Goal: Task Accomplishment & Management: Complete application form

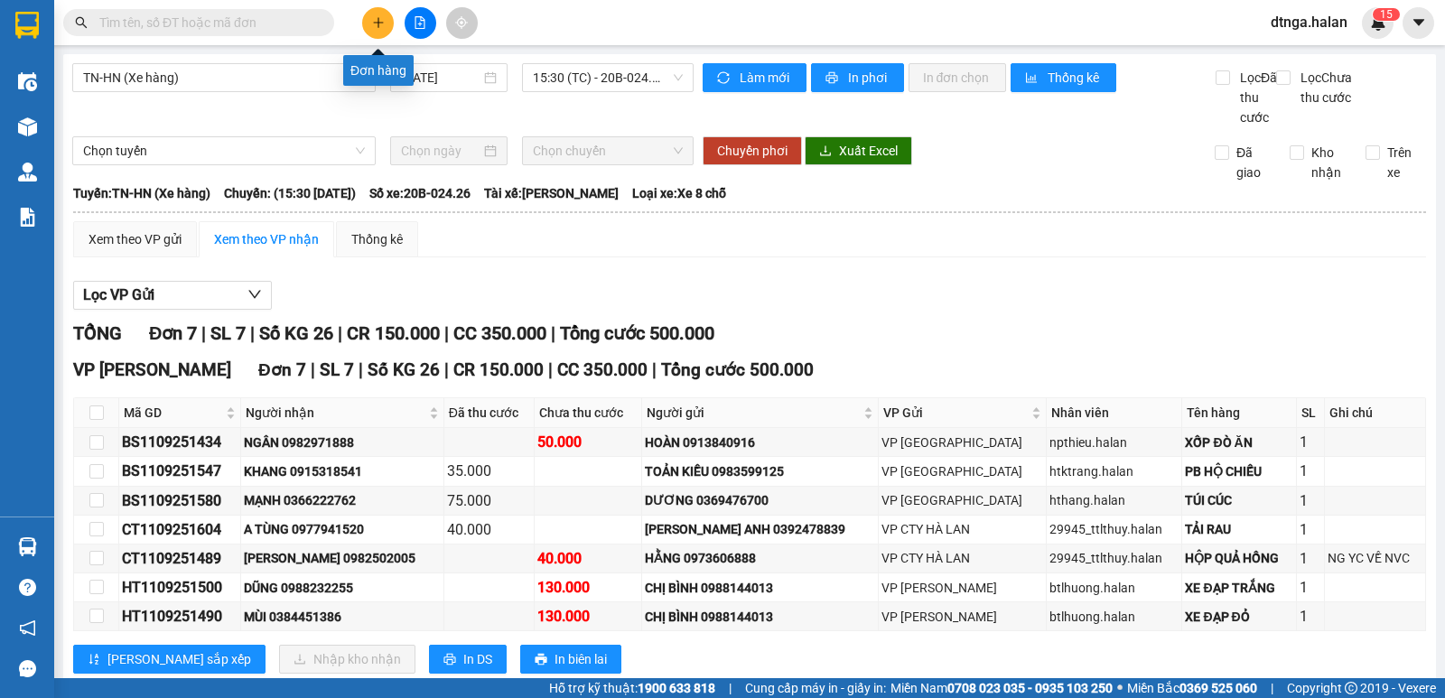
click at [375, 29] on button at bounding box center [378, 23] width 32 height 32
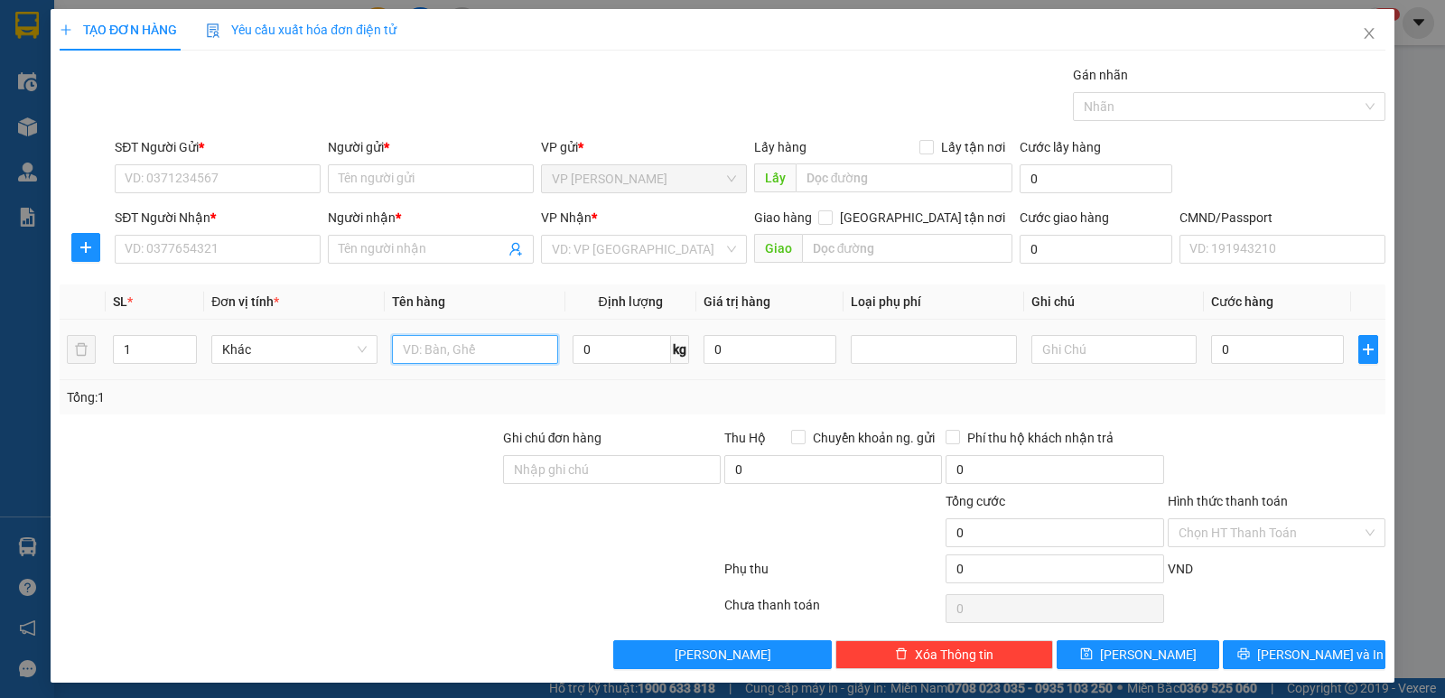
click at [502, 344] on input "text" at bounding box center [475, 349] width 166 height 29
type input "BỌC HỘP SÁCH"
drag, startPoint x: 617, startPoint y: 364, endPoint x: 622, endPoint y: 356, distance: 9.8
click at [619, 361] on div "0 kg" at bounding box center [631, 350] width 117 height 36
click at [628, 353] on input "0" at bounding box center [622, 349] width 98 height 29
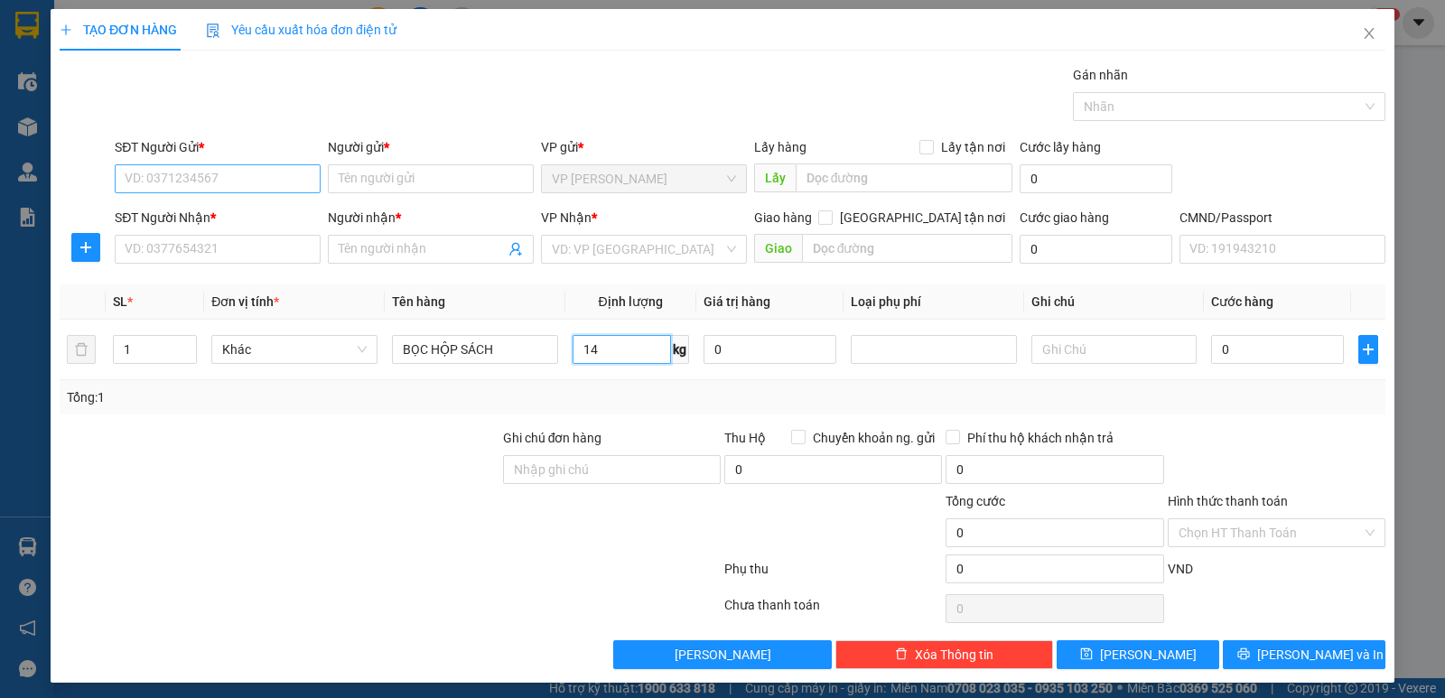
type input "14"
click at [232, 176] on input "SĐT Người Gửi *" at bounding box center [218, 178] width 206 height 29
type input "0366223216"
click at [172, 185] on input "0366223216" at bounding box center [218, 178] width 206 height 29
click at [173, 219] on div "0366223216 - HƯỜNG" at bounding box center [216, 215] width 182 height 20
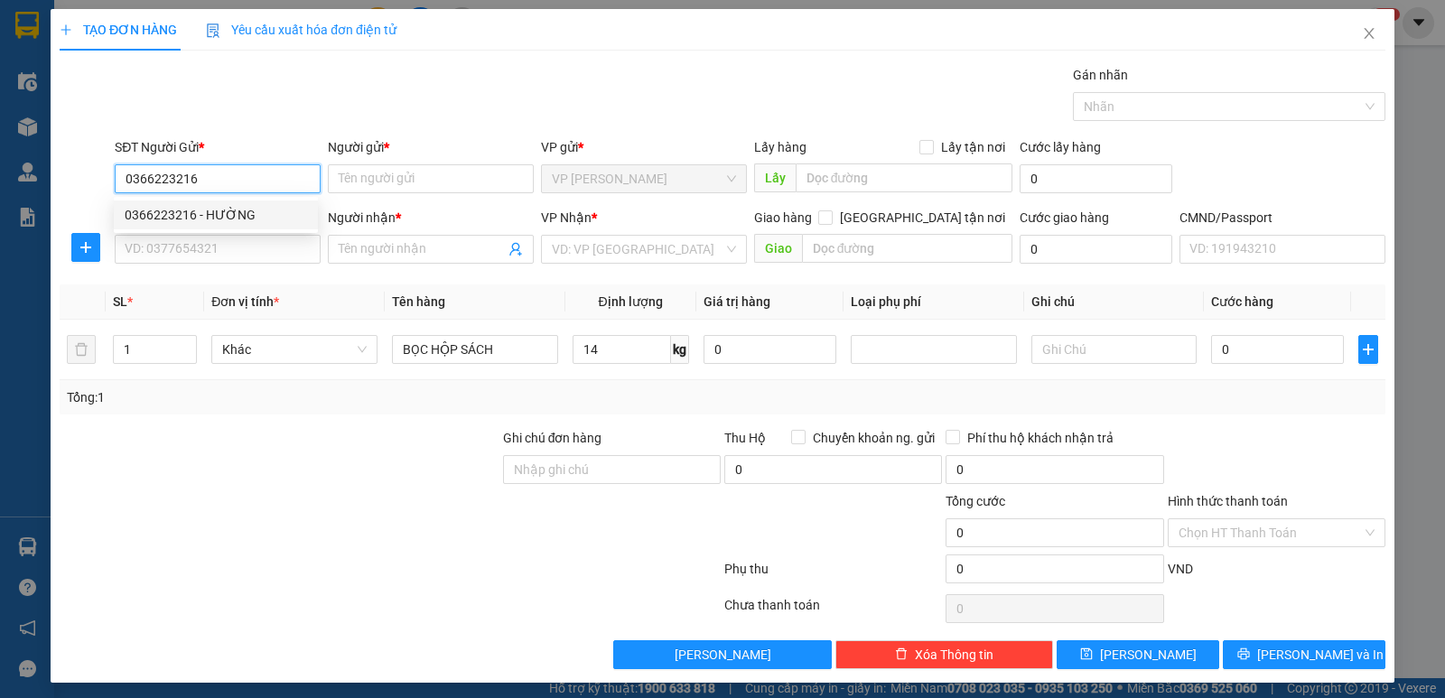
type input "HƯỜNG"
type input "0366223216"
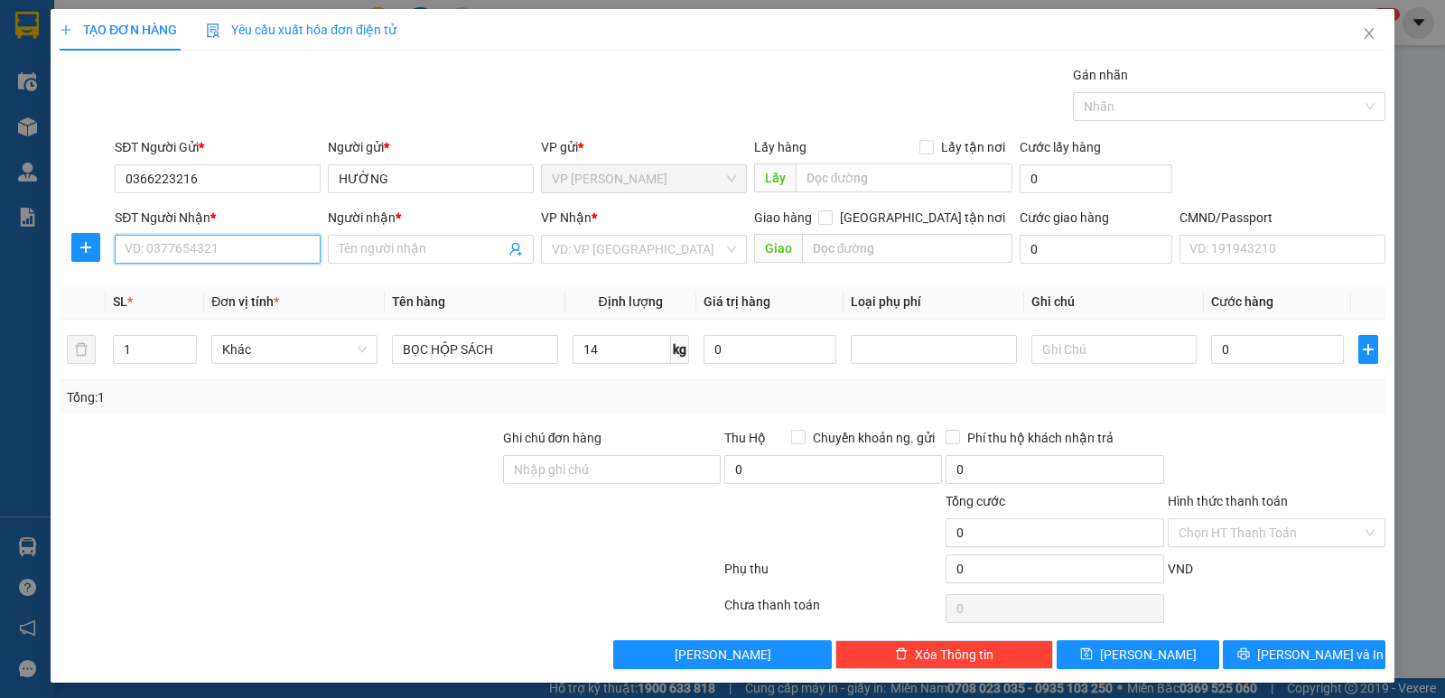
click at [215, 250] on input "SĐT Người Nhận *" at bounding box center [218, 249] width 206 height 29
drag, startPoint x: 210, startPoint y: 279, endPoint x: 221, endPoint y: 276, distance: 11.4
click at [214, 277] on div "0385151236 - HƯƠNG" at bounding box center [216, 286] width 182 height 20
type input "0385151236"
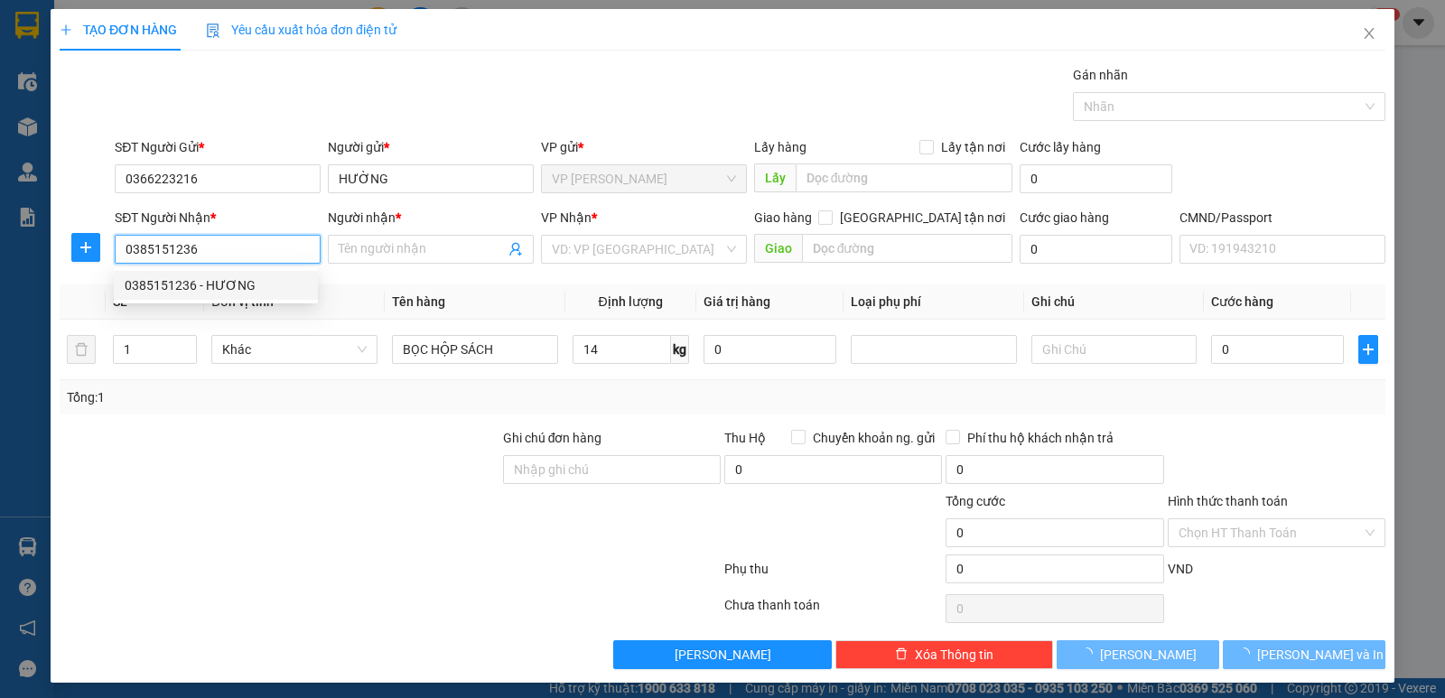
type input "HƯƠNG"
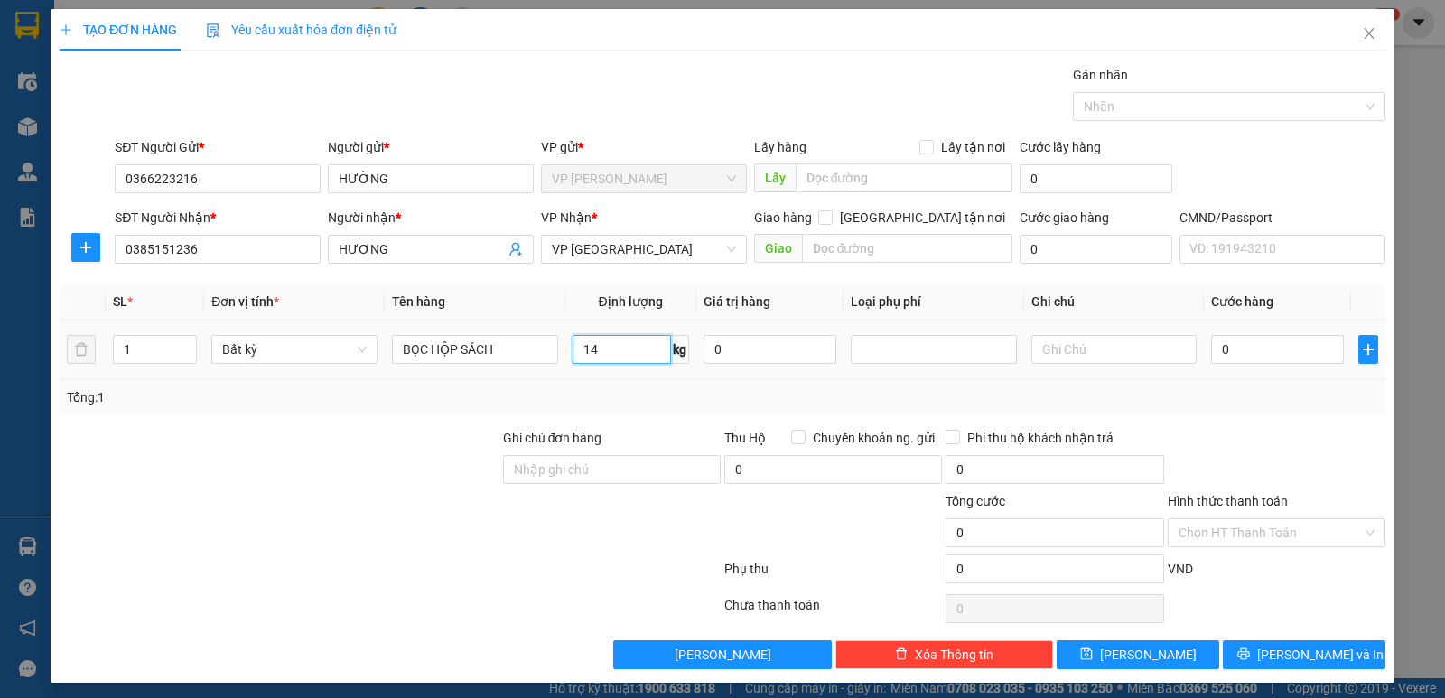
click at [608, 342] on input "14" at bounding box center [622, 349] width 98 height 29
type input "50.000"
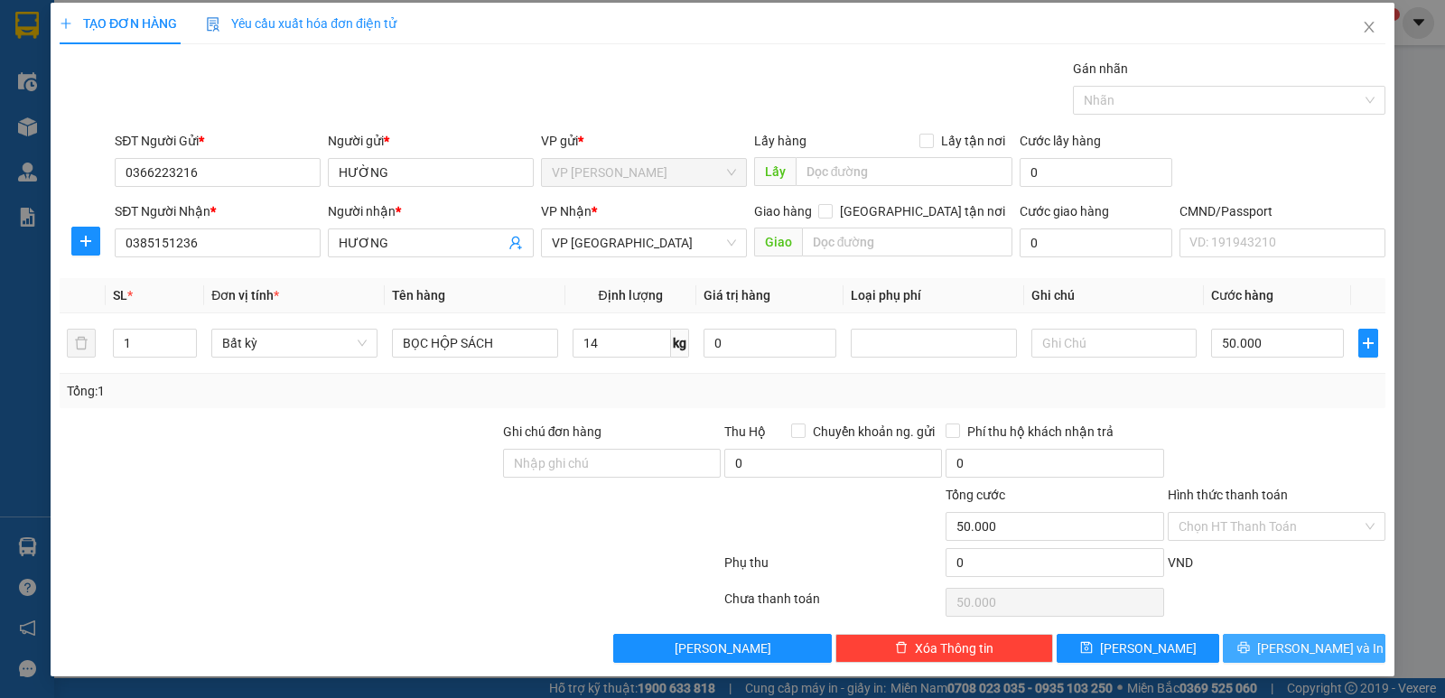
drag, startPoint x: 1278, startPoint y: 639, endPoint x: 1251, endPoint y: 589, distance: 56.6
click at [1279, 639] on span "[PERSON_NAME] và In" at bounding box center [1321, 649] width 126 height 20
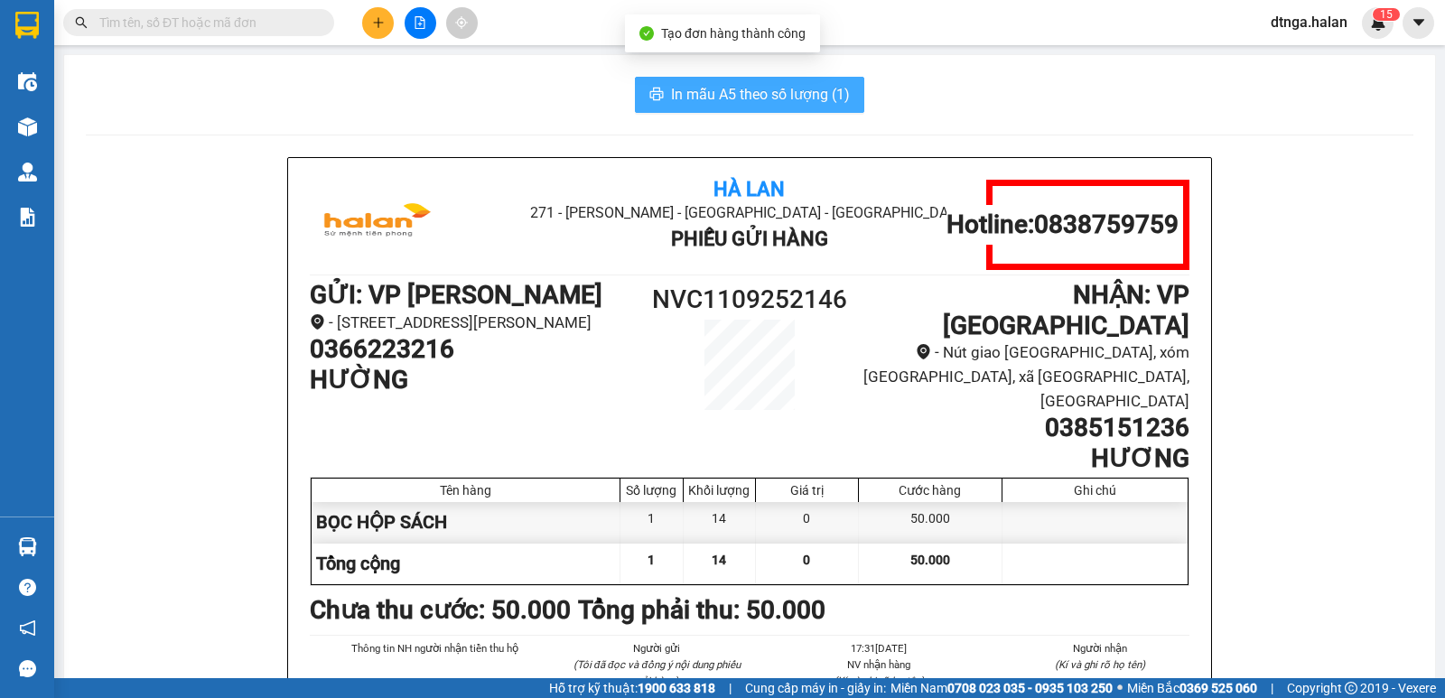
click at [671, 83] on span "In mẫu A5 theo số lượng (1)" at bounding box center [760, 94] width 179 height 23
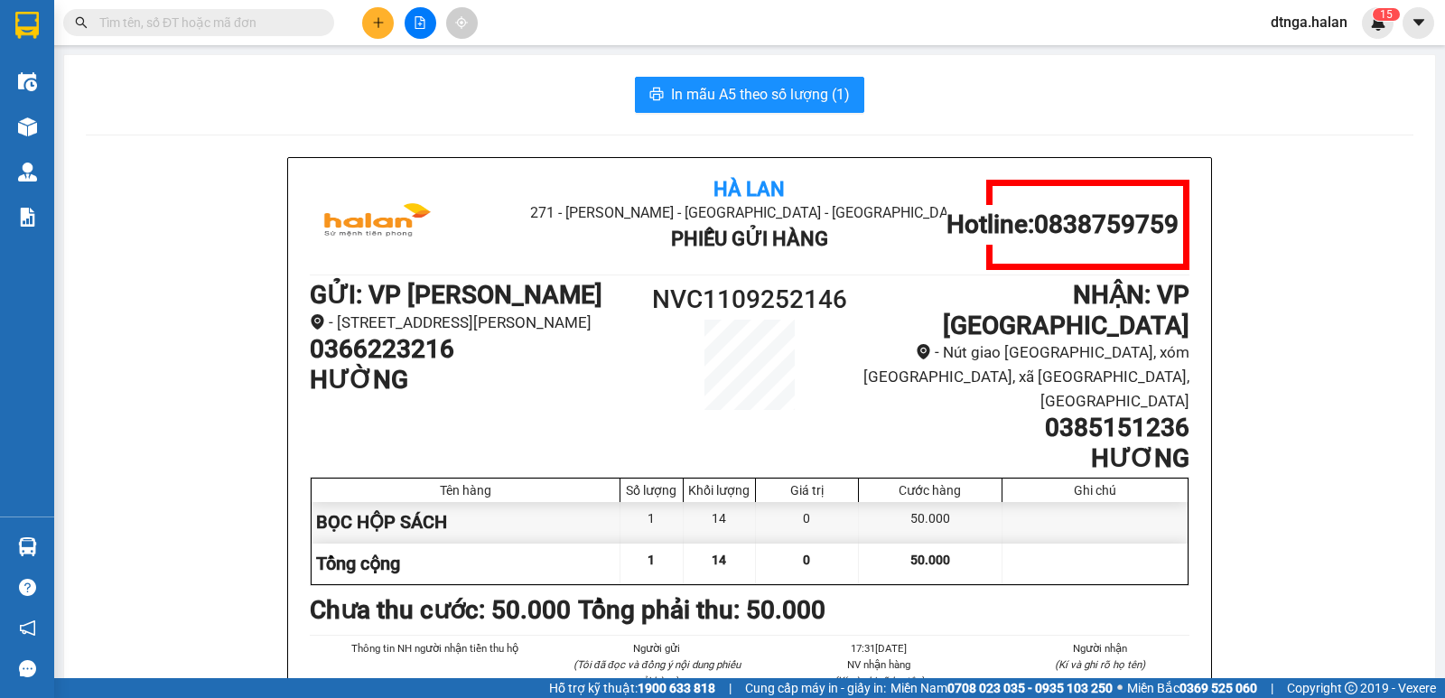
click at [347, 5] on div "Kết quả tìm kiếm ( 26 ) Bộ lọc Mã ĐH Trạng thái Món hàng Thu hộ Tổng cước Chưa …" at bounding box center [722, 22] width 1445 height 45
click at [370, 16] on button at bounding box center [378, 23] width 32 height 32
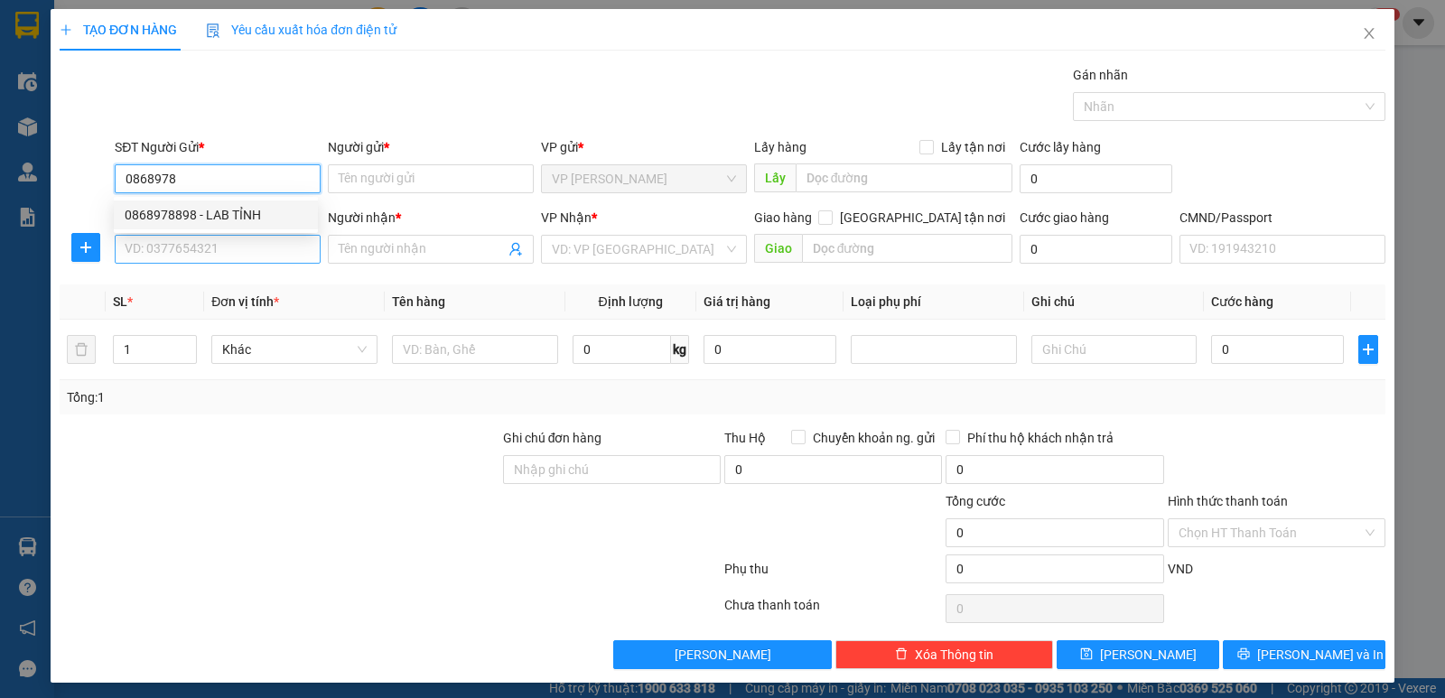
drag, startPoint x: 185, startPoint y: 204, endPoint x: 185, endPoint y: 242, distance: 37.9
click at [186, 209] on div "0868978898 - LAB TỈNH" at bounding box center [216, 215] width 204 height 29
type input "0868978898"
type input "LAB TỈNH"
type input "0868978898"
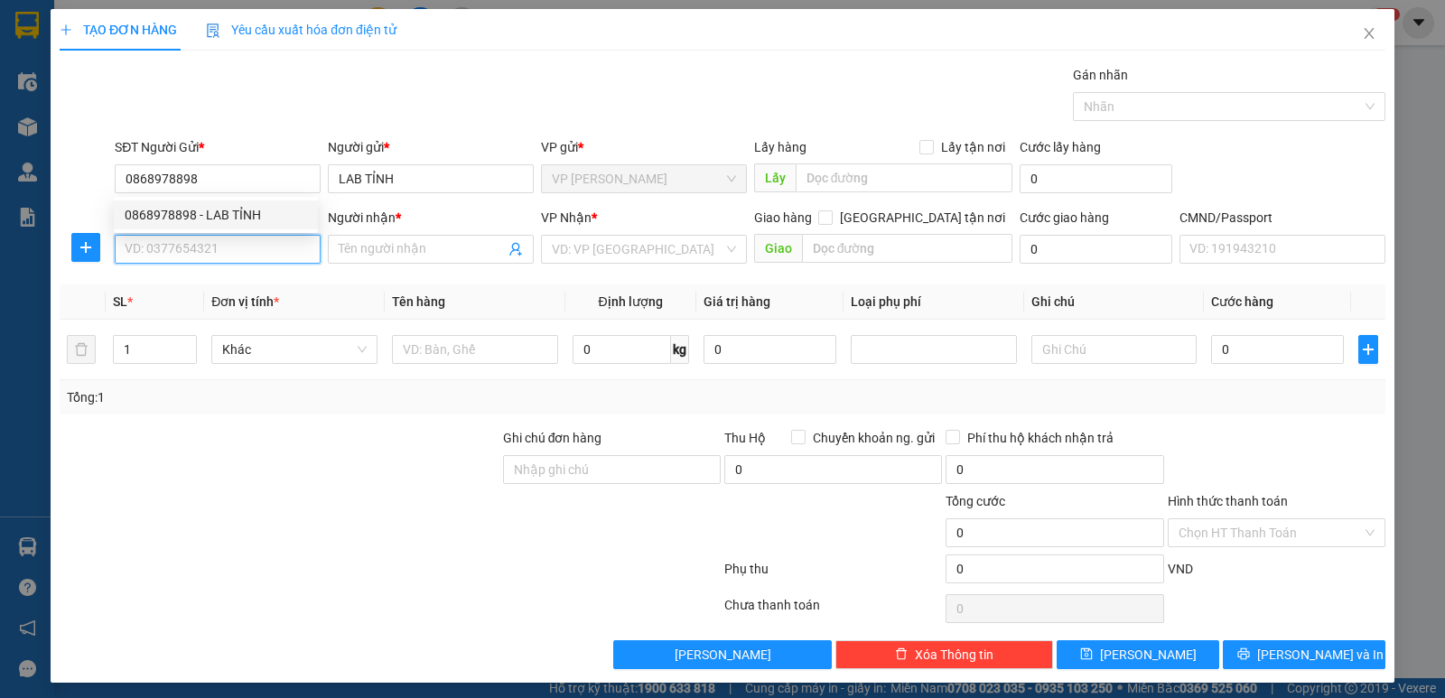
click at [185, 244] on input "SĐT Người Nhận *" at bounding box center [218, 249] width 206 height 29
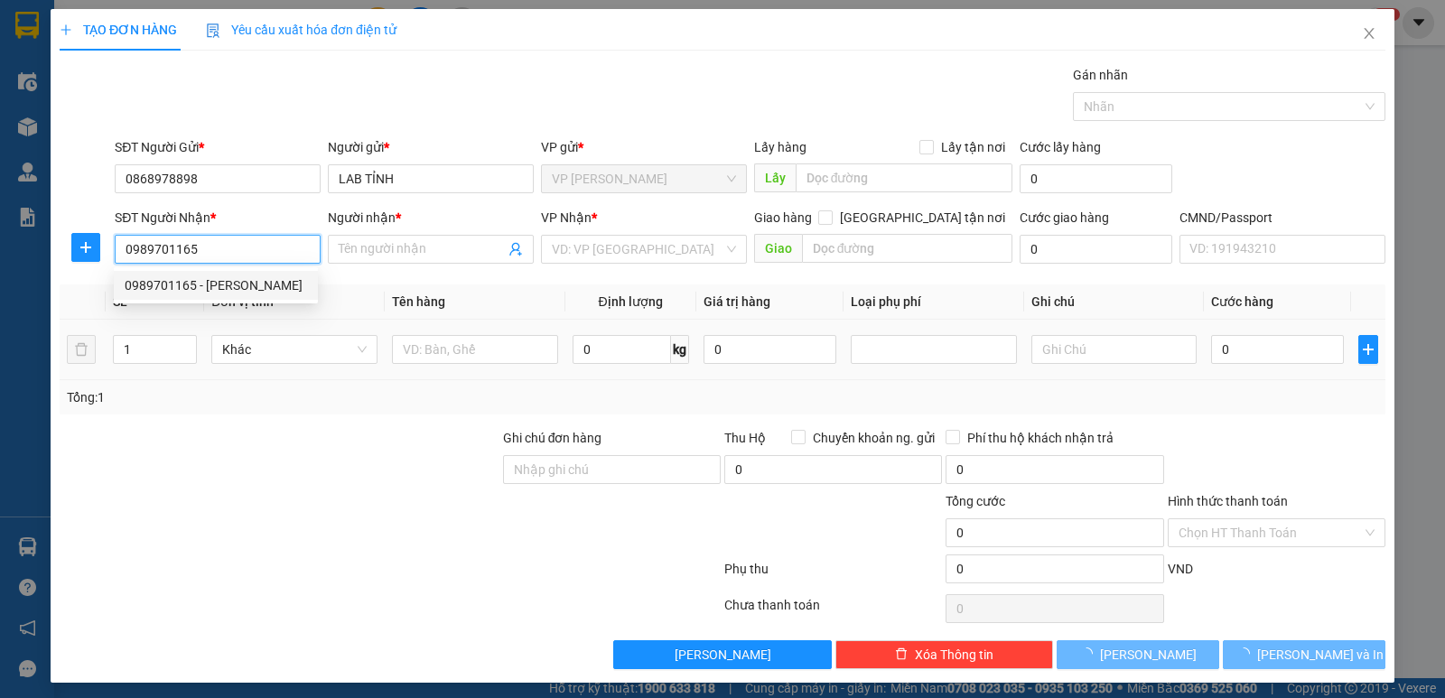
type input "0989701165"
click at [235, 276] on body "Kết quả tìm kiếm ( 26 ) Bộ lọc Mã ĐH Trạng thái Món hàng Thu hộ Tổng cước Chưa …" at bounding box center [722, 349] width 1445 height 698
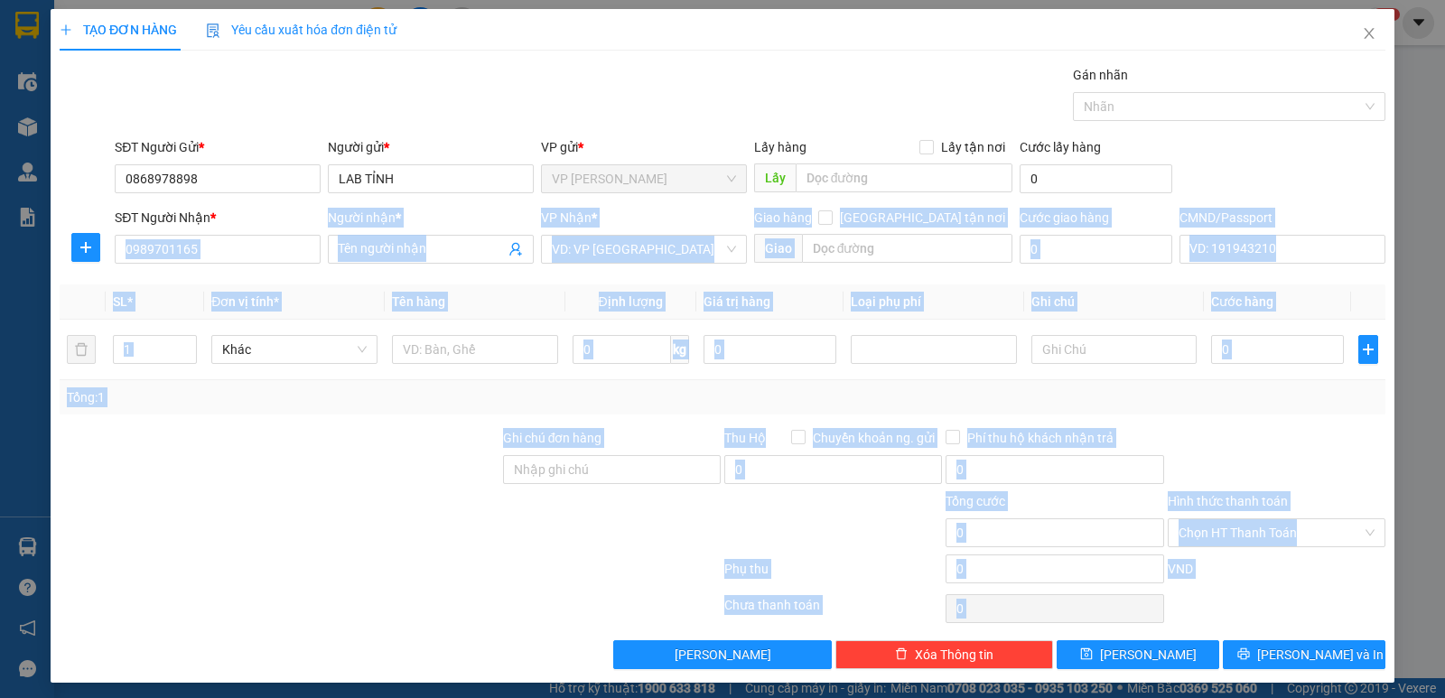
click at [244, 280] on div "Transit Pickup Surcharge Ids Transit Deliver Surcharge Ids Transit Deliver Surc…" at bounding box center [723, 367] width 1326 height 604
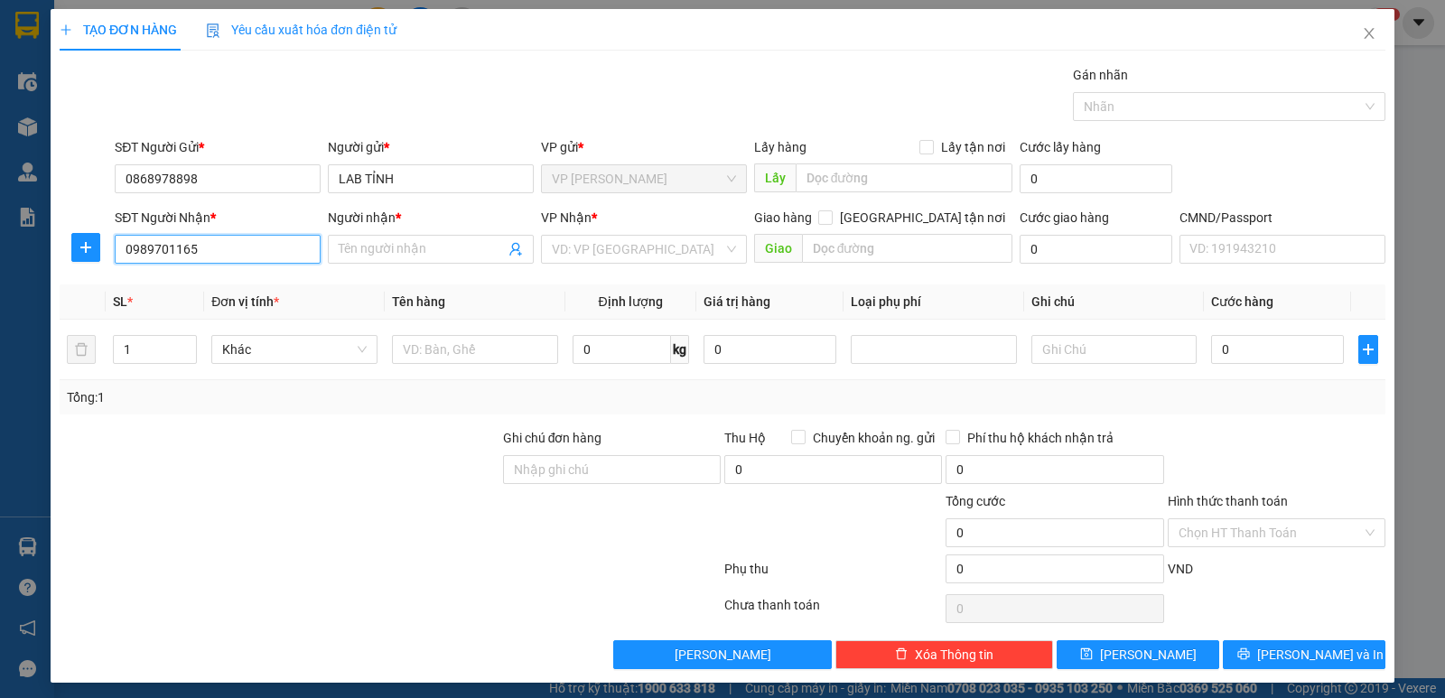
click at [259, 252] on input "0989701165" at bounding box center [218, 249] width 206 height 29
click at [241, 285] on div "0989701165 - [PERSON_NAME]" at bounding box center [216, 286] width 182 height 20
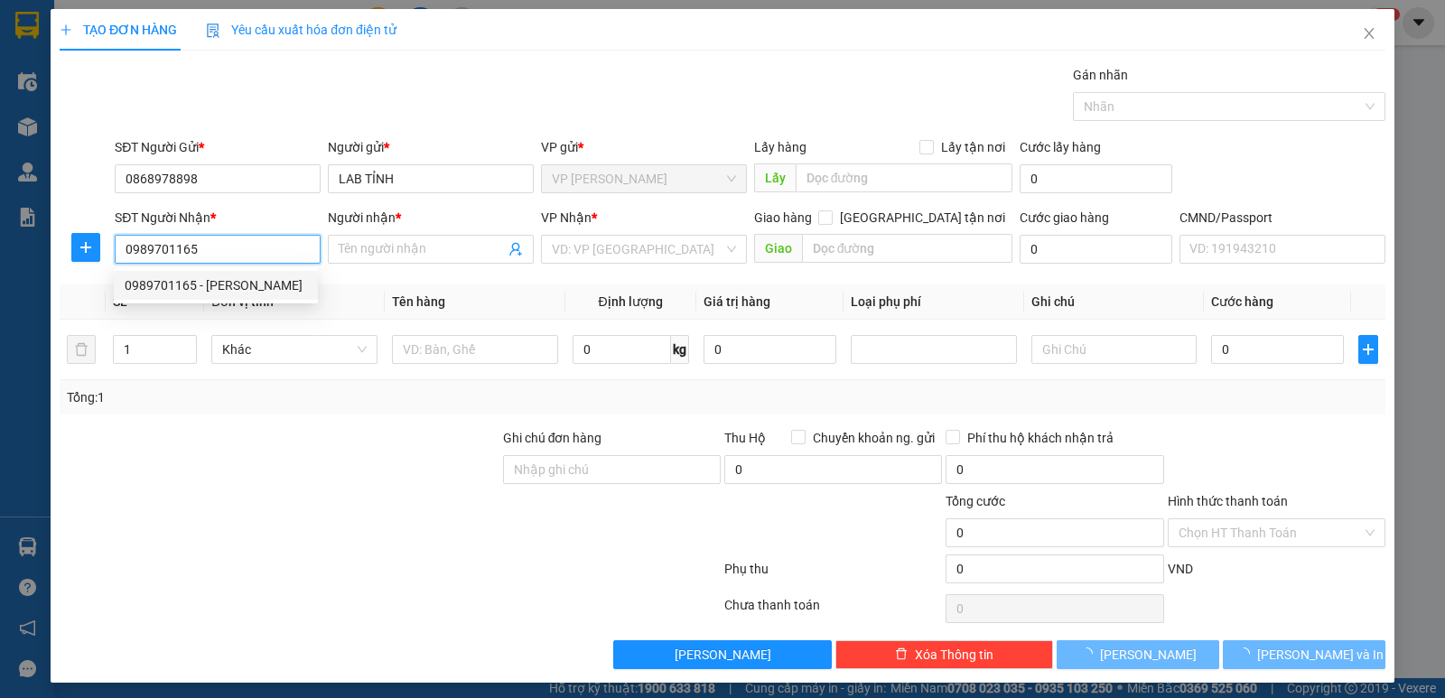
type input "[PERSON_NAME]"
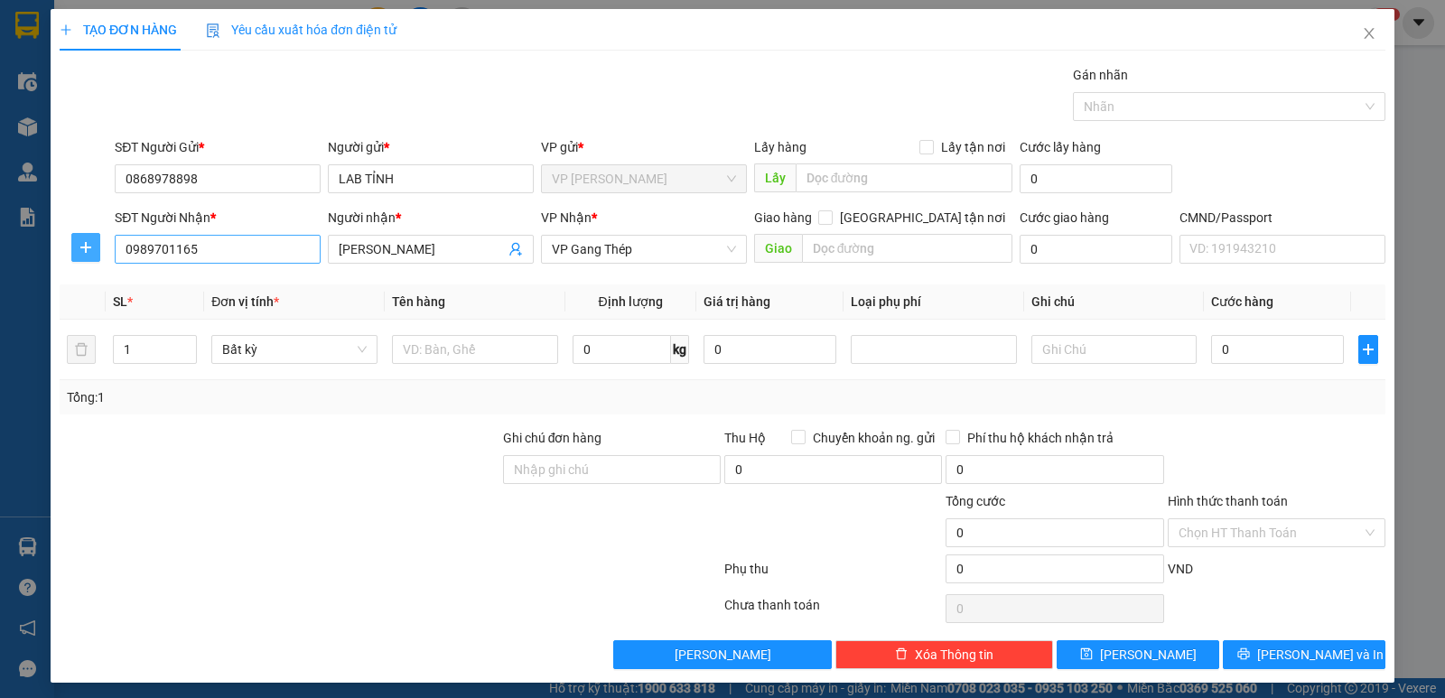
click at [89, 257] on button "button" at bounding box center [85, 247] width 29 height 29
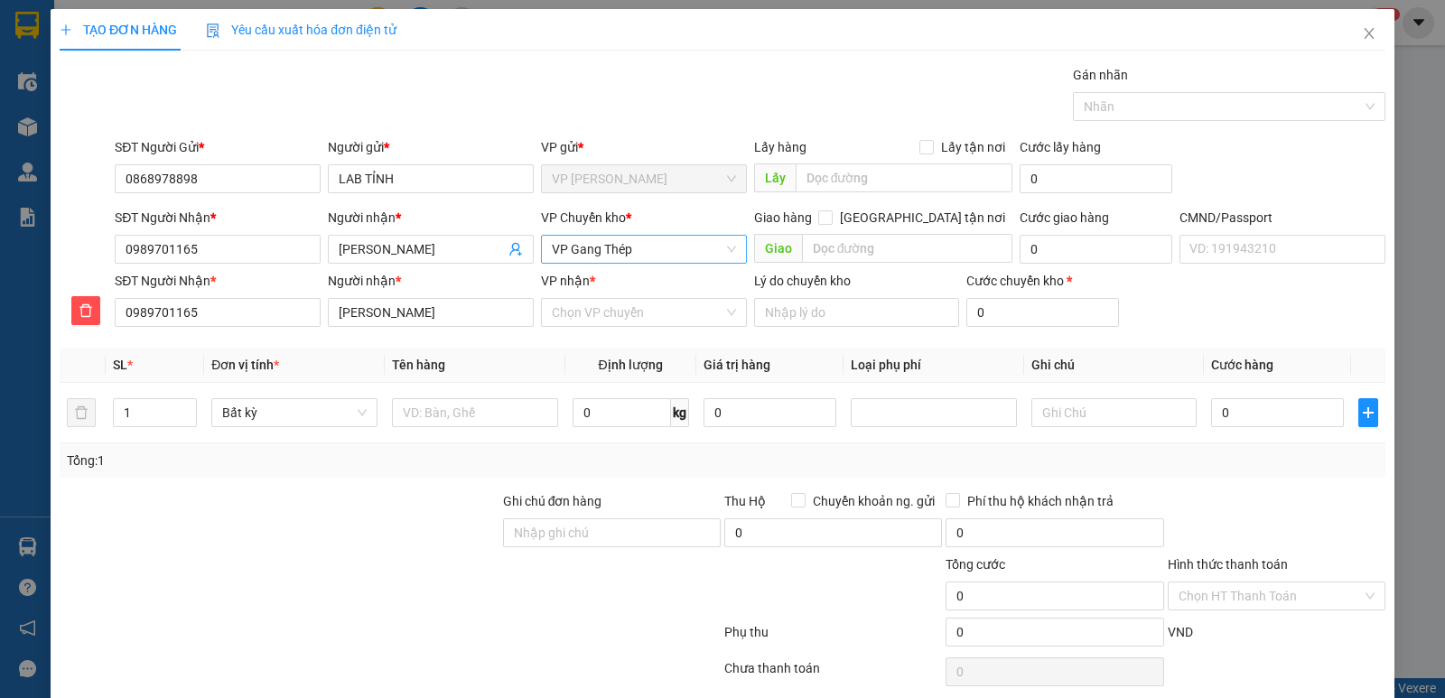
click at [563, 248] on span "VP Gang Thép" at bounding box center [644, 249] width 184 height 27
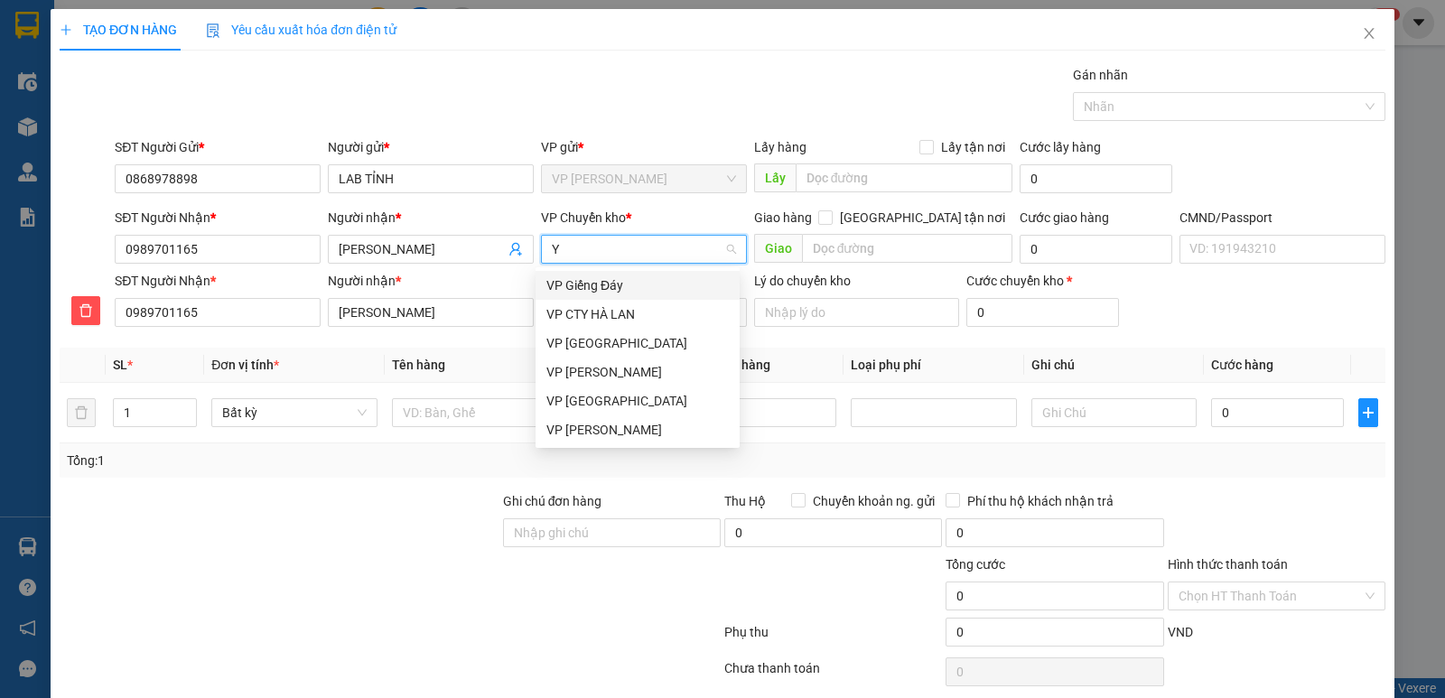
type input "YB"
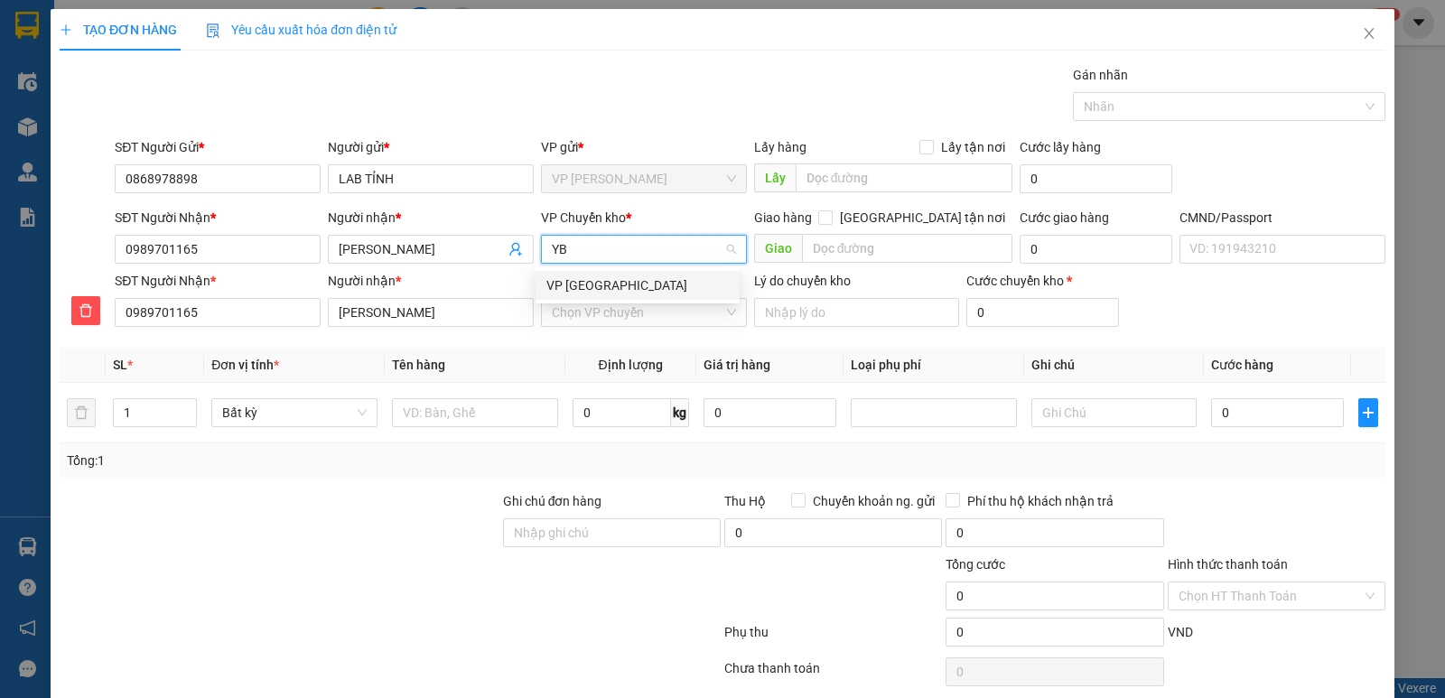
click at [601, 295] on div "VP [GEOGRAPHIC_DATA]" at bounding box center [638, 286] width 182 height 20
click at [616, 312] on input "VP nhận *" at bounding box center [638, 312] width 172 height 27
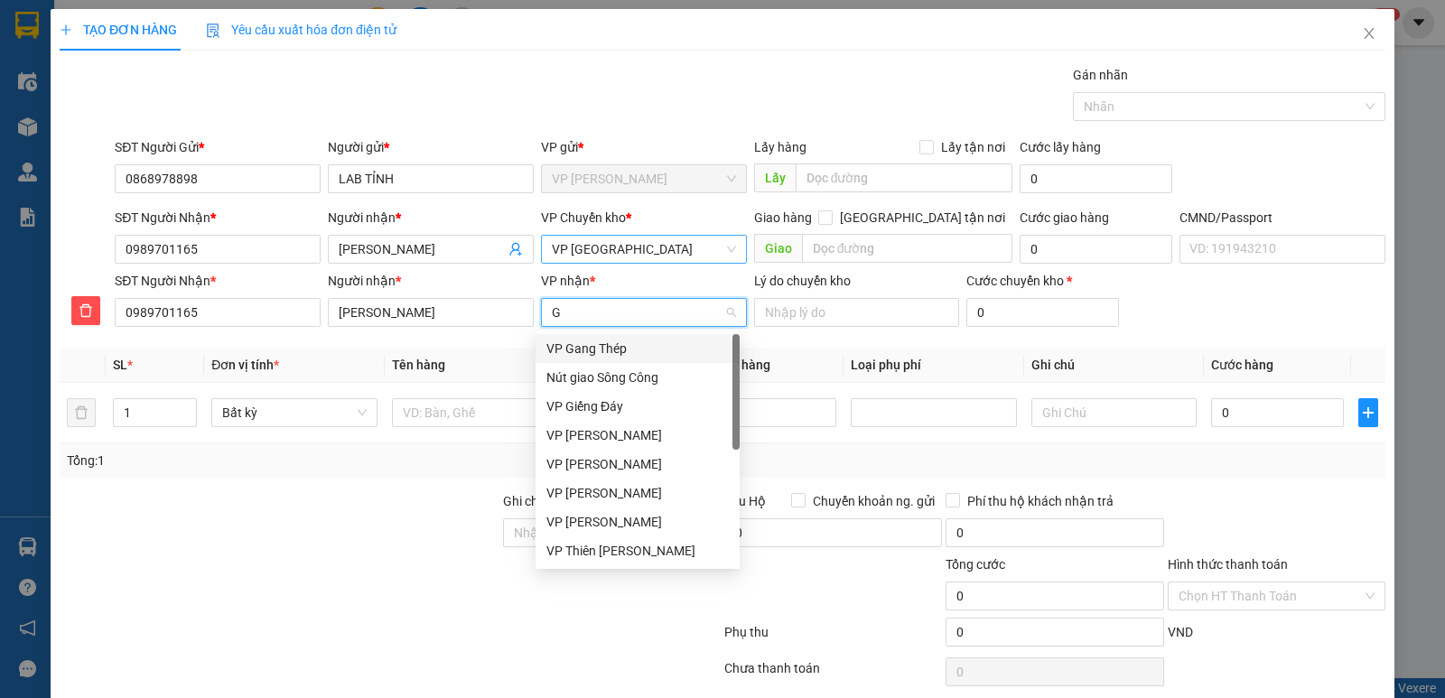
type input "GA"
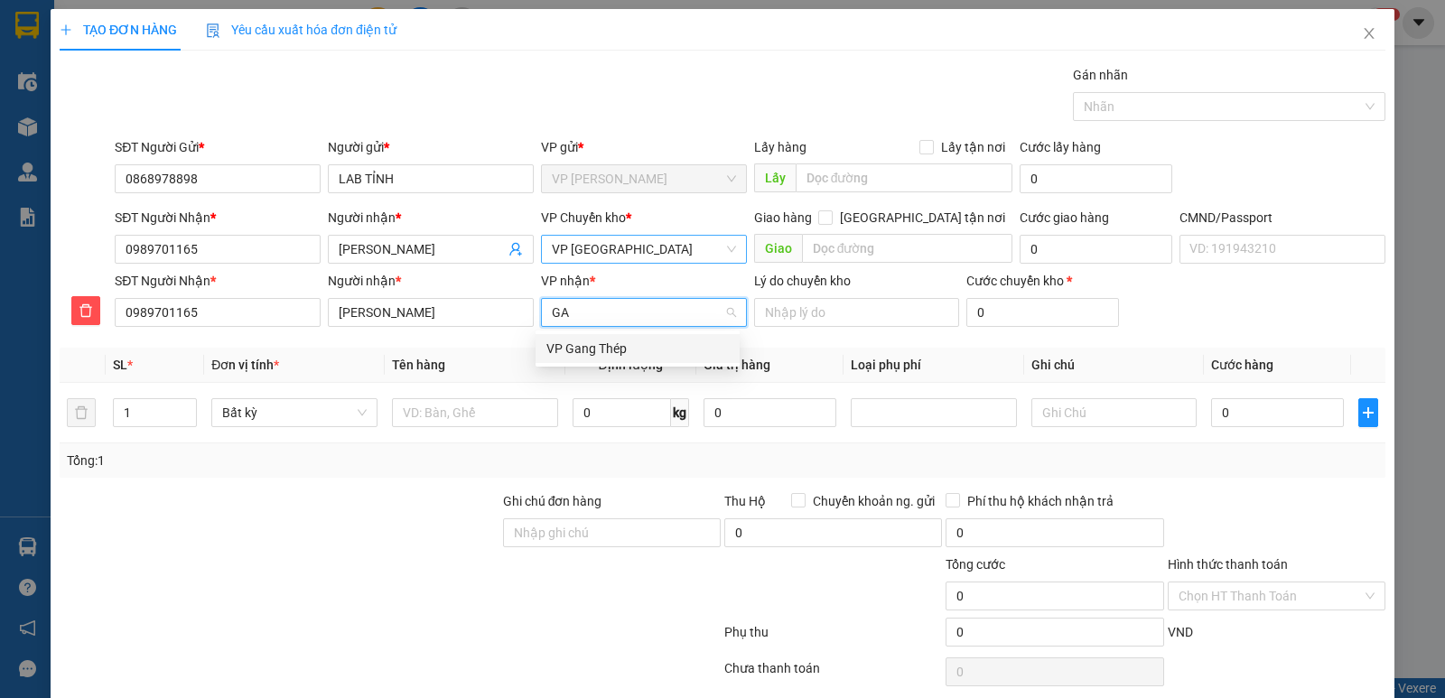
click at [624, 339] on div "VP Gang Thép" at bounding box center [638, 349] width 182 height 20
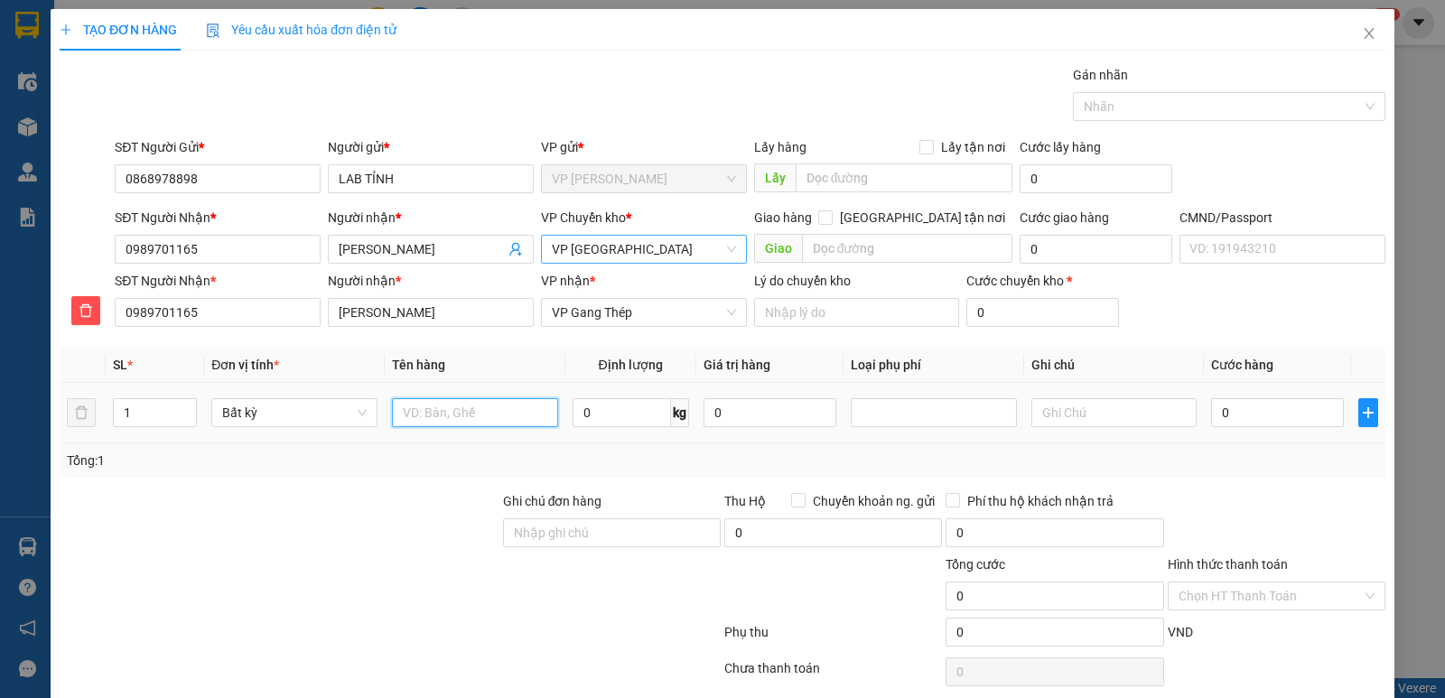
click at [530, 398] on input "text" at bounding box center [475, 412] width 166 height 29
type input "HỘP R"
click at [576, 407] on input "0" at bounding box center [622, 412] width 98 height 29
type input "0.5"
drag, startPoint x: 1240, startPoint y: 438, endPoint x: 1312, endPoint y: 586, distance: 164.5
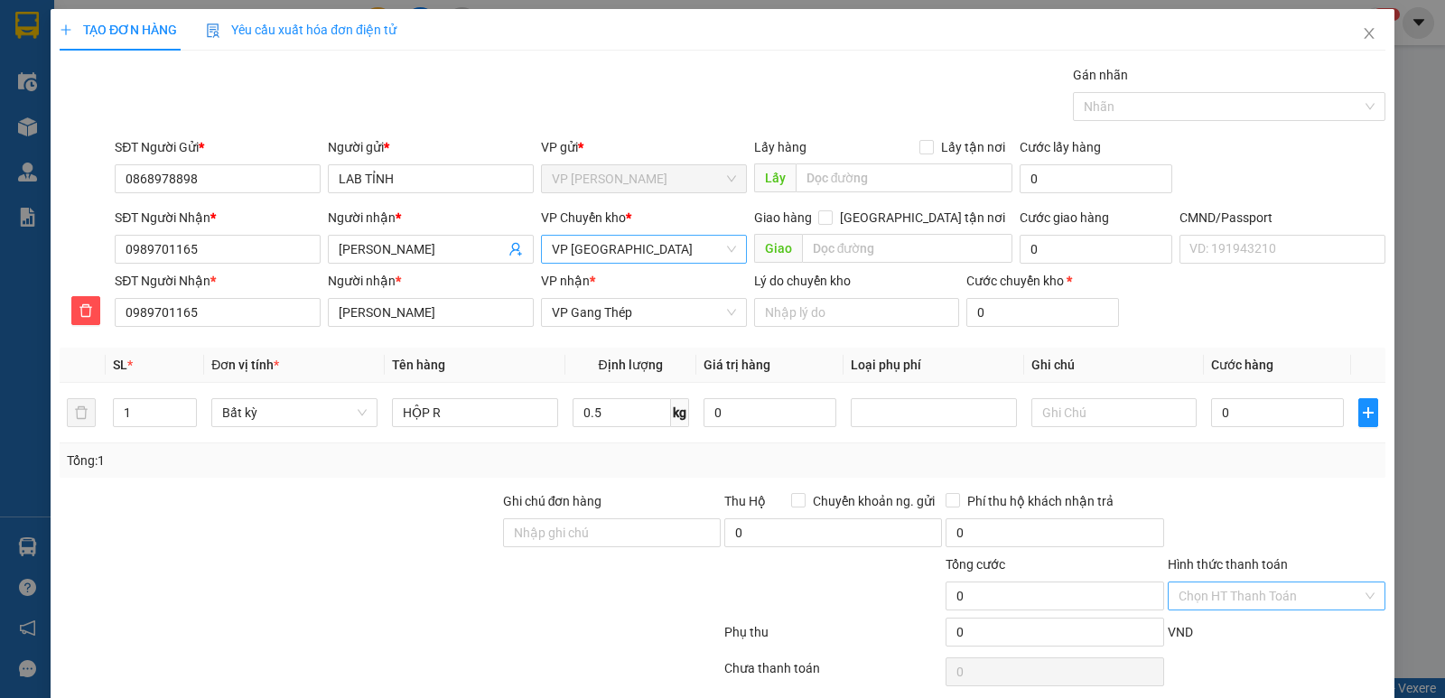
click at [1240, 437] on td "0" at bounding box center [1277, 413] width 147 height 61
type input "35.000"
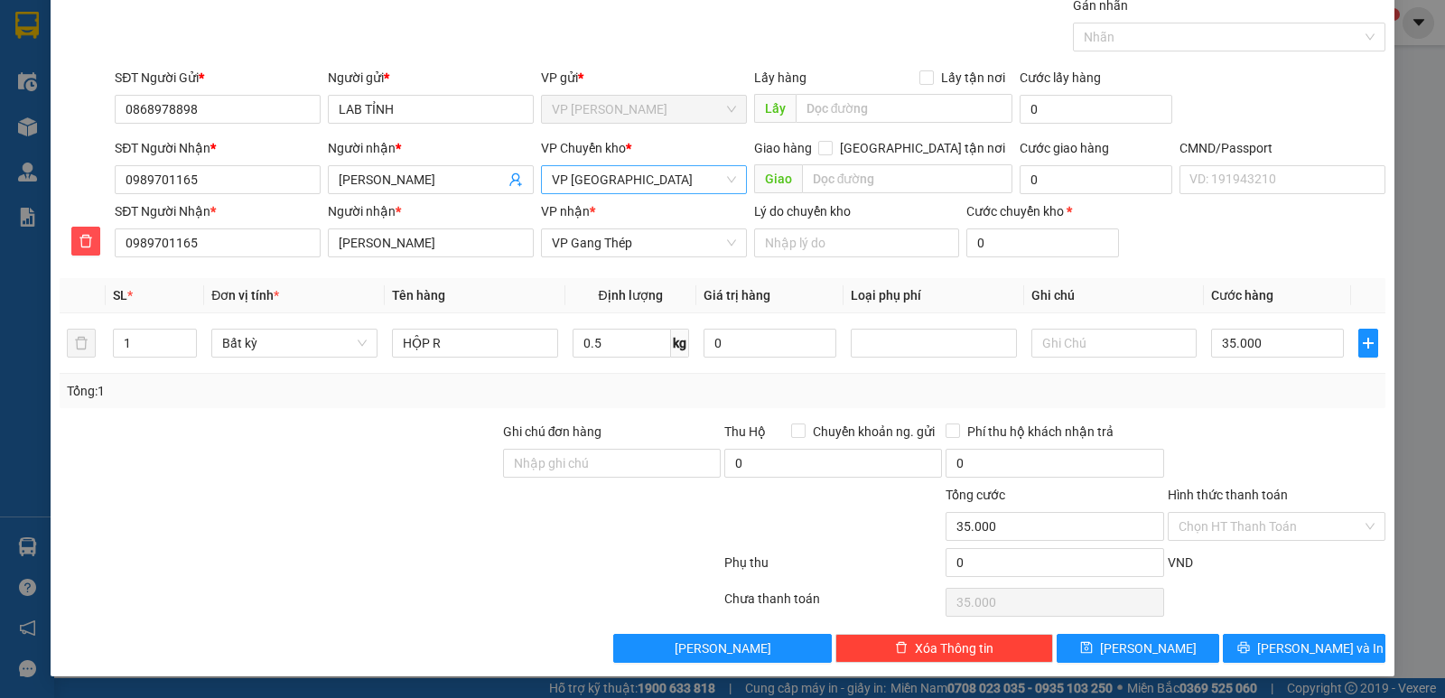
drag, startPoint x: 1310, startPoint y: 568, endPoint x: 1307, endPoint y: 552, distance: 16.5
click at [1310, 558] on div "VND" at bounding box center [1276, 569] width 221 height 32
click at [1311, 546] on div "Hình thức thanh toán Chọn HT Thanh Toán" at bounding box center [1277, 516] width 218 height 63
click at [1306, 505] on div "Hình thức thanh toán" at bounding box center [1277, 498] width 218 height 27
click at [1308, 517] on input "Hình thức thanh toán" at bounding box center [1270, 526] width 183 height 27
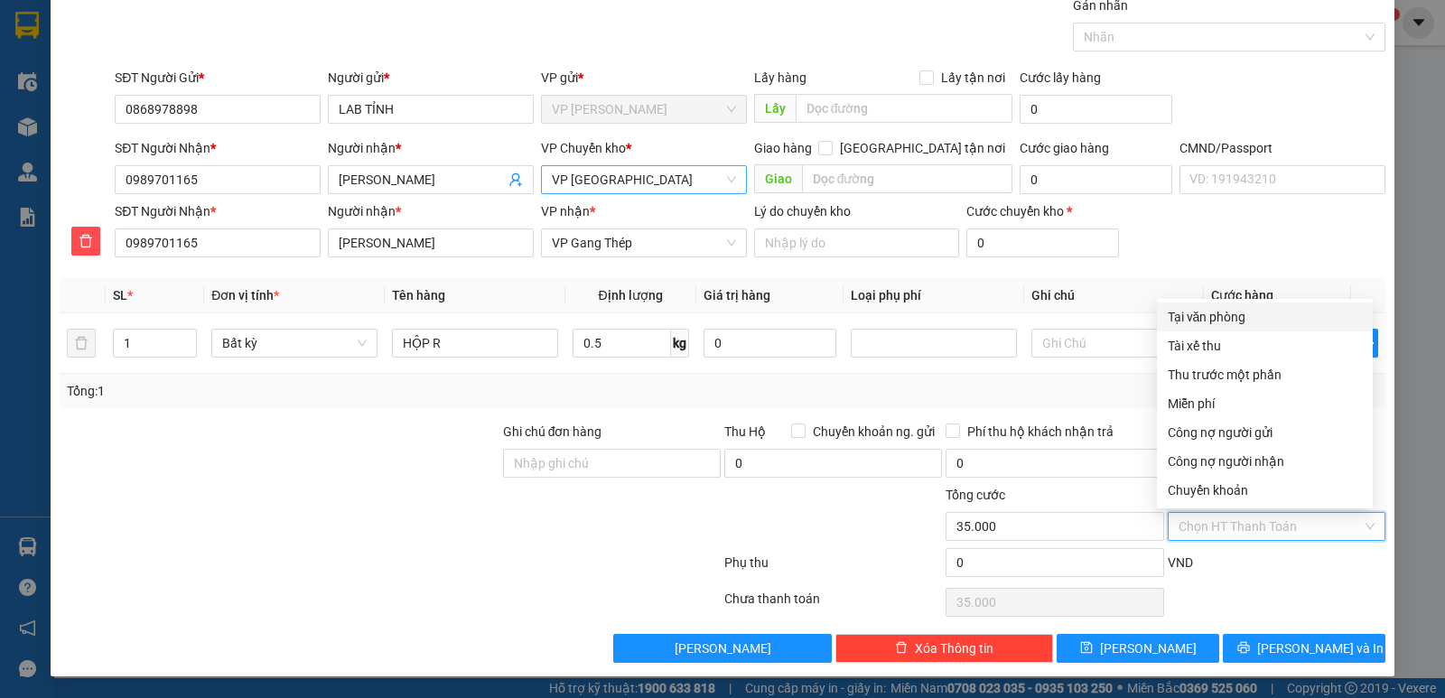
click at [1228, 308] on div "Tại văn phòng" at bounding box center [1265, 317] width 194 height 20
type input "0"
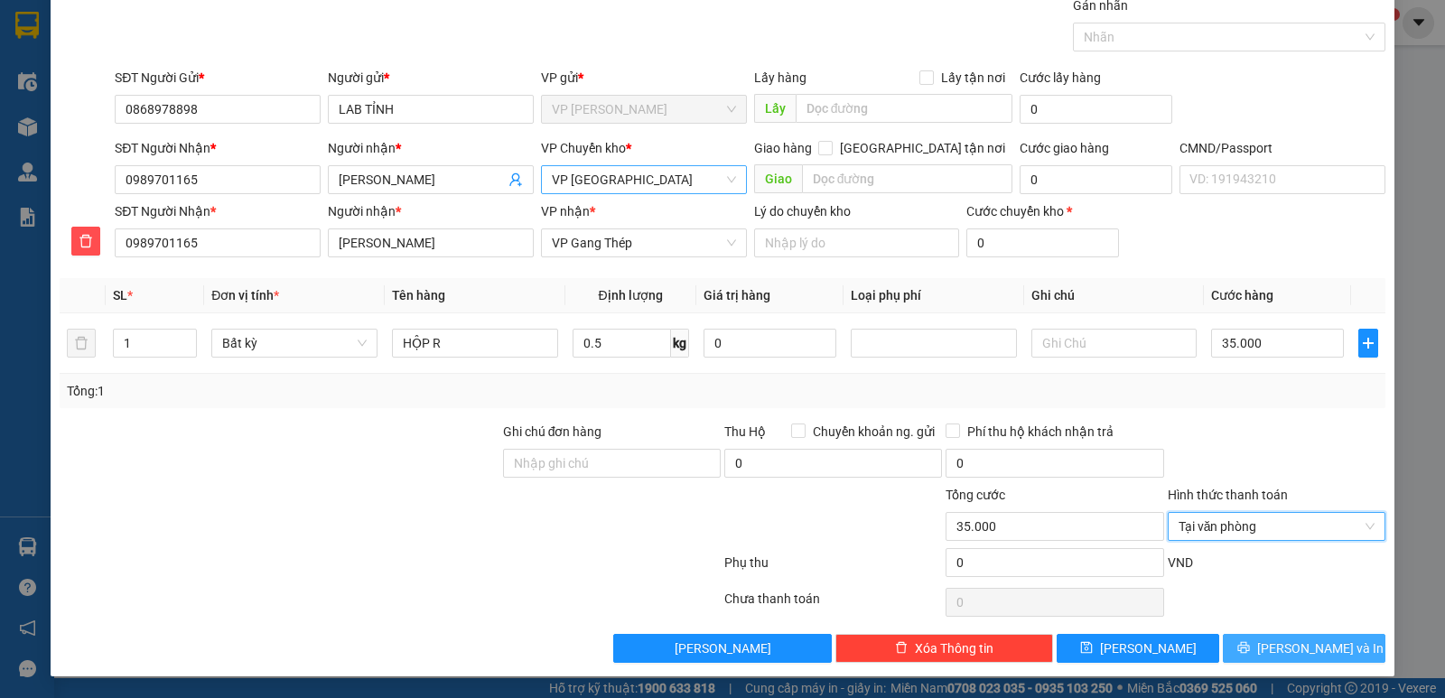
drag, startPoint x: 1277, startPoint y: 644, endPoint x: 1269, endPoint y: 633, distance: 13.0
click at [1277, 645] on span "[PERSON_NAME] và In" at bounding box center [1321, 649] width 126 height 20
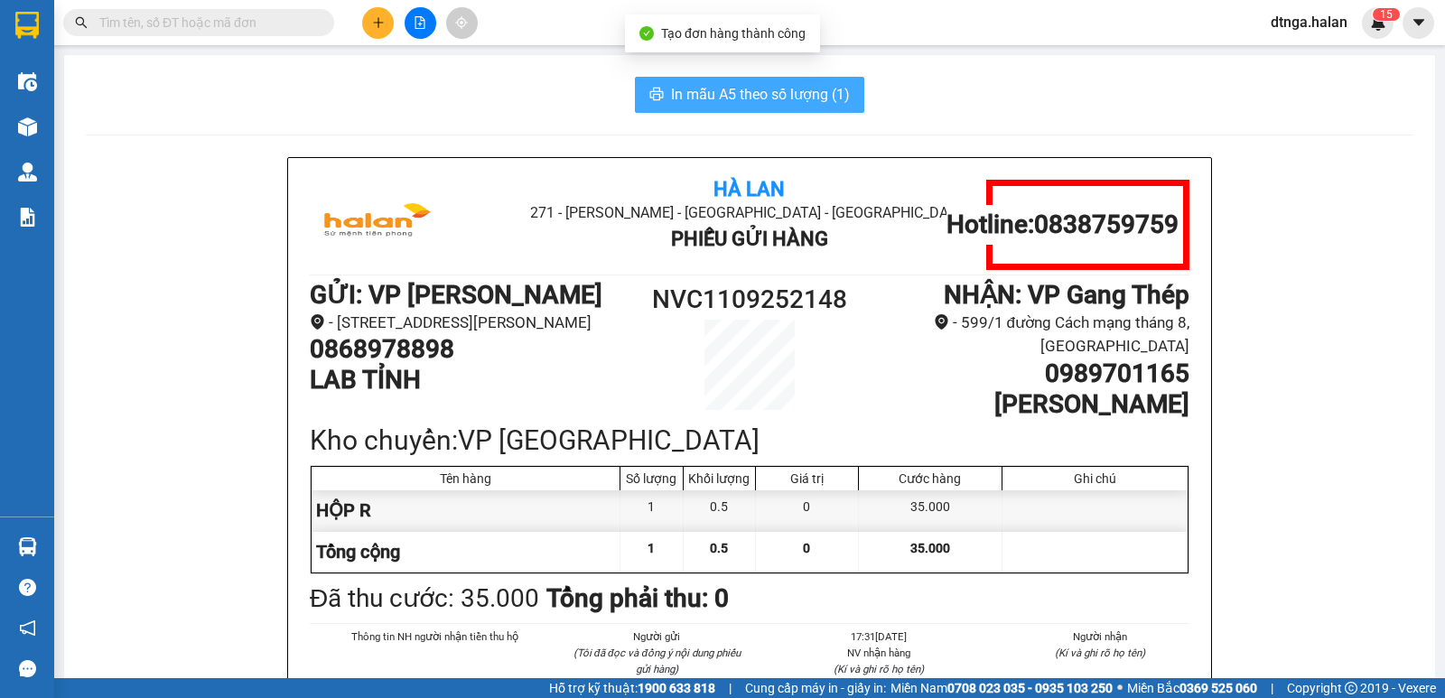
click at [661, 96] on button "In mẫu A5 theo số lượng (1)" at bounding box center [749, 95] width 229 height 36
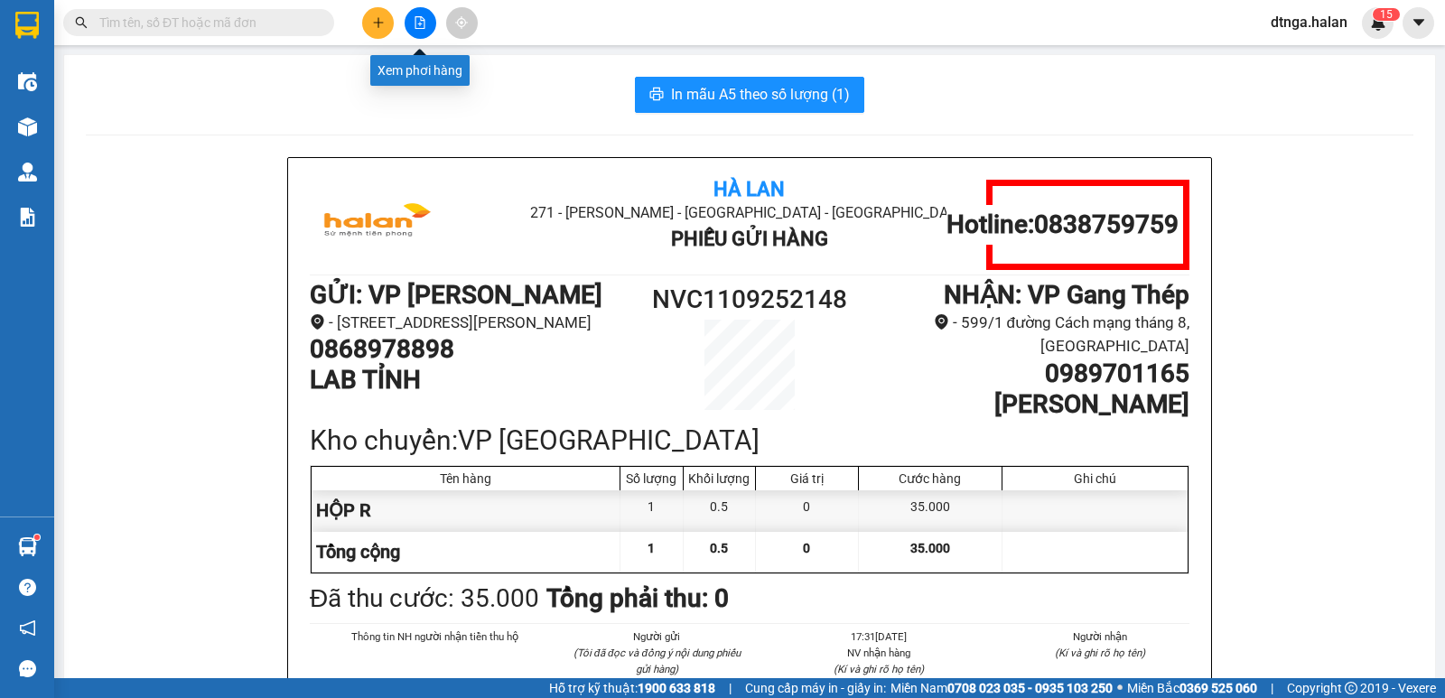
click at [369, 18] on button at bounding box center [378, 23] width 32 height 32
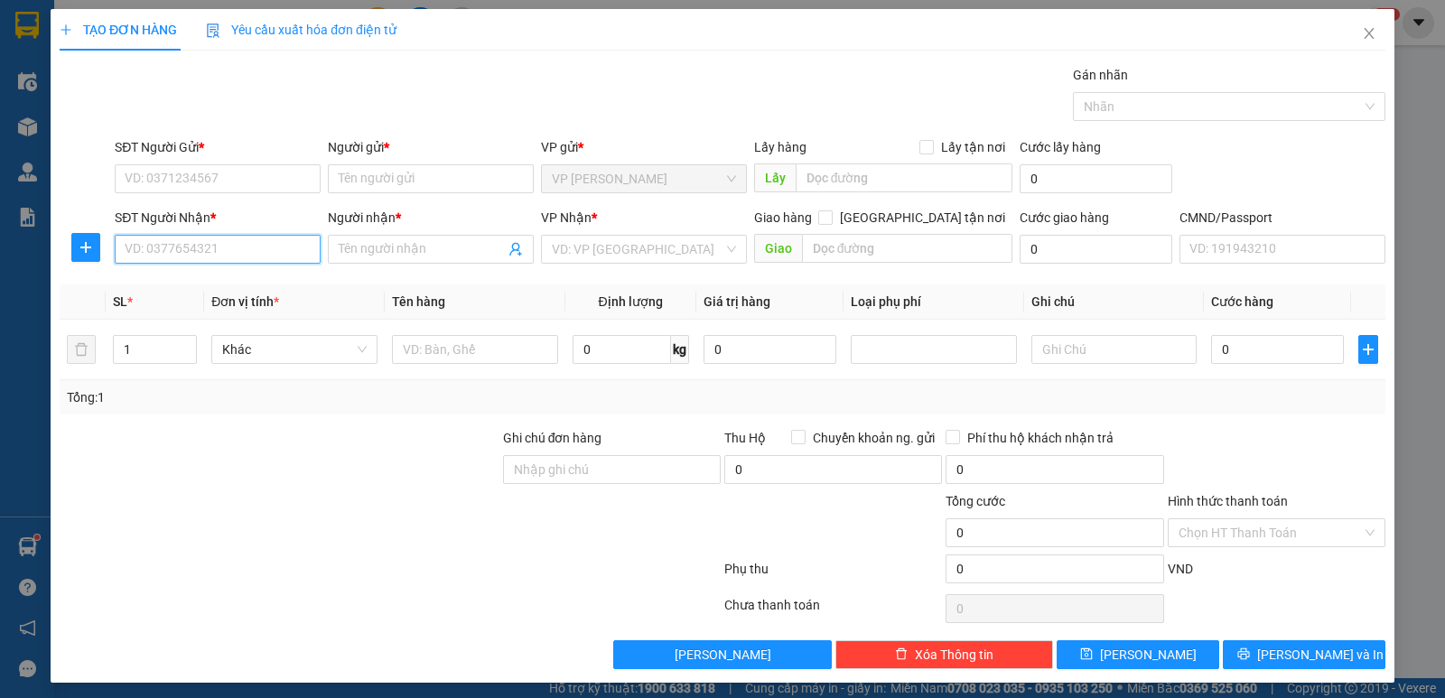
click at [235, 256] on input "SĐT Người Nhận *" at bounding box center [218, 249] width 206 height 29
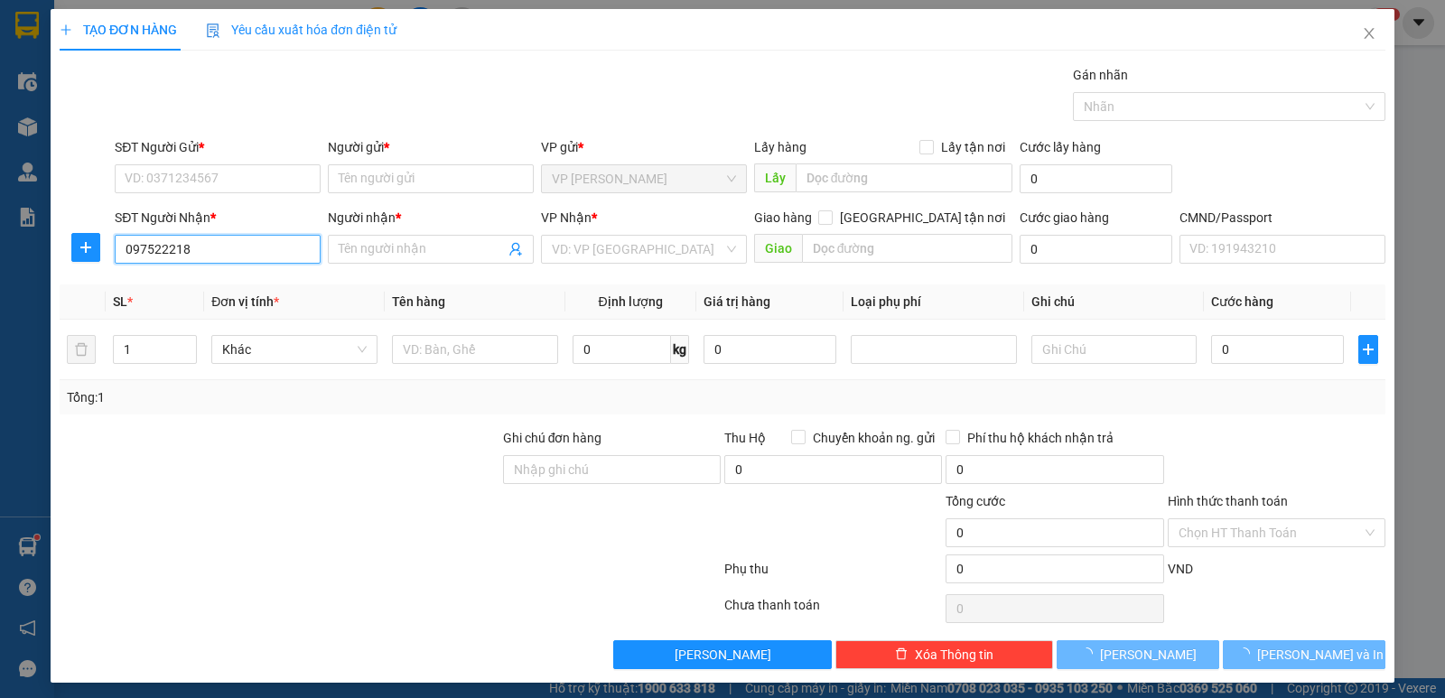
type input "0975222180"
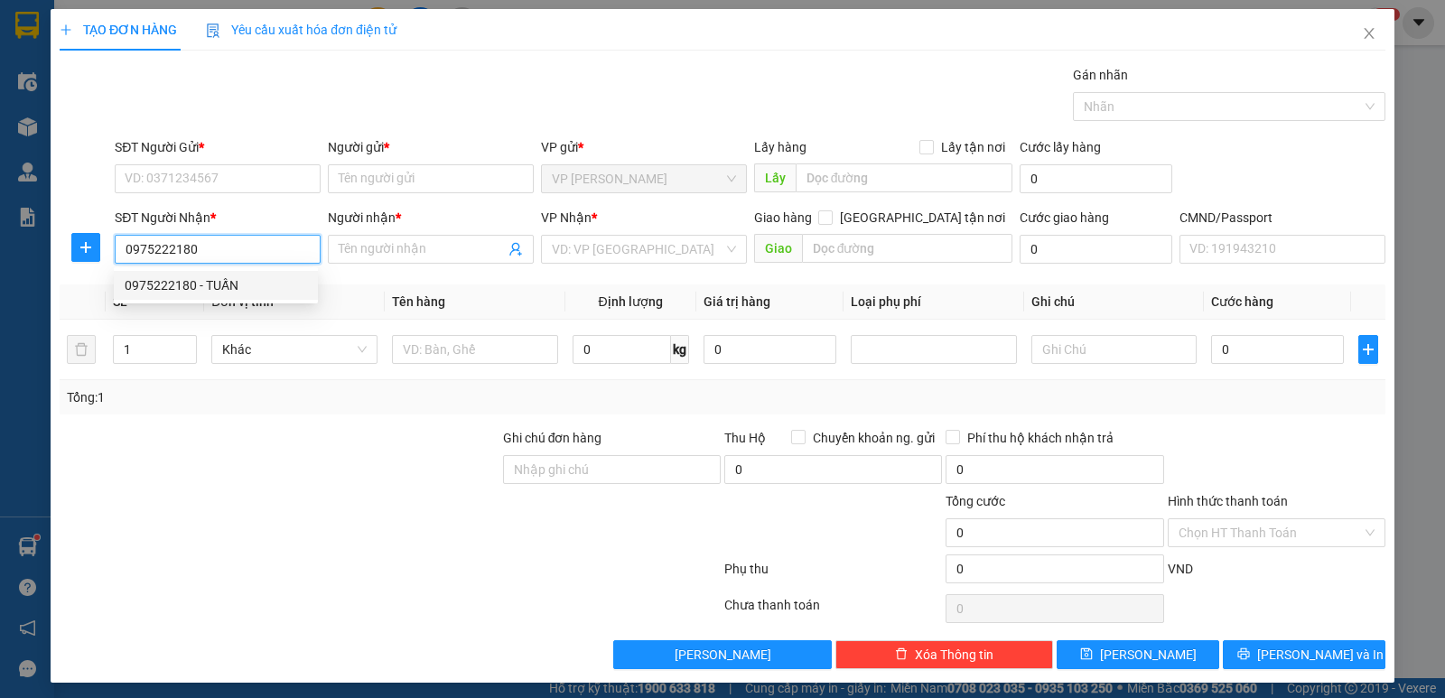
click at [249, 277] on div "0975222180 - TUẤN" at bounding box center [216, 286] width 182 height 20
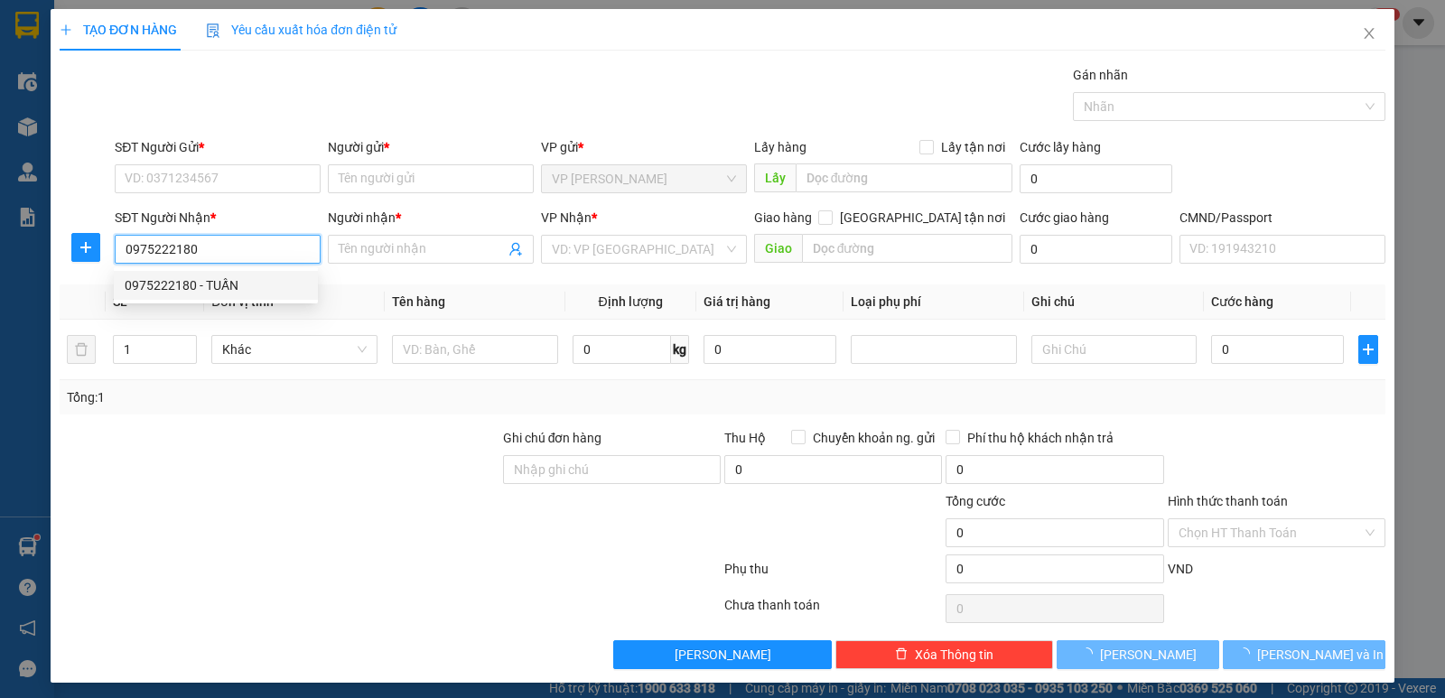
type input "TUẤN"
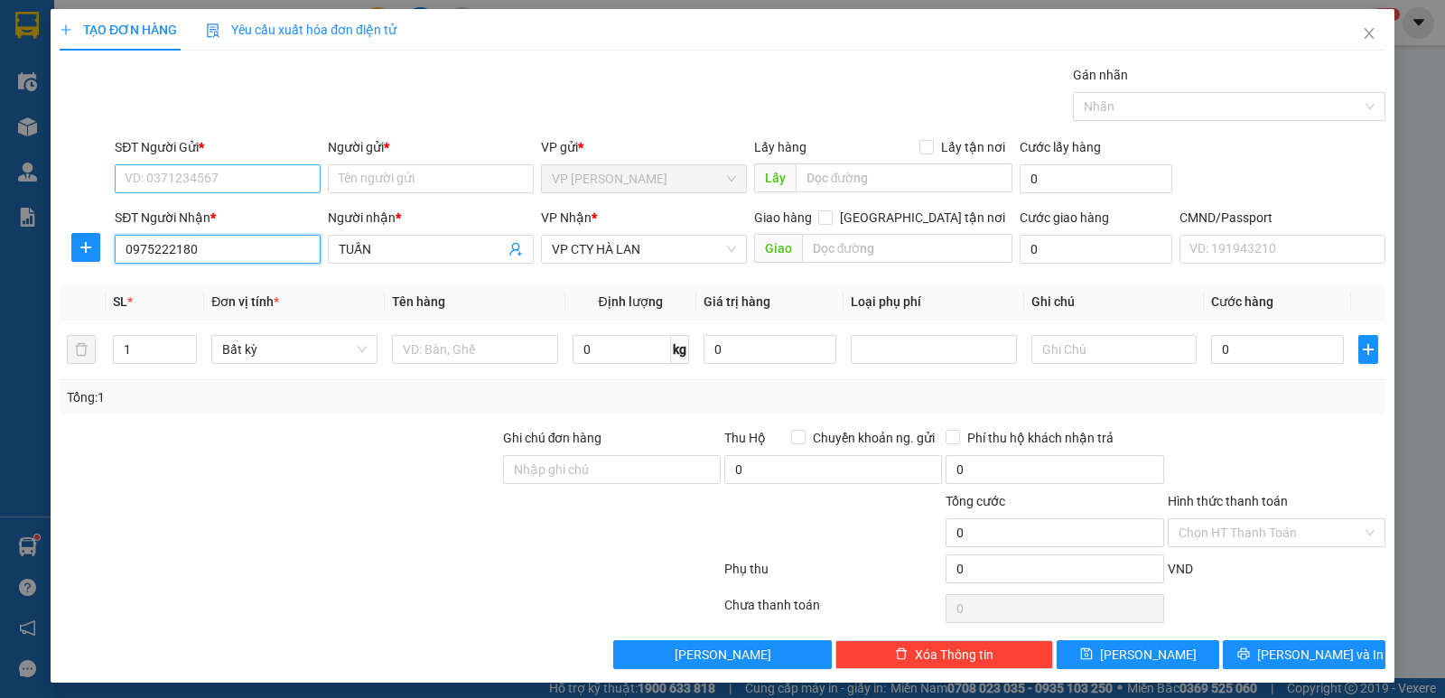
type input "0975222180"
click at [211, 180] on input "SĐT Người Gửi *" at bounding box center [218, 178] width 206 height 29
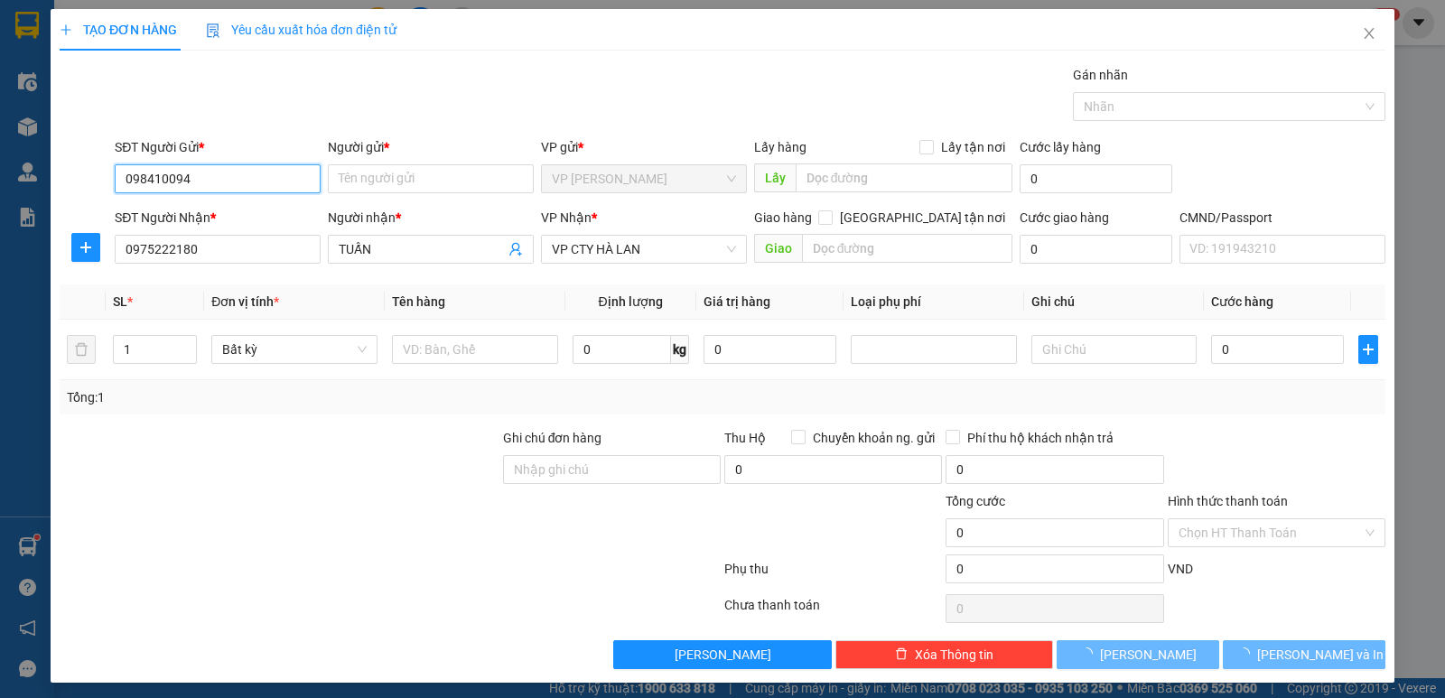
type input "0984100944"
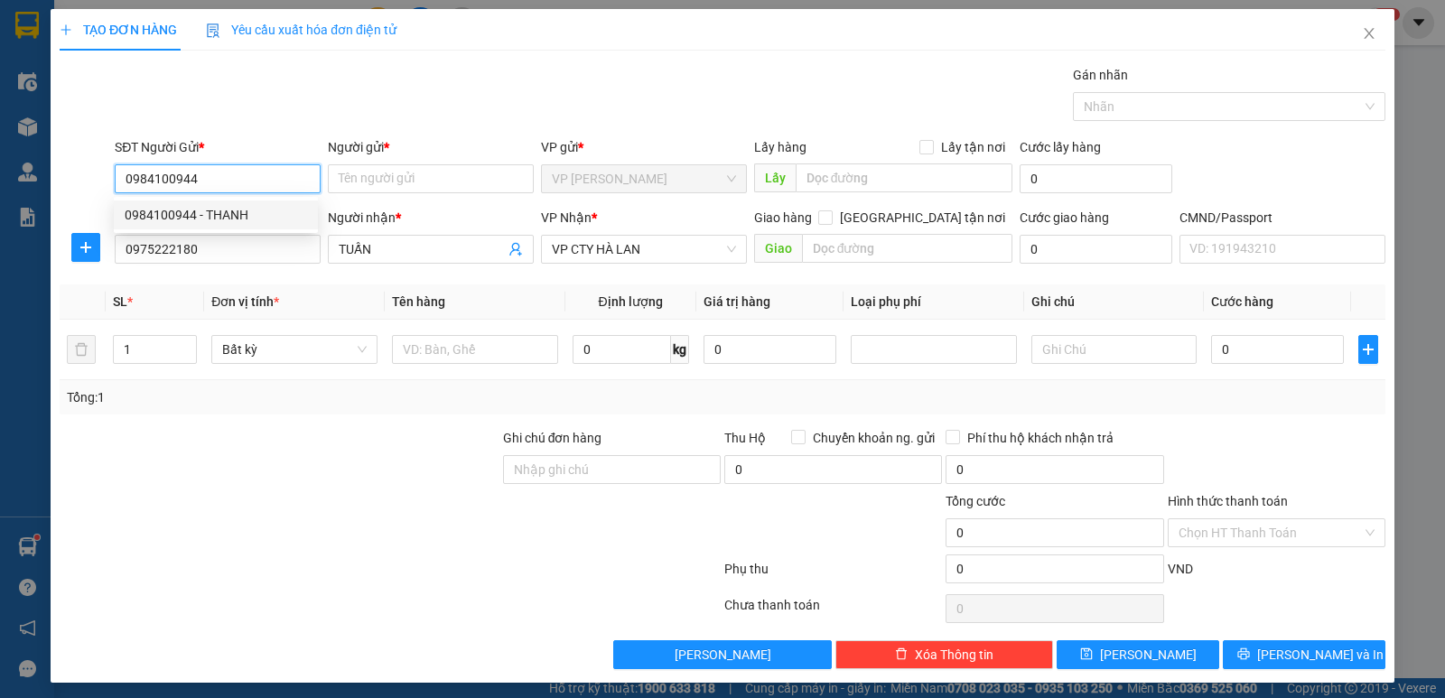
click at [244, 224] on div "0984100944 - THANH" at bounding box center [216, 215] width 182 height 20
type input "THANH"
type input "0984100944"
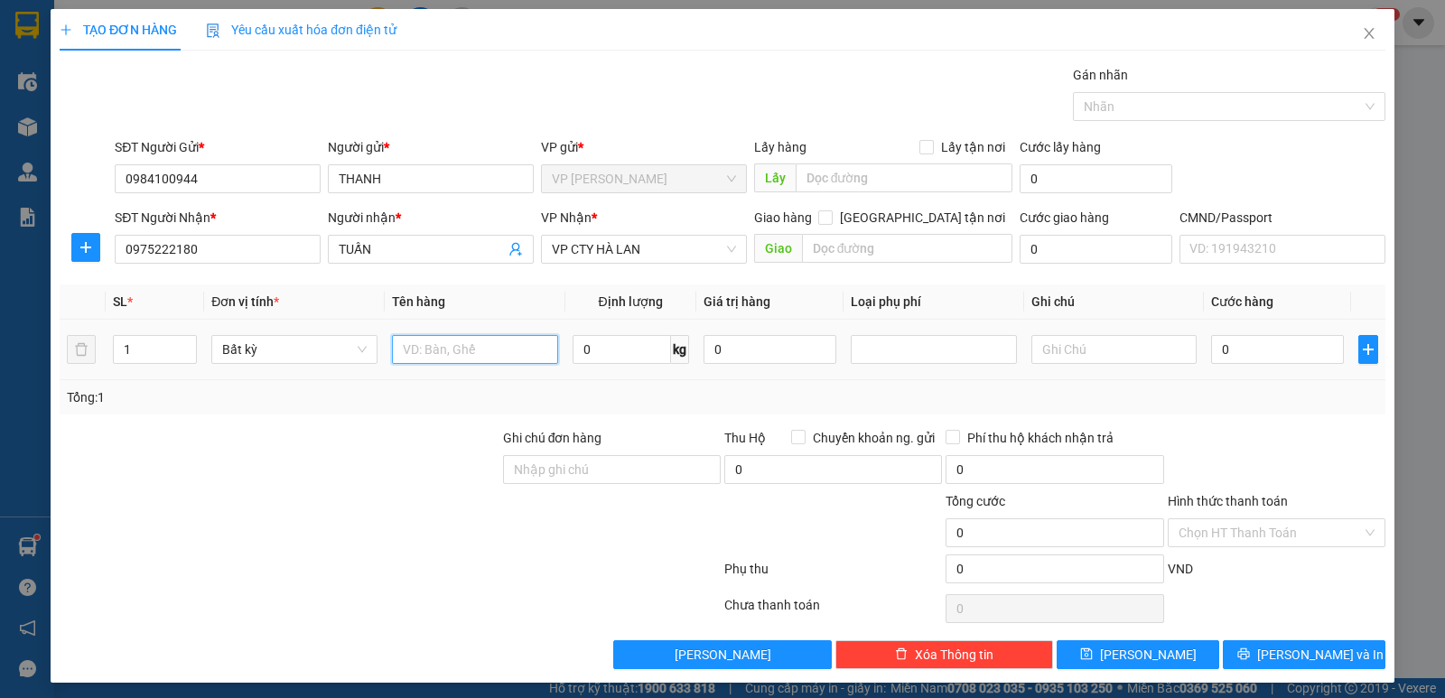
click at [514, 360] on input "text" at bounding box center [475, 349] width 166 height 29
type input "HỘP PT"
click at [631, 347] on td "0 kg" at bounding box center [631, 350] width 131 height 61
click at [631, 348] on input "0" at bounding box center [622, 349] width 98 height 29
type input "1"
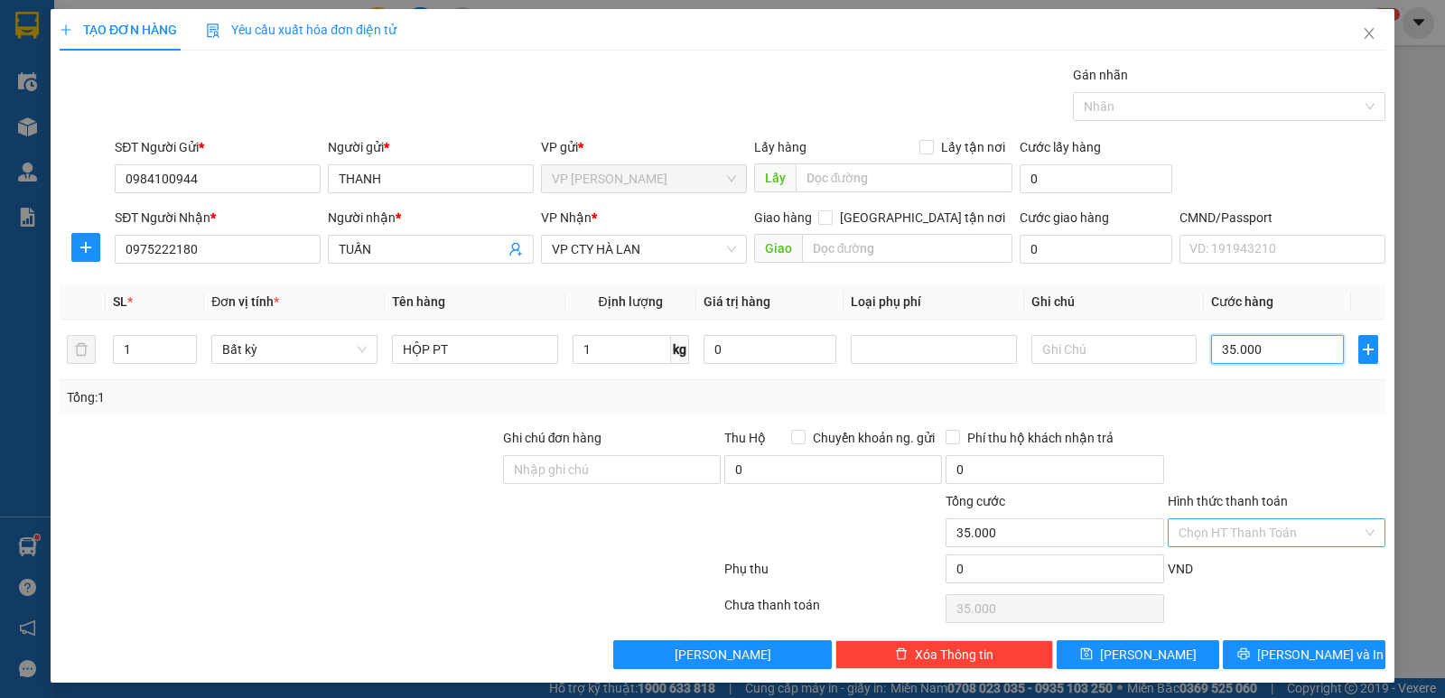
type input "35.000"
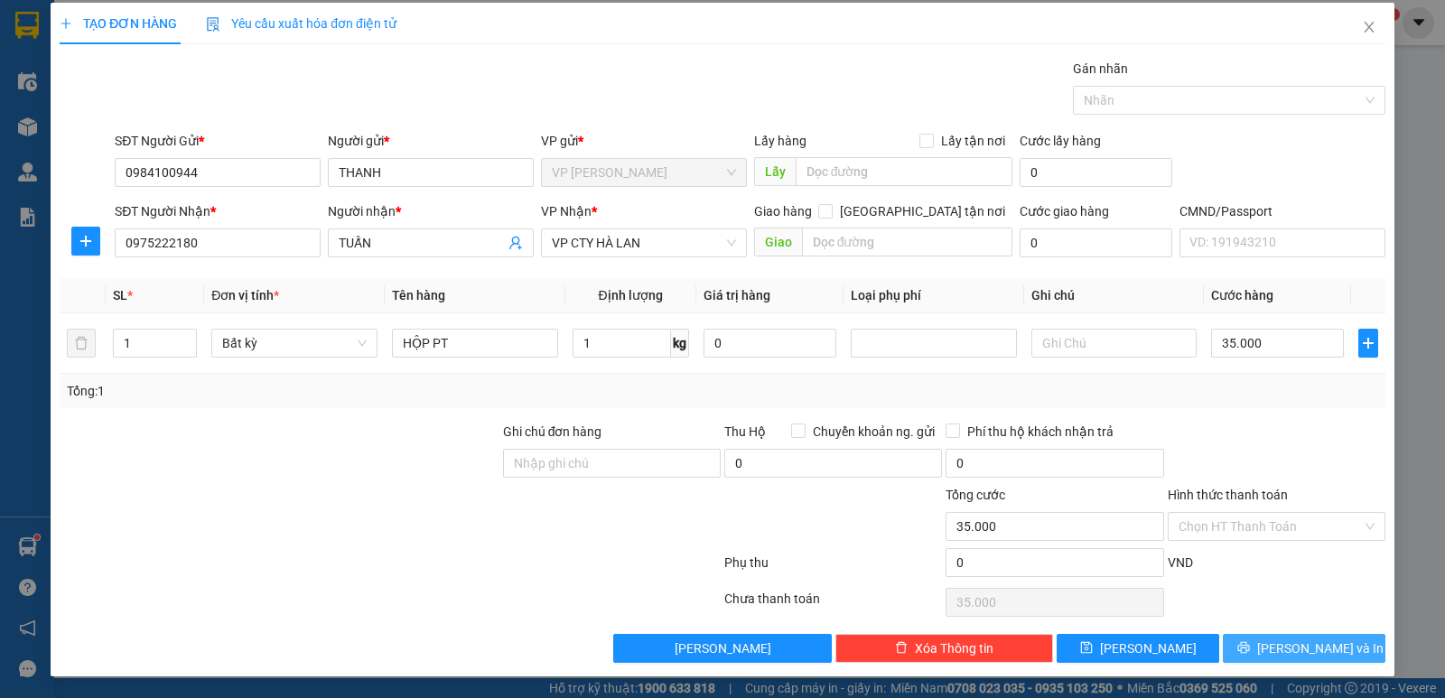
click at [1279, 647] on span "[PERSON_NAME] và In" at bounding box center [1321, 649] width 126 height 20
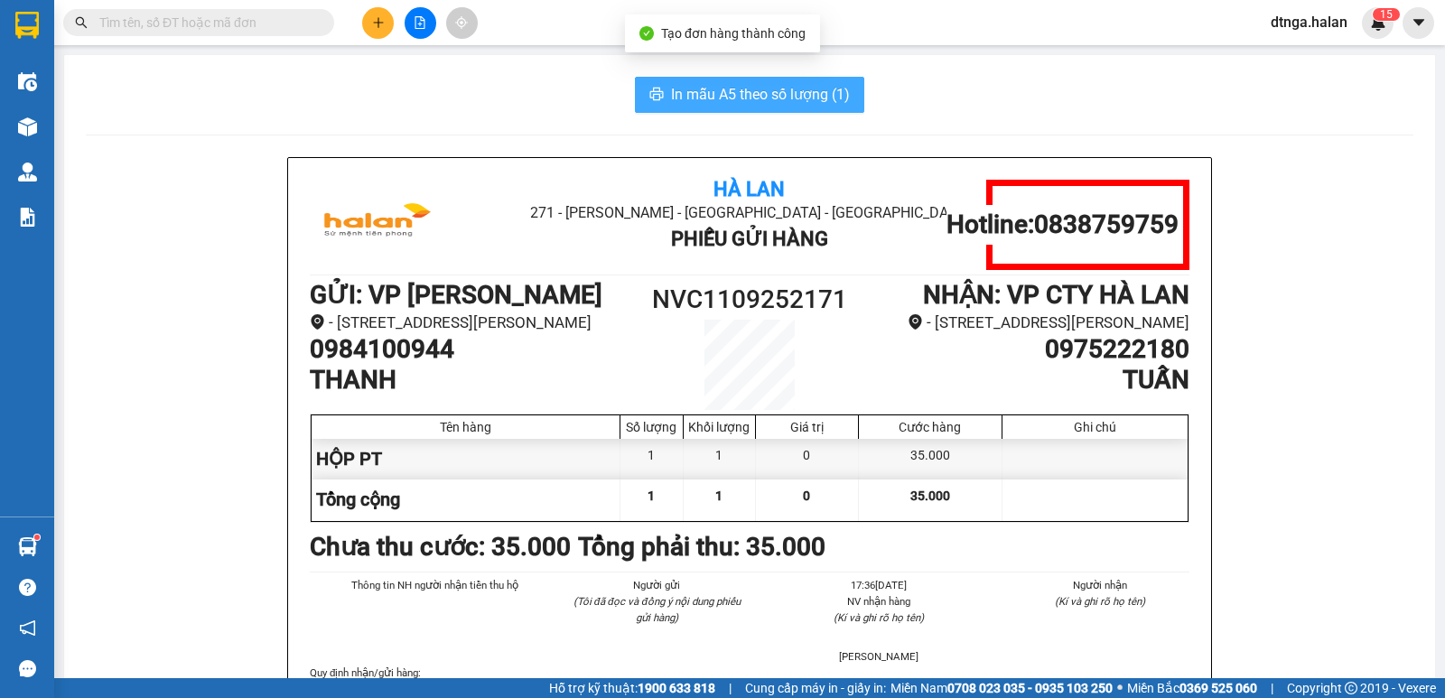
click at [782, 99] on span "In mẫu A5 theo số lượng (1)" at bounding box center [760, 94] width 179 height 23
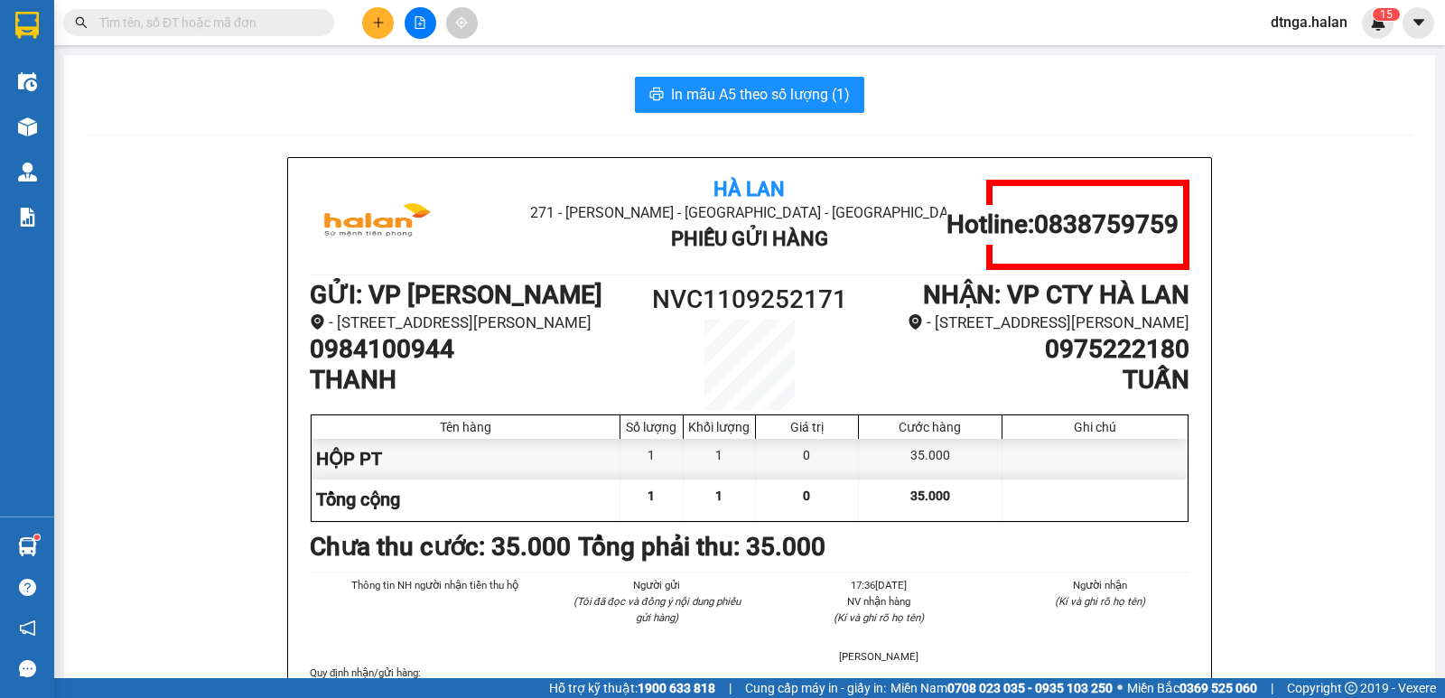
click at [1015, 365] on h1 "0975222180" at bounding box center [1025, 349] width 330 height 31
drag, startPoint x: 1043, startPoint y: 376, endPoint x: 1183, endPoint y: 376, distance: 140.0
click at [1183, 365] on h1 "0975222180" at bounding box center [1025, 349] width 330 height 31
copy h1 "0975222180"
click at [162, 31] on input "text" at bounding box center [205, 23] width 213 height 20
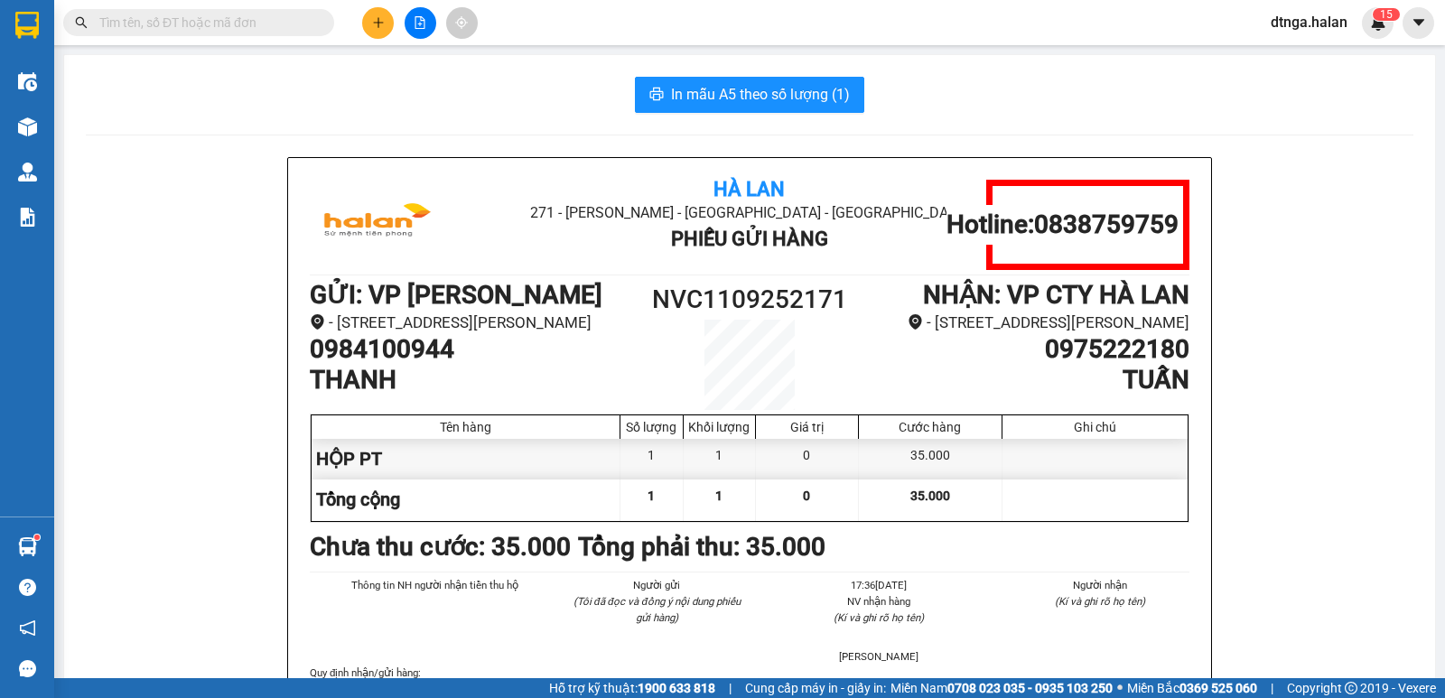
paste input "0975222180"
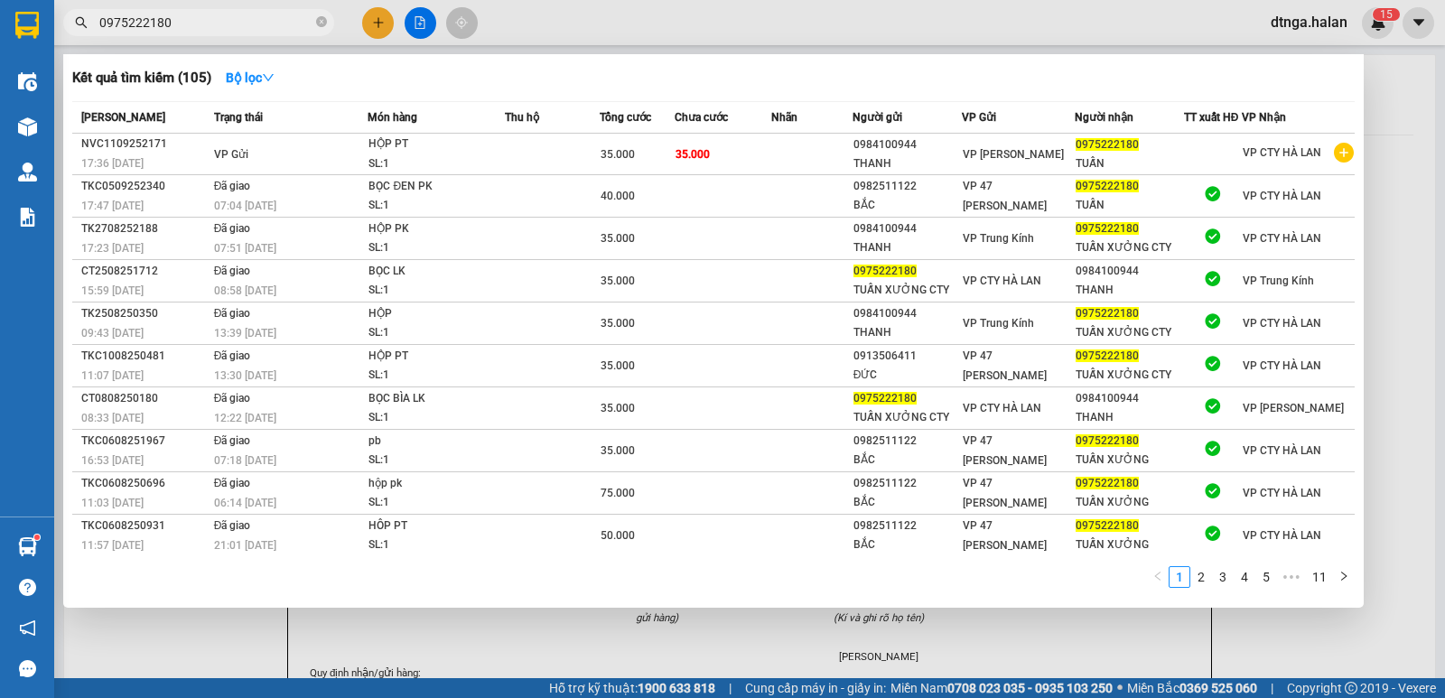
type input "0975222180"
drag, startPoint x: 826, startPoint y: 641, endPoint x: 796, endPoint y: 633, distance: 30.7
click at [828, 641] on div at bounding box center [722, 349] width 1445 height 698
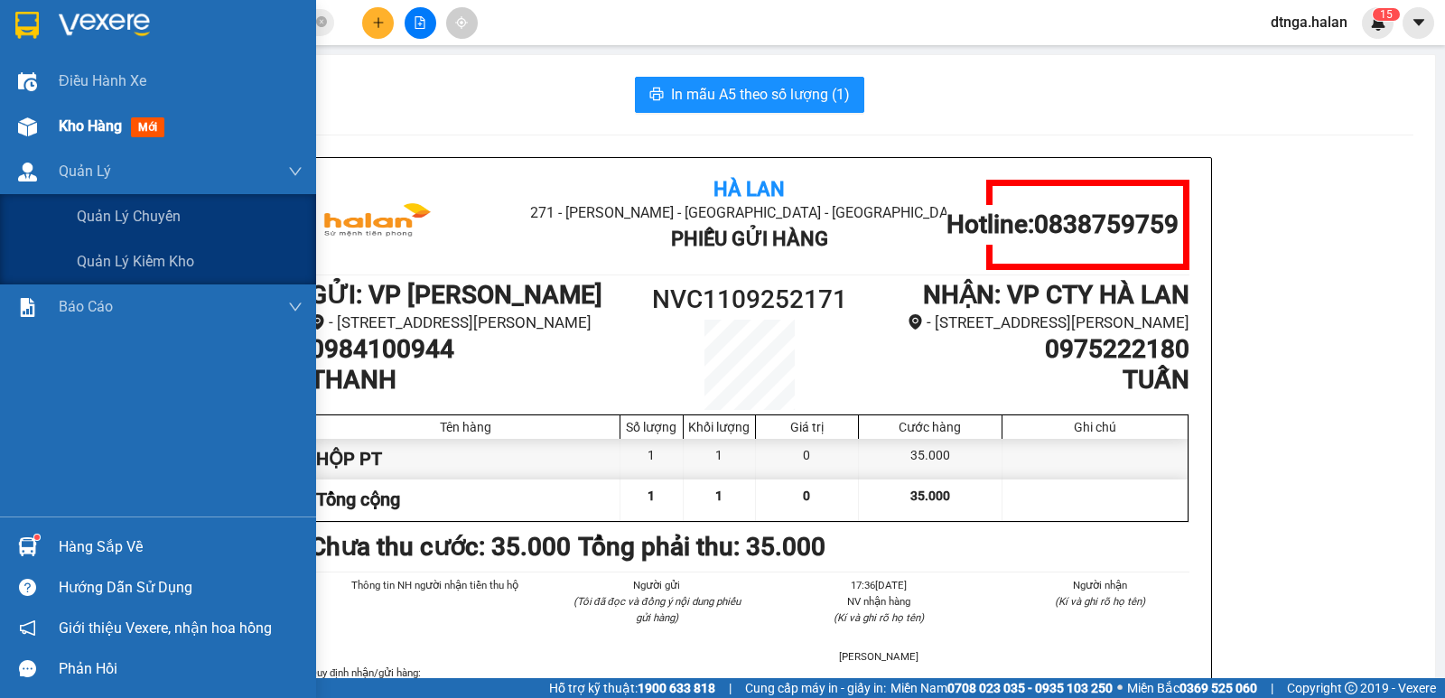
click at [0, 130] on div "Kho hàng mới" at bounding box center [158, 126] width 316 height 45
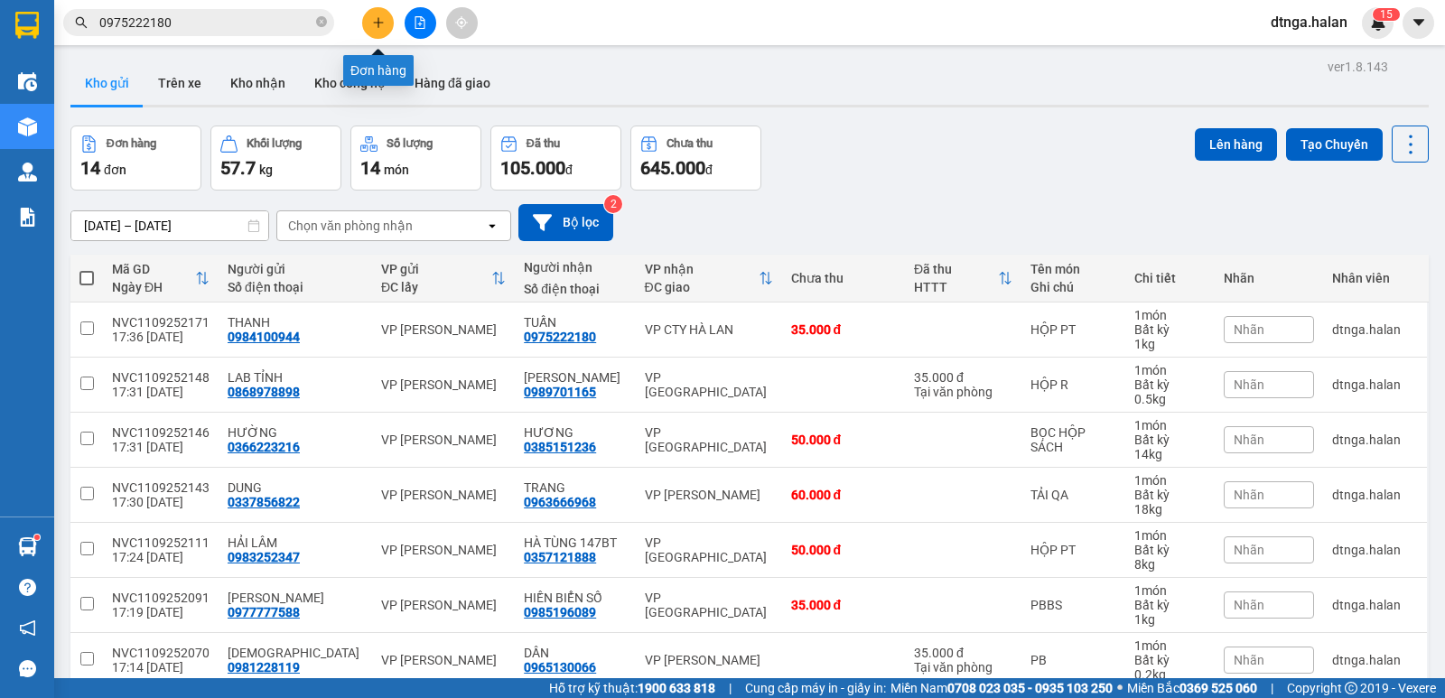
click at [368, 27] on button at bounding box center [378, 23] width 32 height 32
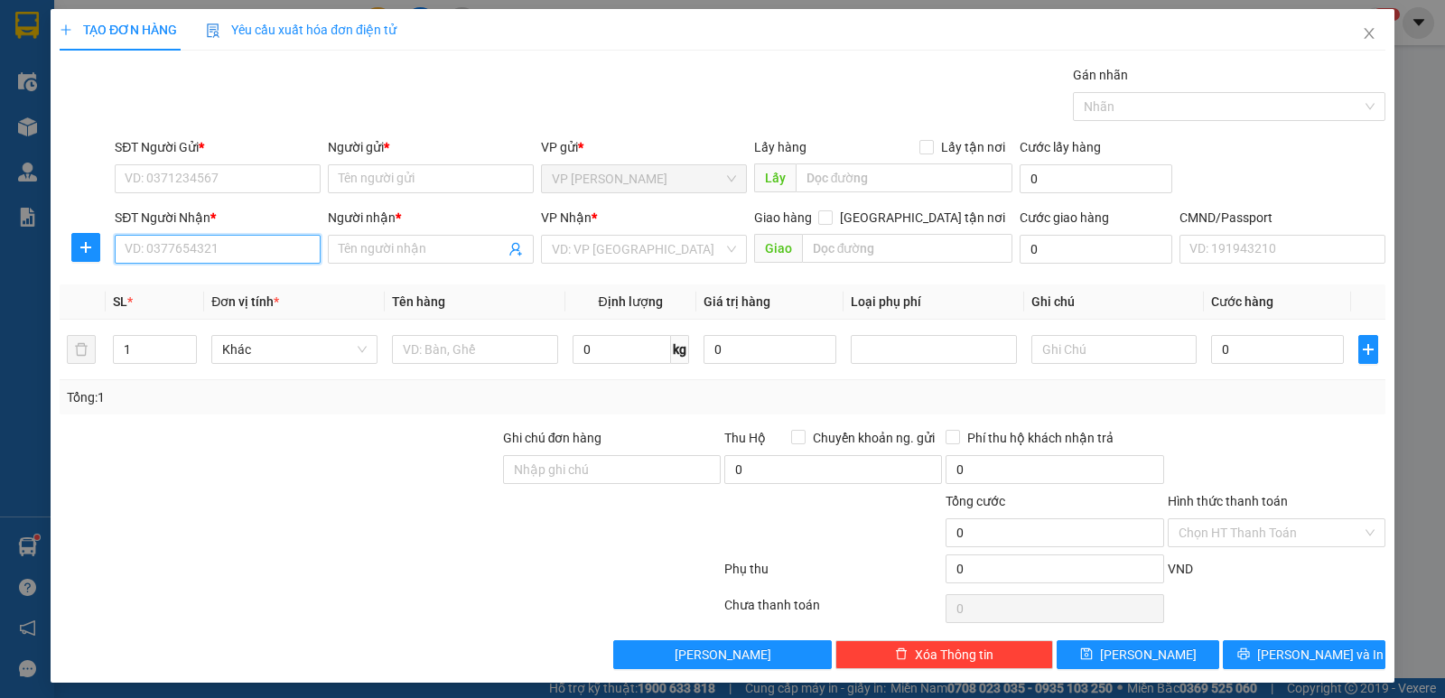
click at [223, 263] on input "SĐT Người Nhận *" at bounding box center [218, 249] width 206 height 29
click at [220, 293] on div "0825921234 - DUY ANH 147BT" at bounding box center [216, 286] width 182 height 20
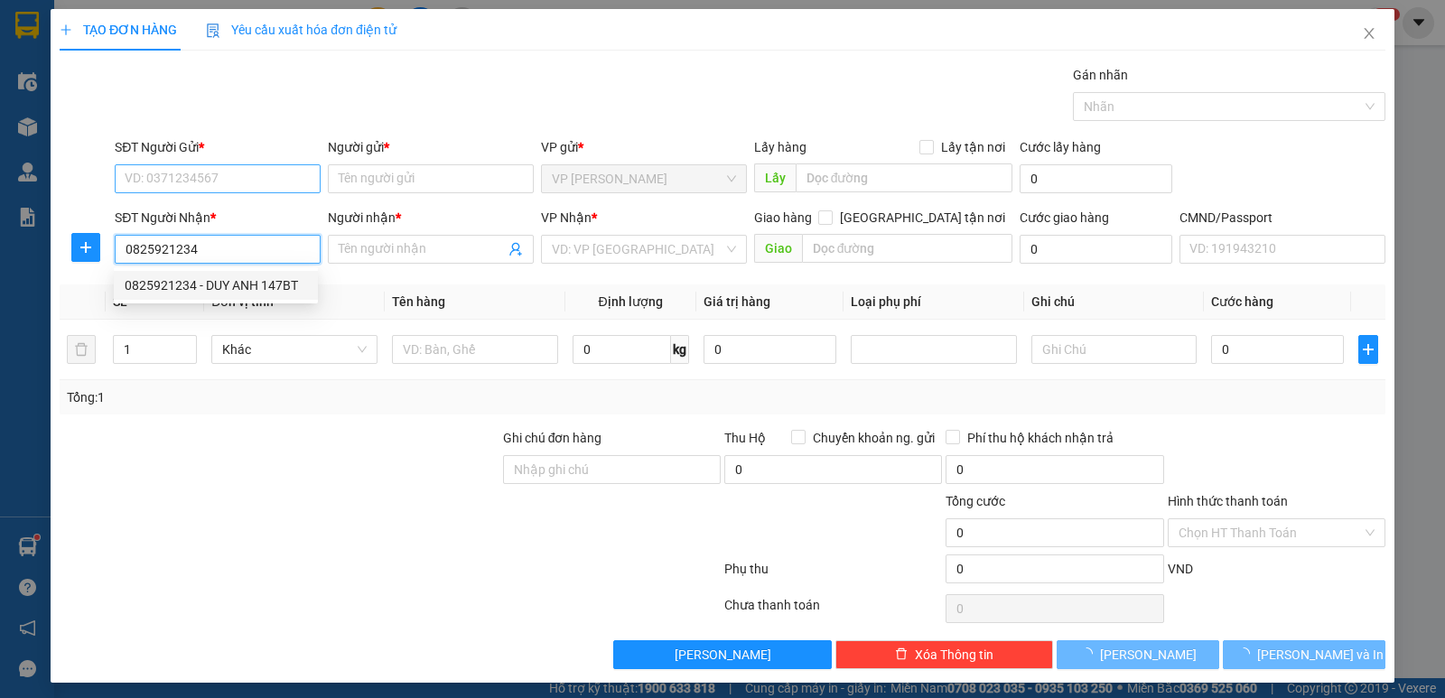
type input "0825921234"
type input "DUY ANH 147BT"
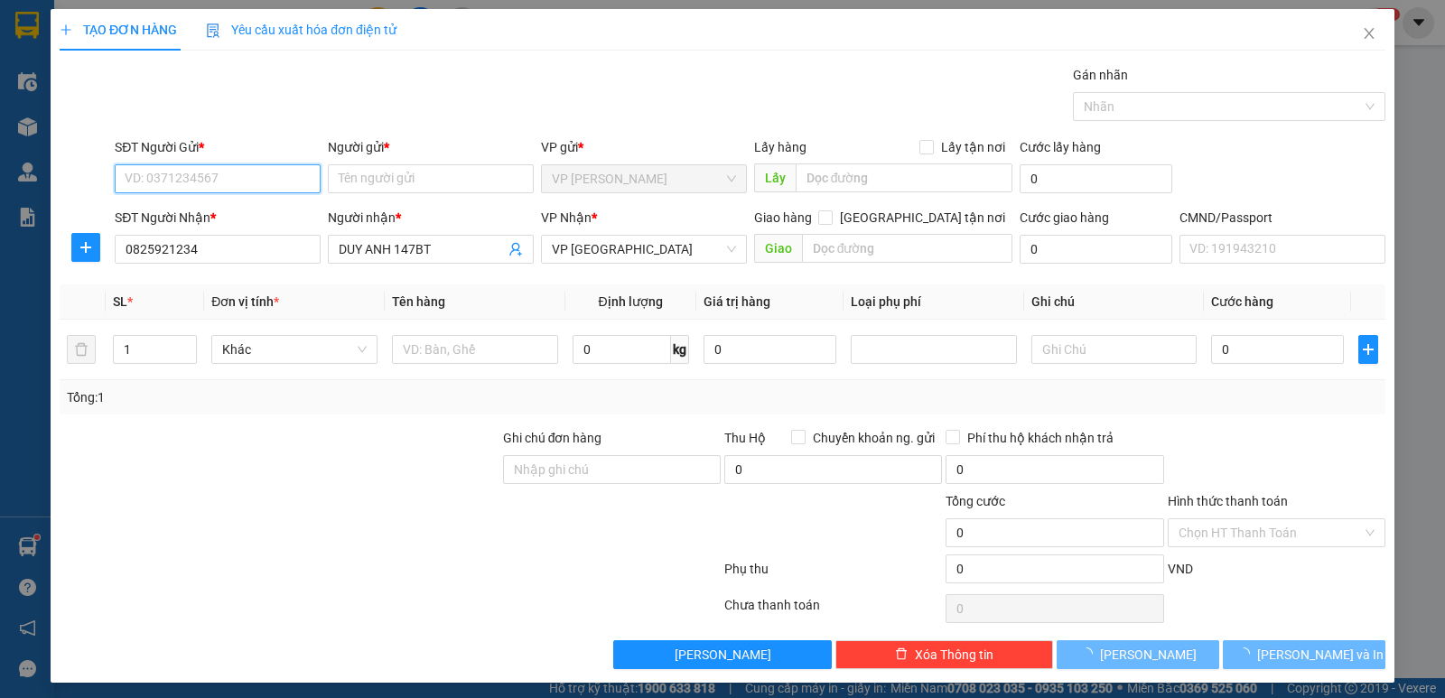
click at [241, 166] on input "SĐT Người Gửi *" at bounding box center [218, 178] width 206 height 29
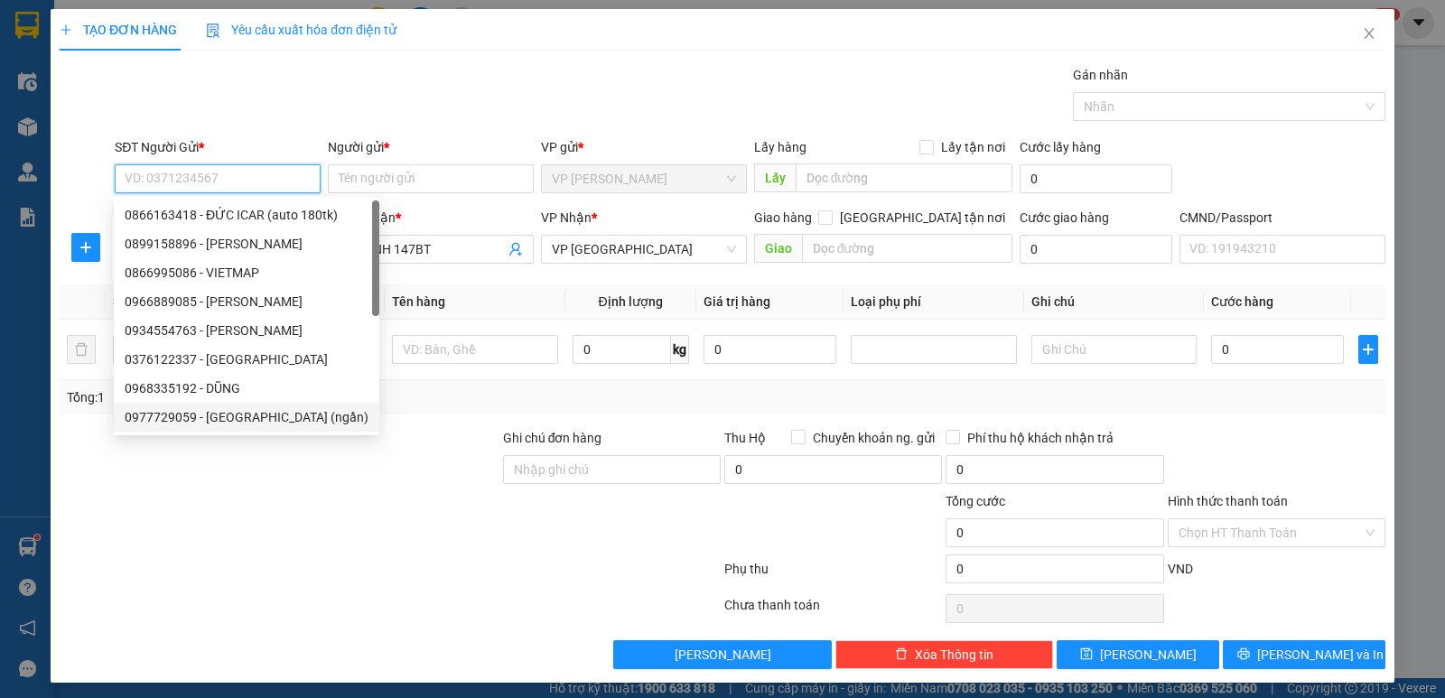
click at [238, 407] on div "0977729059 - [GEOGRAPHIC_DATA] (ngần)" at bounding box center [247, 417] width 244 height 20
type input "0977729059"
type input "[PERSON_NAME] ([GEOGRAPHIC_DATA])"
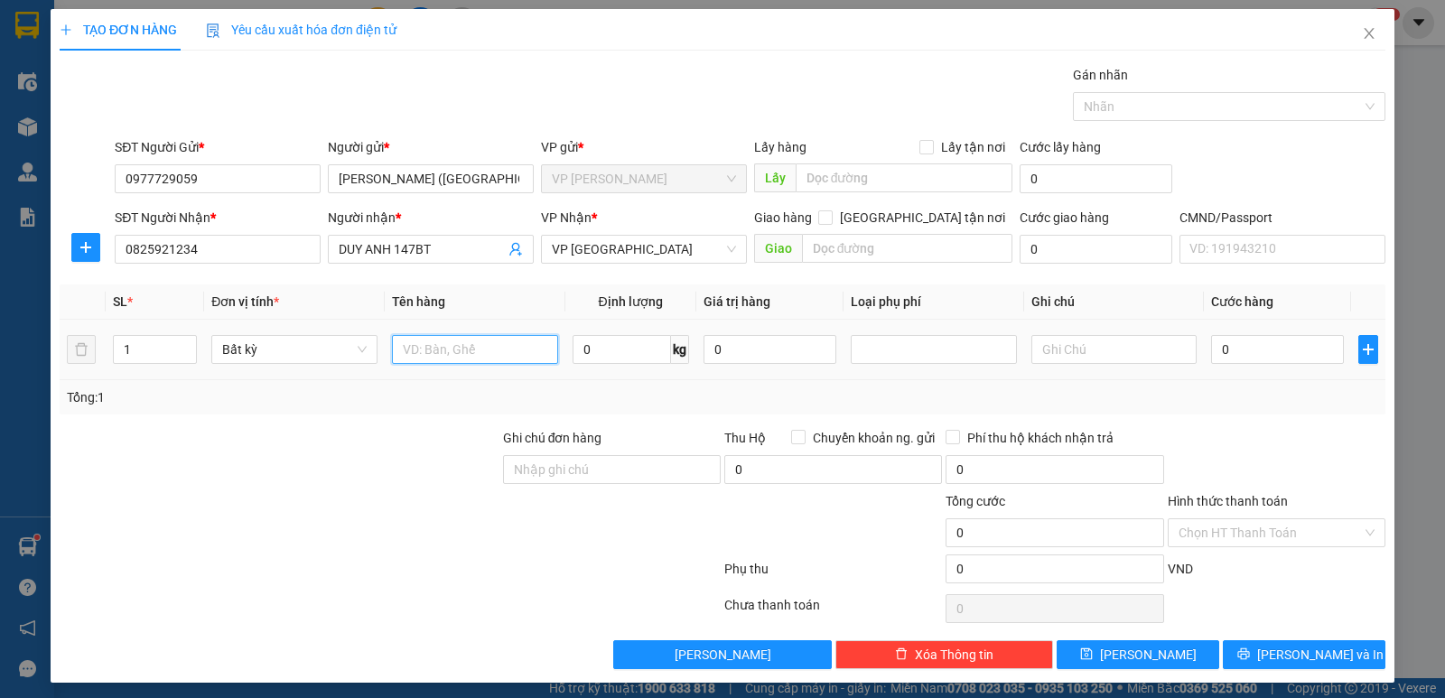
click at [431, 362] on input "text" at bounding box center [475, 349] width 166 height 29
type input "BỌC THẢM"
click at [646, 362] on input "0" at bounding box center [622, 349] width 98 height 29
type input "6"
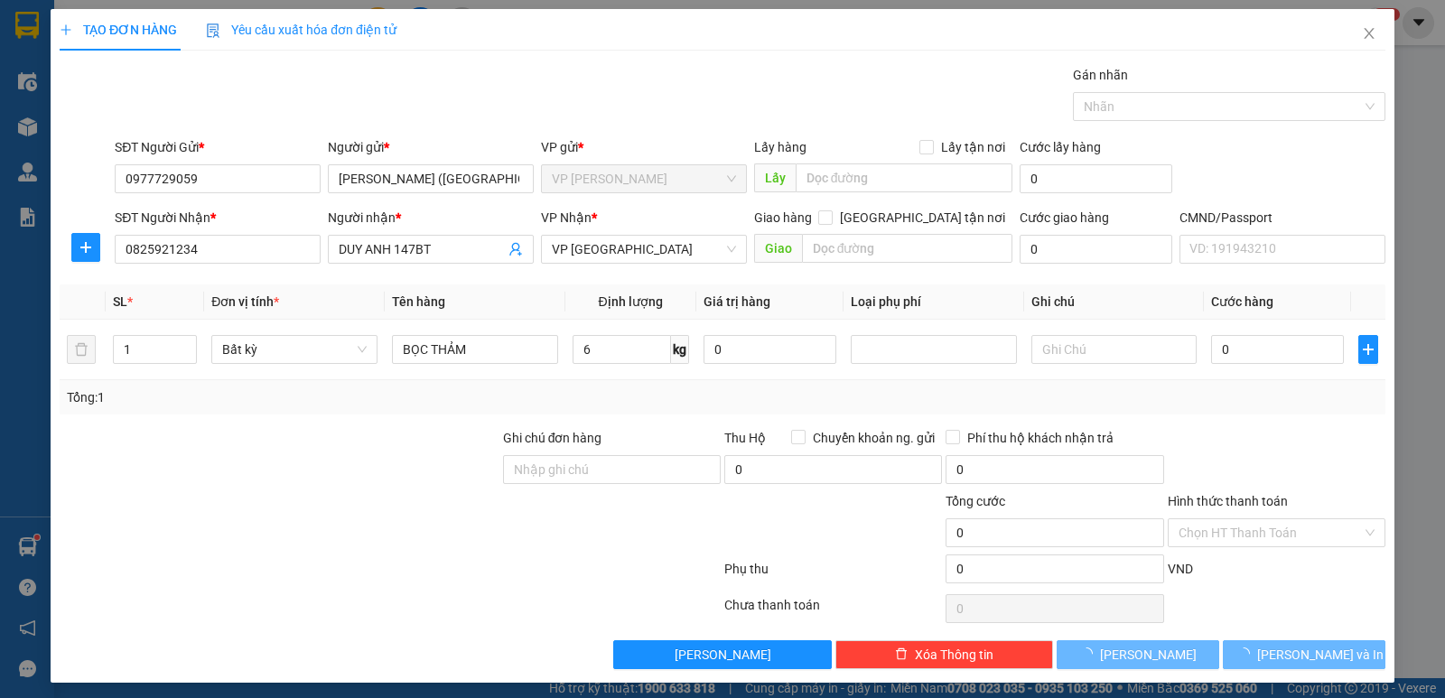
click at [1259, 305] on div "Transit Pickup Surcharge Ids Transit Deliver Surcharge Ids Transit Deliver Surc…" at bounding box center [723, 367] width 1326 height 604
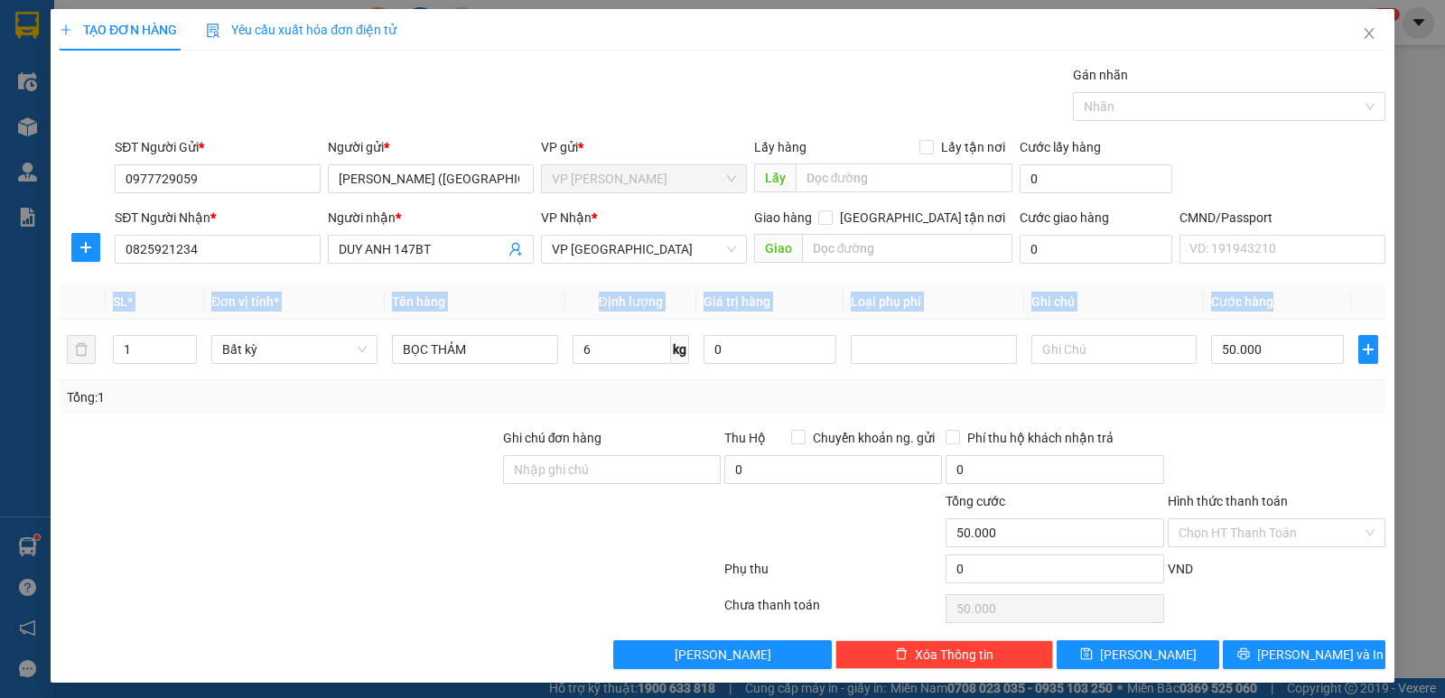
type input "50.000"
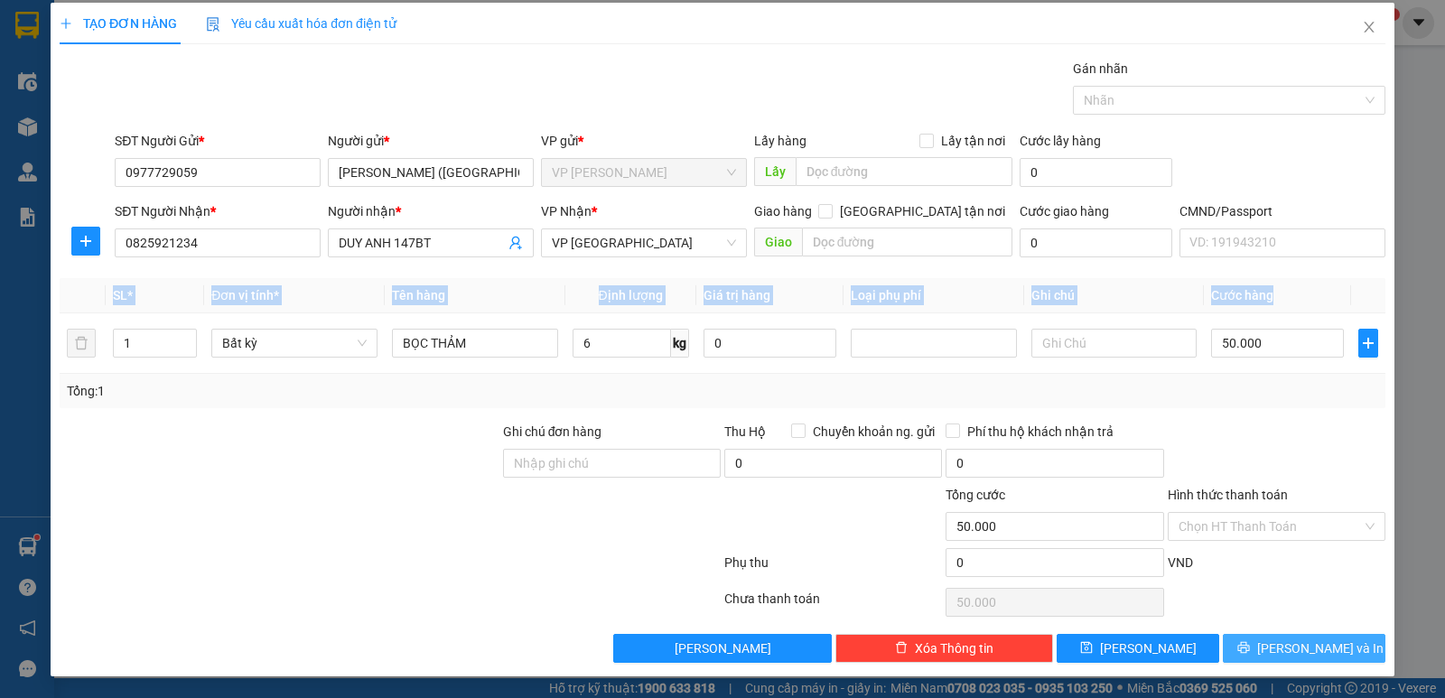
click at [1298, 647] on span "[PERSON_NAME] và In" at bounding box center [1321, 649] width 126 height 20
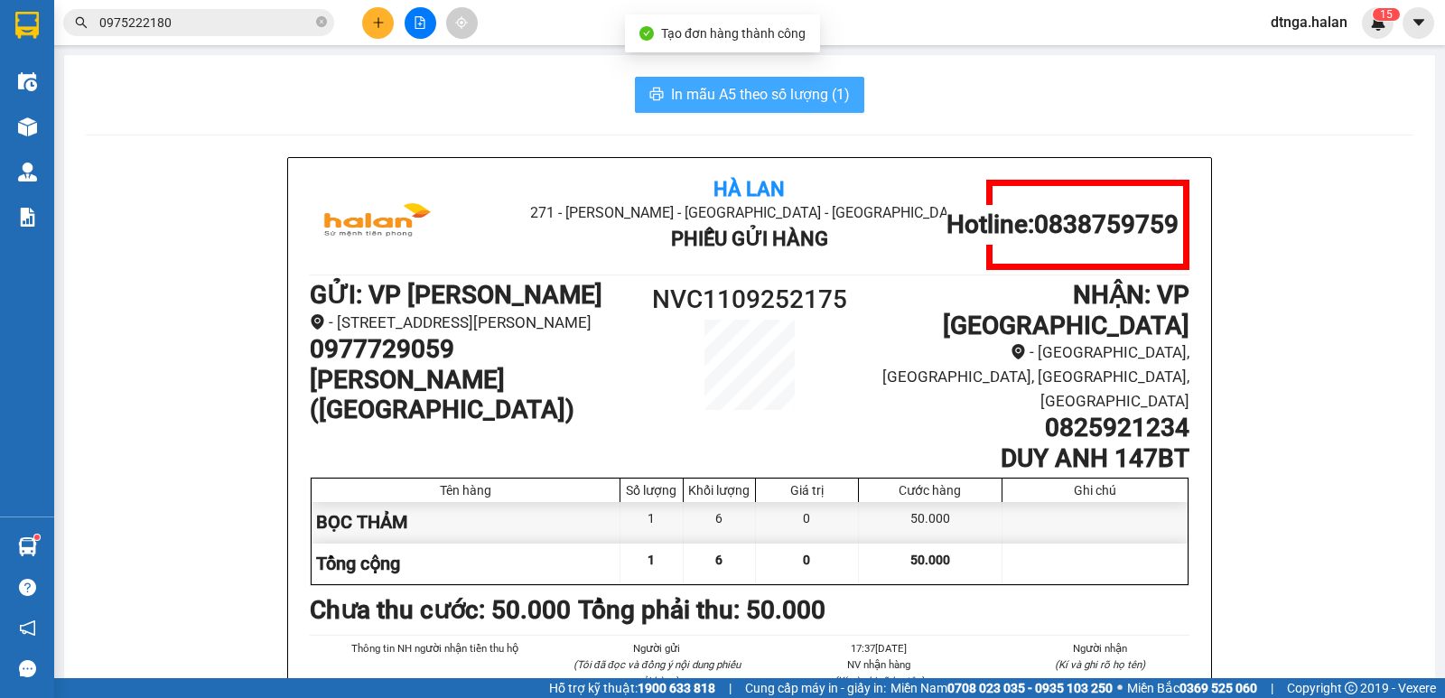
click at [825, 106] on span "In mẫu A5 theo số lượng (1)" at bounding box center [760, 94] width 179 height 23
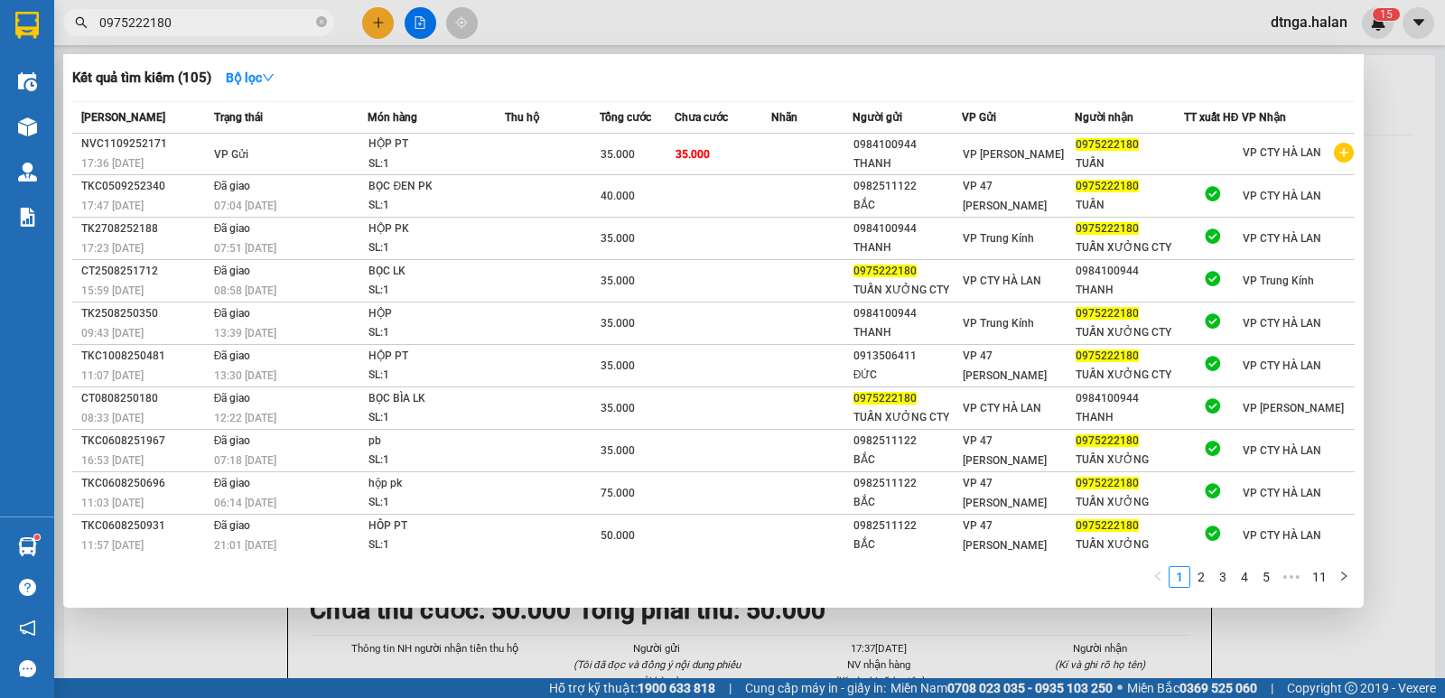
click at [272, 26] on input "0975222180" at bounding box center [205, 23] width 213 height 20
click at [272, 25] on input "0975222180" at bounding box center [205, 23] width 213 height 20
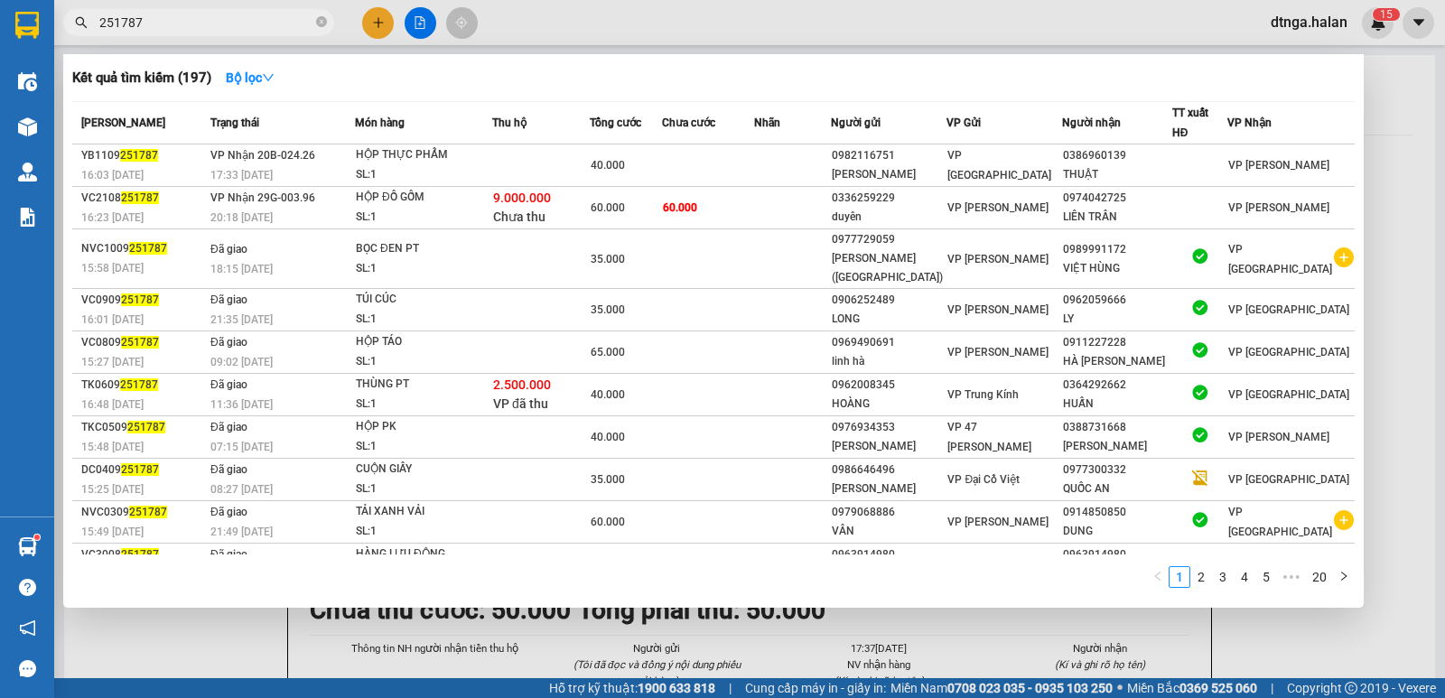
click at [247, 19] on input "251787" at bounding box center [205, 23] width 213 height 20
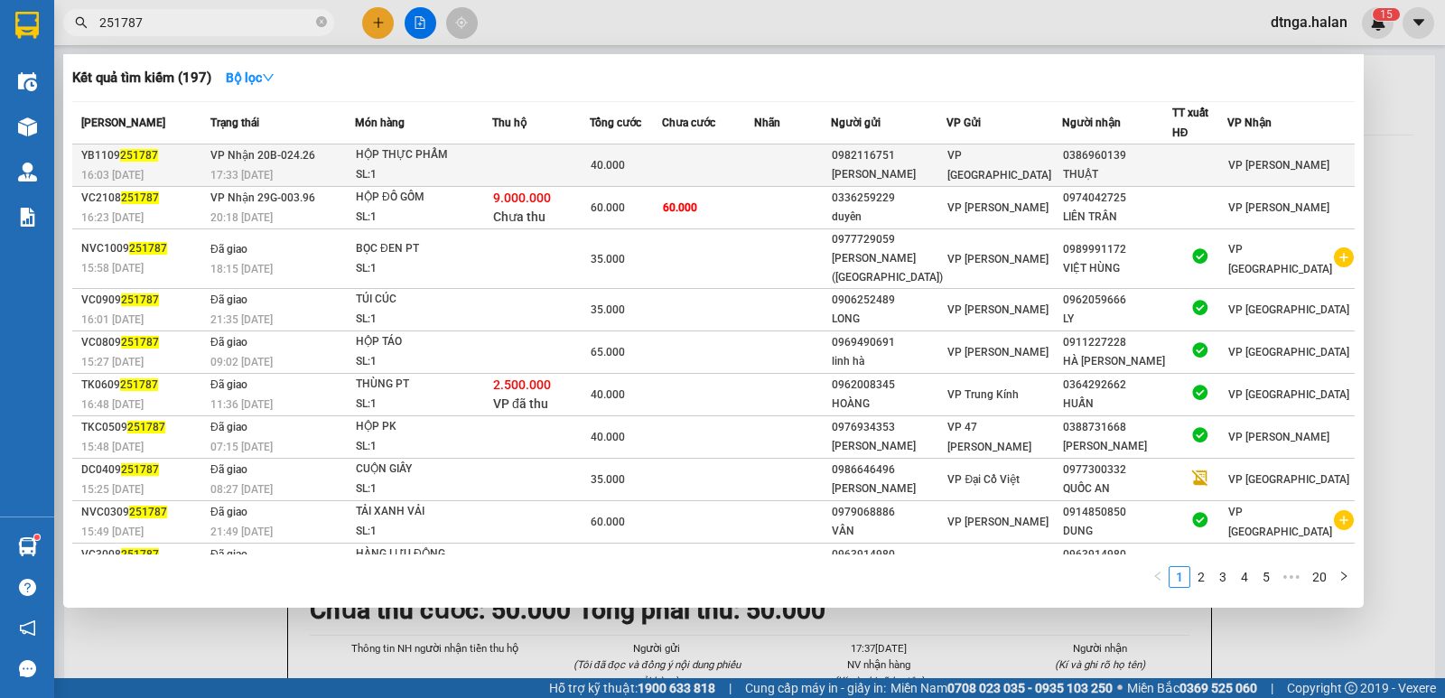
type input "251787"
click at [464, 170] on div "SL: 1" at bounding box center [424, 175] width 136 height 20
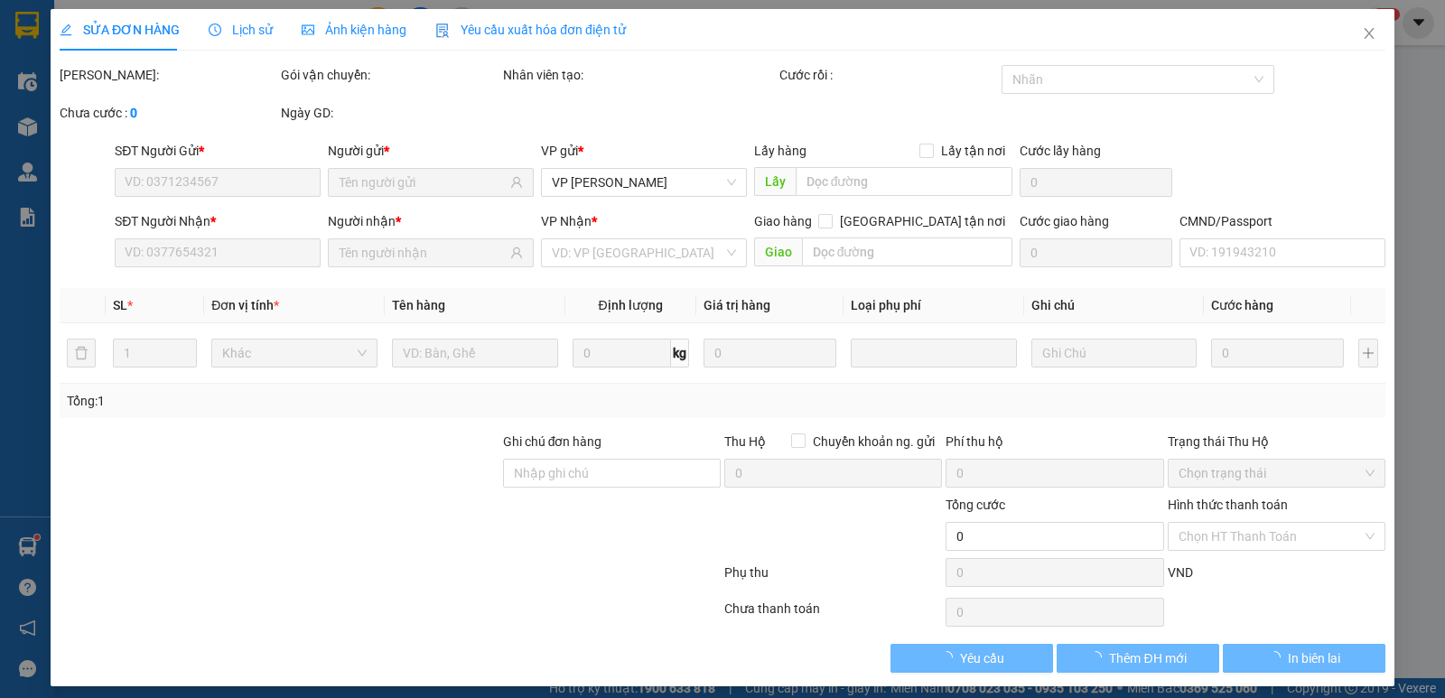
scroll to position [1, 0]
type input "0982116751"
type input "[PERSON_NAME]"
type input "0386960139"
type input "THUẬT"
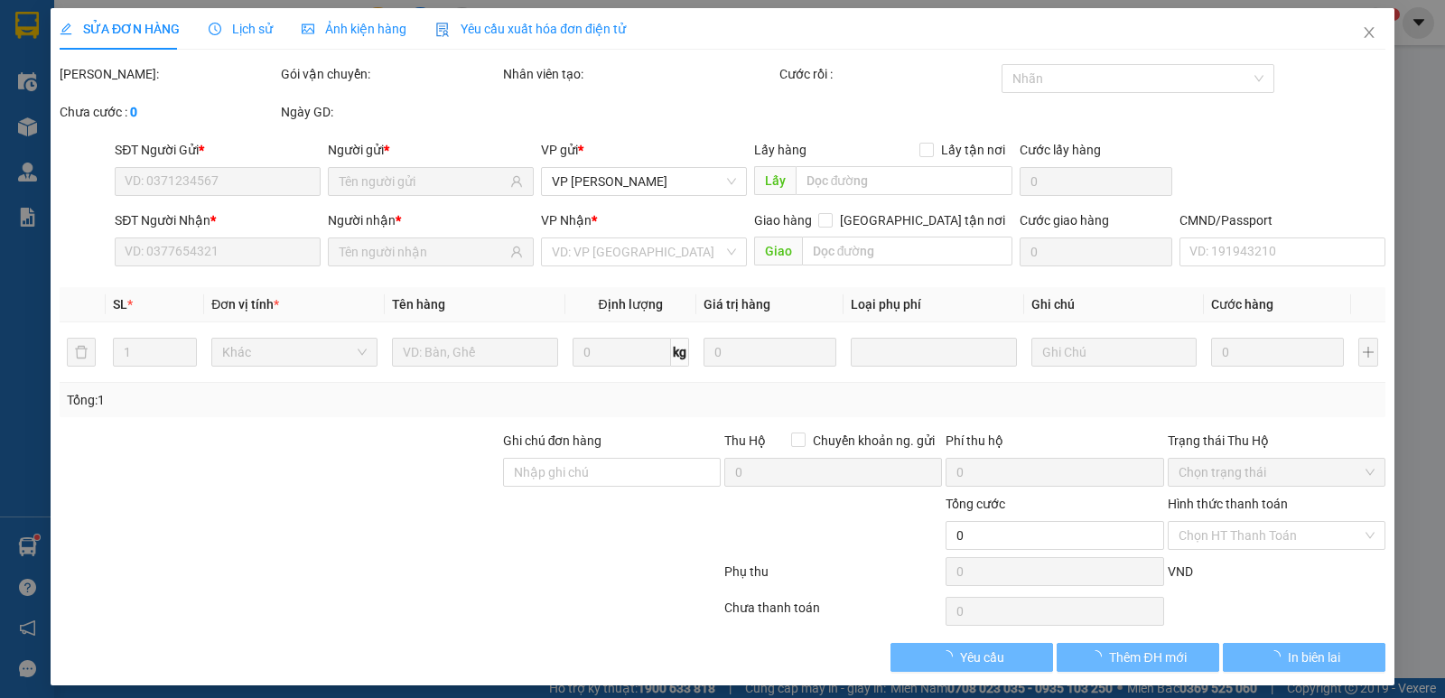
type input "40.000"
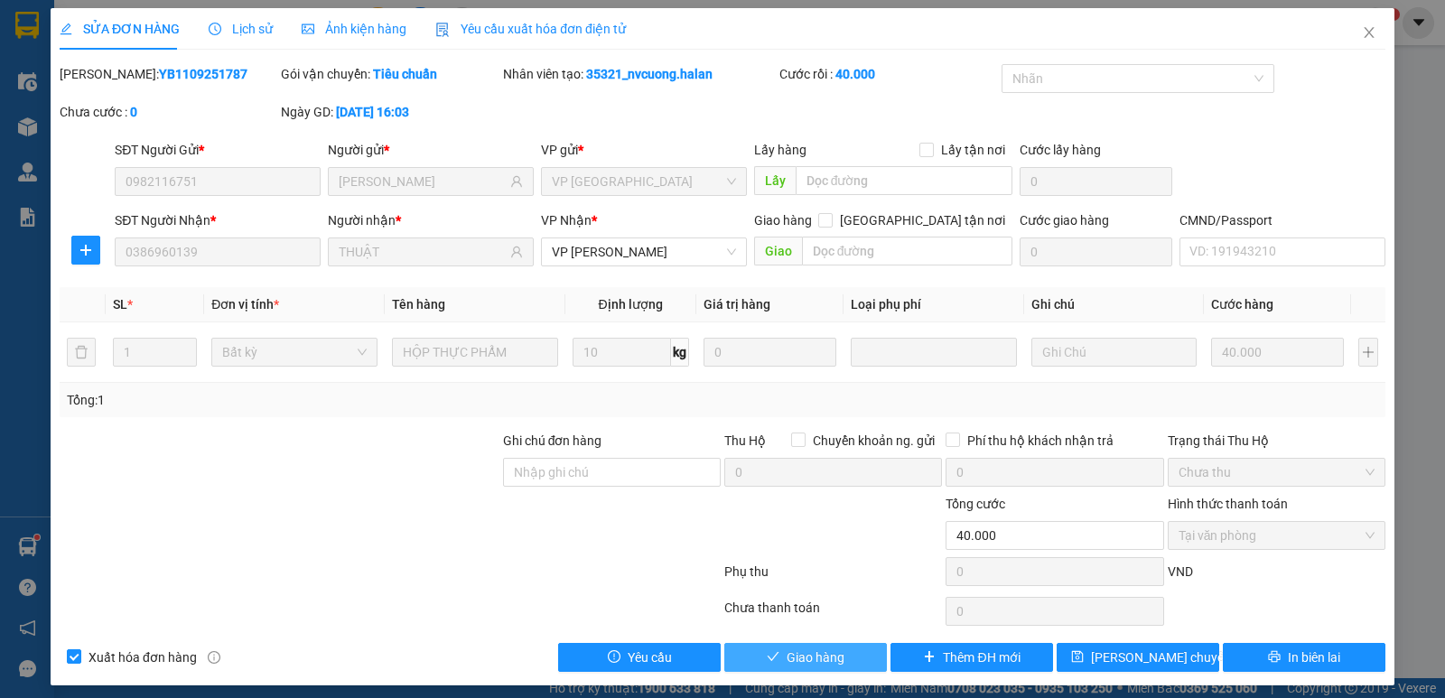
click at [797, 648] on span "Giao hàng" at bounding box center [816, 658] width 58 height 20
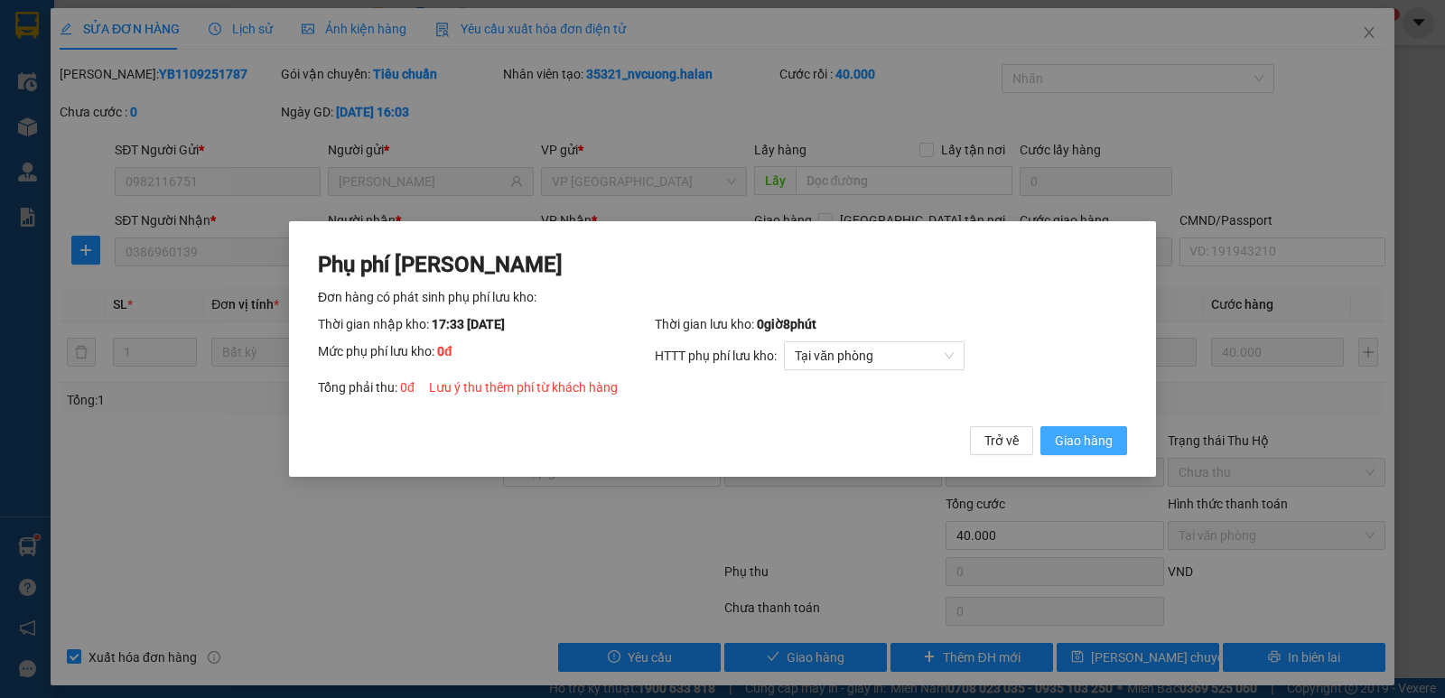
click at [1070, 448] on span "Giao hàng" at bounding box center [1084, 441] width 58 height 20
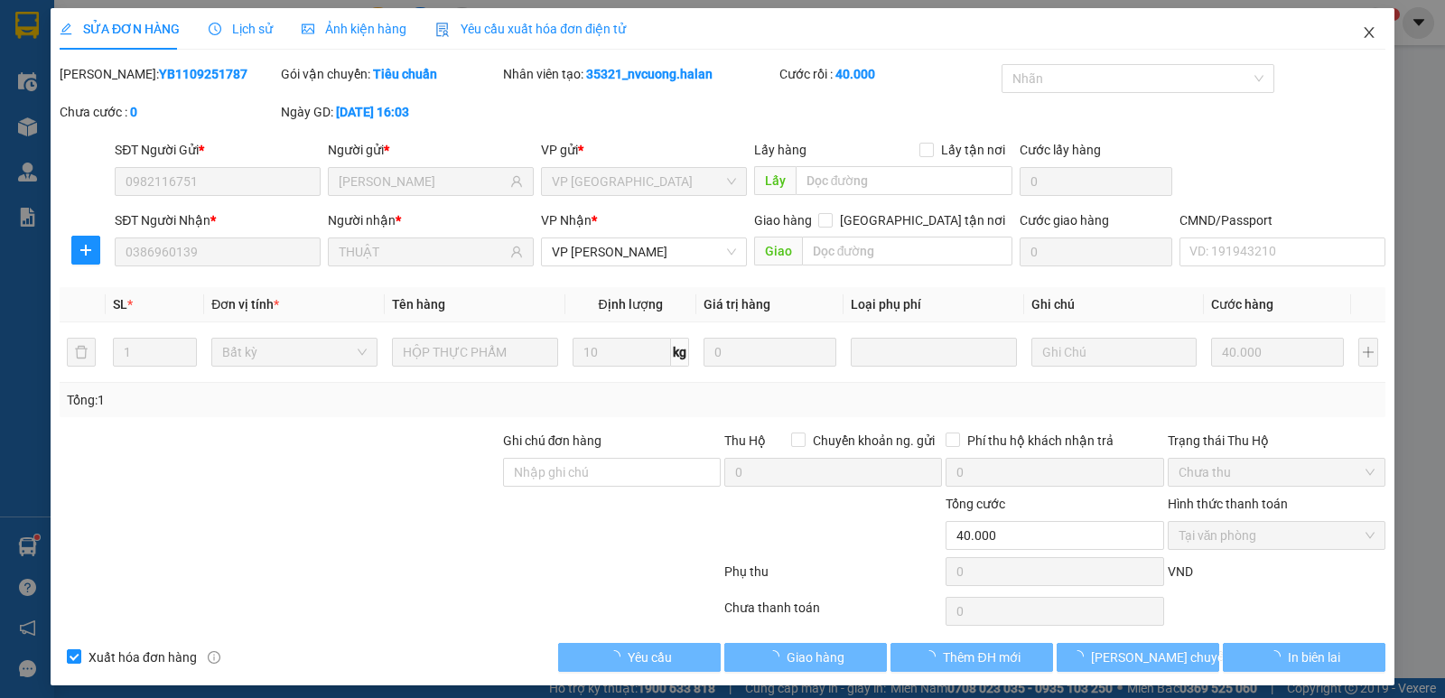
click at [1360, 43] on span "Close" at bounding box center [1369, 33] width 51 height 51
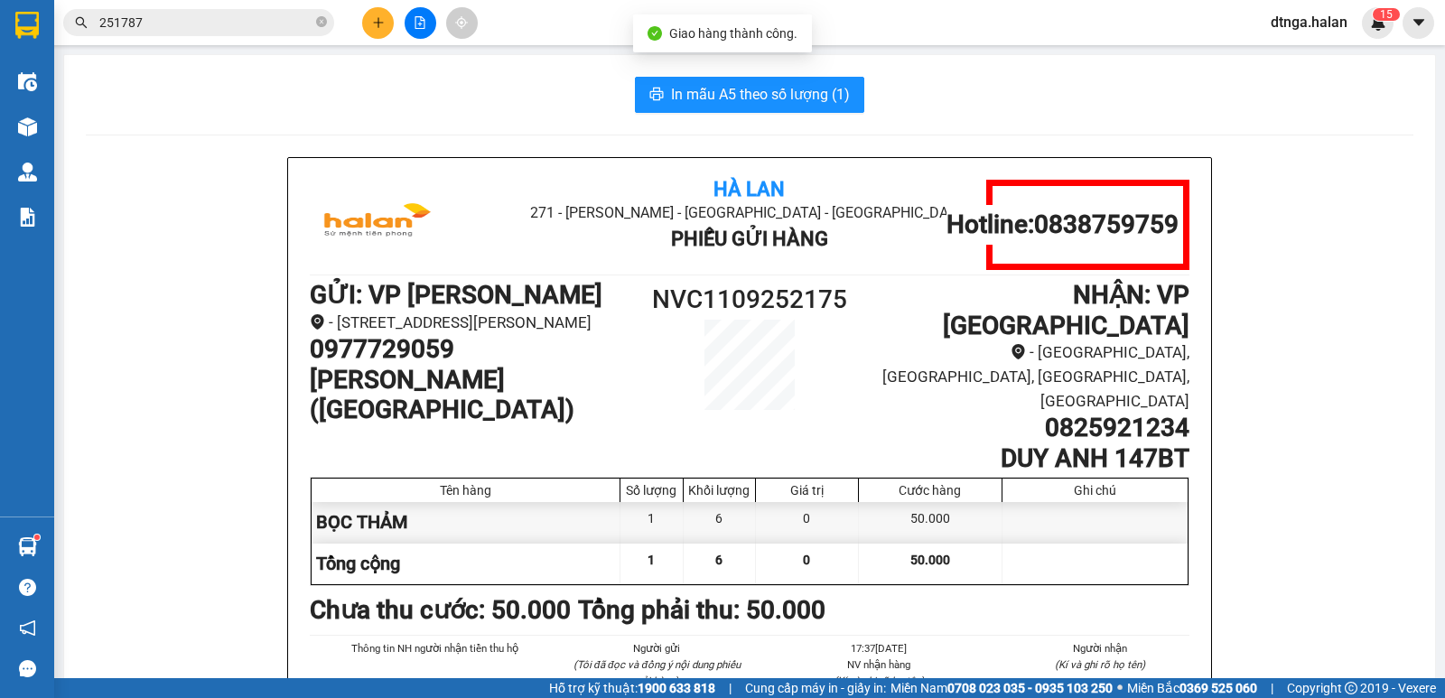
click at [299, 20] on input "251787" at bounding box center [205, 23] width 213 height 20
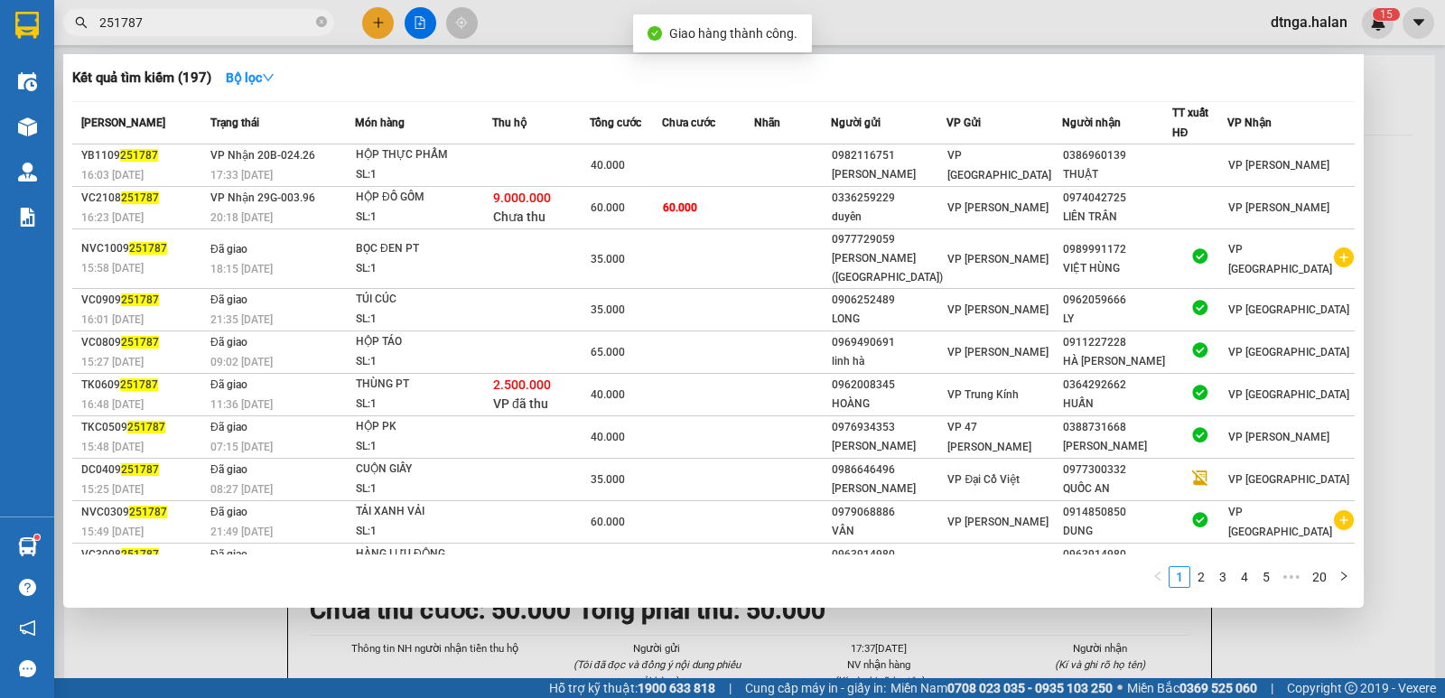
click at [299, 20] on input "251787" at bounding box center [205, 23] width 213 height 20
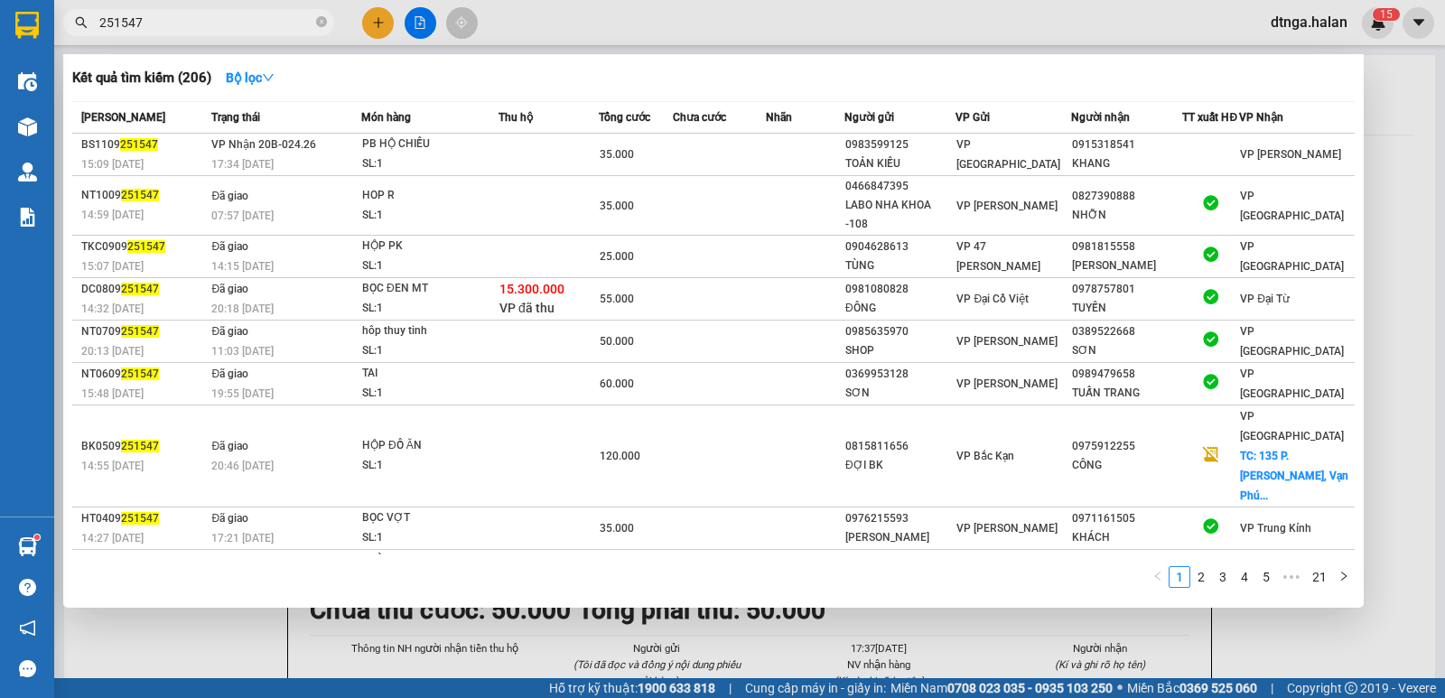
type input "251547"
click at [259, 9] on span "251547" at bounding box center [198, 22] width 271 height 27
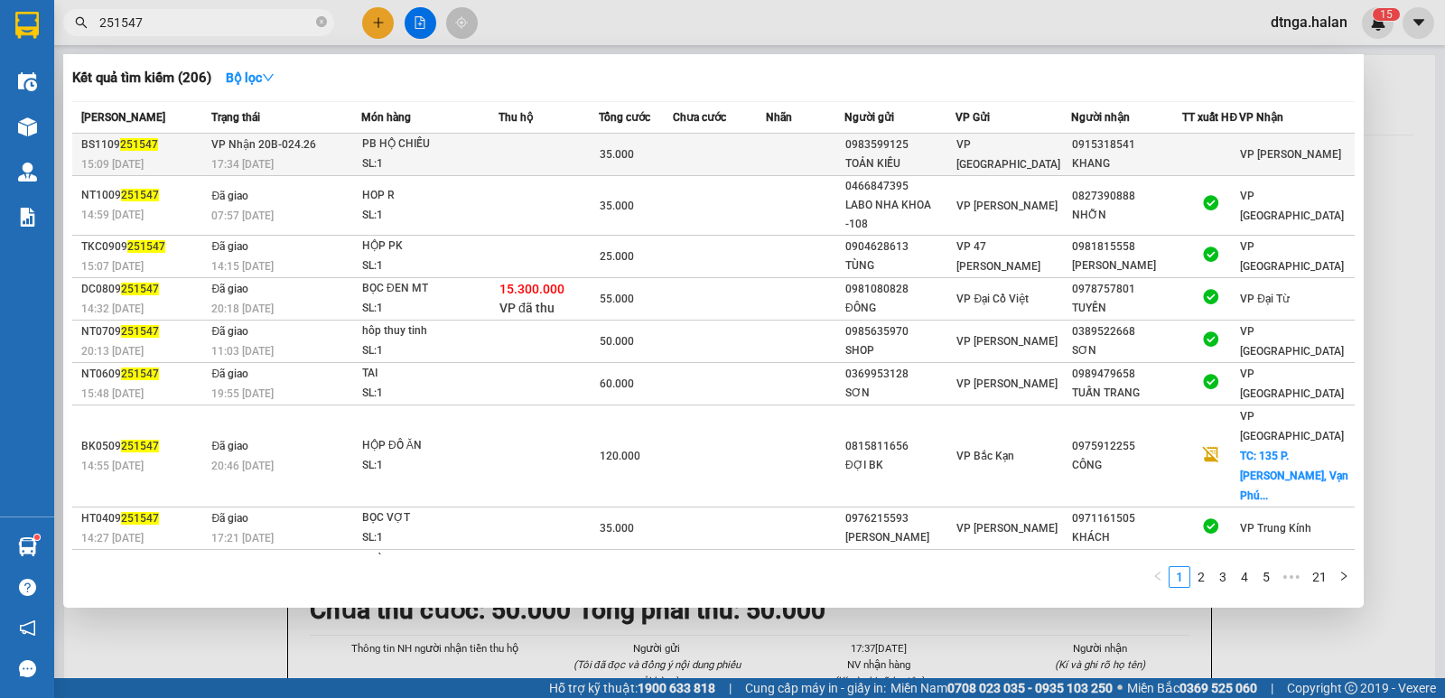
click at [344, 176] on td "VP Nhận 20B-024.26 17:34 [DATE]" at bounding box center [284, 155] width 154 height 42
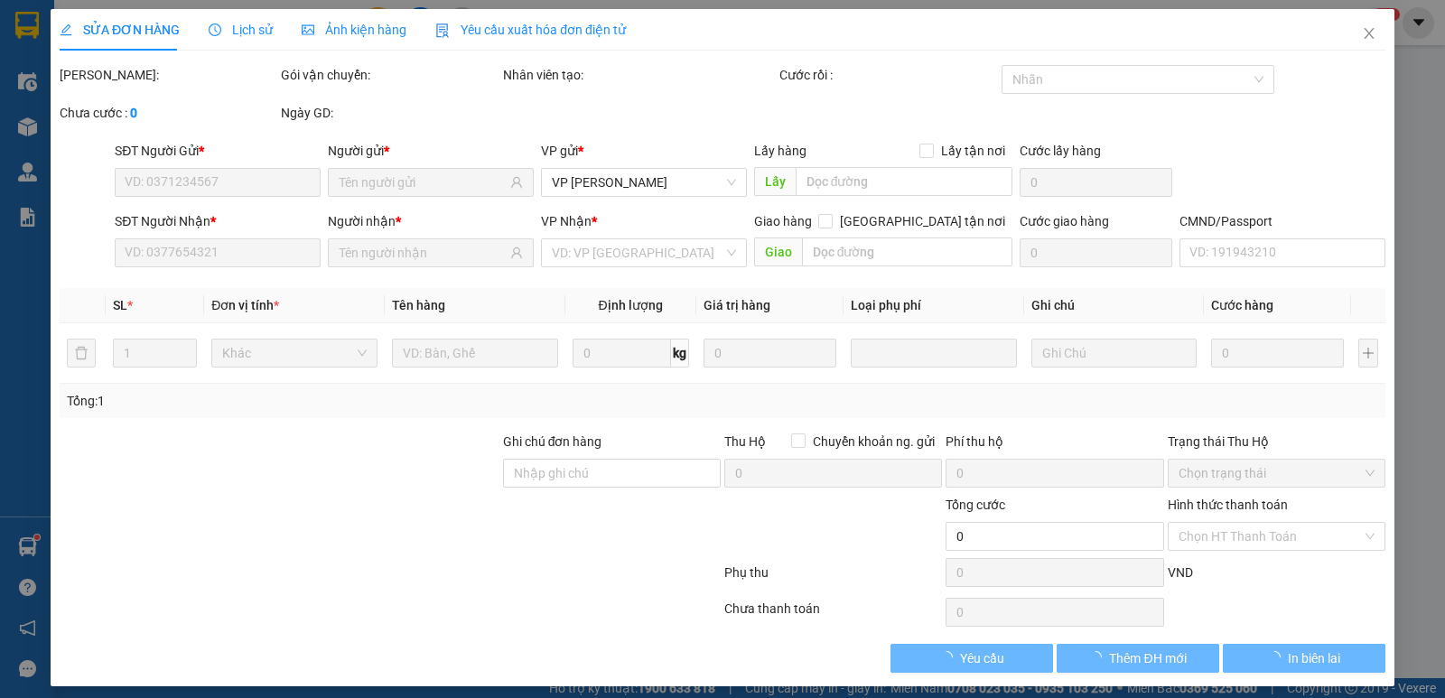
type input "0983599125"
type input "TOẢN KIỀU"
type input "0915318541"
type input "KHANG"
type input "35.000"
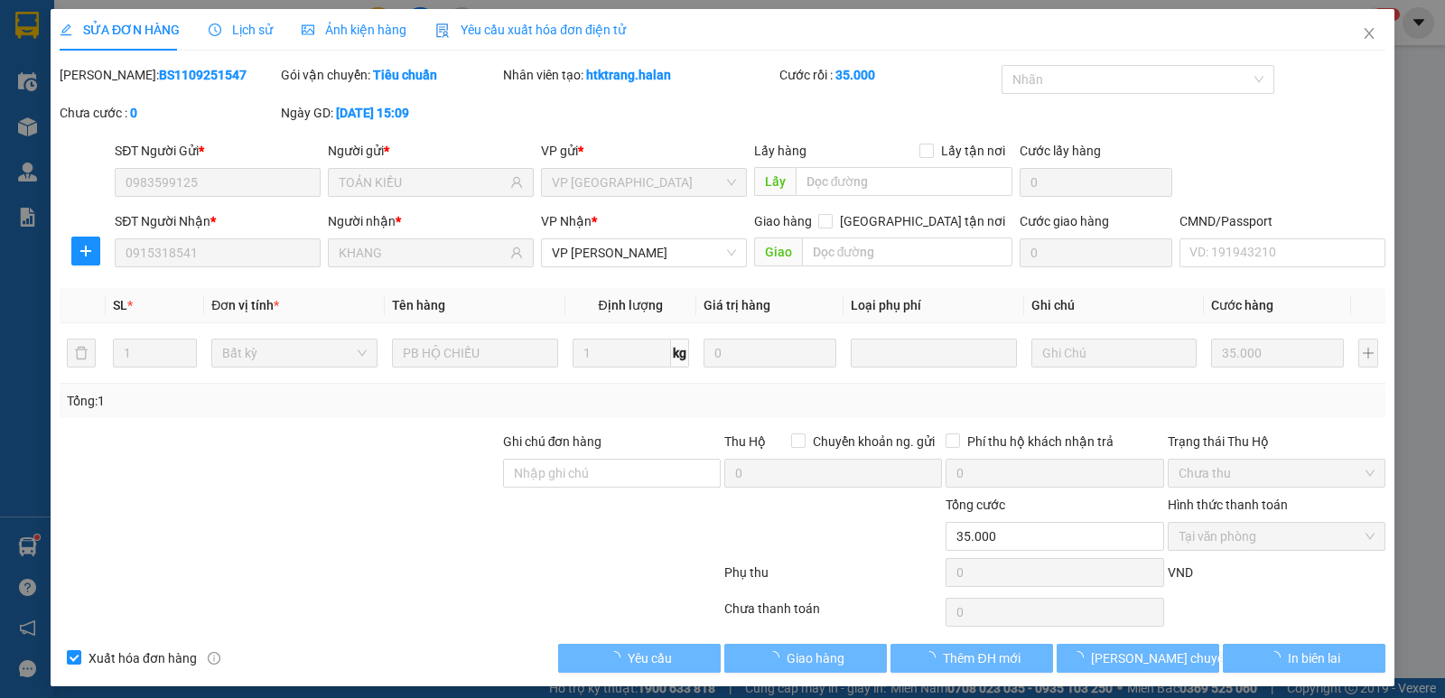
scroll to position [10, 0]
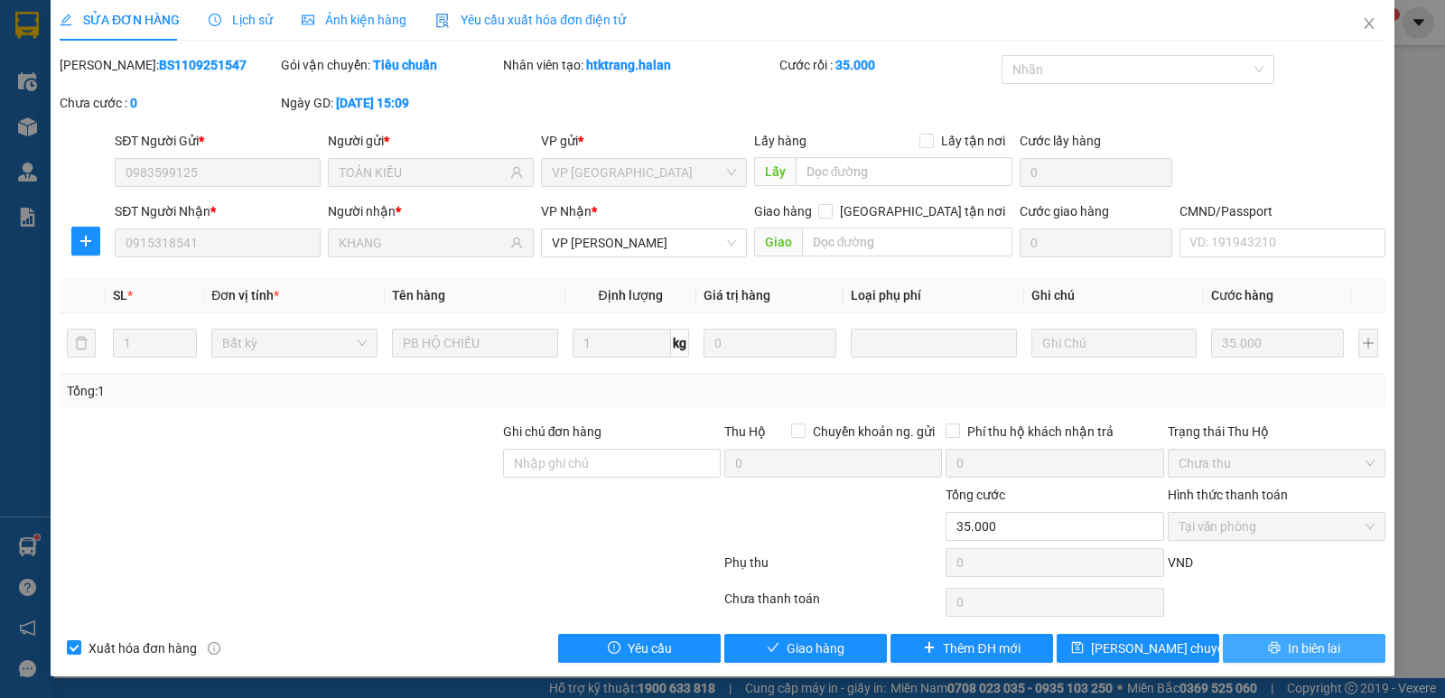
click at [1315, 658] on span "In biên lai" at bounding box center [1314, 649] width 52 height 20
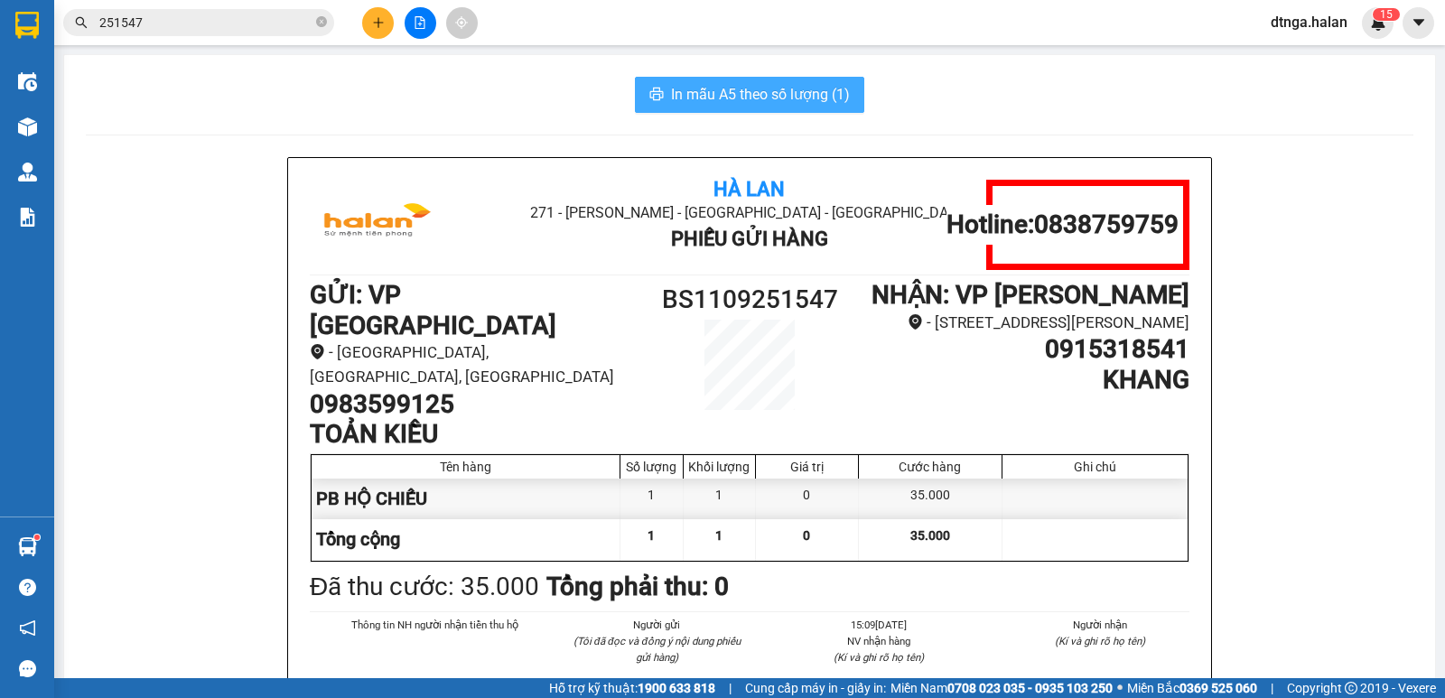
click at [788, 99] on span "In mẫu A5 theo số lượng (1)" at bounding box center [760, 94] width 179 height 23
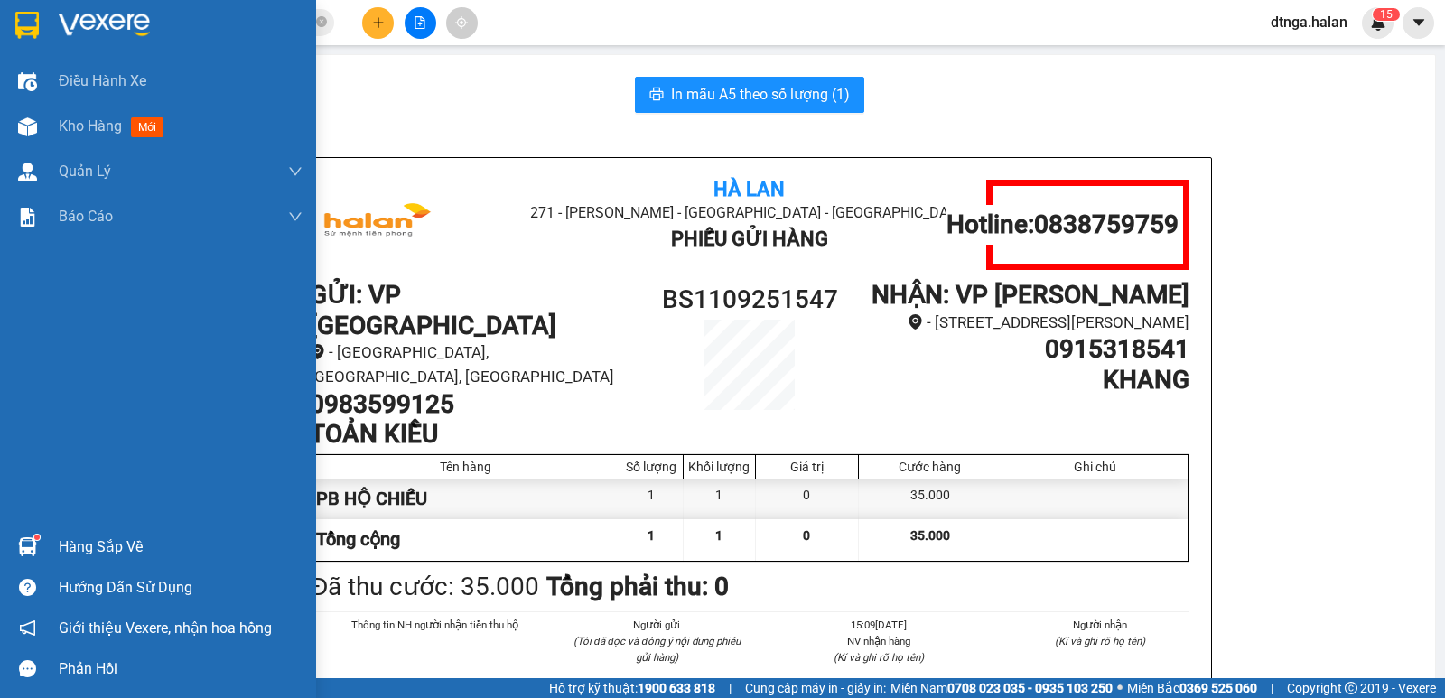
click at [33, 557] on div at bounding box center [28, 547] width 32 height 32
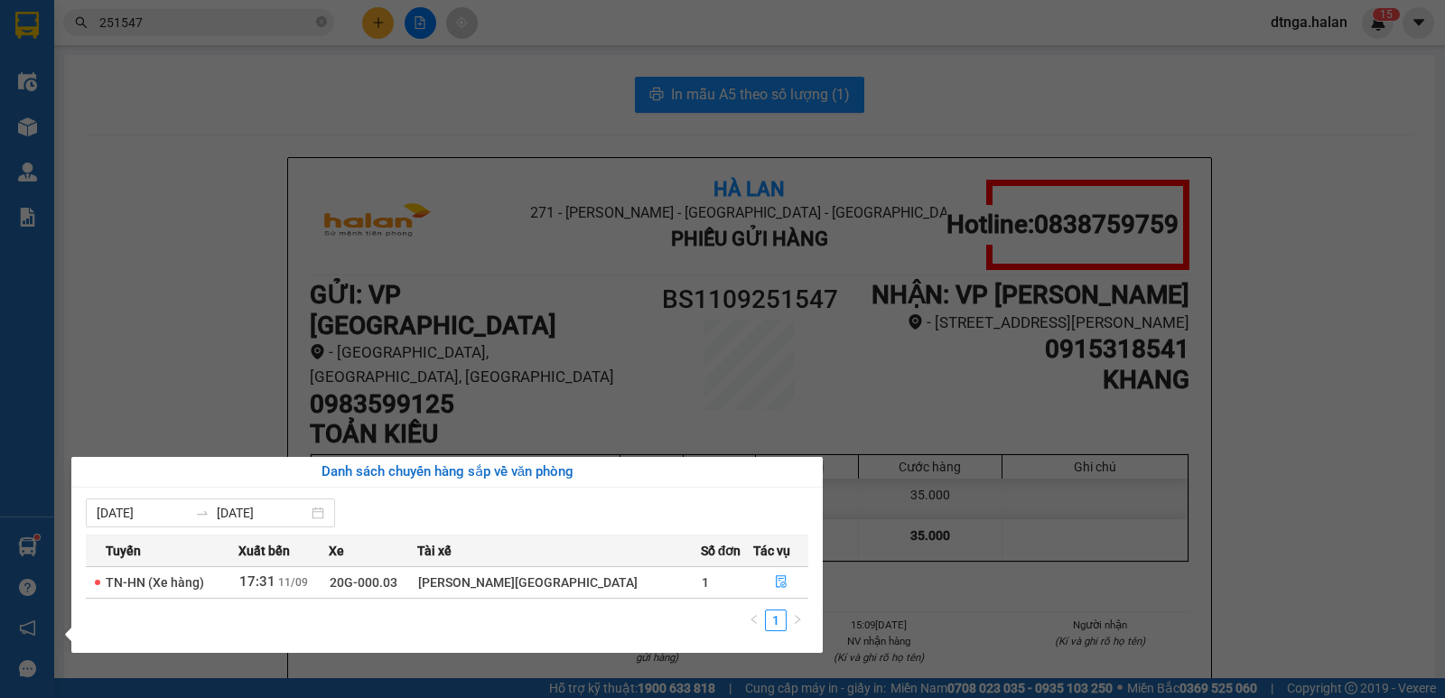
click at [162, 117] on section "Kết quả tìm kiếm ( 206 ) Bộ lọc Mã ĐH Trạng thái Món hàng Thu hộ Tổng cước Chưa…" at bounding box center [722, 349] width 1445 height 698
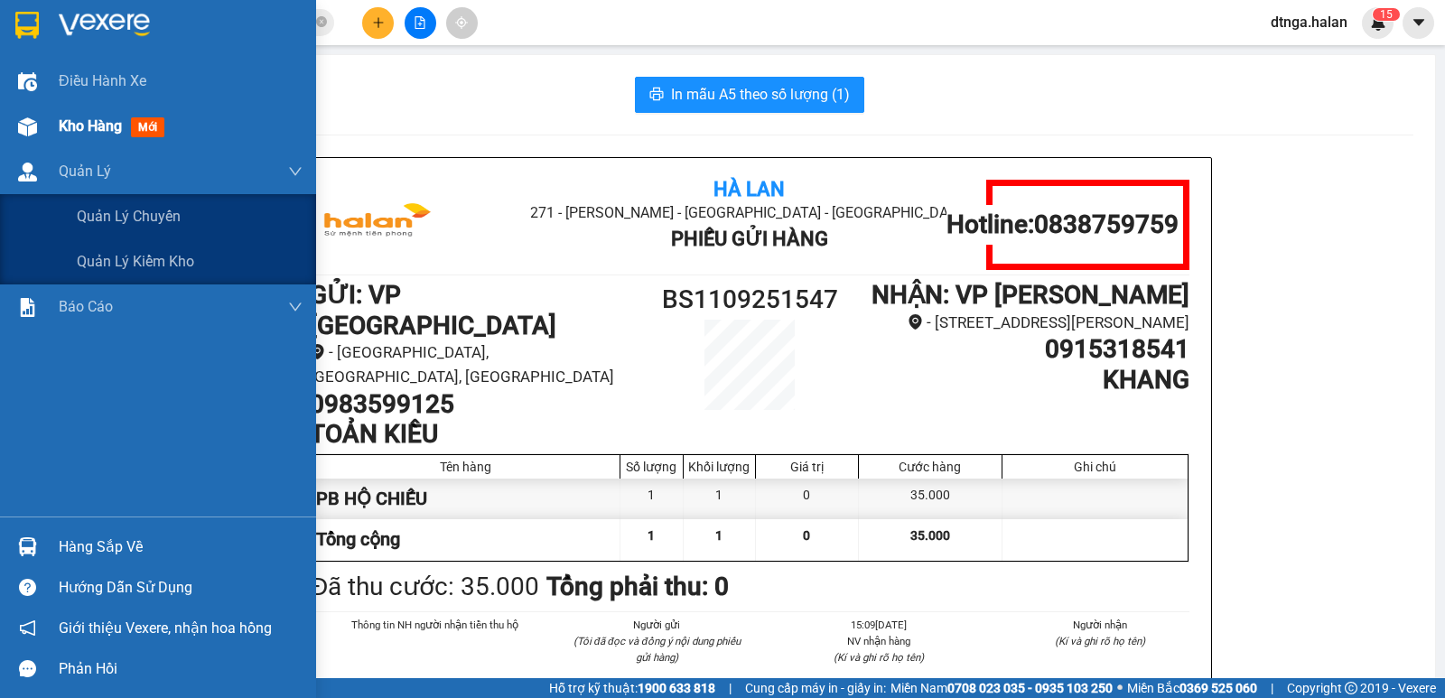
click at [61, 143] on div "Kho hàng mới" at bounding box center [181, 126] width 244 height 45
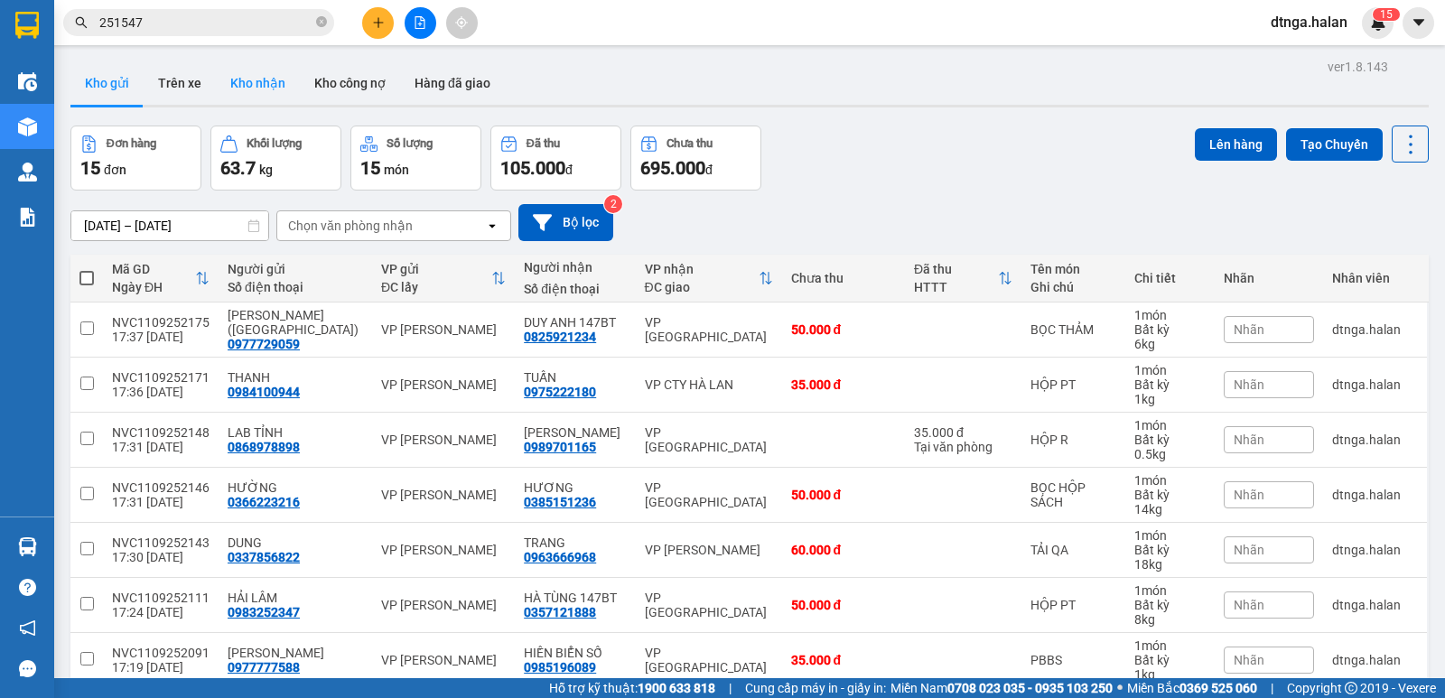
click at [279, 84] on button "Kho nhận" at bounding box center [258, 82] width 84 height 43
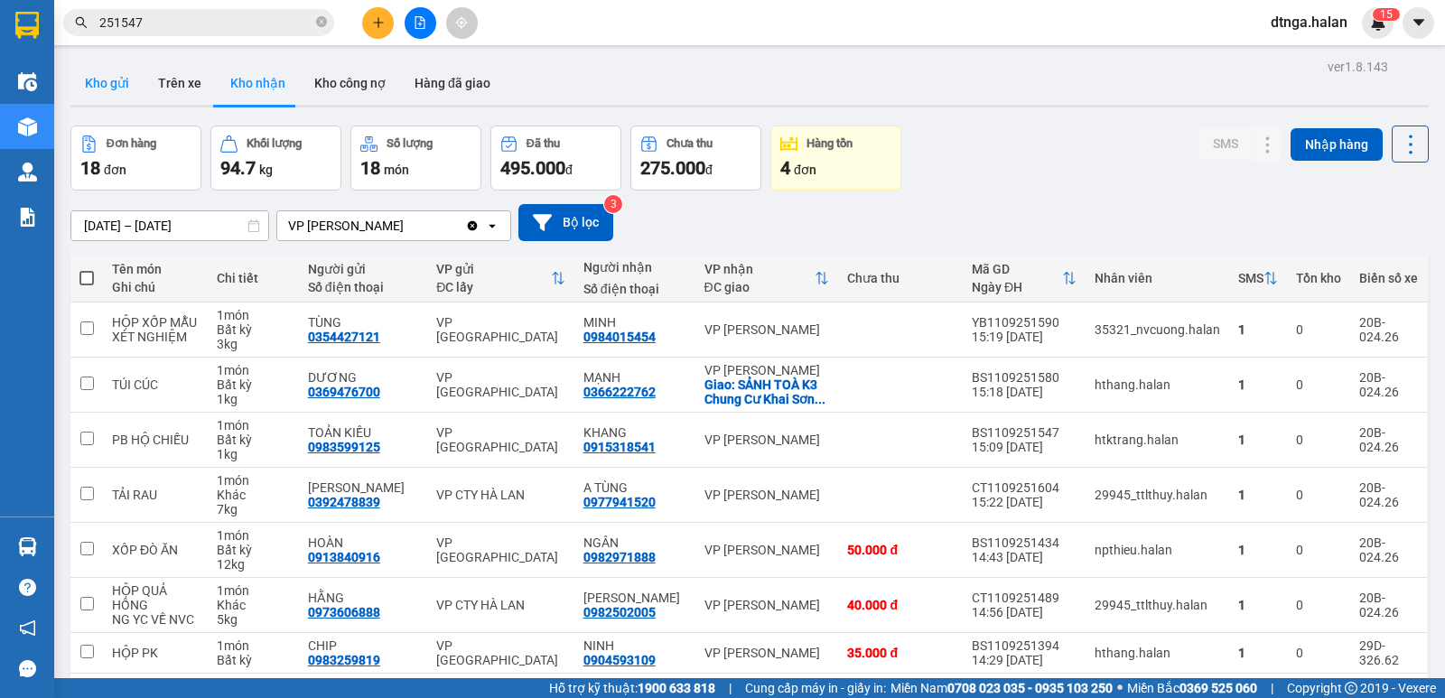
click at [129, 81] on button "Kho gửi" at bounding box center [106, 82] width 73 height 43
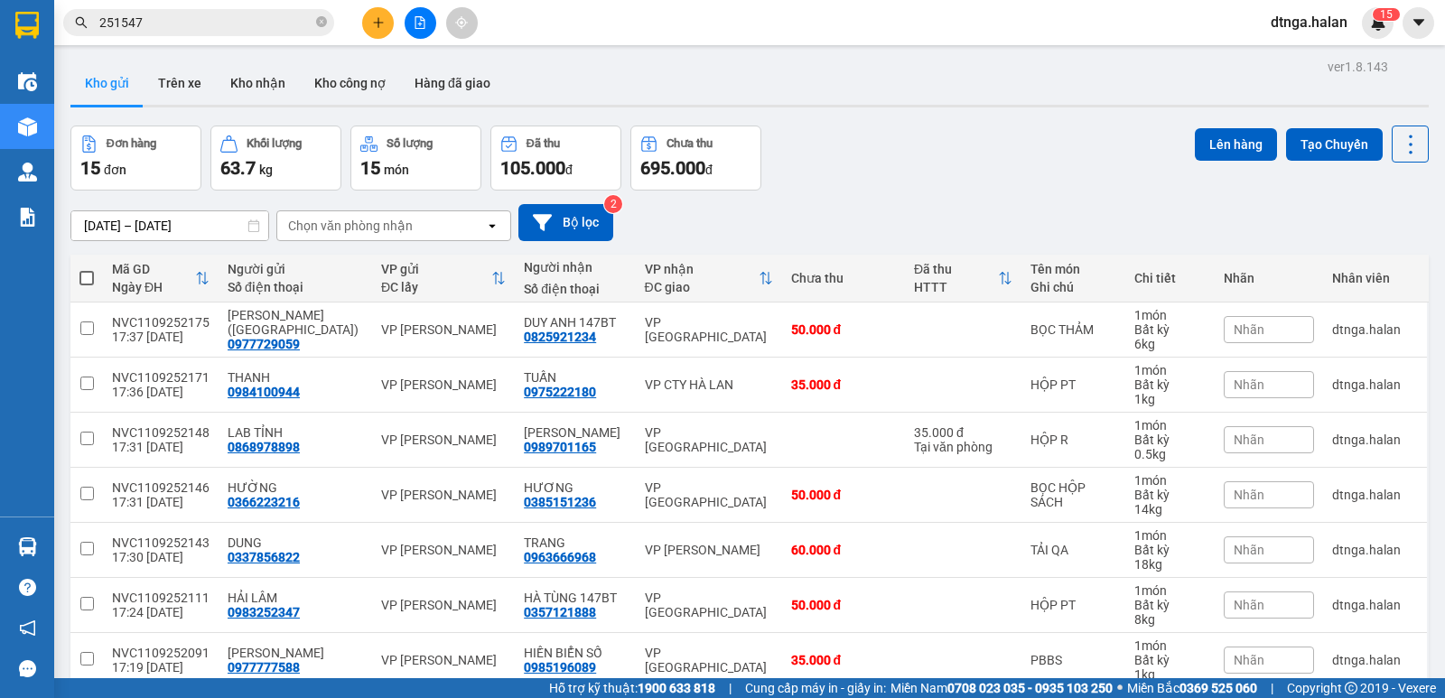
click at [87, 276] on span at bounding box center [86, 278] width 14 height 14
click at [87, 269] on input "checkbox" at bounding box center [87, 269] width 0 height 0
checkbox input "true"
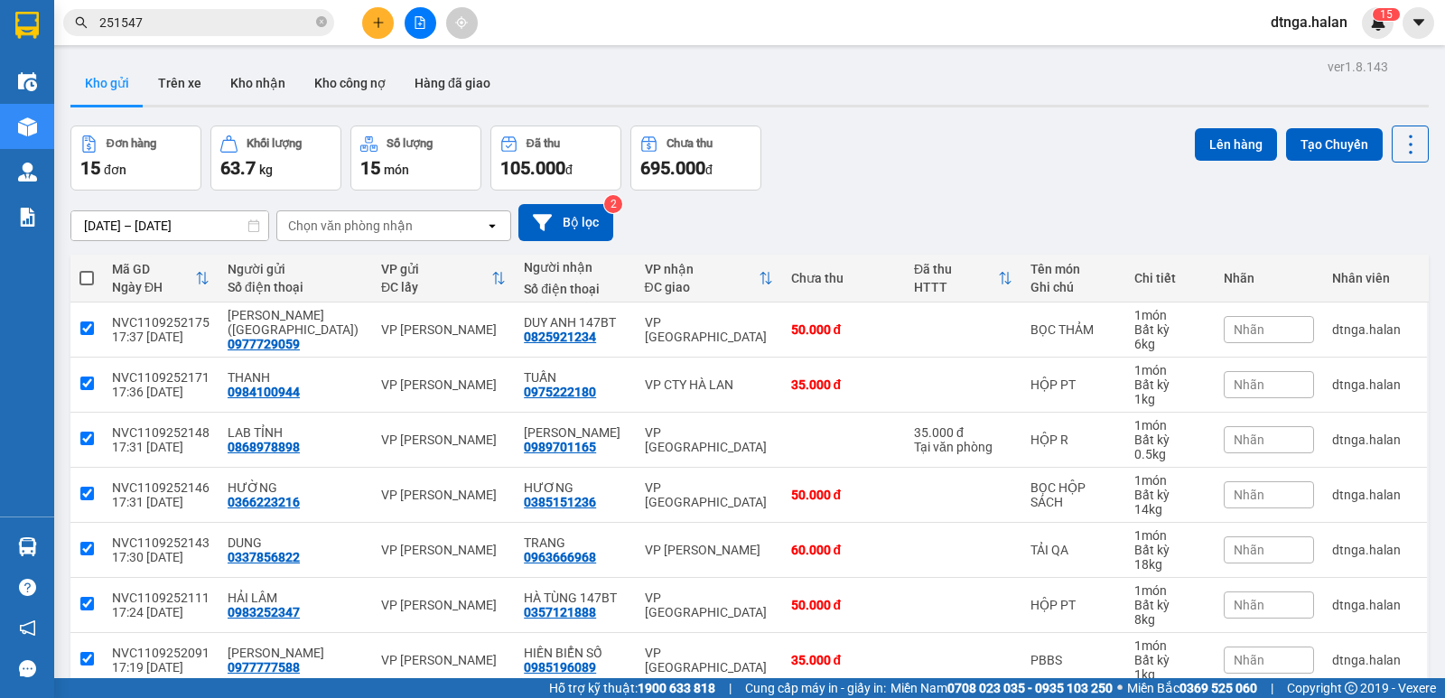
checkbox input "true"
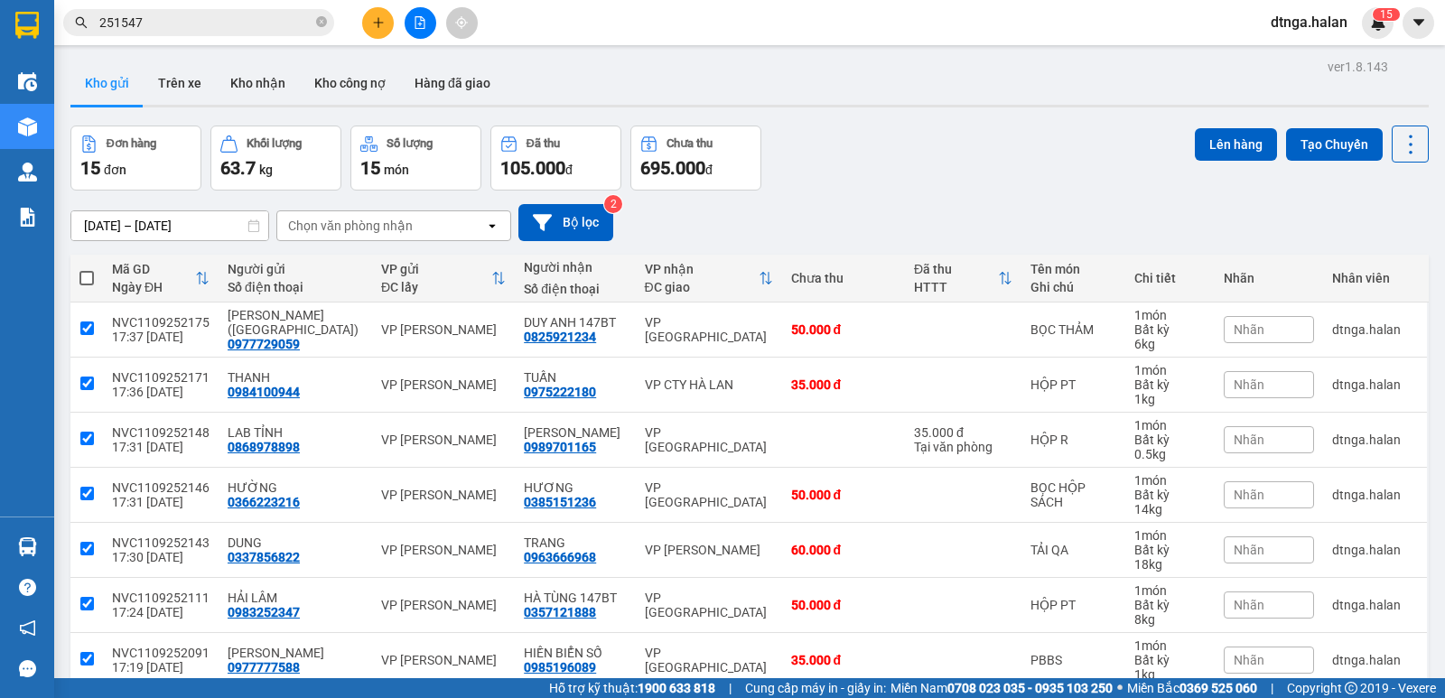
checkbox input "true"
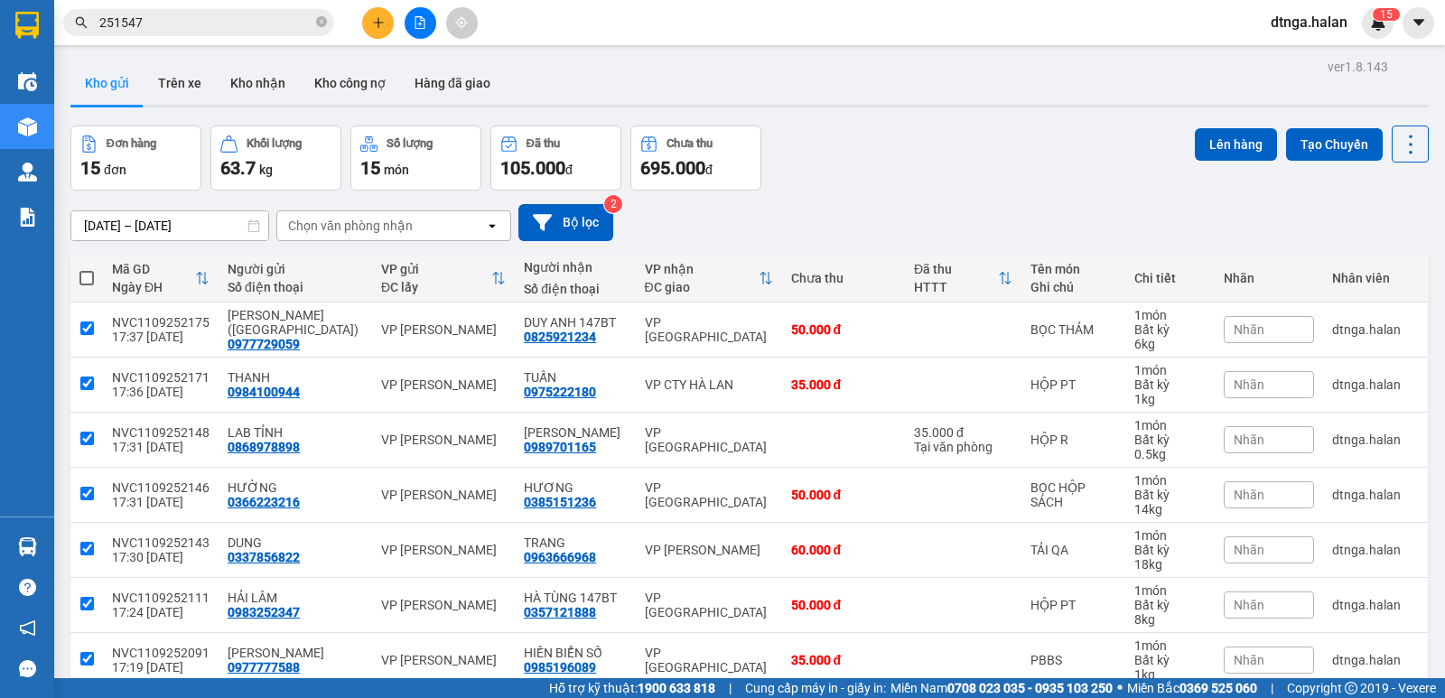
checkbox input "true"
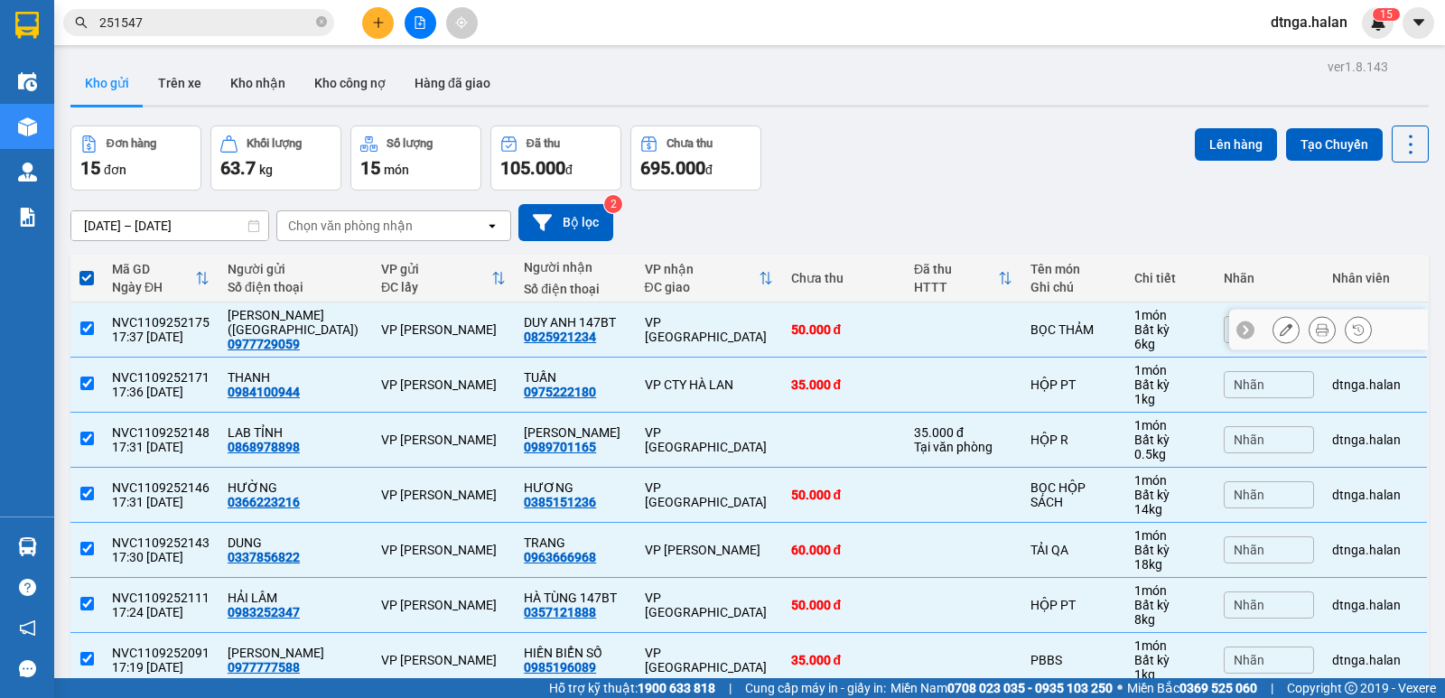
click at [711, 313] on td "VP [GEOGRAPHIC_DATA]" at bounding box center [709, 330] width 146 height 55
checkbox input "false"
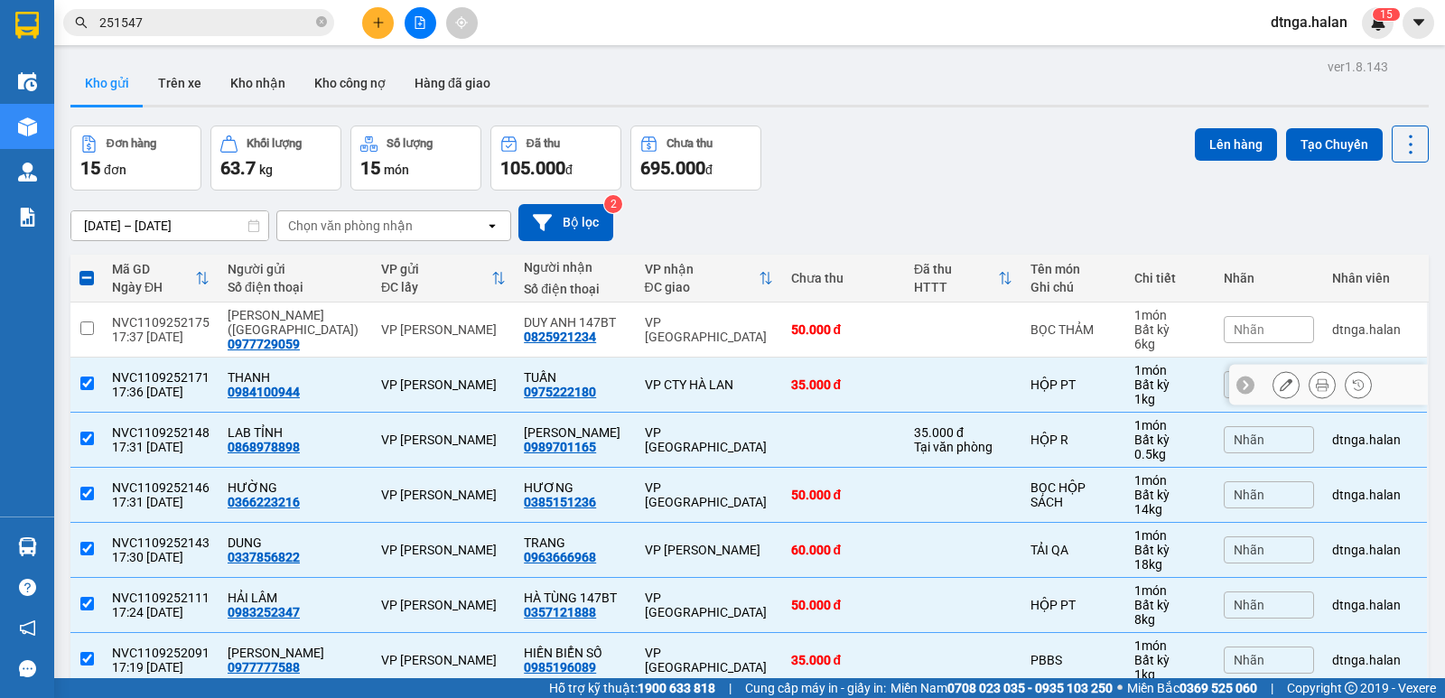
click at [715, 394] on td "VP CTY HÀ LAN" at bounding box center [709, 385] width 146 height 55
checkbox input "false"
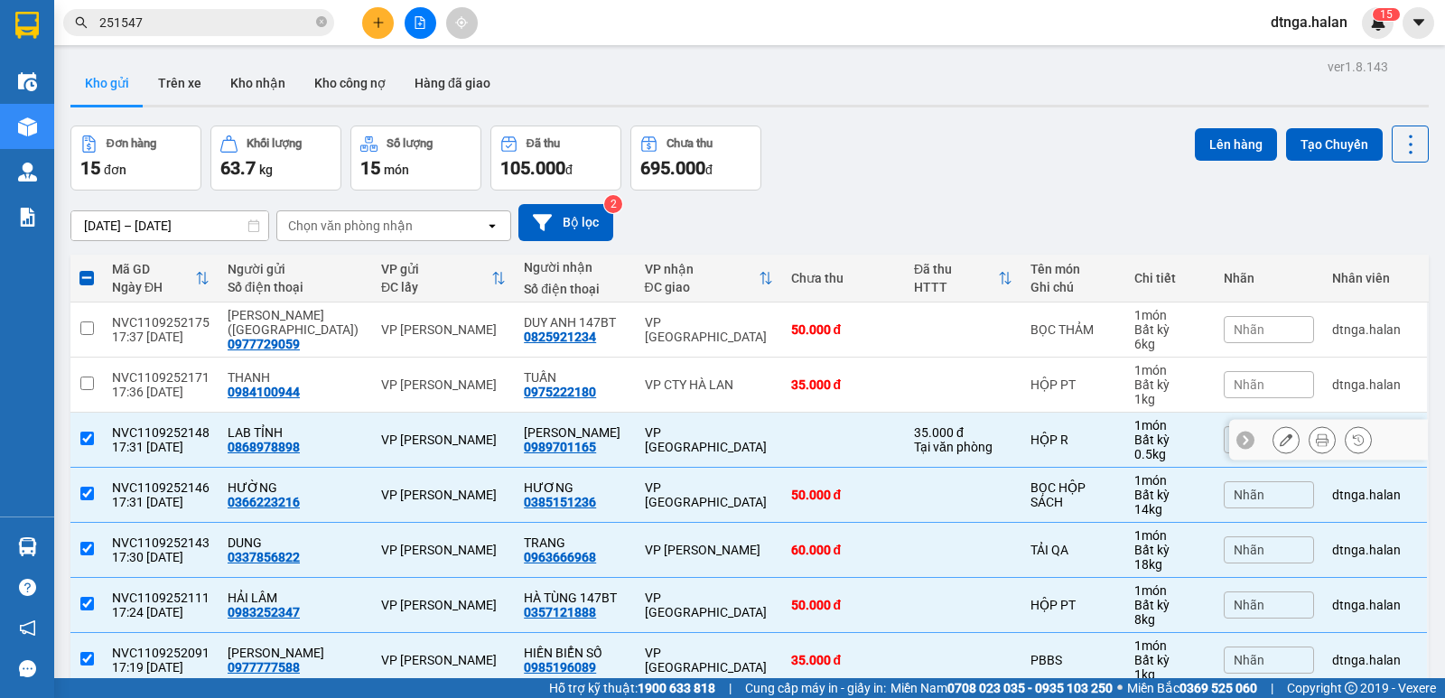
click at [716, 435] on div "VP [GEOGRAPHIC_DATA]" at bounding box center [709, 440] width 128 height 29
checkbox input "false"
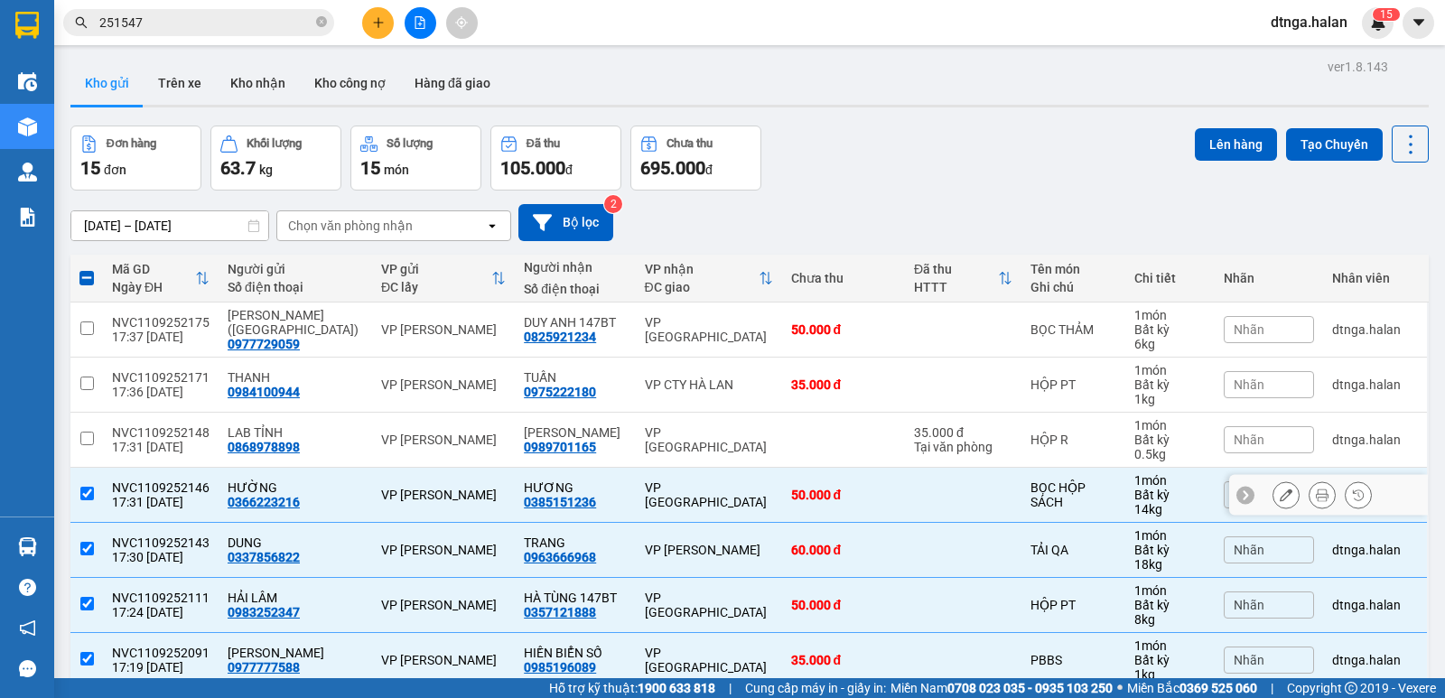
click at [955, 488] on td at bounding box center [963, 495] width 117 height 55
checkbox input "false"
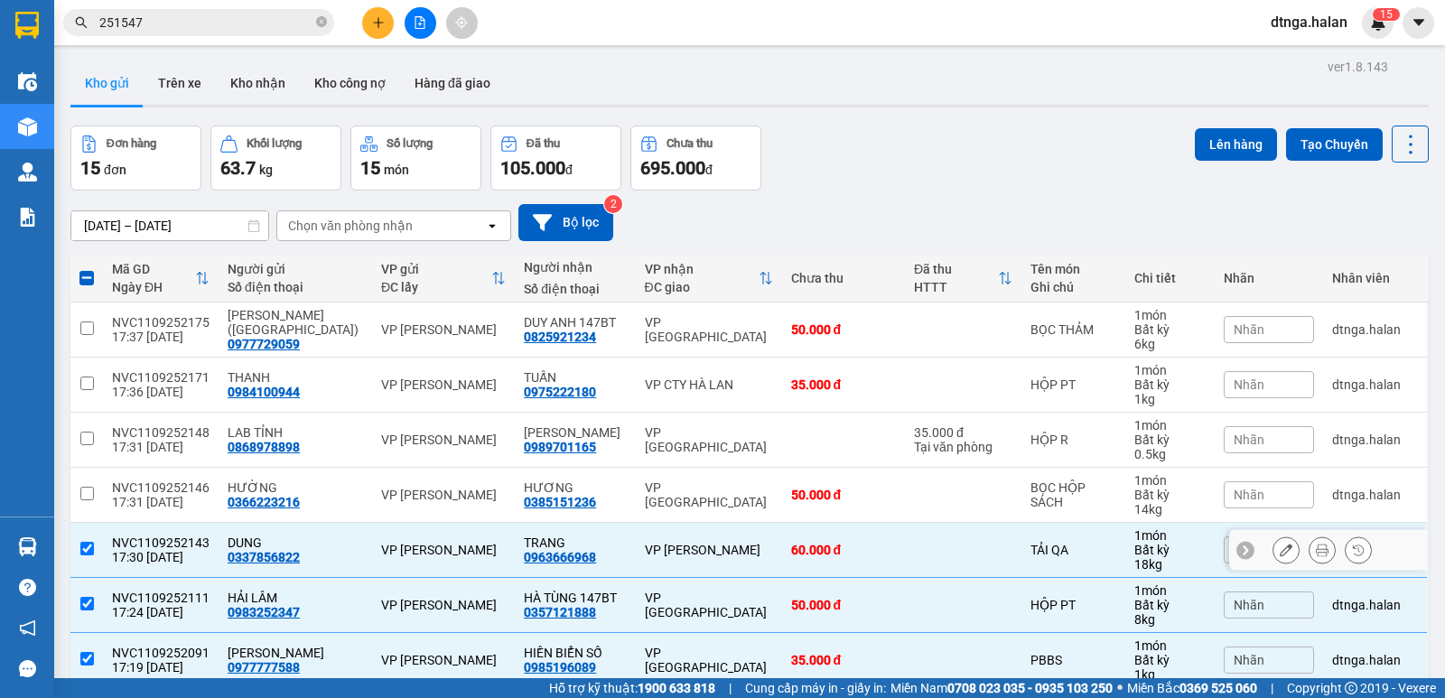
click at [1072, 538] on td "TẢI QA" at bounding box center [1074, 550] width 104 height 55
checkbox input "false"
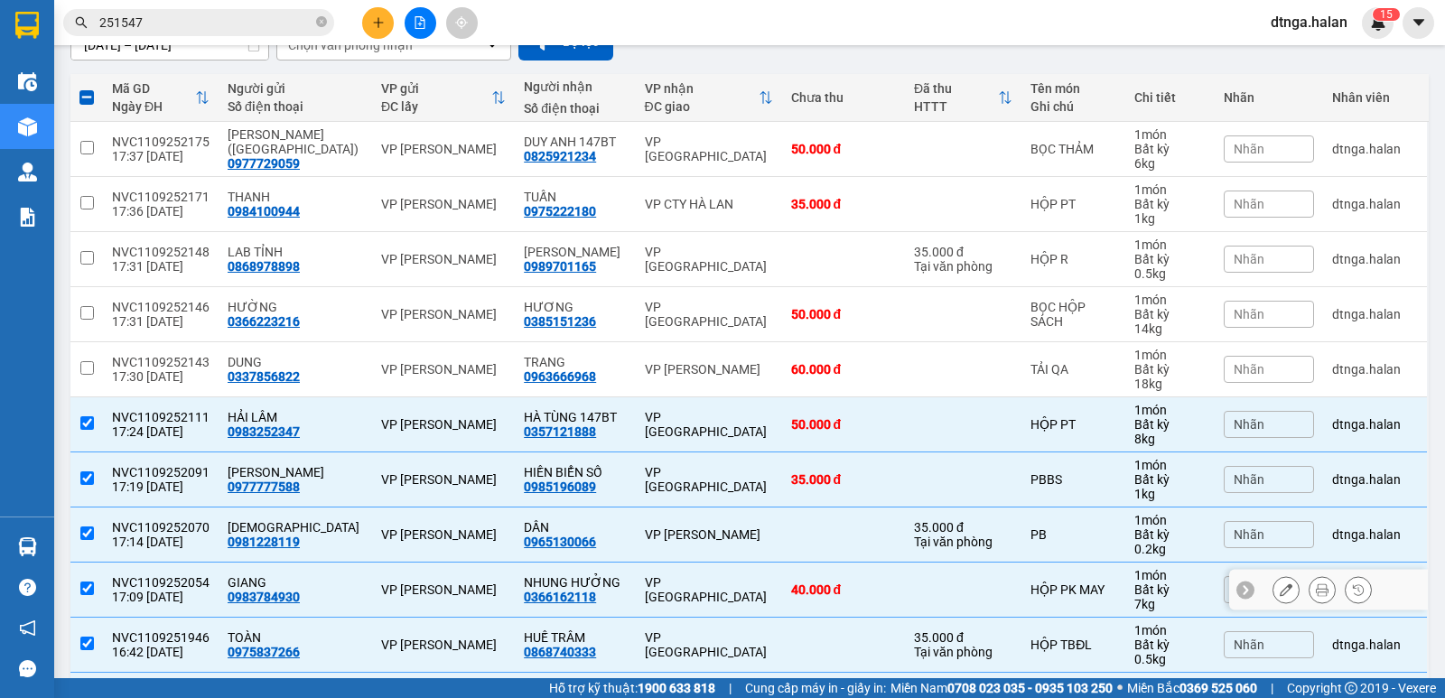
scroll to position [271, 0]
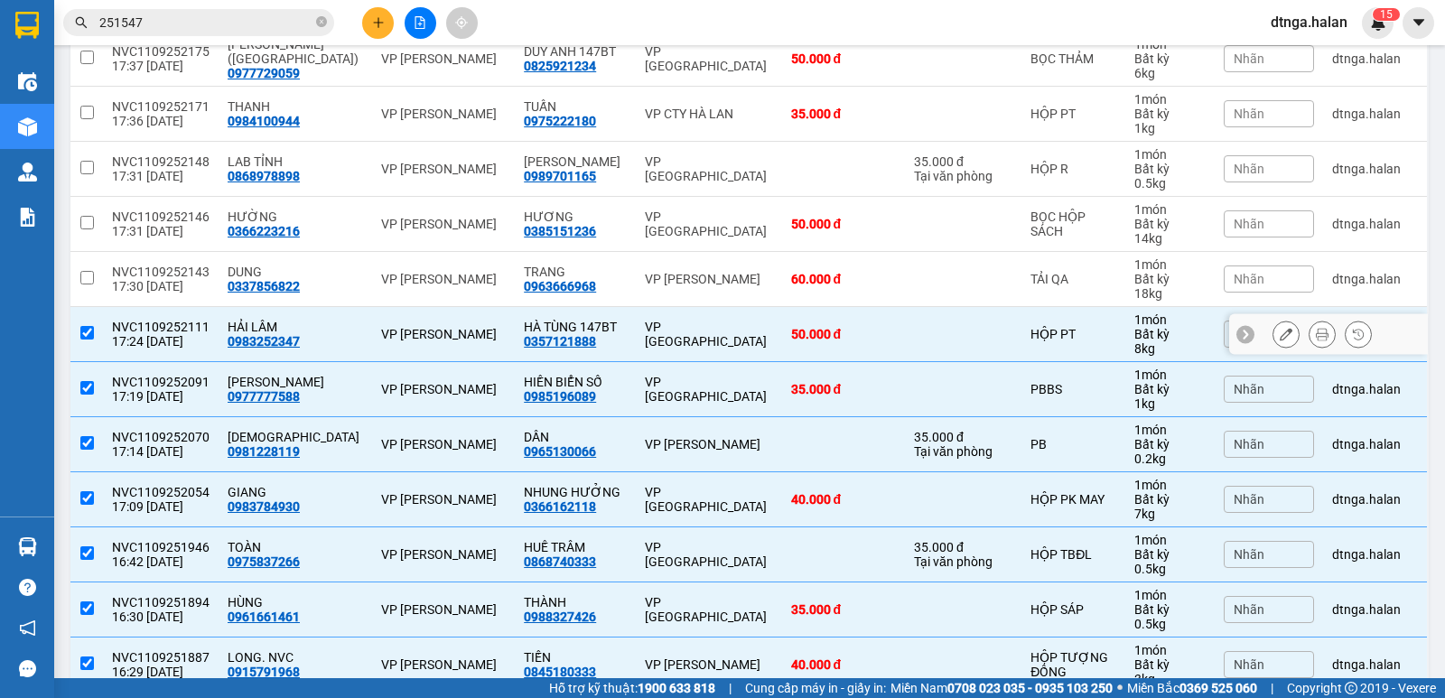
click at [962, 341] on td at bounding box center [963, 334] width 117 height 55
checkbox input "false"
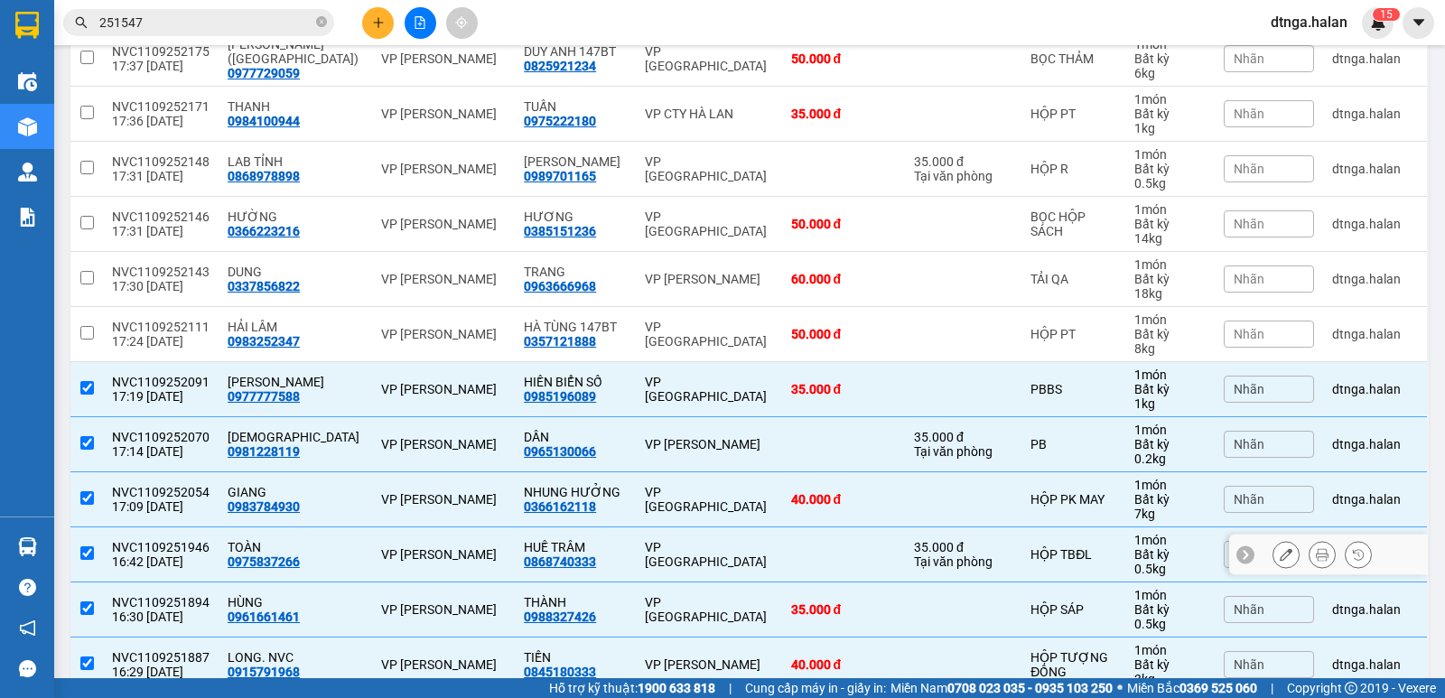
scroll to position [496, 0]
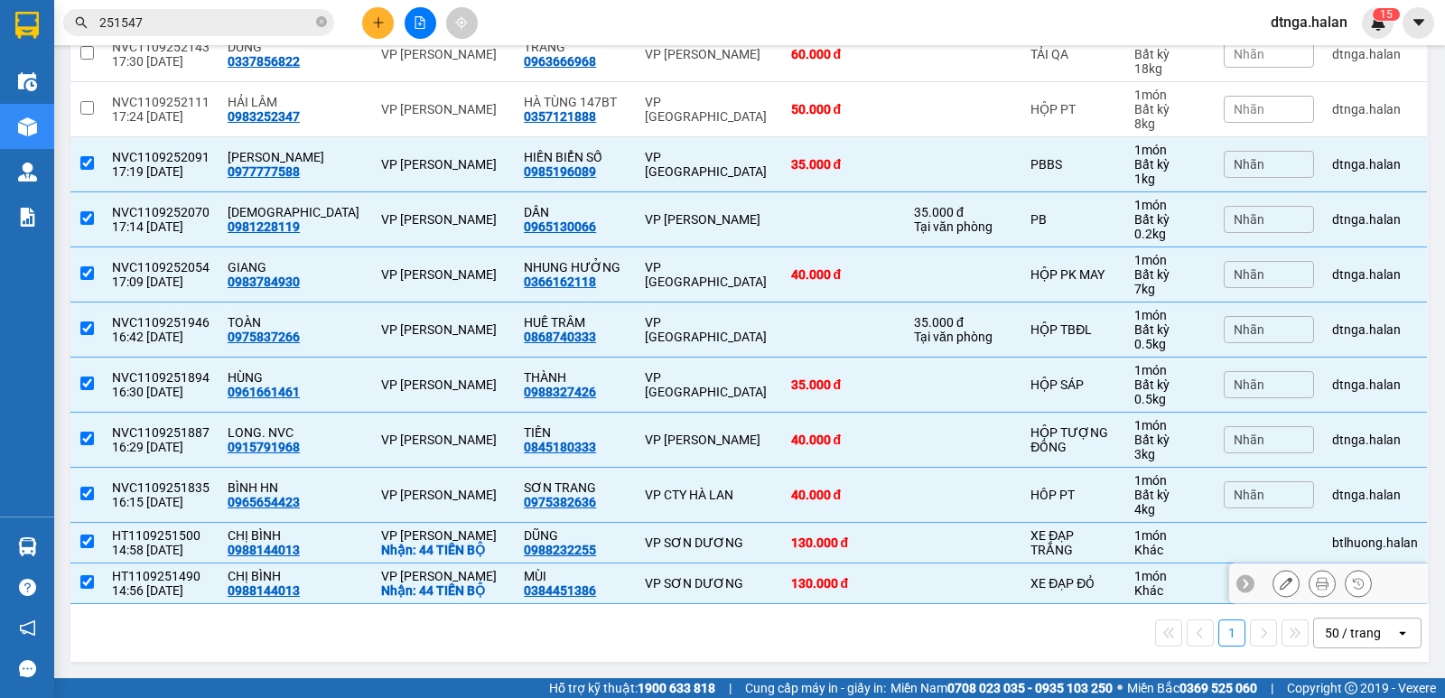
drag, startPoint x: 980, startPoint y: 589, endPoint x: 979, endPoint y: 565, distance: 24.4
click at [980, 589] on td at bounding box center [963, 584] width 117 height 41
checkbox input "false"
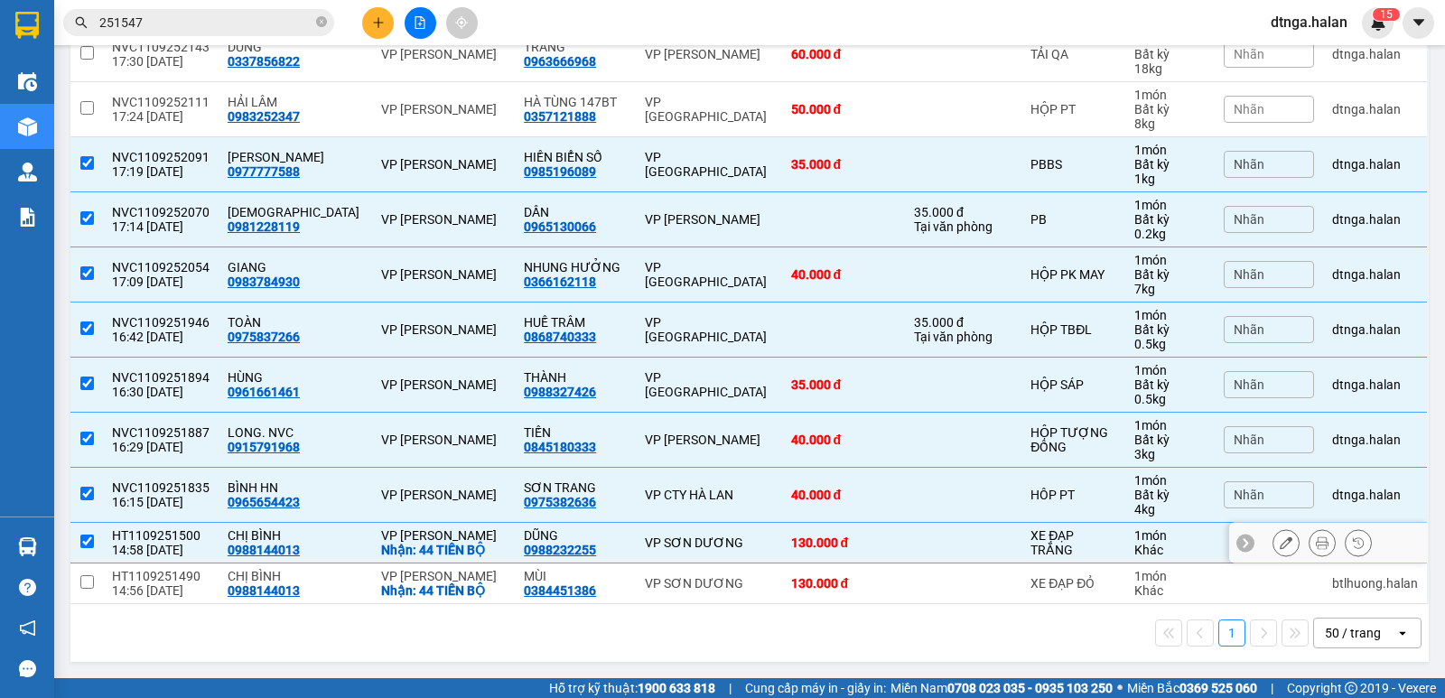
click at [971, 555] on td at bounding box center [963, 543] width 117 height 41
checkbox input "false"
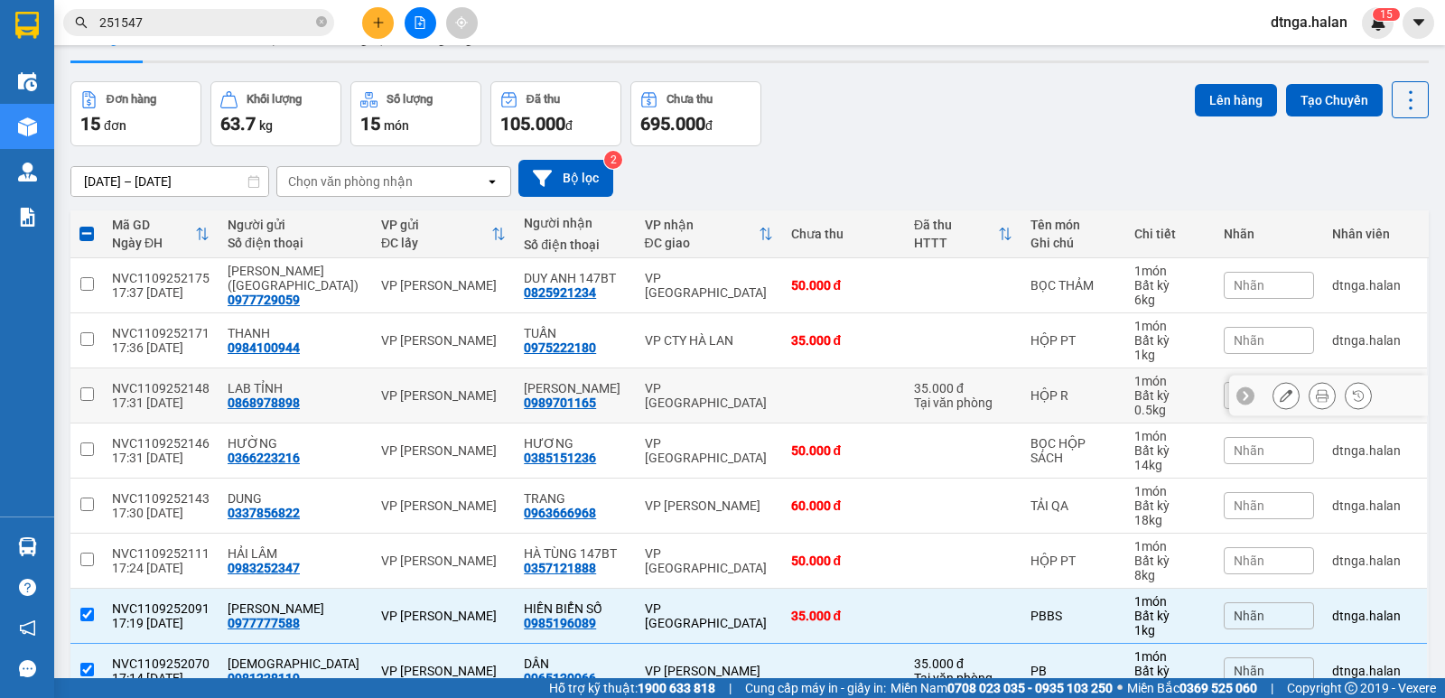
scroll to position [0, 0]
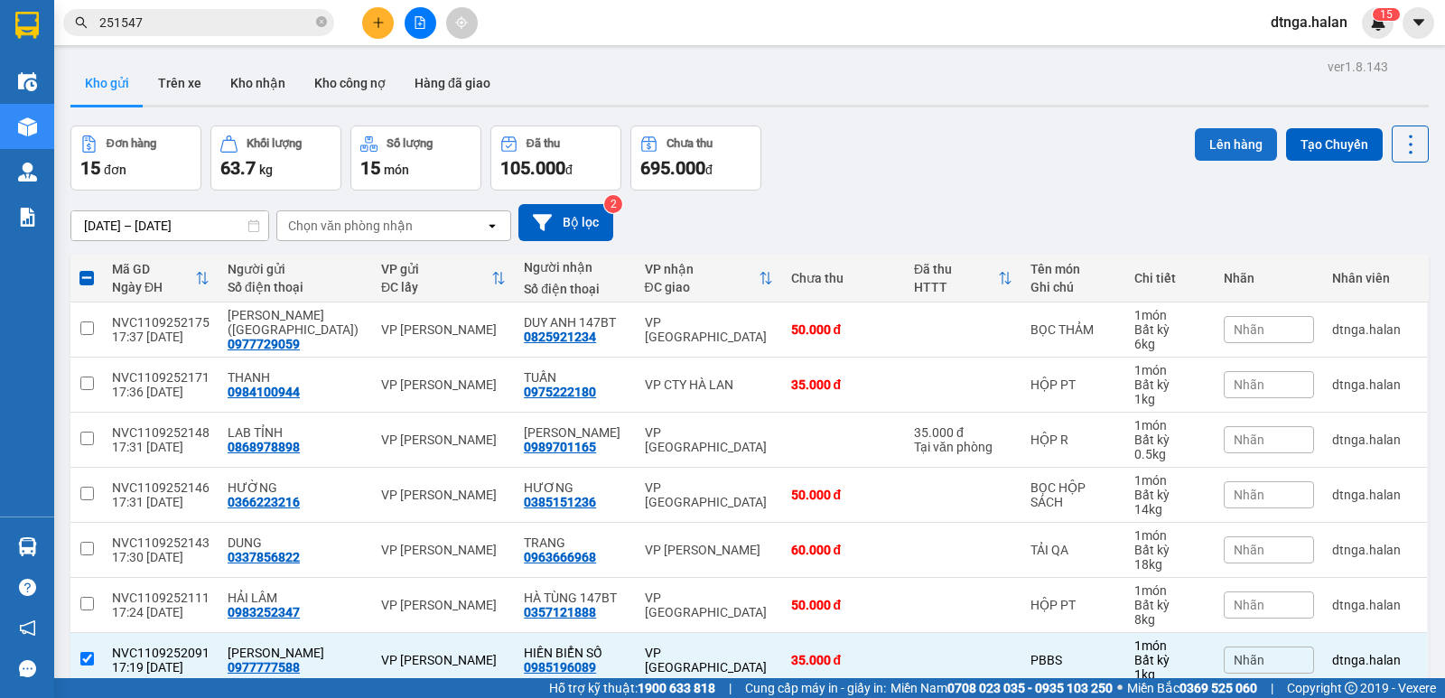
click at [1231, 140] on button "Lên hàng" at bounding box center [1236, 144] width 82 height 33
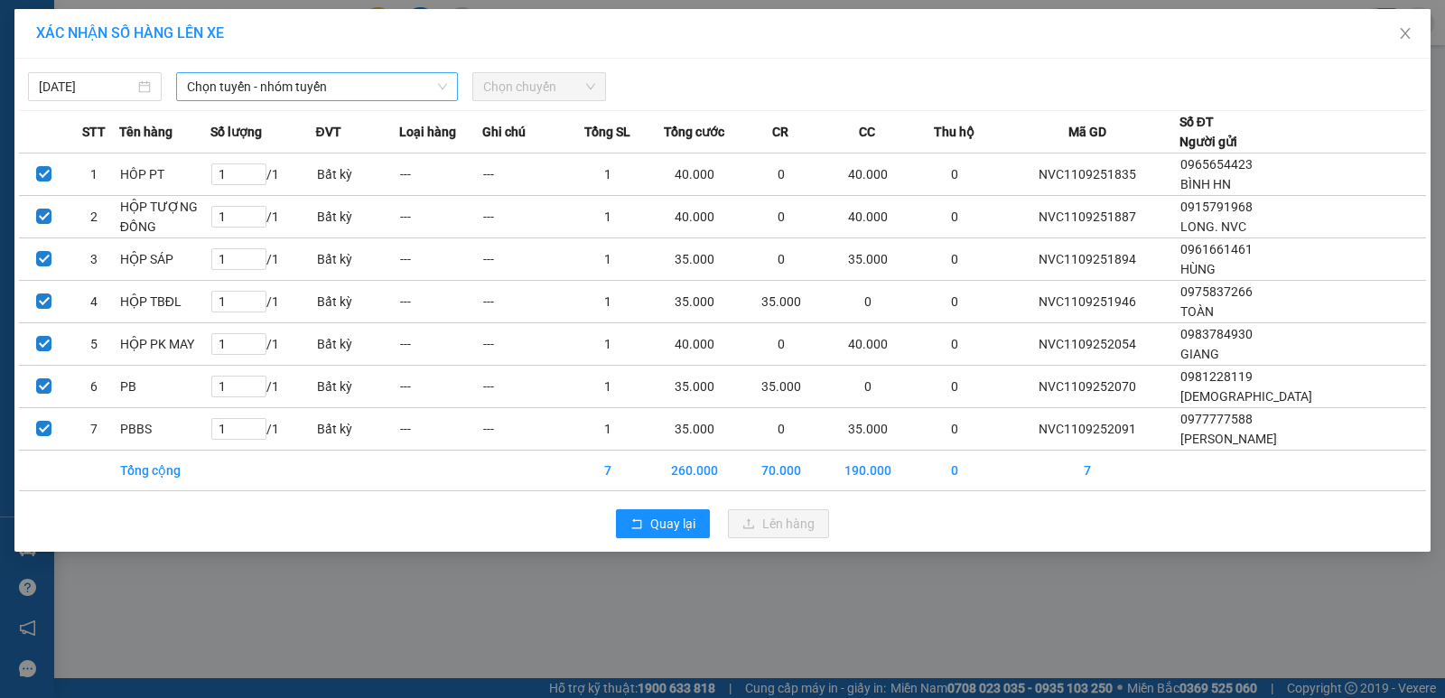
drag, startPoint x: 323, startPoint y: 74, endPoint x: 323, endPoint y: 96, distance: 21.7
click at [323, 75] on span "Chọn tuyến - nhóm tuyến" at bounding box center [317, 86] width 260 height 27
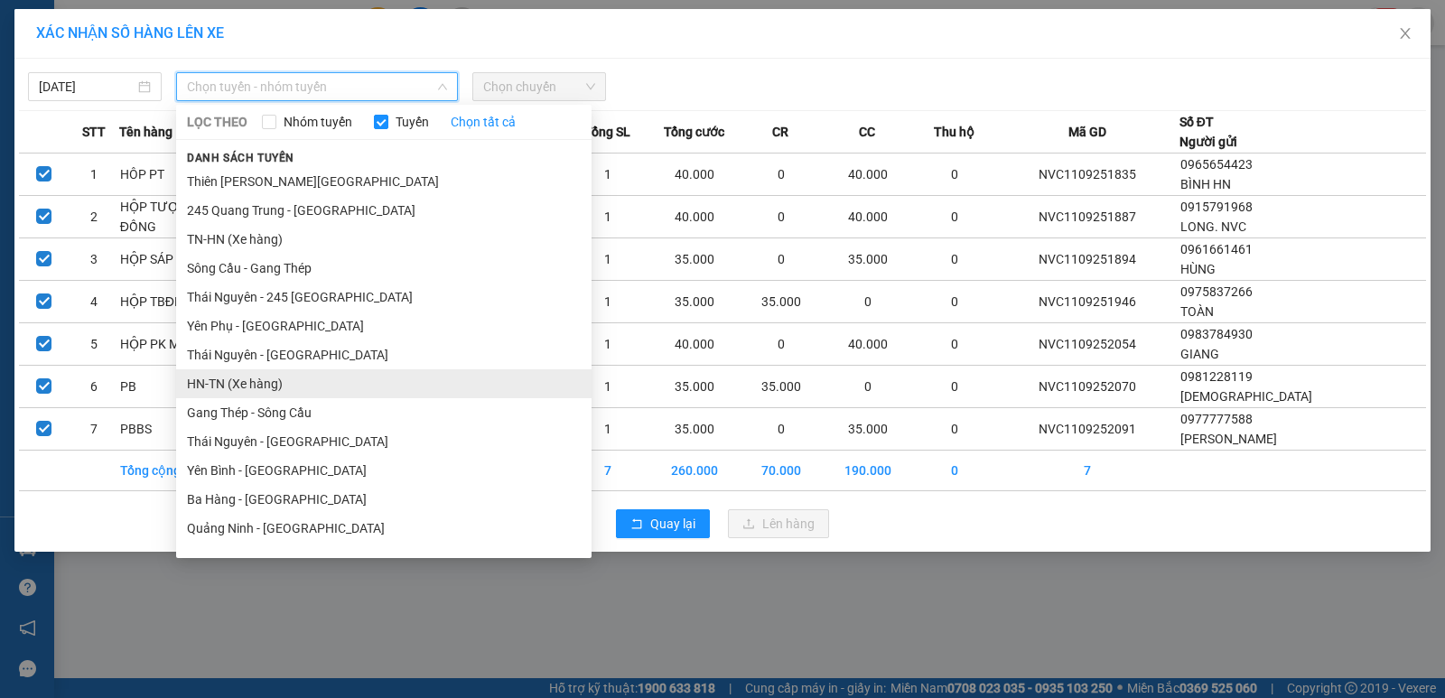
scroll to position [90, 0]
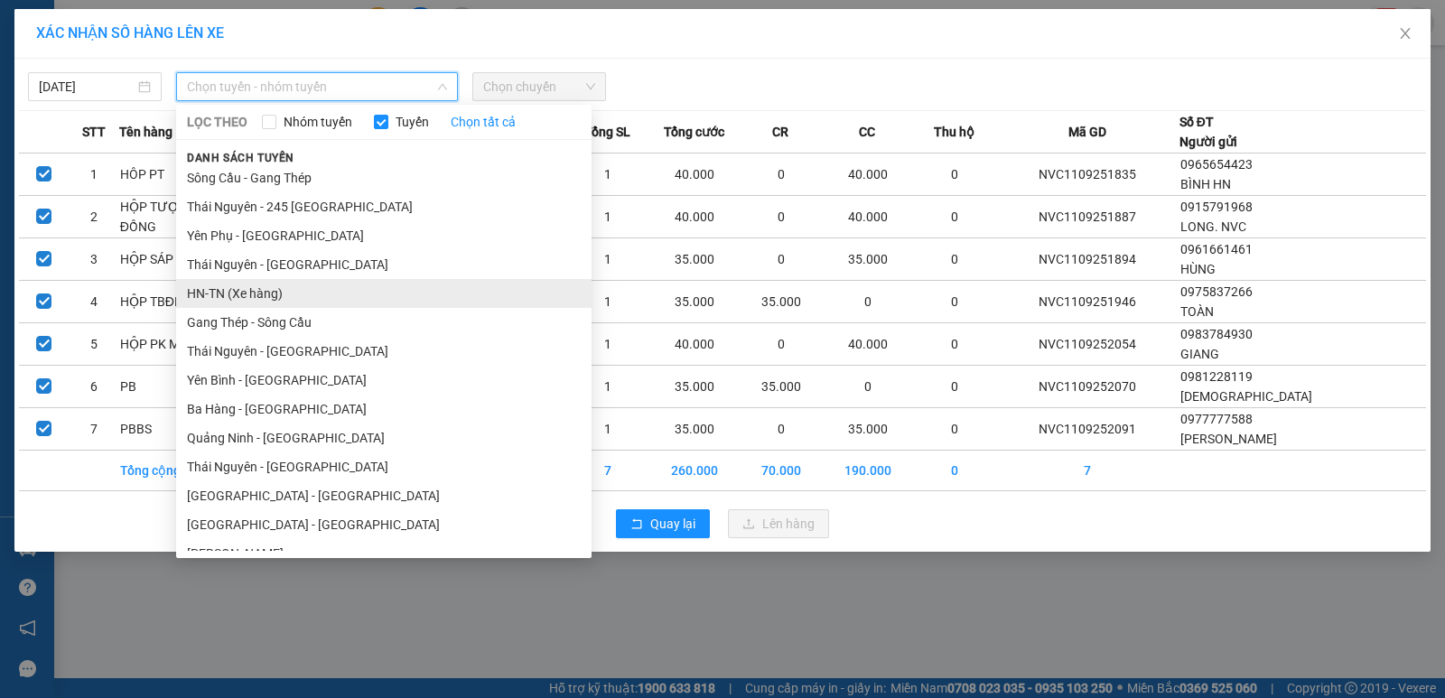
click at [244, 307] on li "HN-TN (Xe hàng)" at bounding box center [384, 293] width 416 height 29
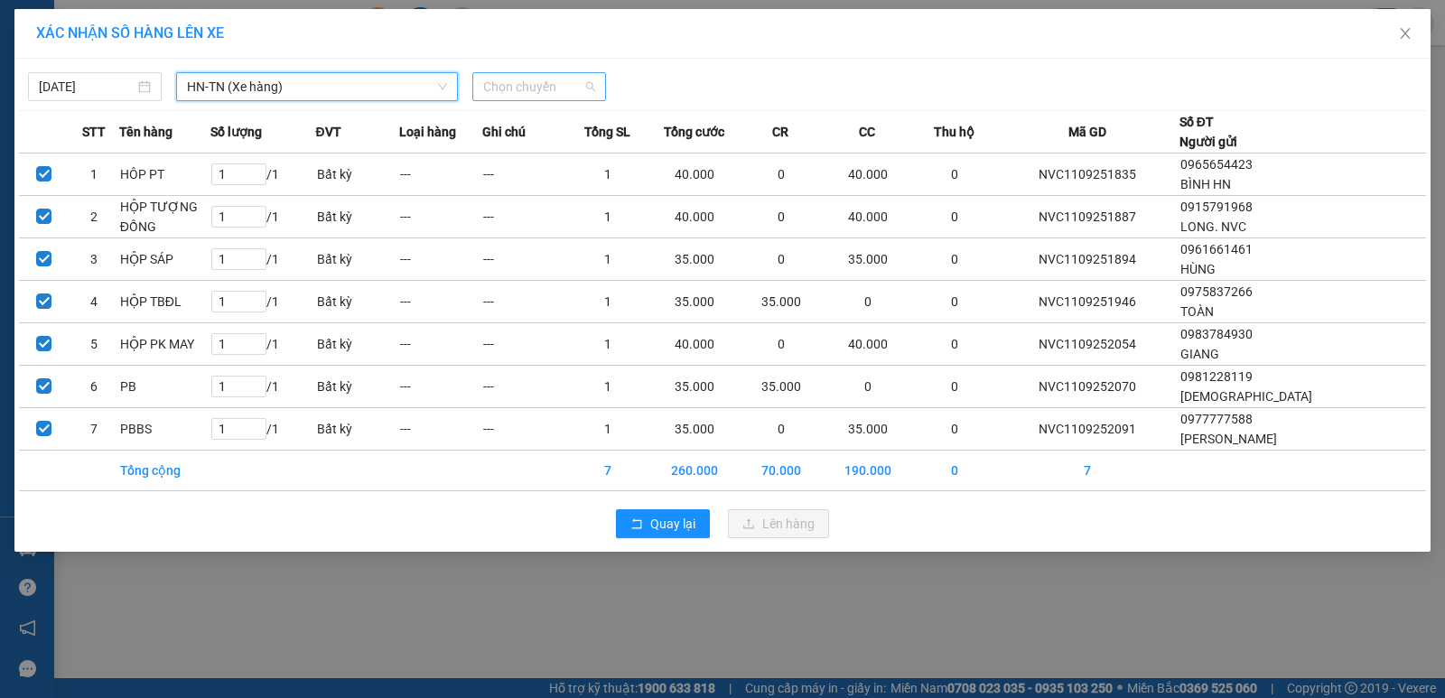
click at [547, 98] on span "Chọn chuyến" at bounding box center [539, 86] width 112 height 27
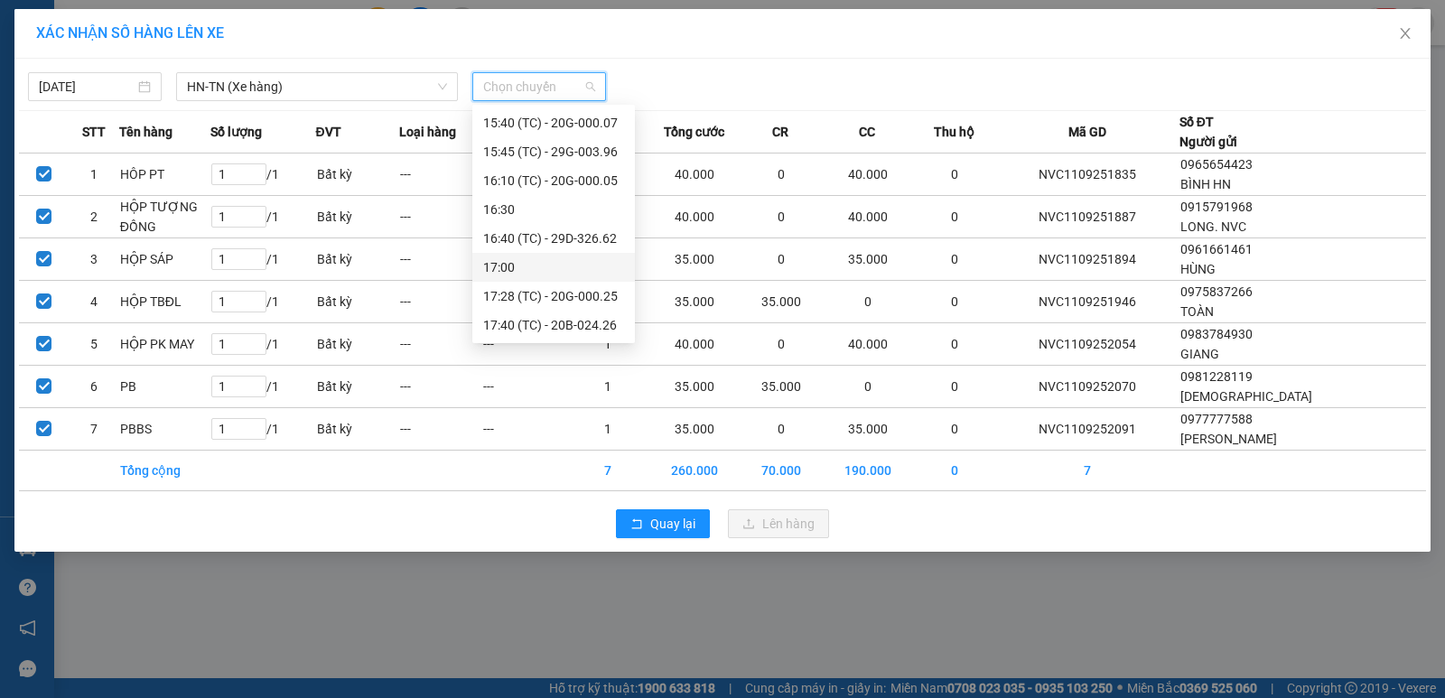
scroll to position [809, 0]
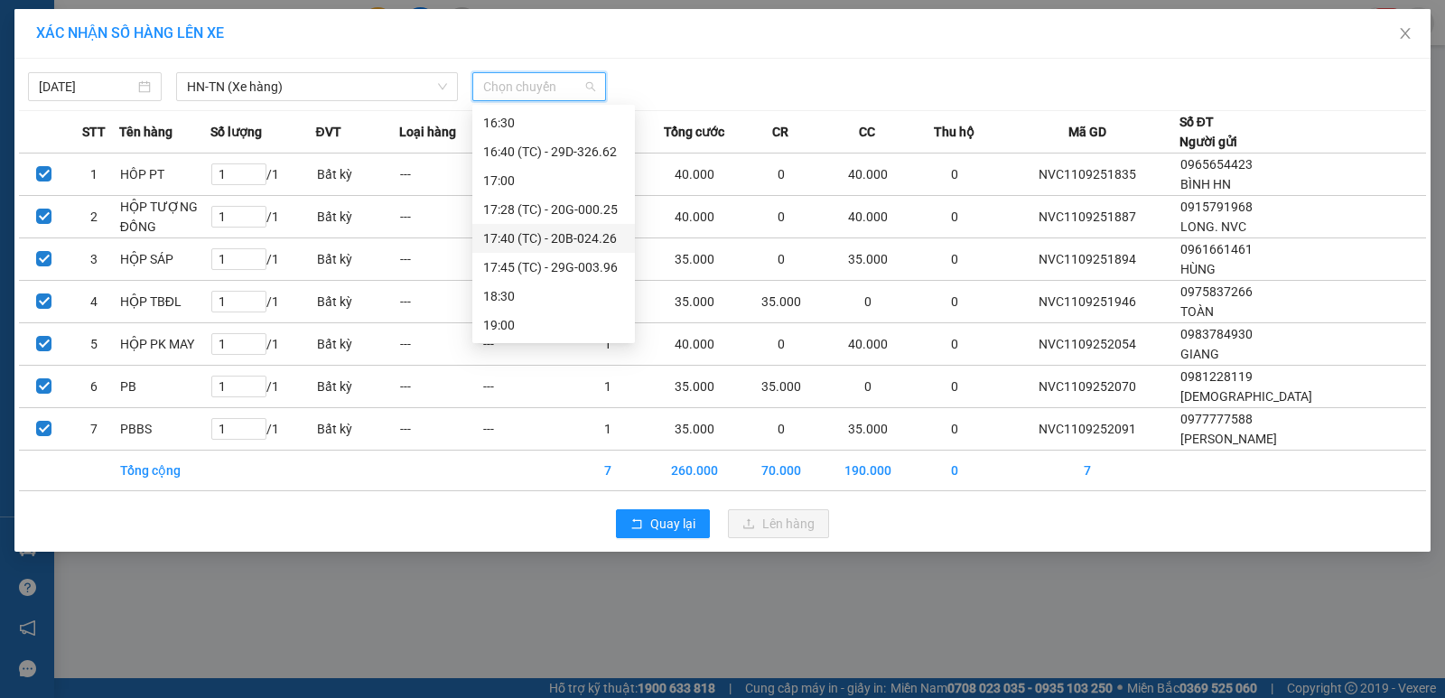
click at [559, 248] on div "17:40 (TC) - 20B-024.26" at bounding box center [553, 238] width 163 height 29
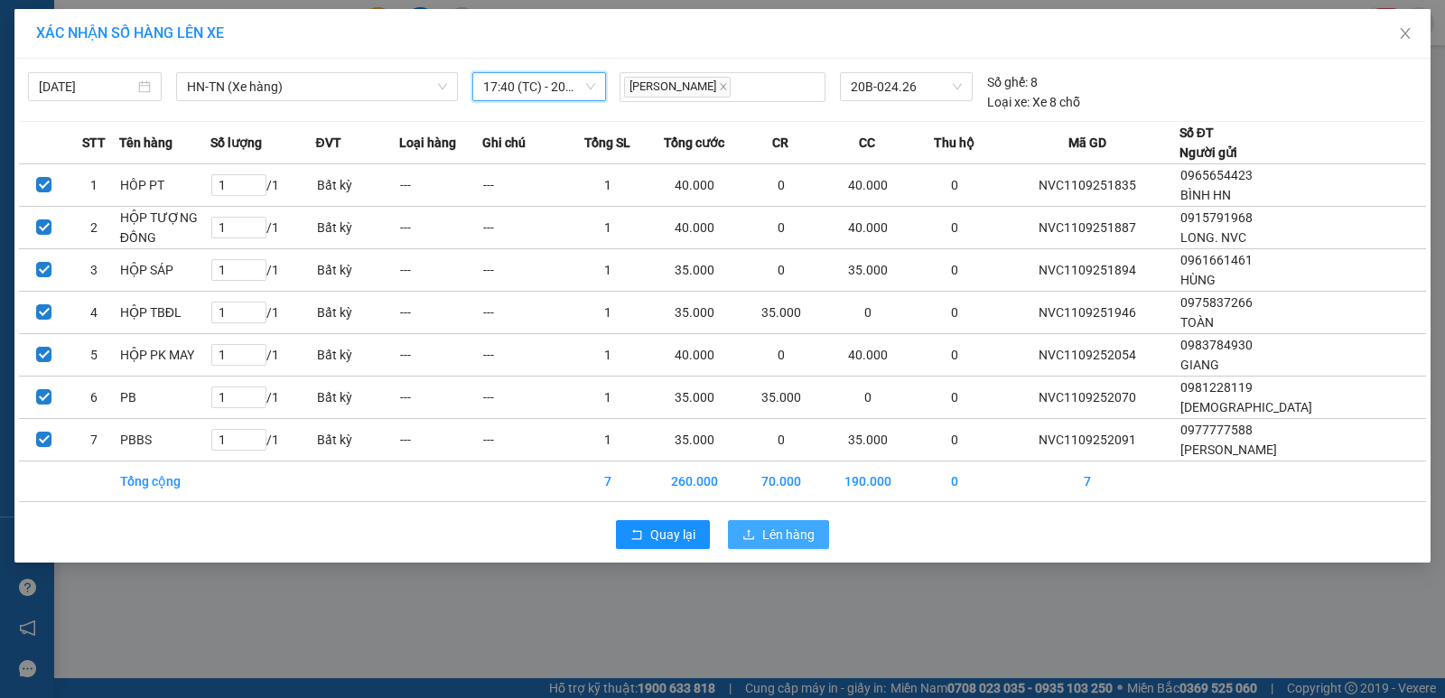
click at [783, 530] on span "Lên hàng" at bounding box center [788, 535] width 52 height 20
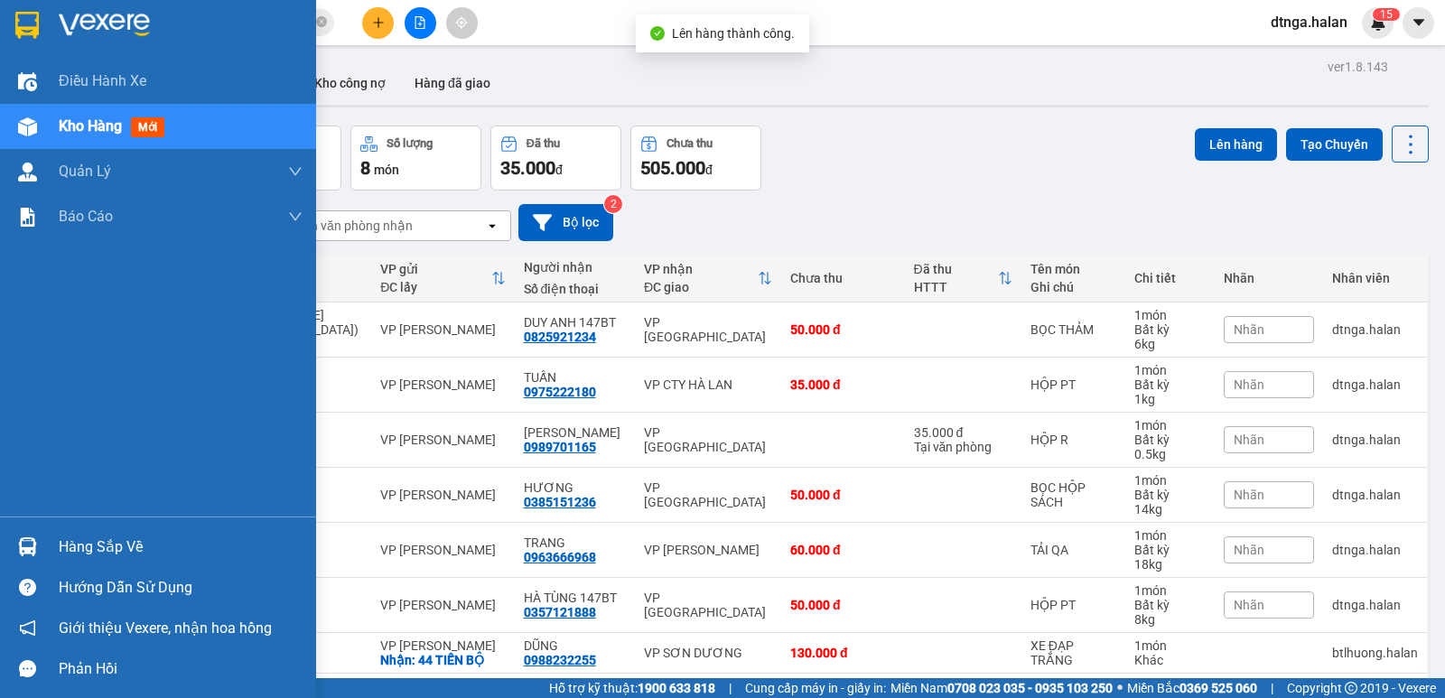
click at [35, 538] on img at bounding box center [27, 547] width 19 height 19
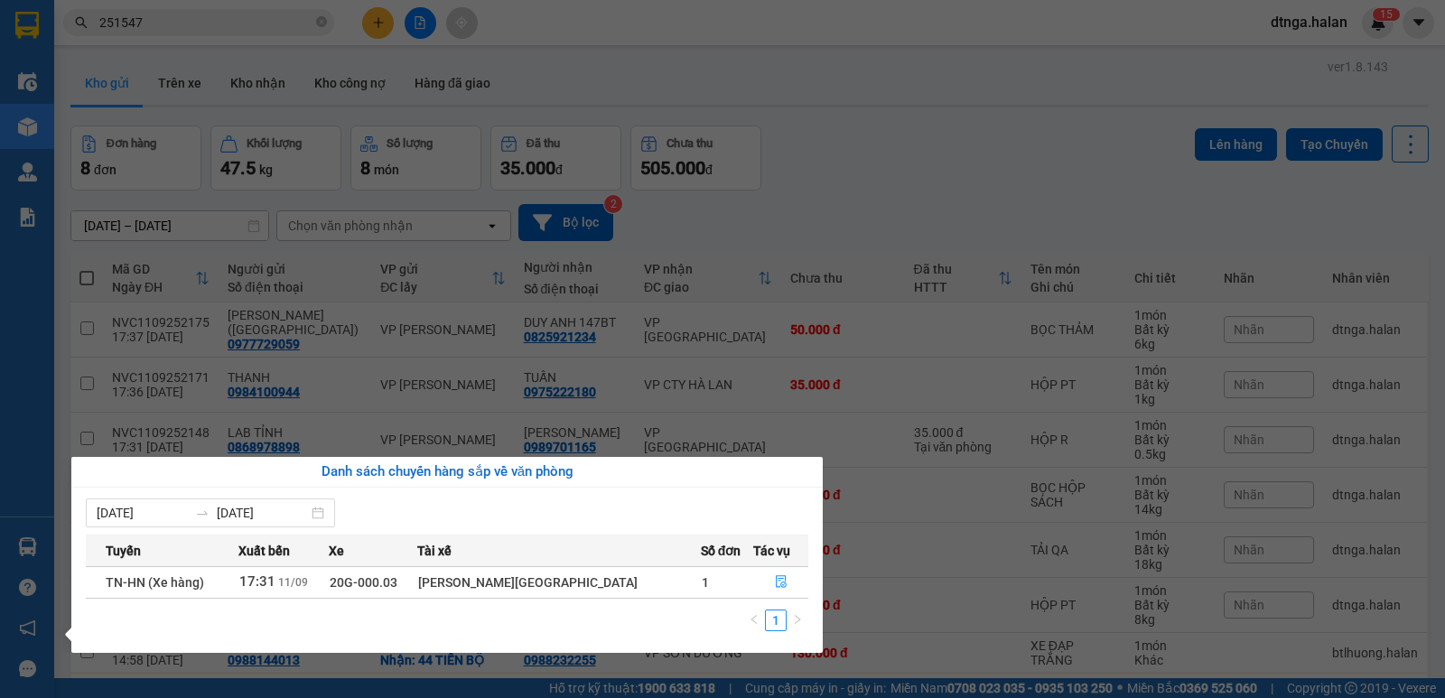
click at [586, 385] on section "Kết quả tìm kiếm ( 206 ) Bộ lọc Mã ĐH Trạng thái Món hàng Thu hộ Tổng cước Chưa…" at bounding box center [722, 349] width 1445 height 698
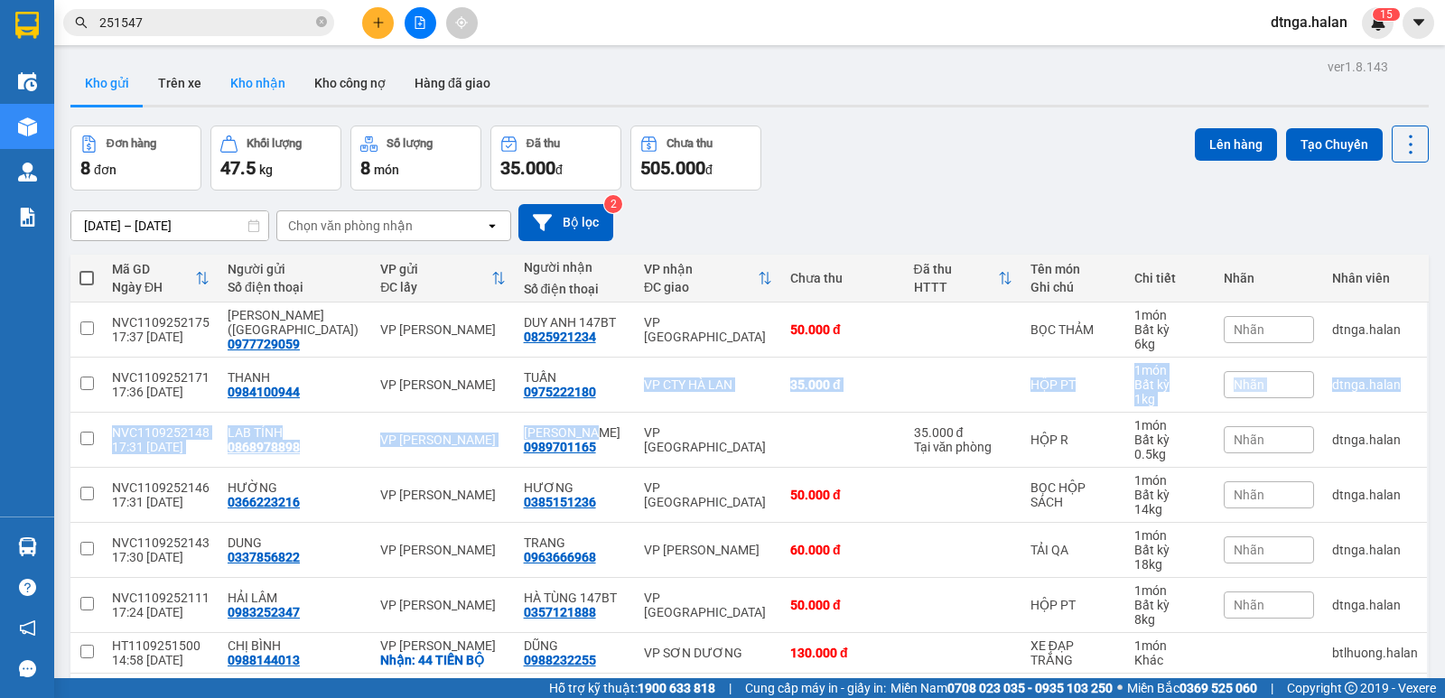
click at [216, 96] on button "Kho nhận" at bounding box center [258, 82] width 84 height 43
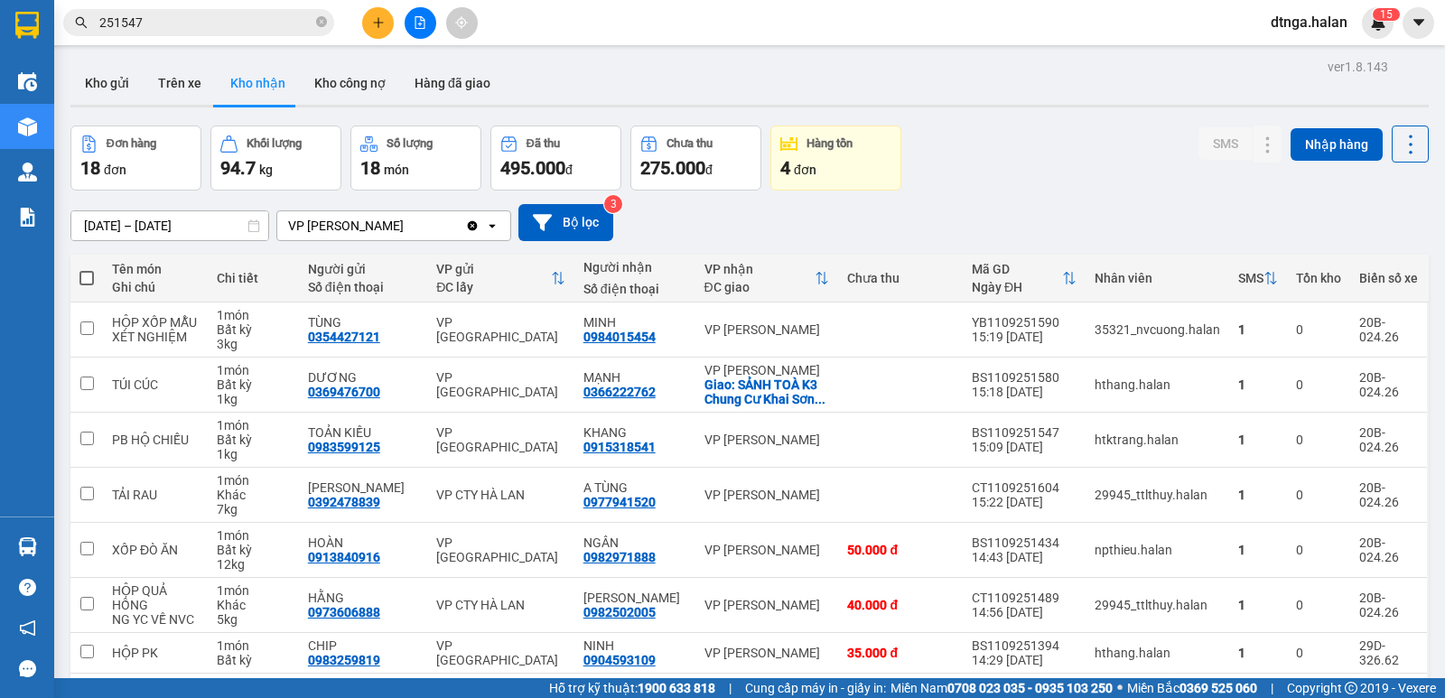
click at [371, 37] on button at bounding box center [378, 23] width 32 height 32
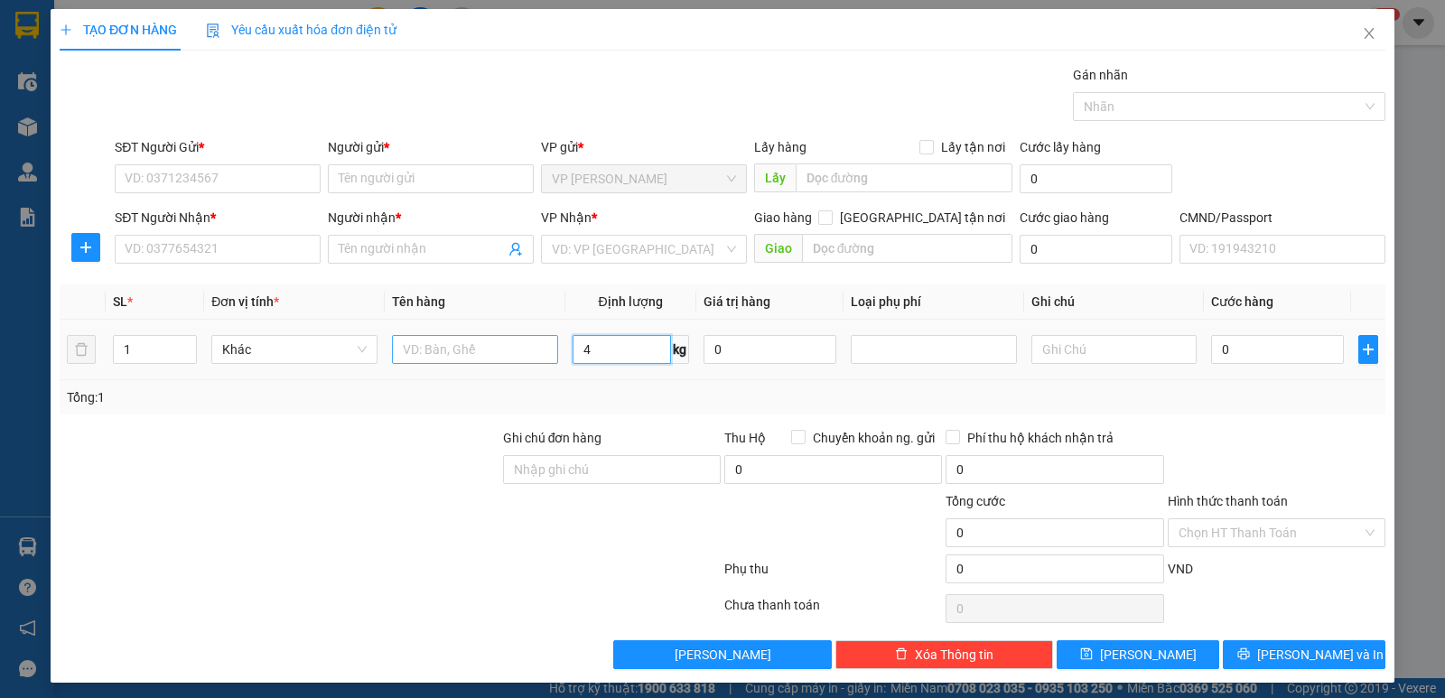
type input "4"
click at [483, 352] on input "text" at bounding box center [475, 349] width 166 height 29
type input "BỌC ĐEN"
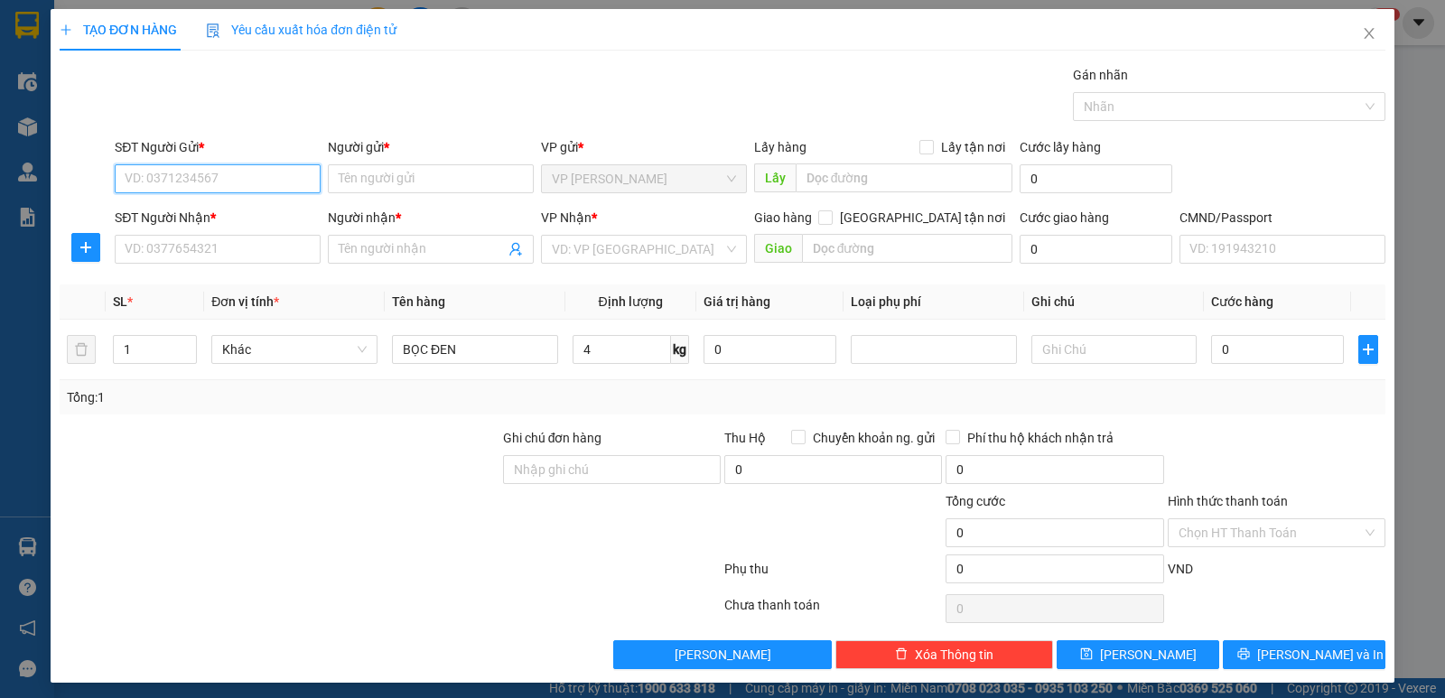
click at [145, 173] on input "SĐT Người Gửi *" at bounding box center [218, 178] width 206 height 29
click at [220, 216] on div "0977729059 - [GEOGRAPHIC_DATA] (ngần)" at bounding box center [247, 215] width 244 height 20
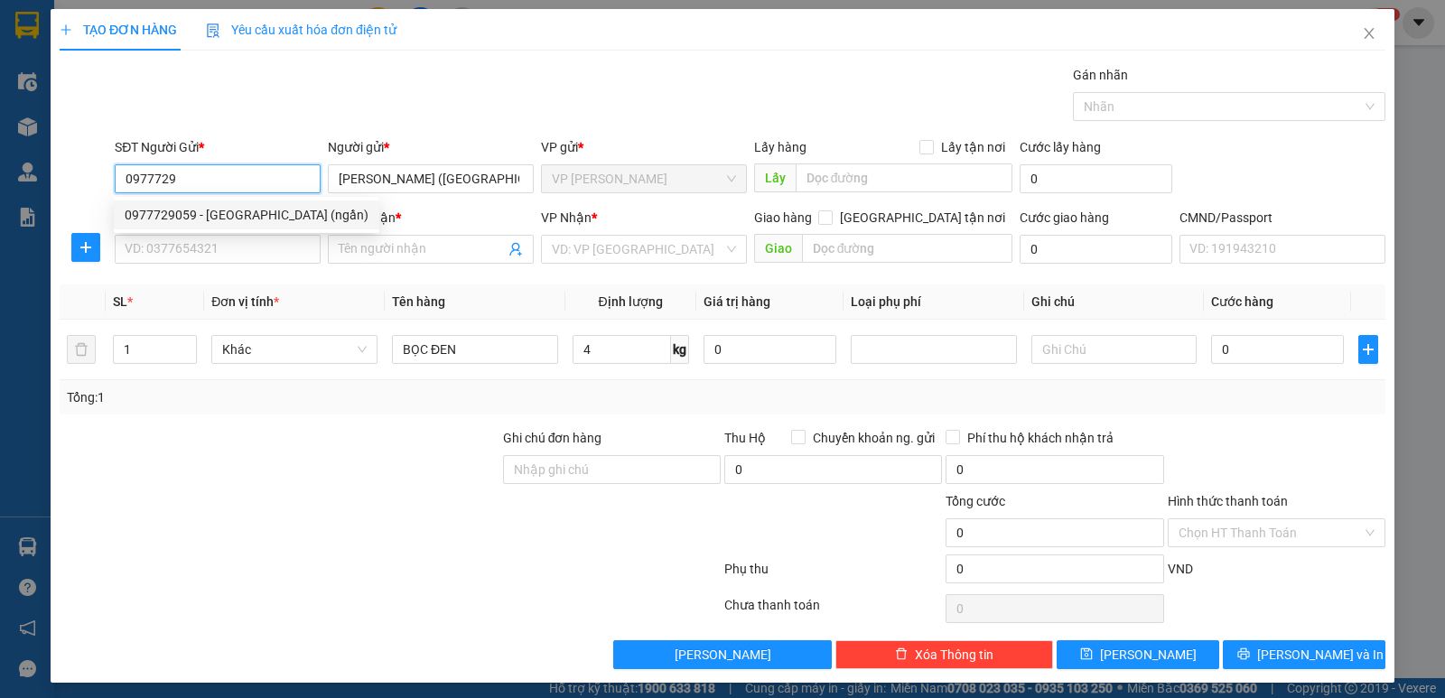
type input "0977729059"
type input "[PERSON_NAME] ([GEOGRAPHIC_DATA])"
type input "0977729059"
click at [209, 244] on input "SĐT Người Nhận *" at bounding box center [218, 249] width 206 height 29
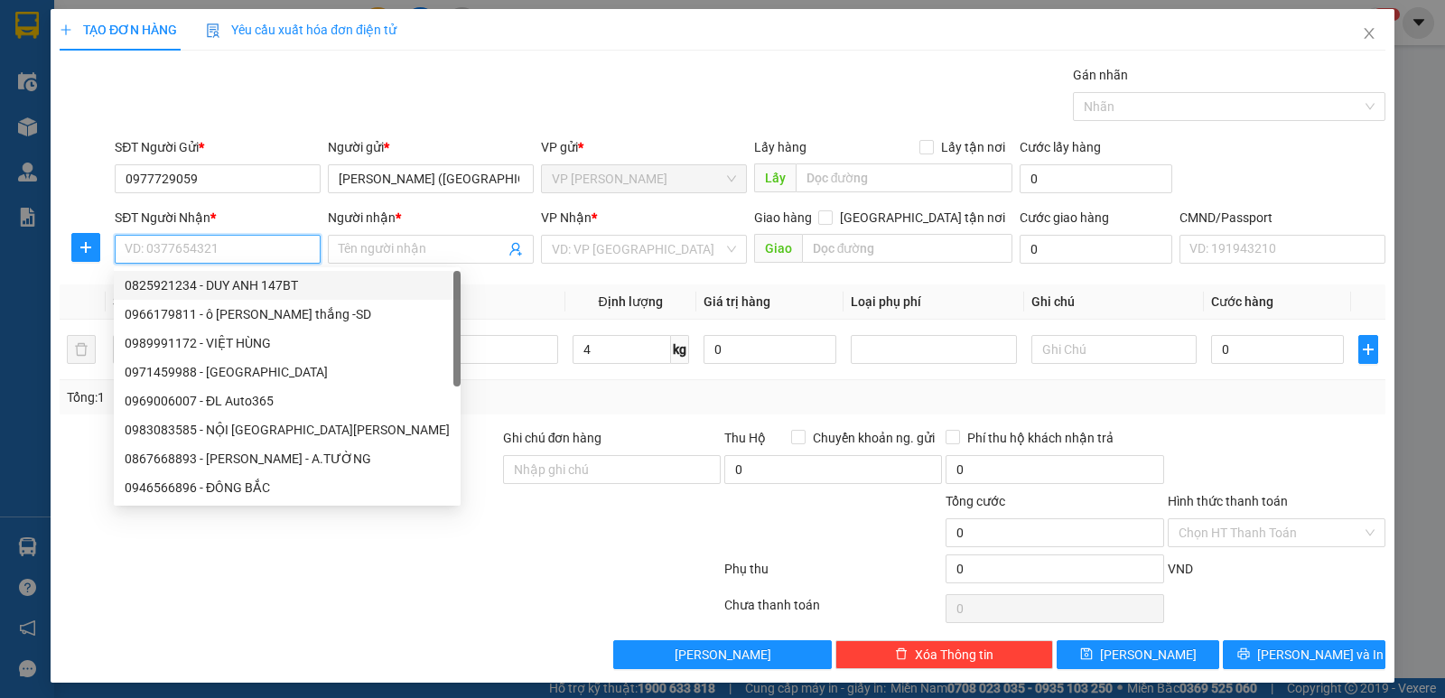
click at [202, 282] on div "0825921234 - DUY ANH 147BT" at bounding box center [287, 286] width 325 height 20
type input "0825921234"
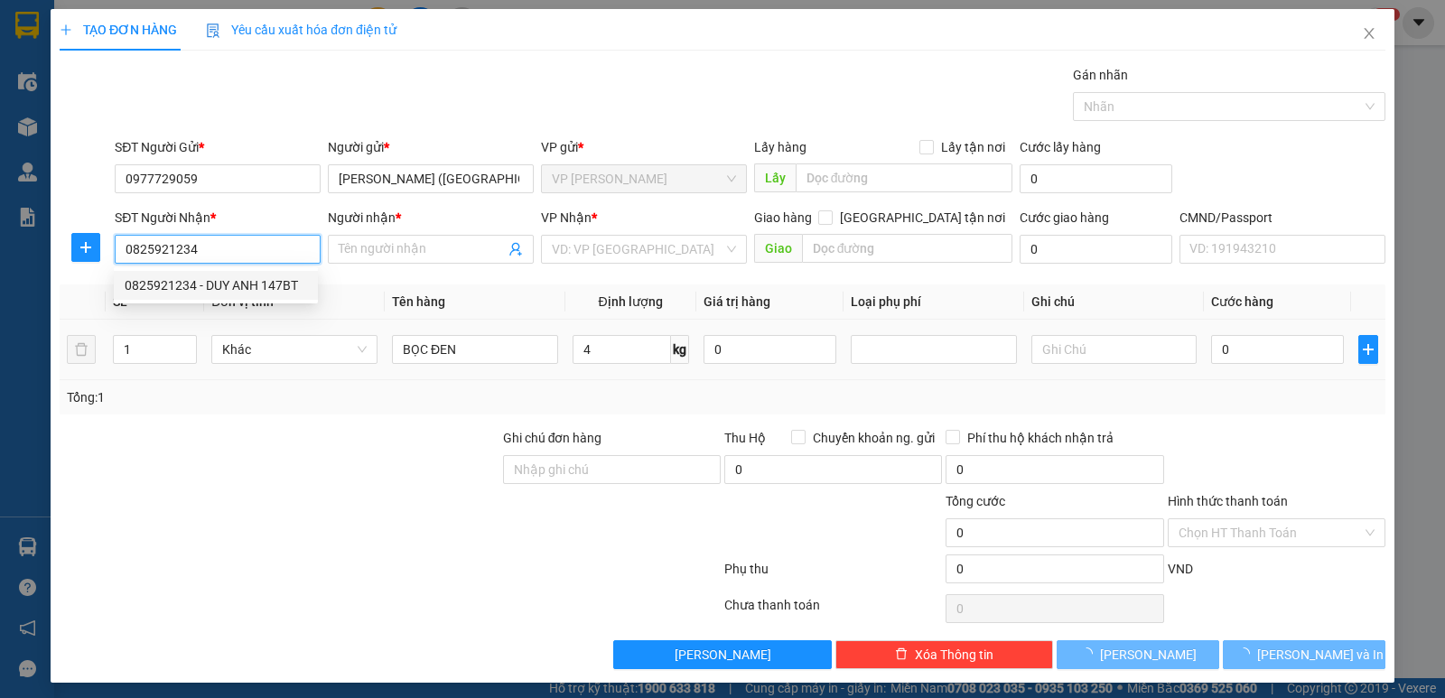
type input "DUY ANH 147BT"
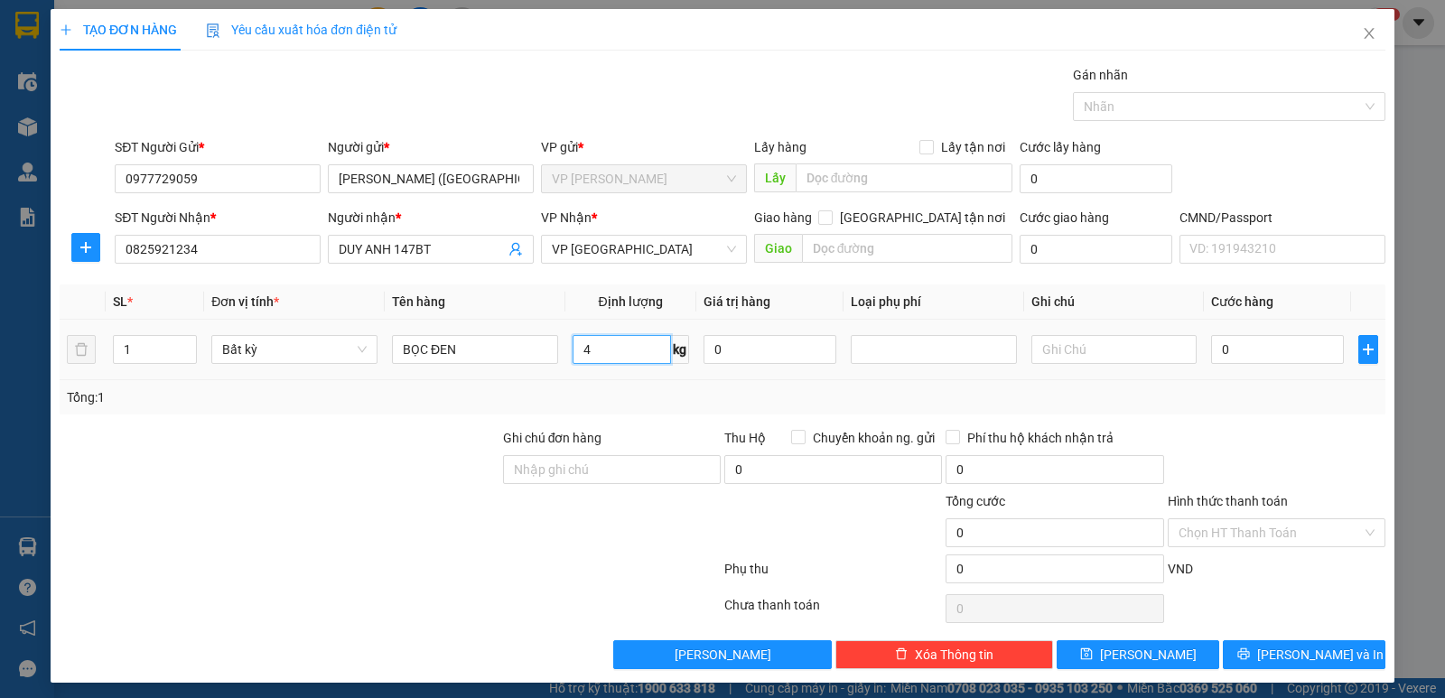
click at [594, 355] on input "4" at bounding box center [622, 349] width 98 height 29
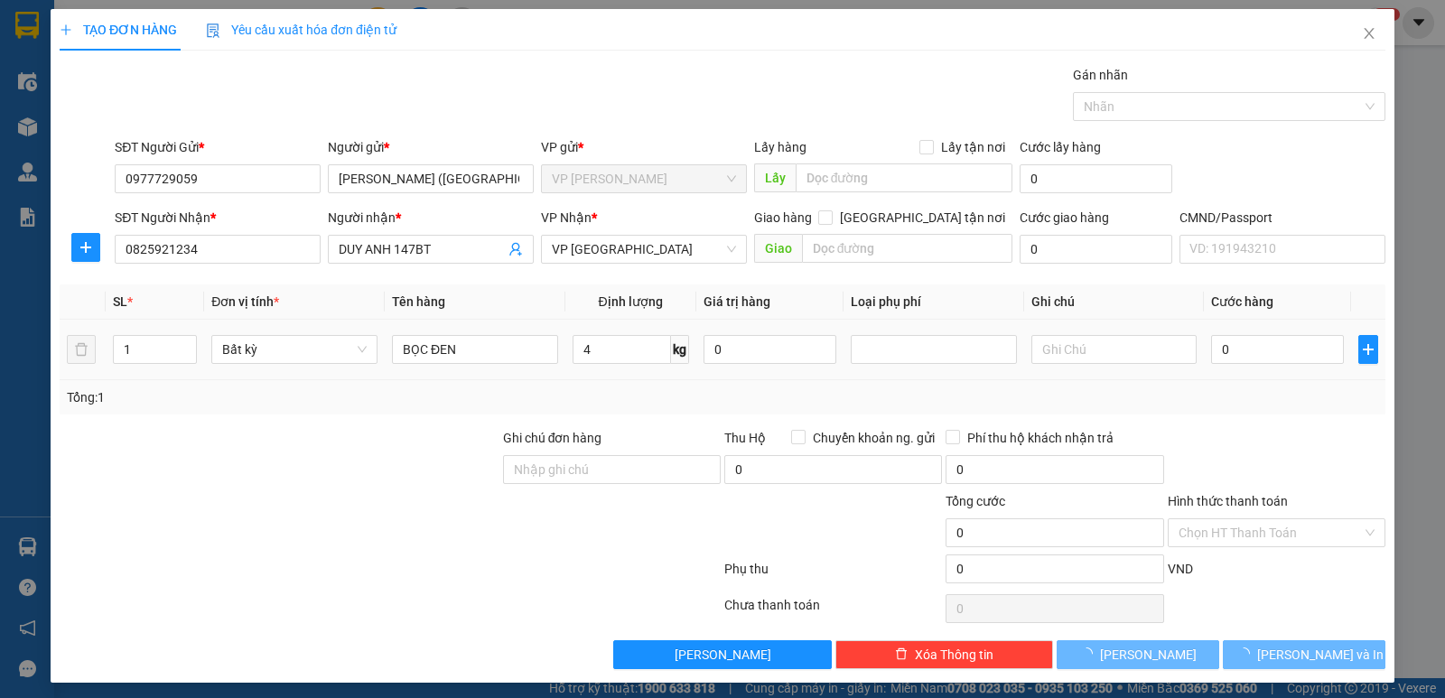
click at [1211, 365] on div "0" at bounding box center [1277, 350] width 133 height 36
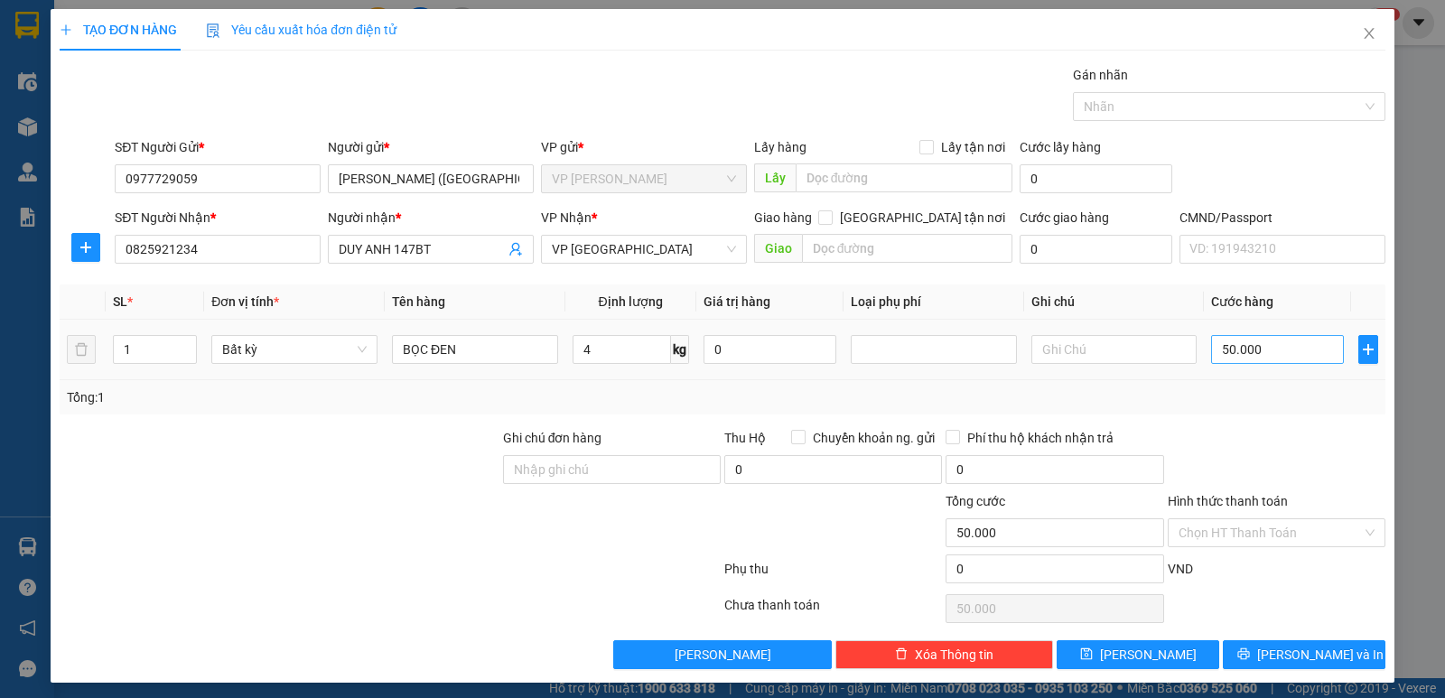
type input "50.000"
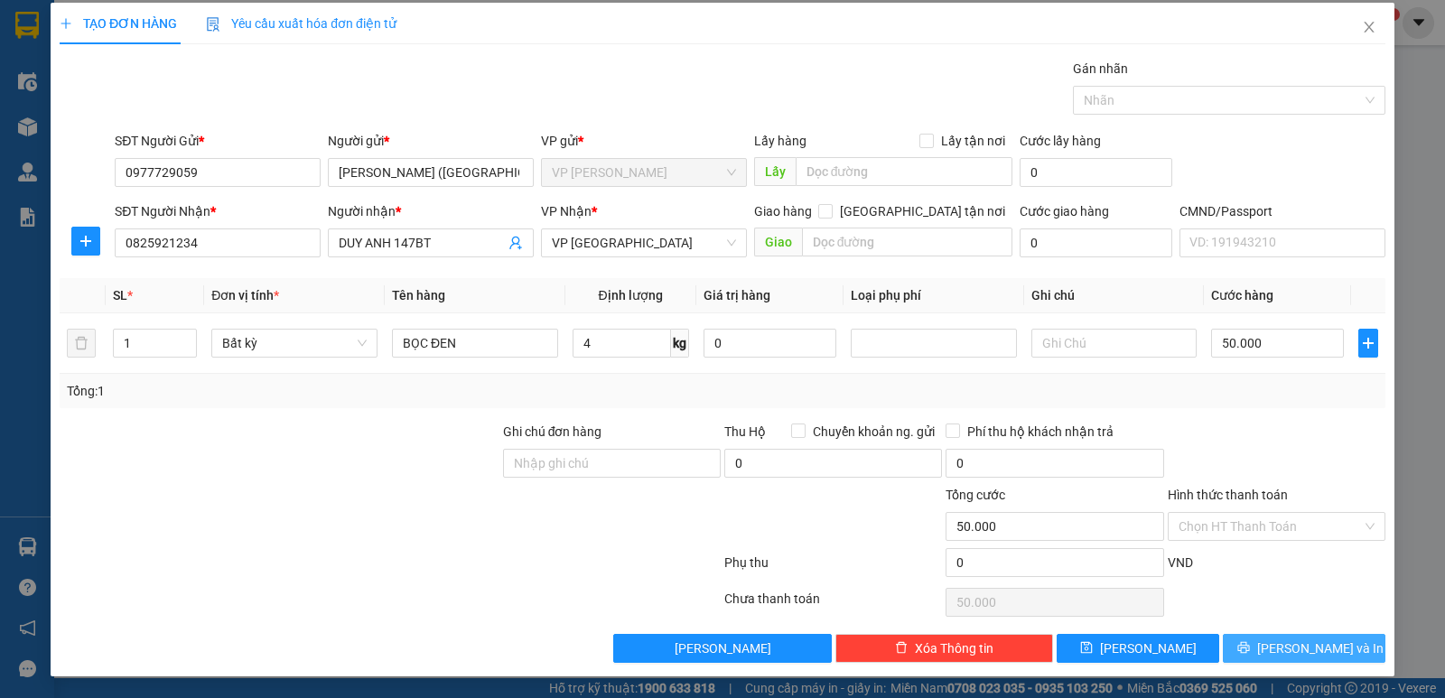
drag, startPoint x: 1286, startPoint y: 666, endPoint x: 1288, endPoint y: 656, distance: 10.1
click at [1288, 665] on div "TẠO ĐƠN HÀNG Yêu cầu xuất hóa đơn điện tử Transit Pickup Surcharge Ids Transit …" at bounding box center [723, 340] width 1344 height 674
drag, startPoint x: 1288, startPoint y: 653, endPoint x: 1277, endPoint y: 625, distance: 30.4
click at [1291, 650] on span "[PERSON_NAME] và In" at bounding box center [1321, 649] width 126 height 20
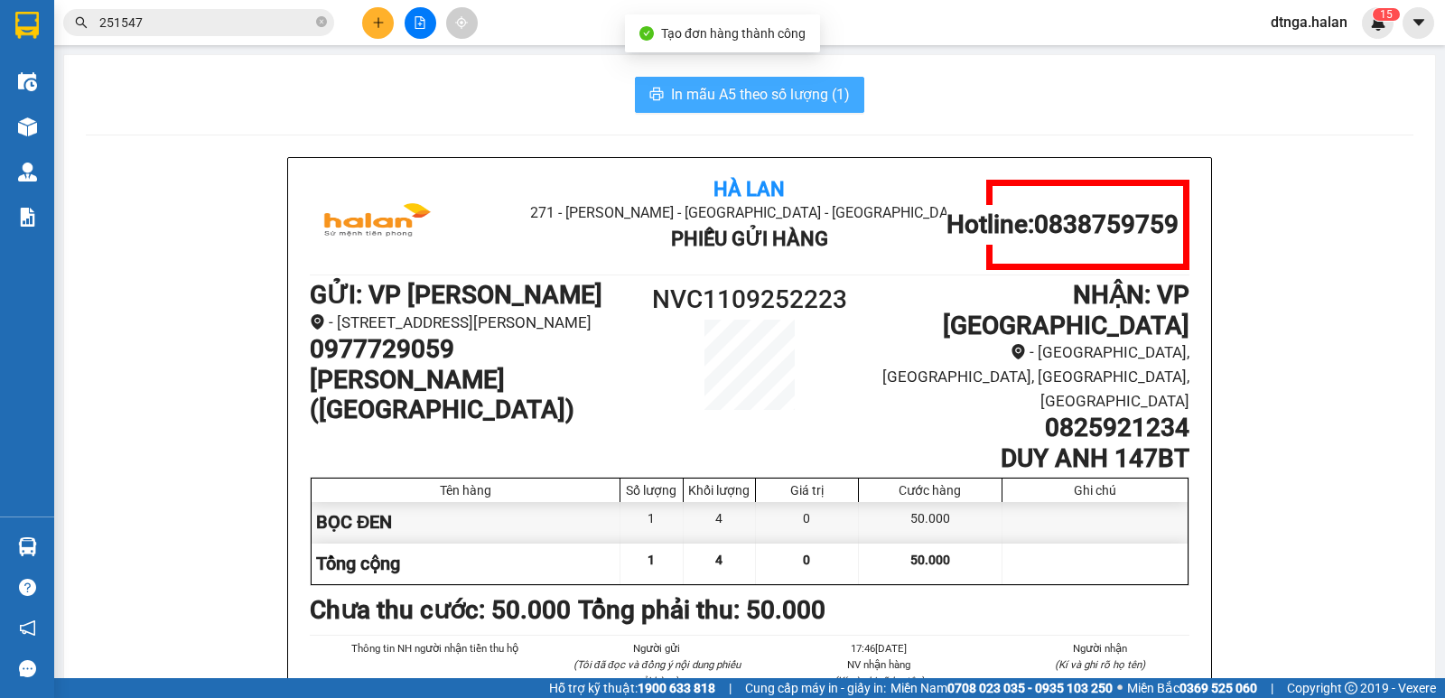
click at [694, 99] on span "In mẫu A5 theo số lượng (1)" at bounding box center [760, 94] width 179 height 23
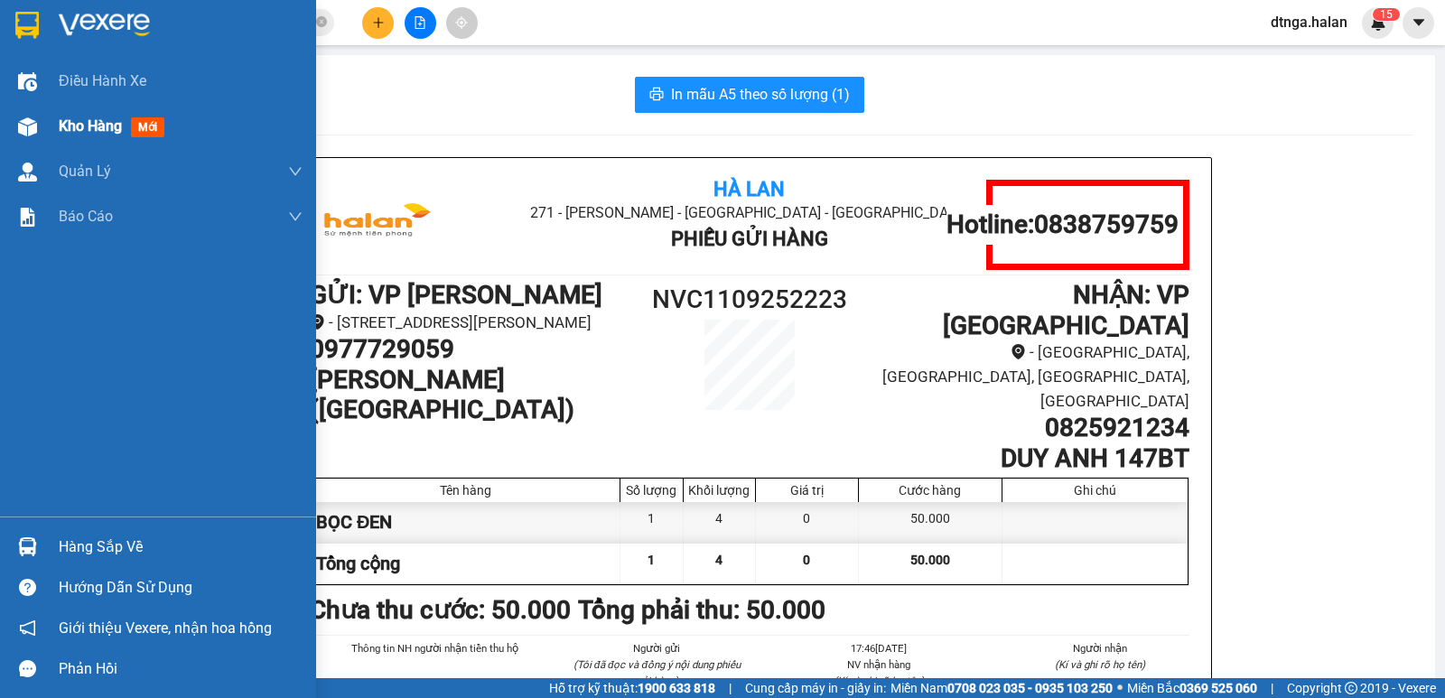
click at [26, 108] on div "Kho hàng mới" at bounding box center [158, 126] width 316 height 45
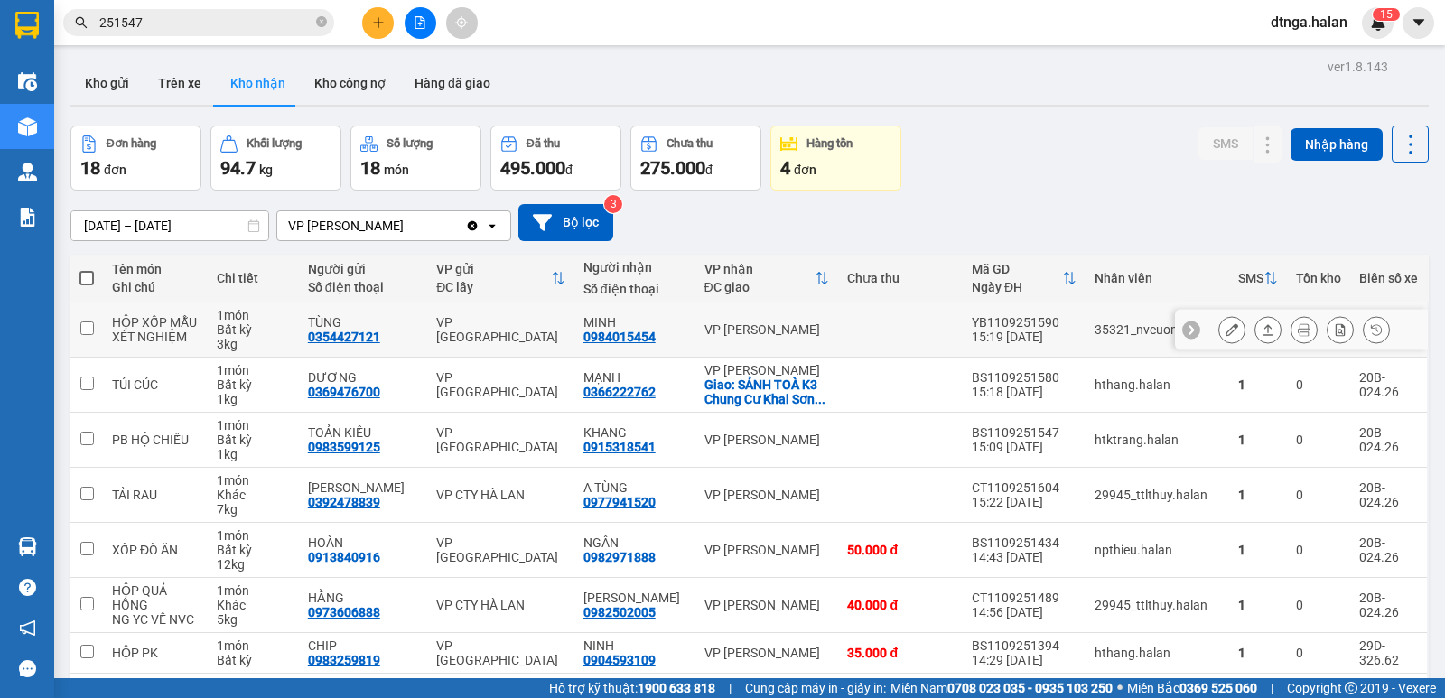
click at [1275, 330] on div at bounding box center [1305, 329] width 172 height 27
click at [1298, 330] on icon at bounding box center [1304, 329] width 13 height 13
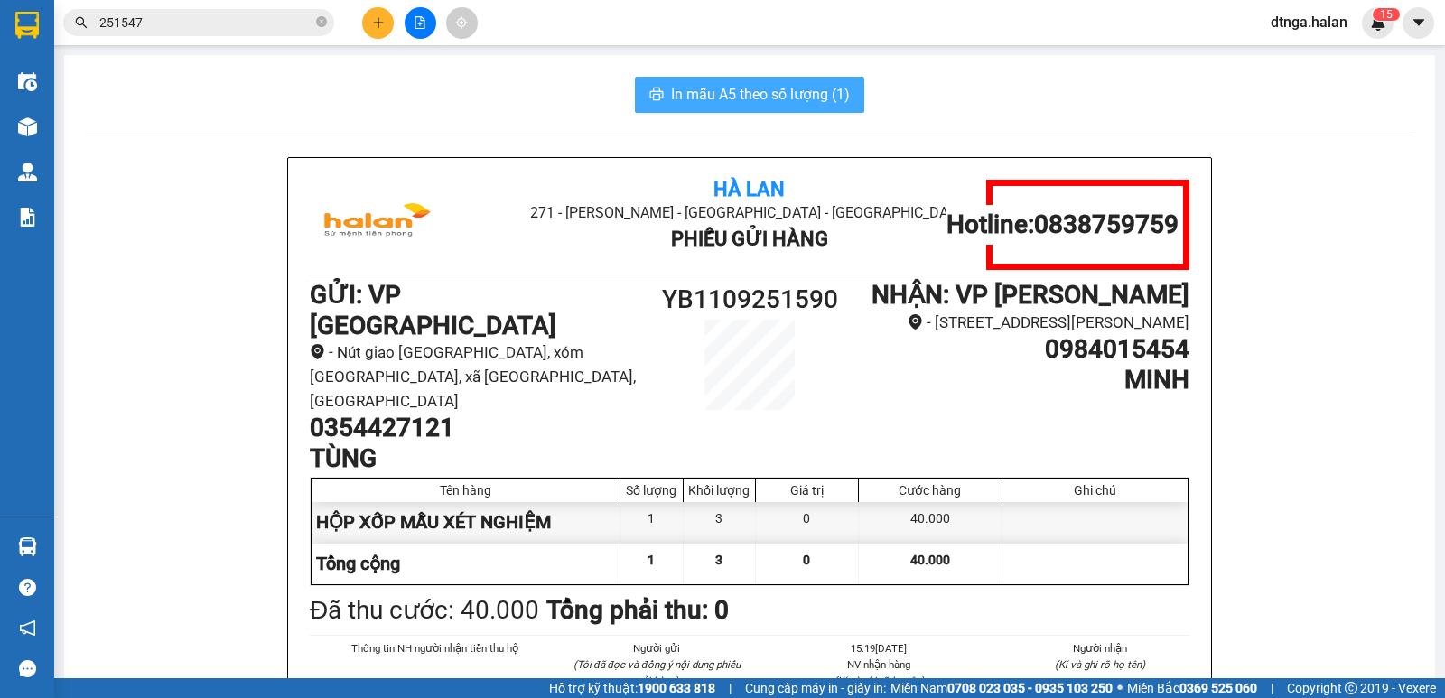
click at [770, 88] on span "In mẫu A5 theo số lượng (1)" at bounding box center [760, 94] width 179 height 23
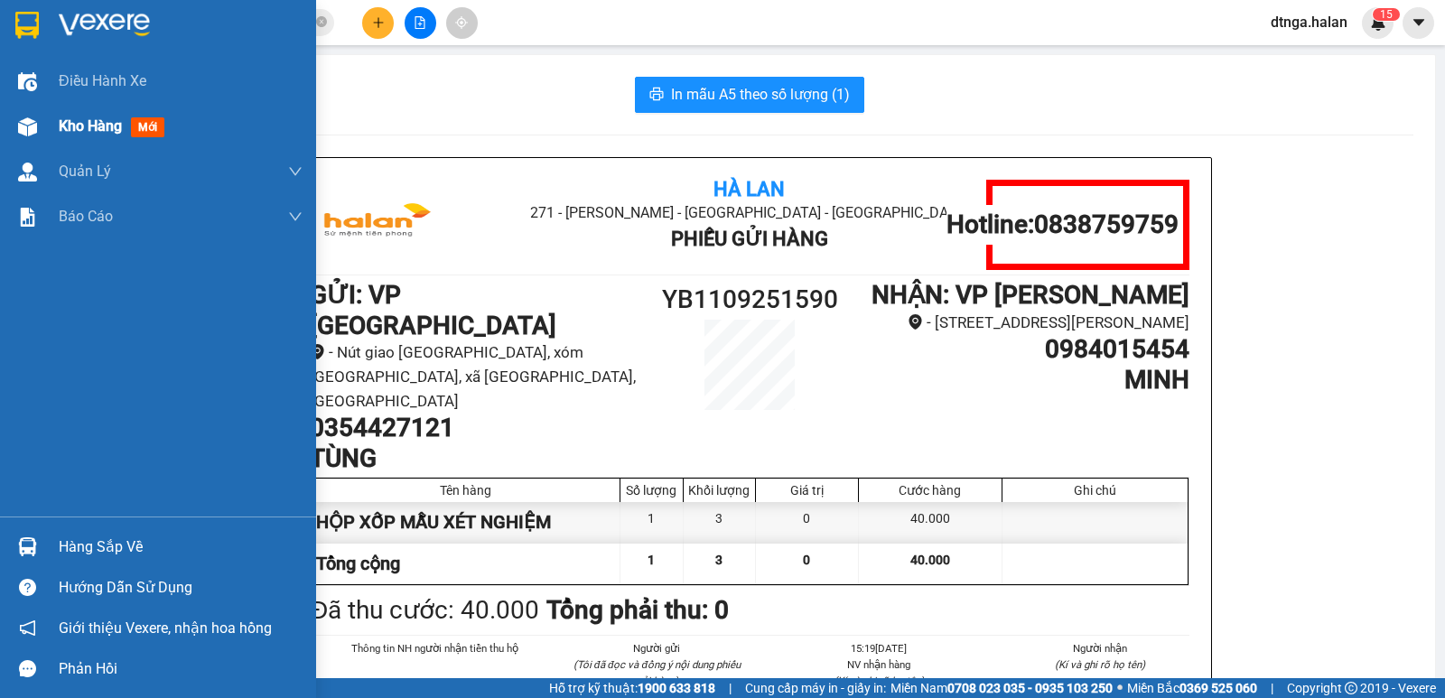
click at [0, 130] on div "Kho hàng mới" at bounding box center [158, 126] width 316 height 45
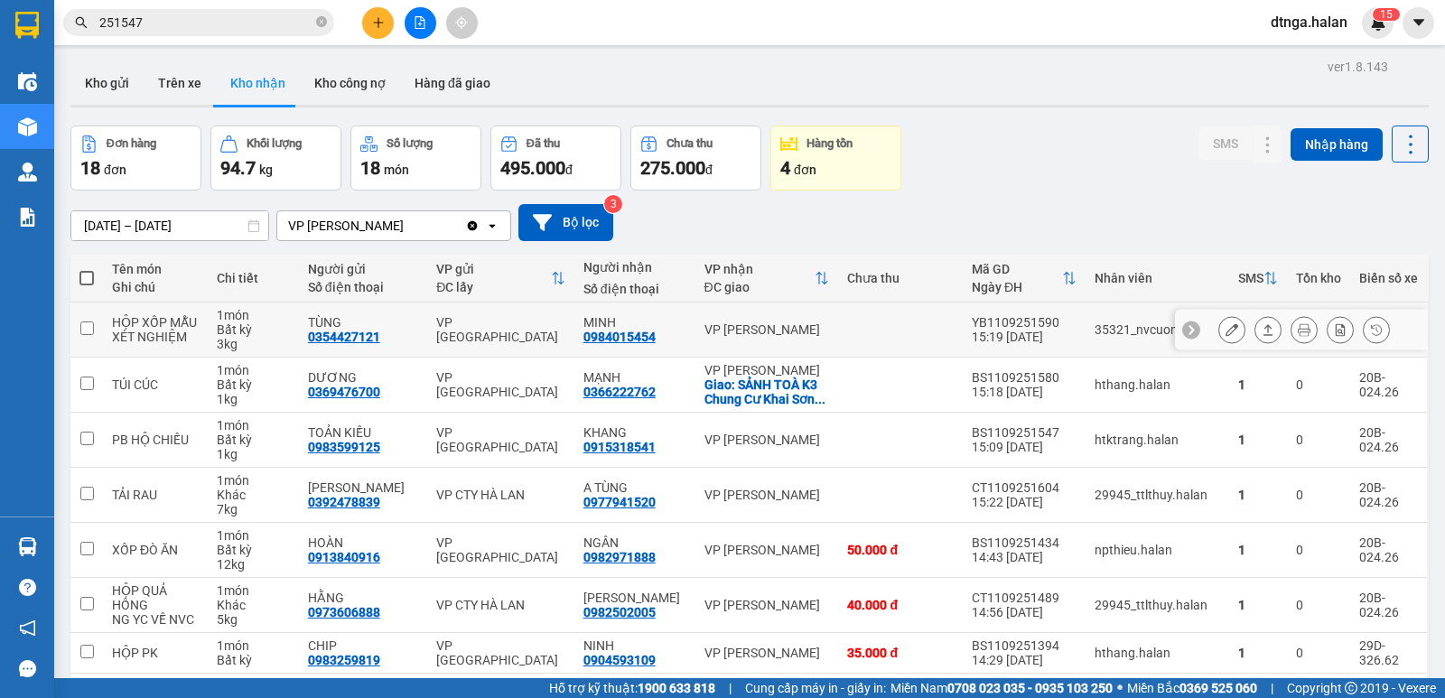
click at [1262, 323] on icon at bounding box center [1268, 329] width 13 height 13
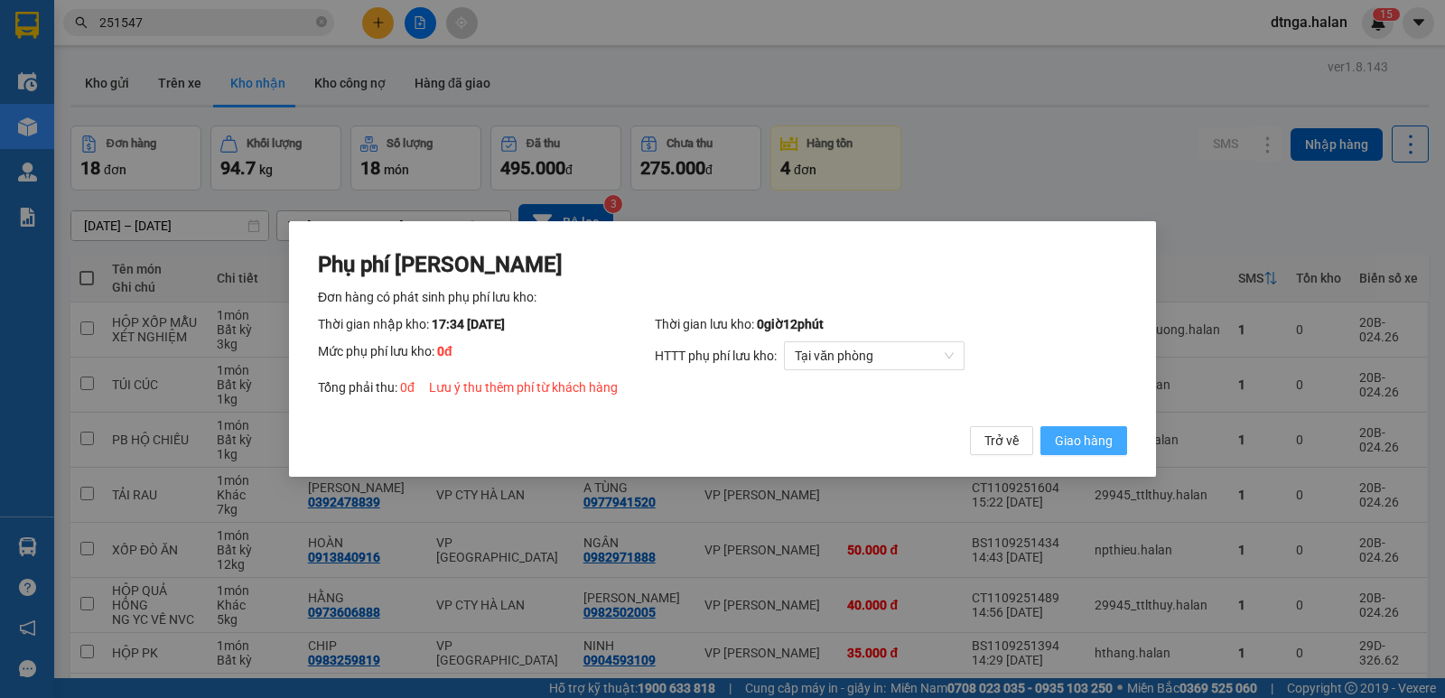
click at [1078, 443] on span "Giao hàng" at bounding box center [1084, 441] width 58 height 20
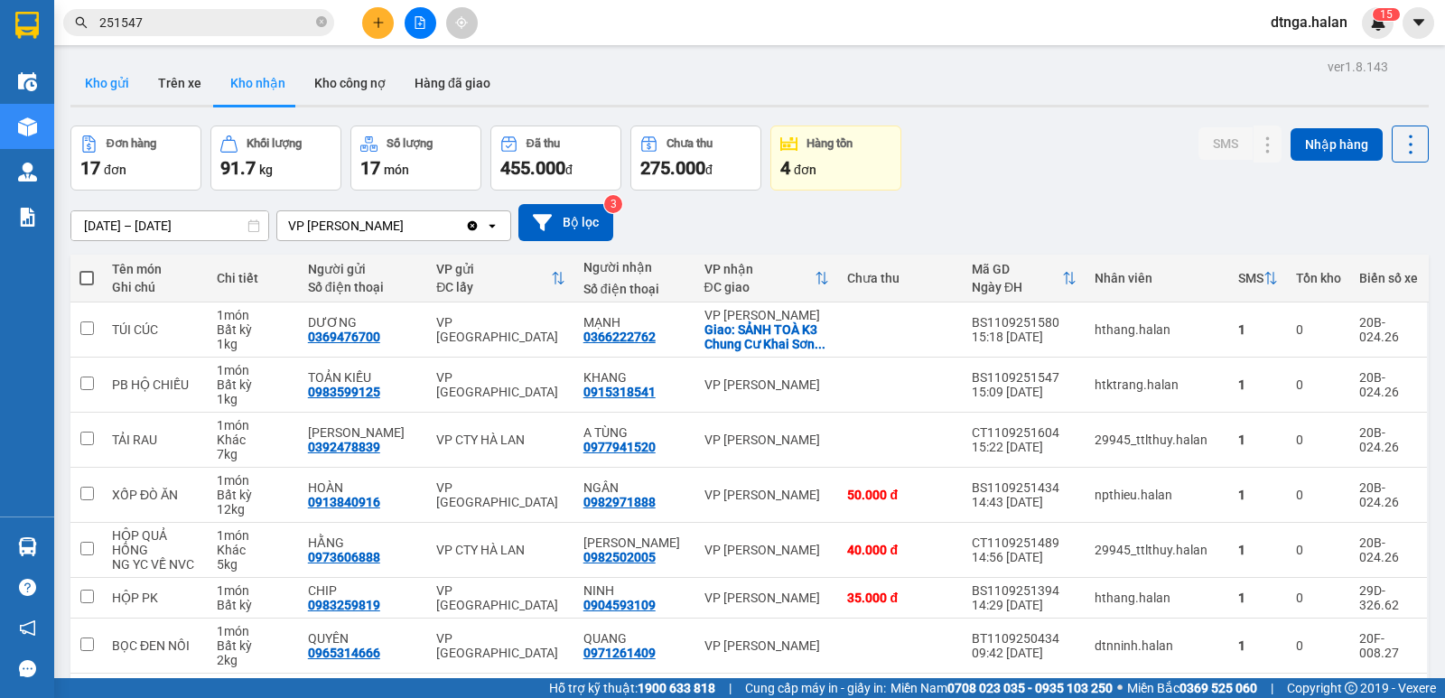
click at [124, 82] on button "Kho gửi" at bounding box center [106, 82] width 73 height 43
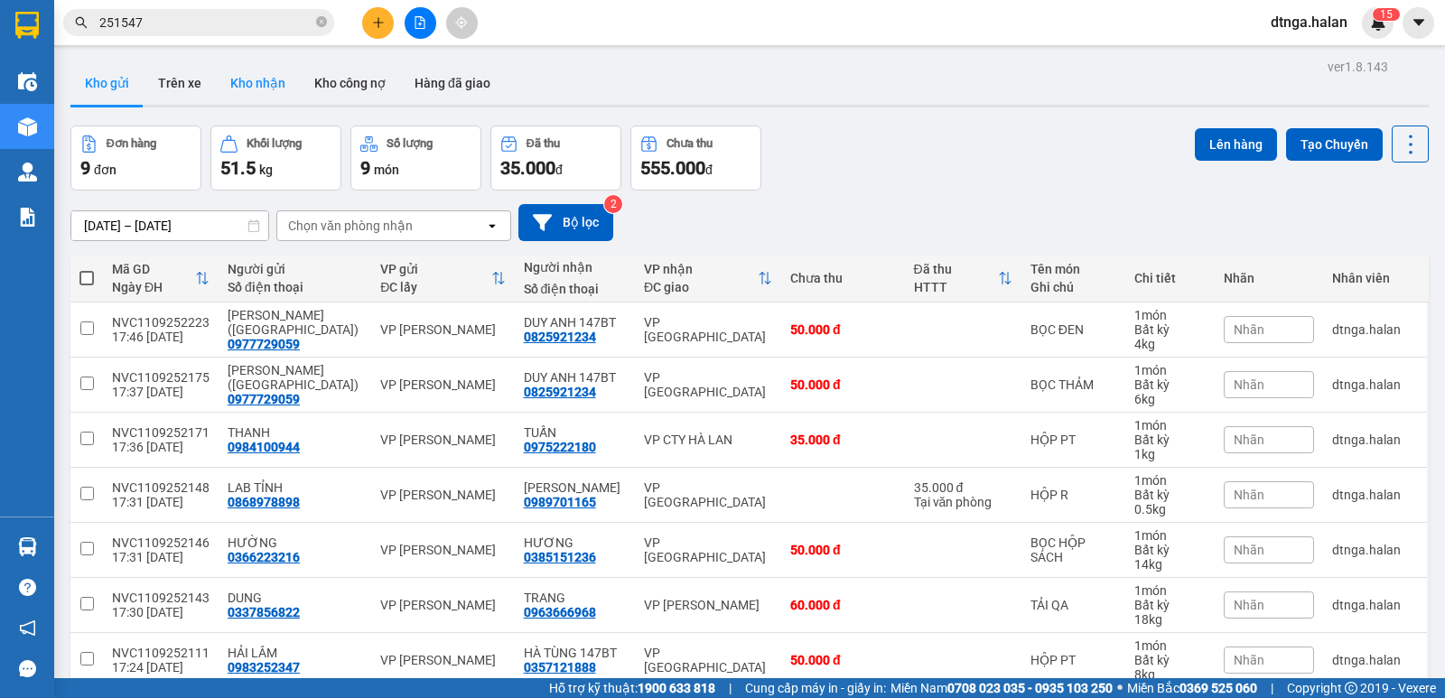
click at [232, 89] on button "Kho nhận" at bounding box center [258, 82] width 84 height 43
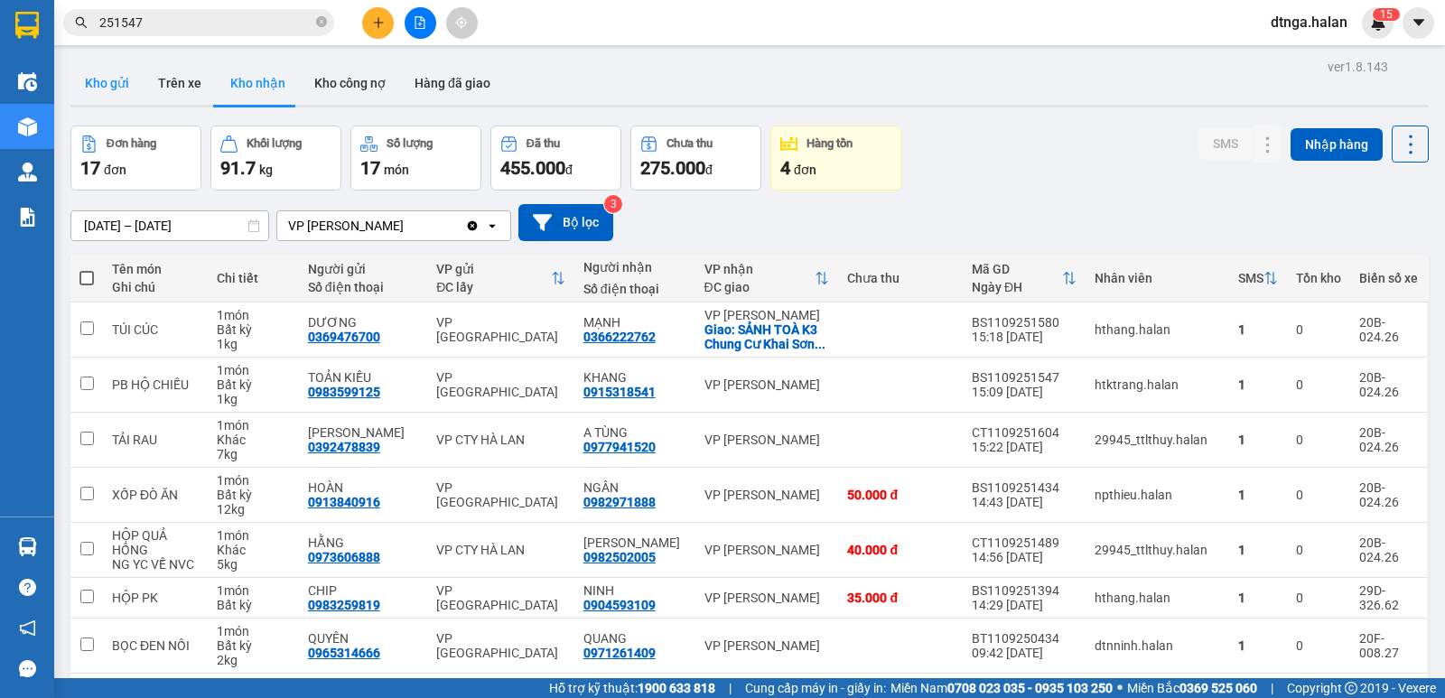
click at [94, 74] on button "Kho gửi" at bounding box center [106, 82] width 73 height 43
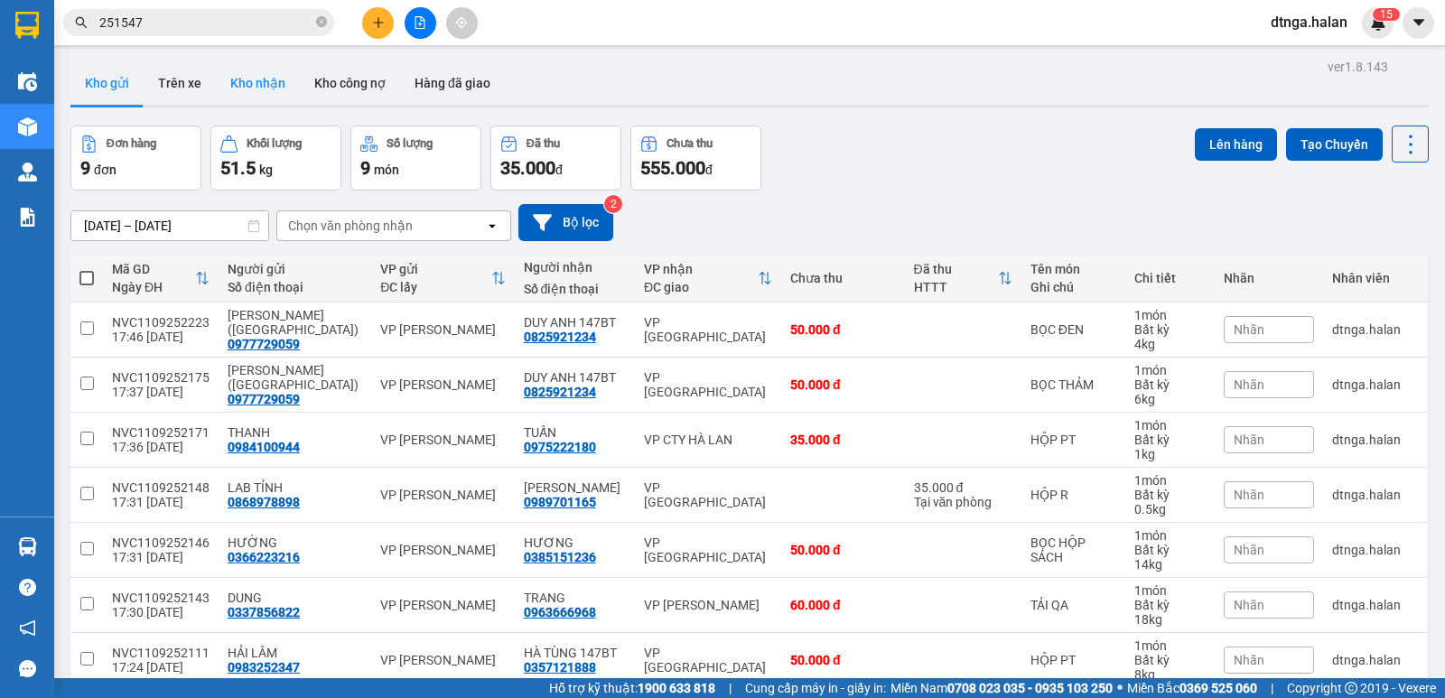
click at [262, 88] on button "Kho nhận" at bounding box center [258, 82] width 84 height 43
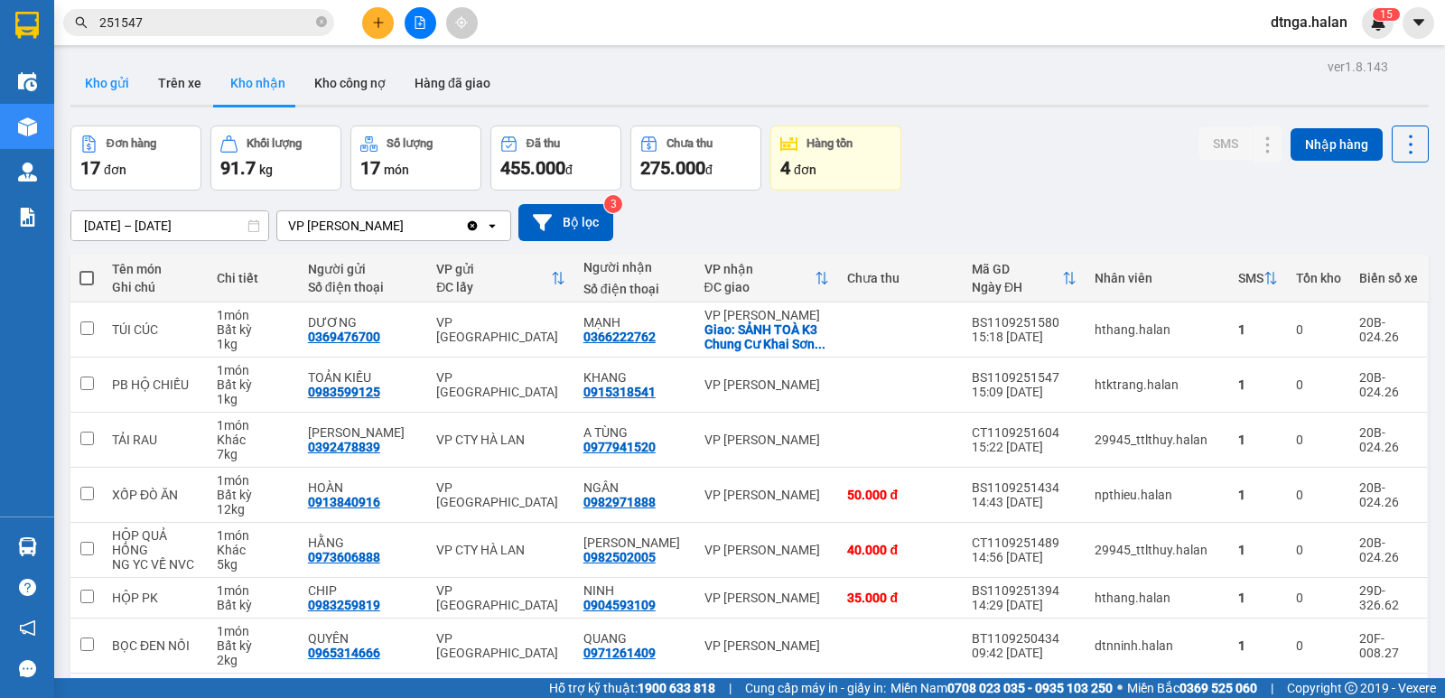
click at [132, 99] on button "Kho gửi" at bounding box center [106, 82] width 73 height 43
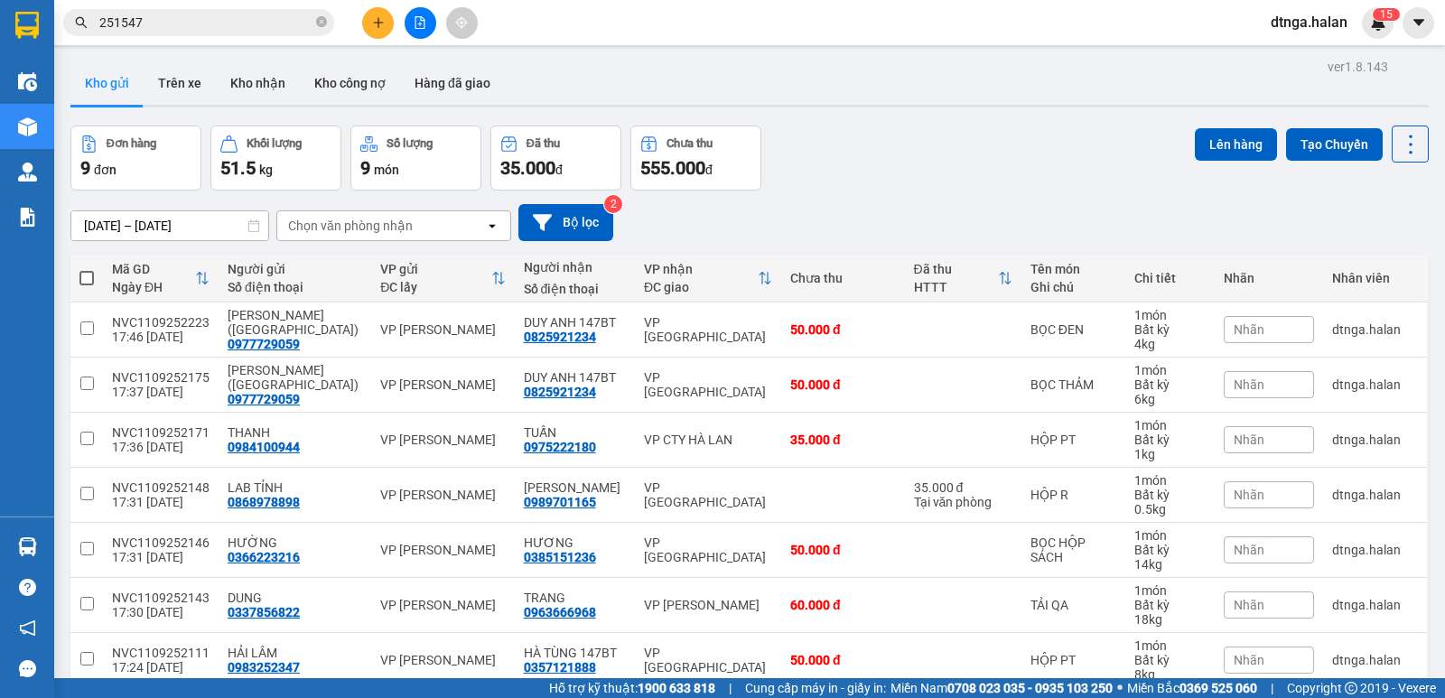
click at [370, 24] on button at bounding box center [378, 23] width 32 height 32
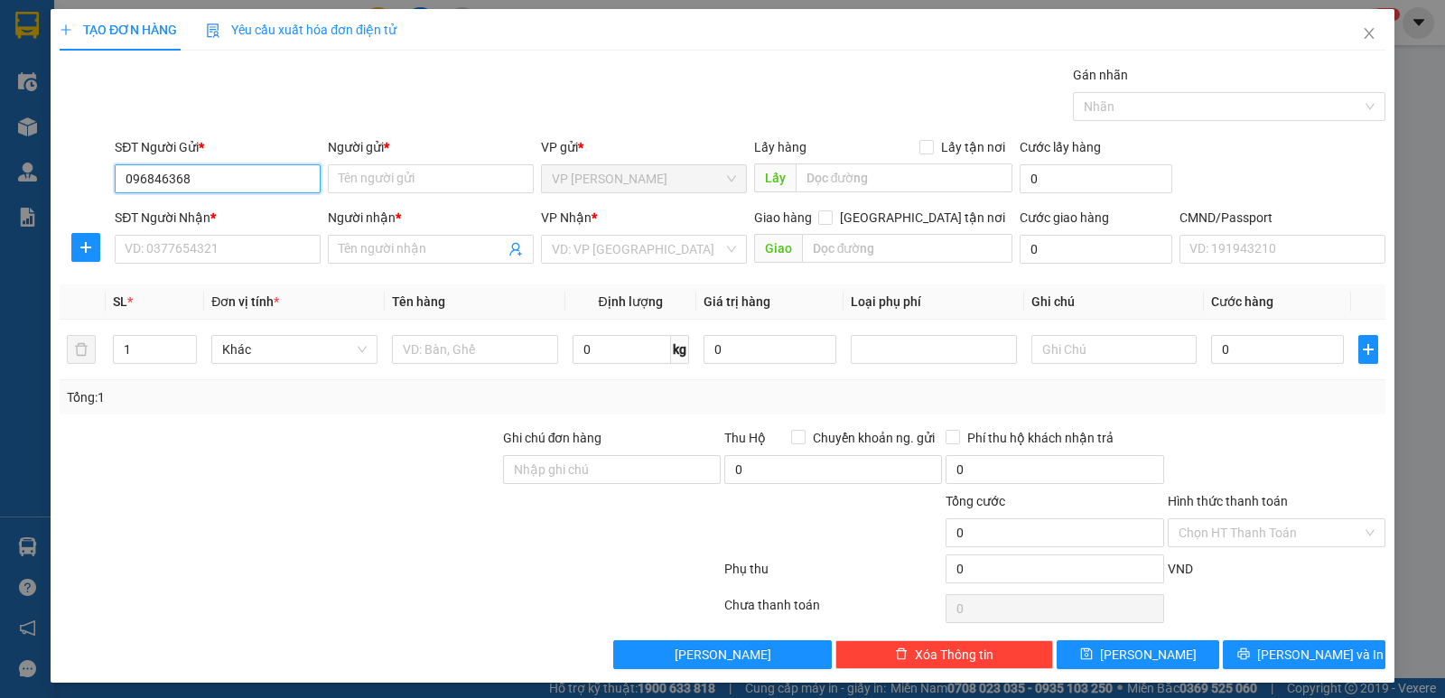
type input "0968463686"
drag, startPoint x: 232, startPoint y: 202, endPoint x: 233, endPoint y: 230, distance: 28.0
click at [232, 205] on div "0968463686 - TÙNG" at bounding box center [216, 215] width 204 height 29
type input "TÙNG"
type input "0968463686"
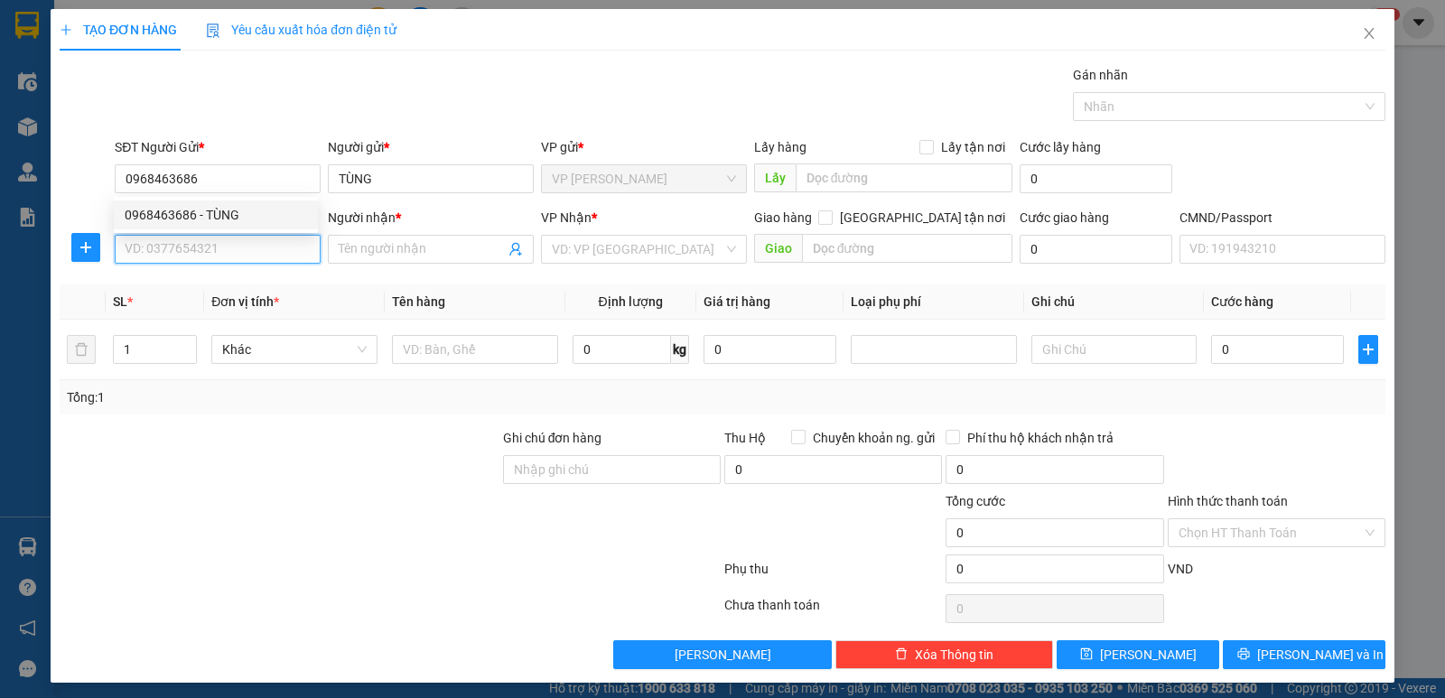
drag, startPoint x: 234, startPoint y: 235, endPoint x: 242, endPoint y: 243, distance: 11.5
click at [235, 235] on input "SĐT Người Nhận *" at bounding box center [218, 249] width 206 height 29
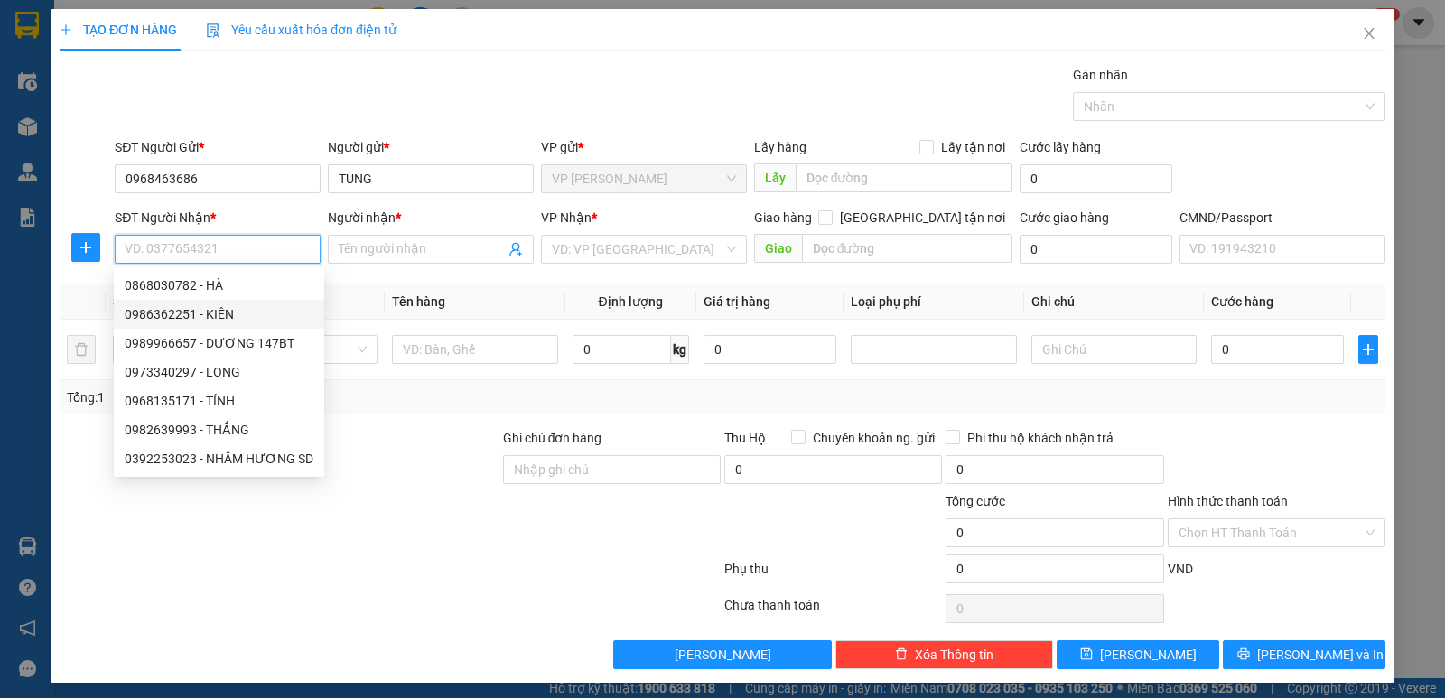
click at [223, 305] on div "0986362251 - KIÊN" at bounding box center [219, 314] width 189 height 20
type input "0986362251"
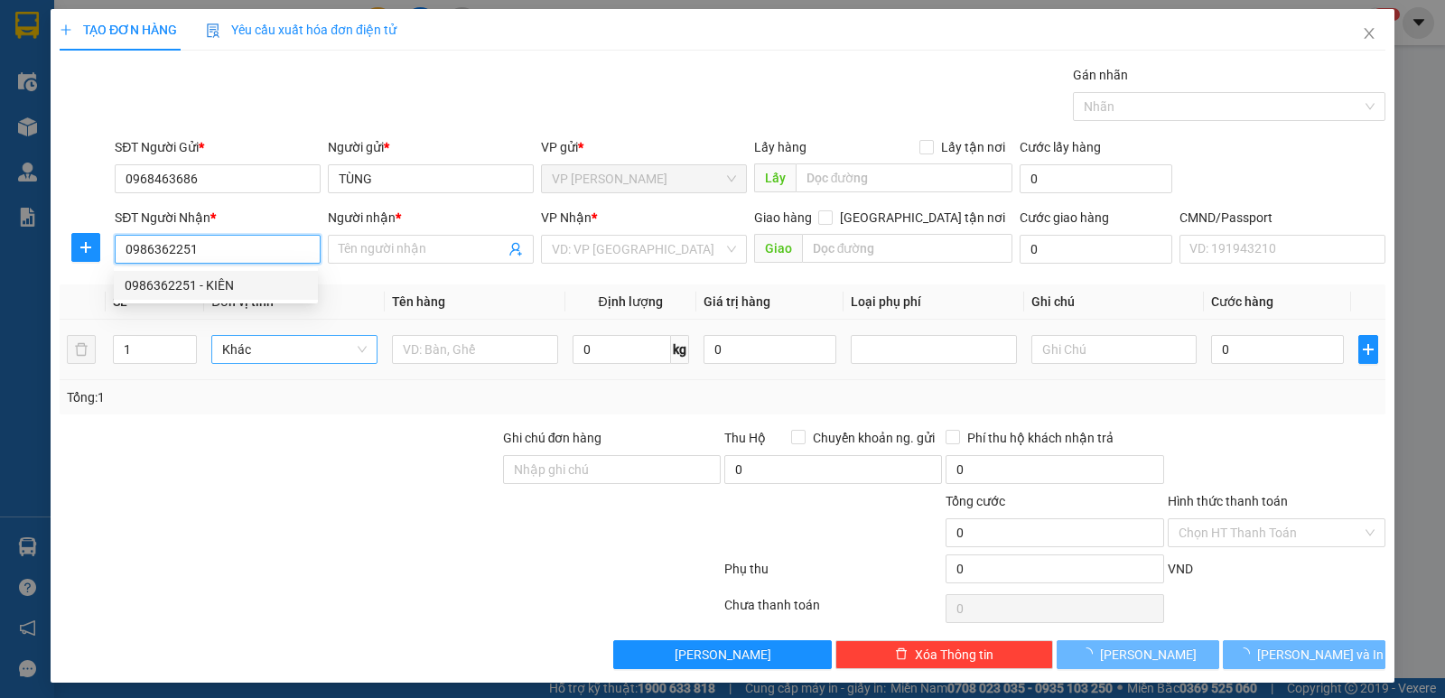
type input "KIÊN"
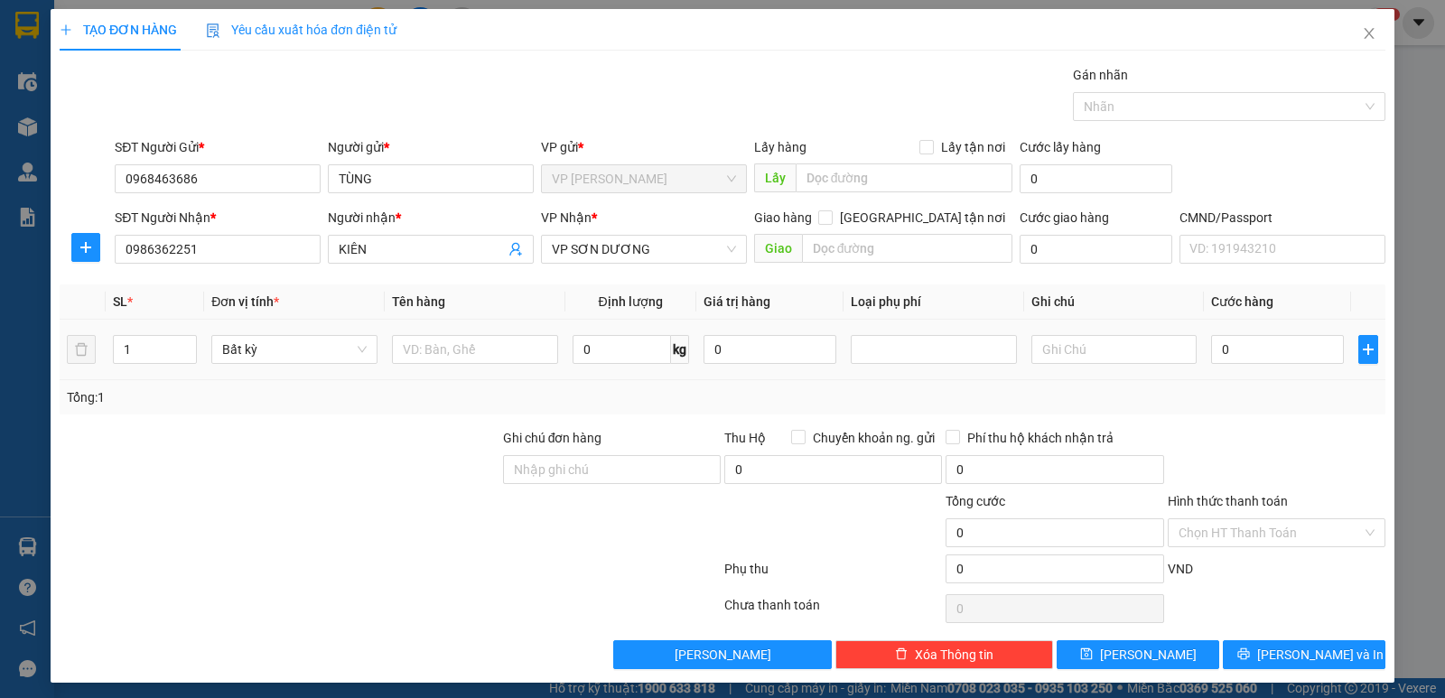
click at [521, 365] on div at bounding box center [475, 350] width 166 height 36
click at [518, 355] on input "text" at bounding box center [475, 349] width 166 height 29
type input "CUỘN DECAN"
click at [594, 349] on input "0" at bounding box center [622, 349] width 98 height 29
type input "5.5"
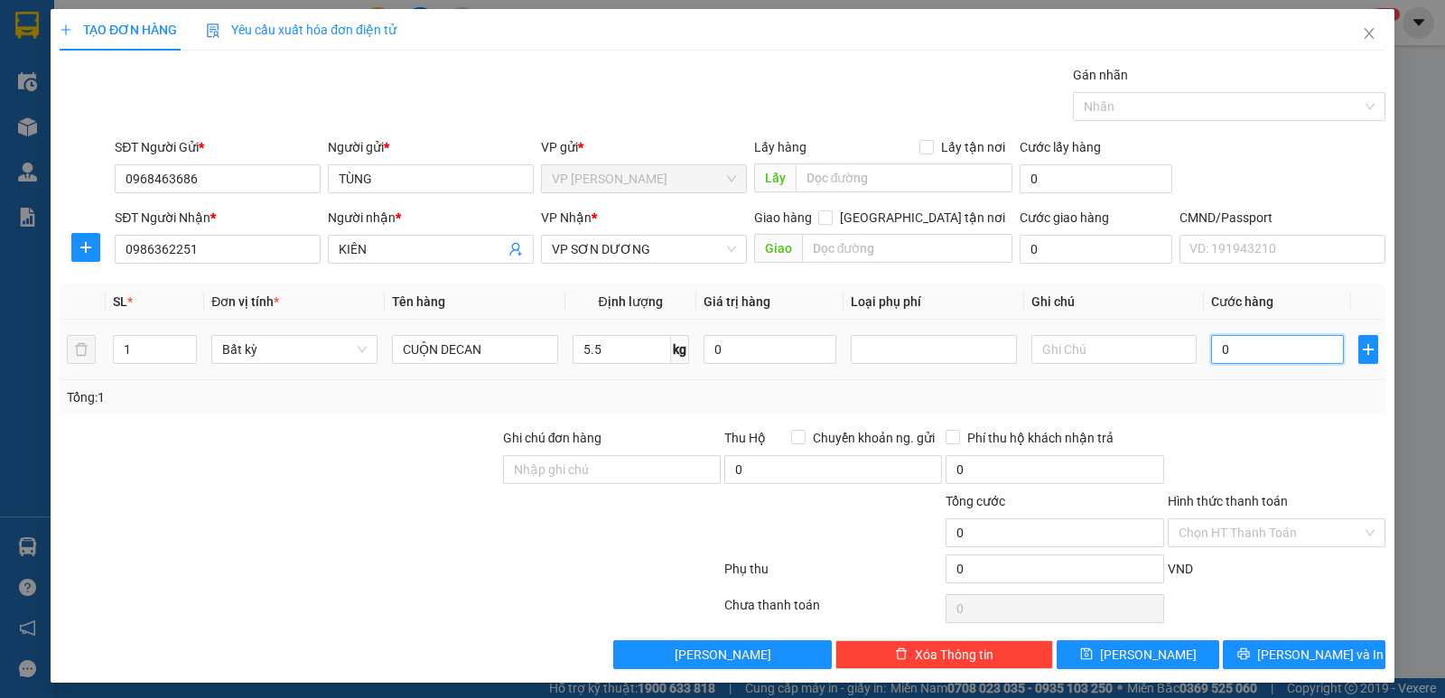
click at [1280, 348] on input "0" at bounding box center [1277, 349] width 133 height 29
type input "50.000"
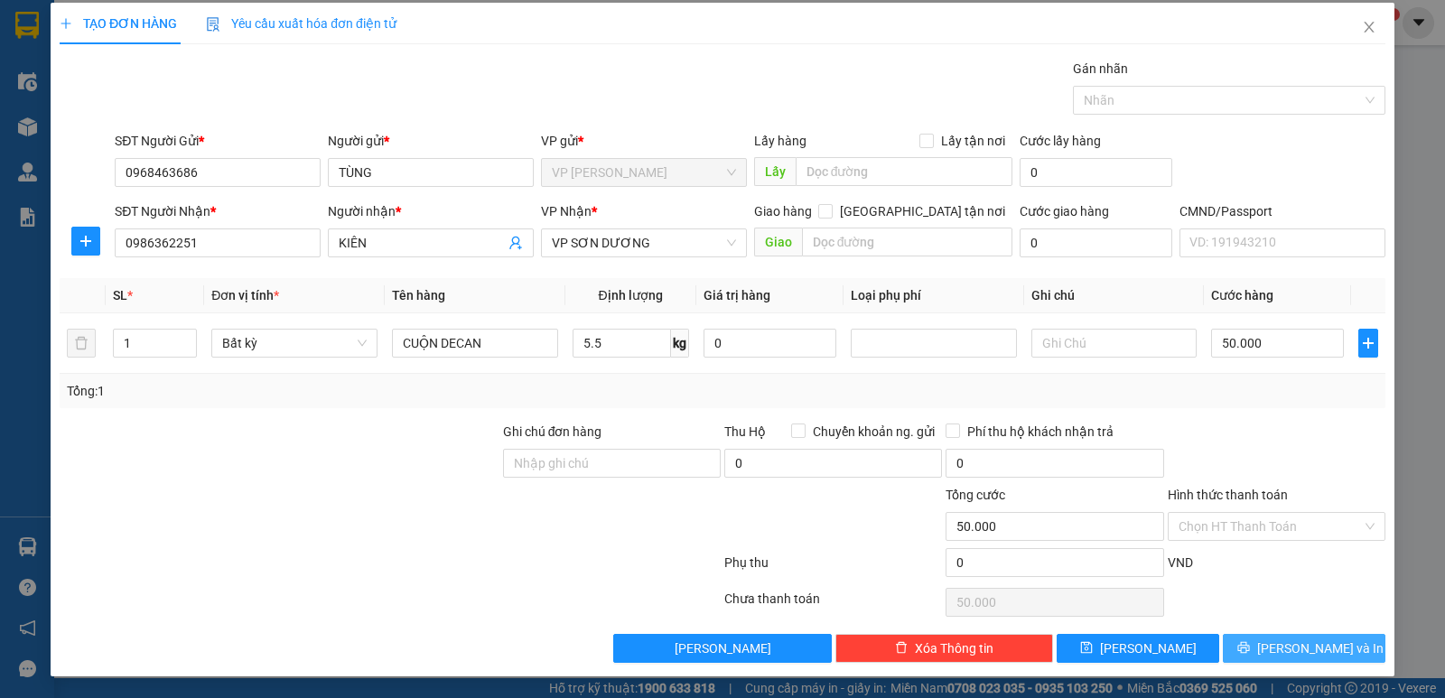
click at [1314, 641] on span "[PERSON_NAME] và In" at bounding box center [1321, 649] width 126 height 20
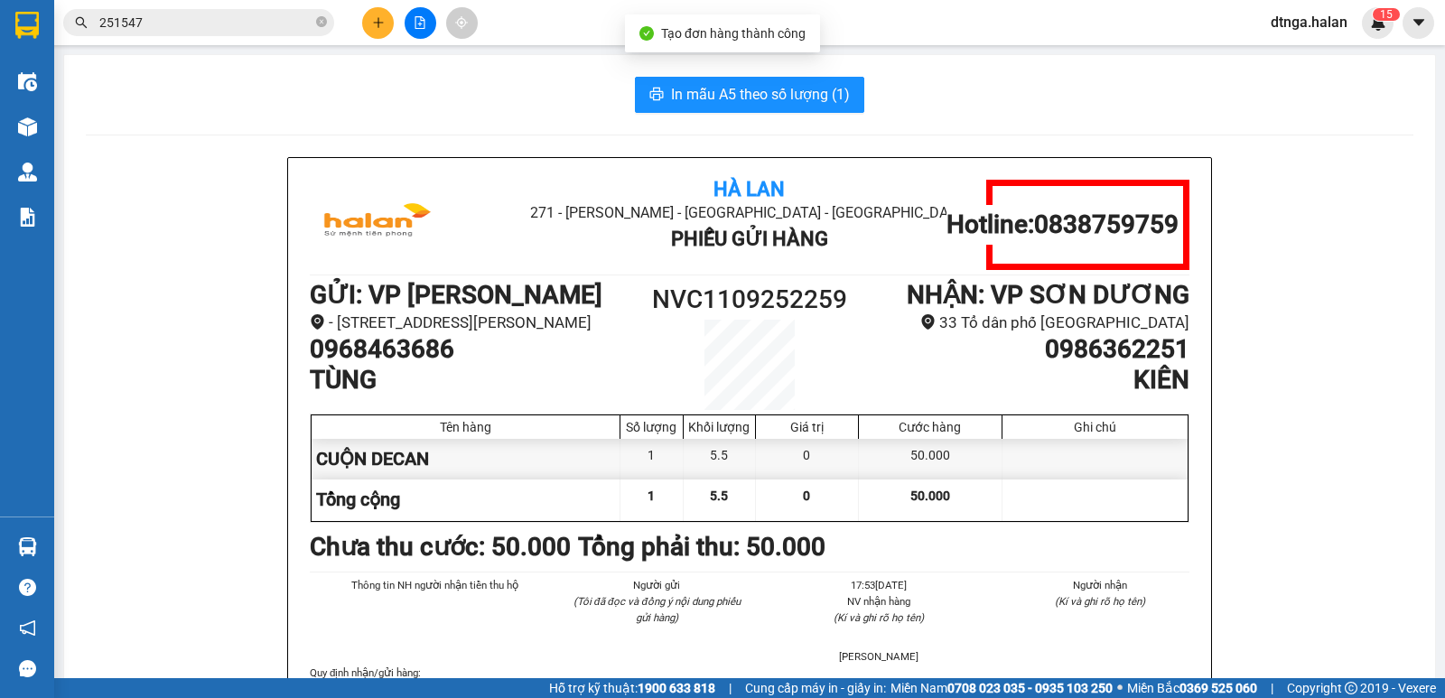
click at [799, 104] on span "In mẫu A5 theo số lượng (1)" at bounding box center [760, 94] width 179 height 23
click at [267, 28] on input "251547" at bounding box center [205, 23] width 213 height 20
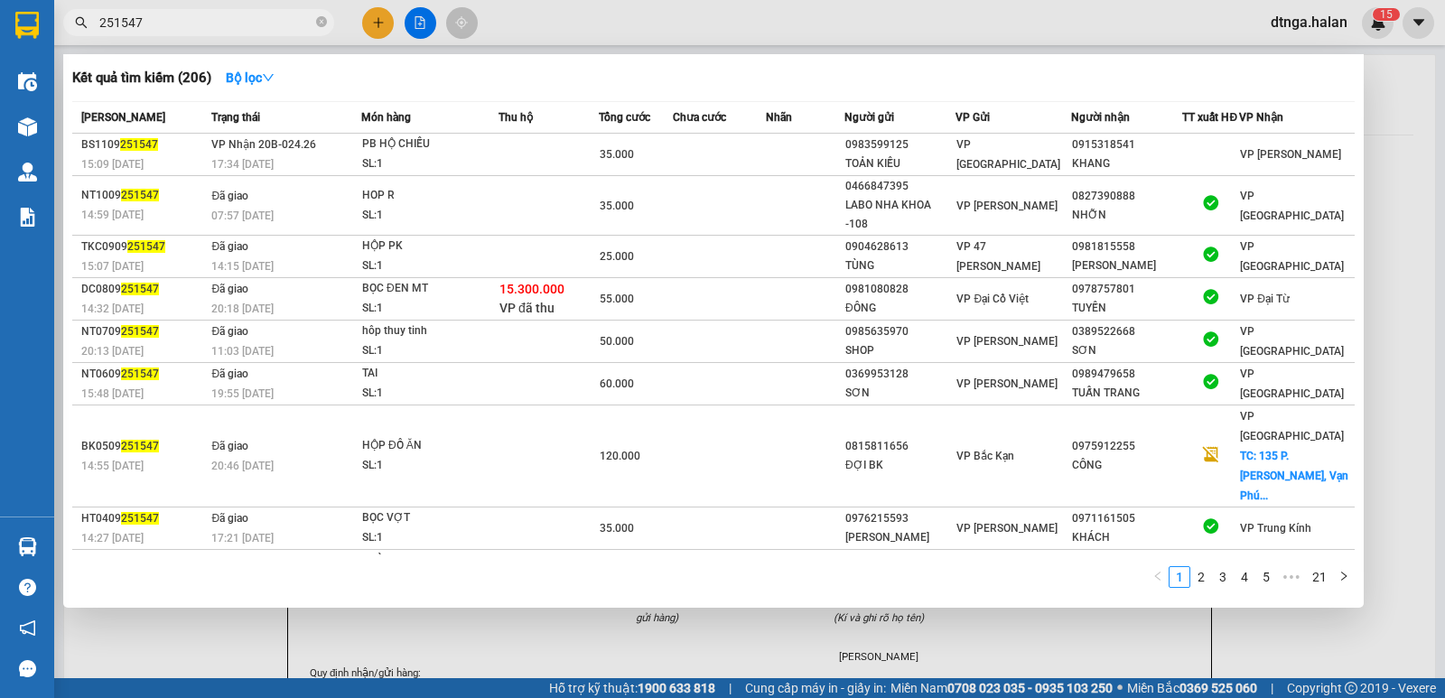
click at [267, 28] on input "251547" at bounding box center [205, 23] width 213 height 20
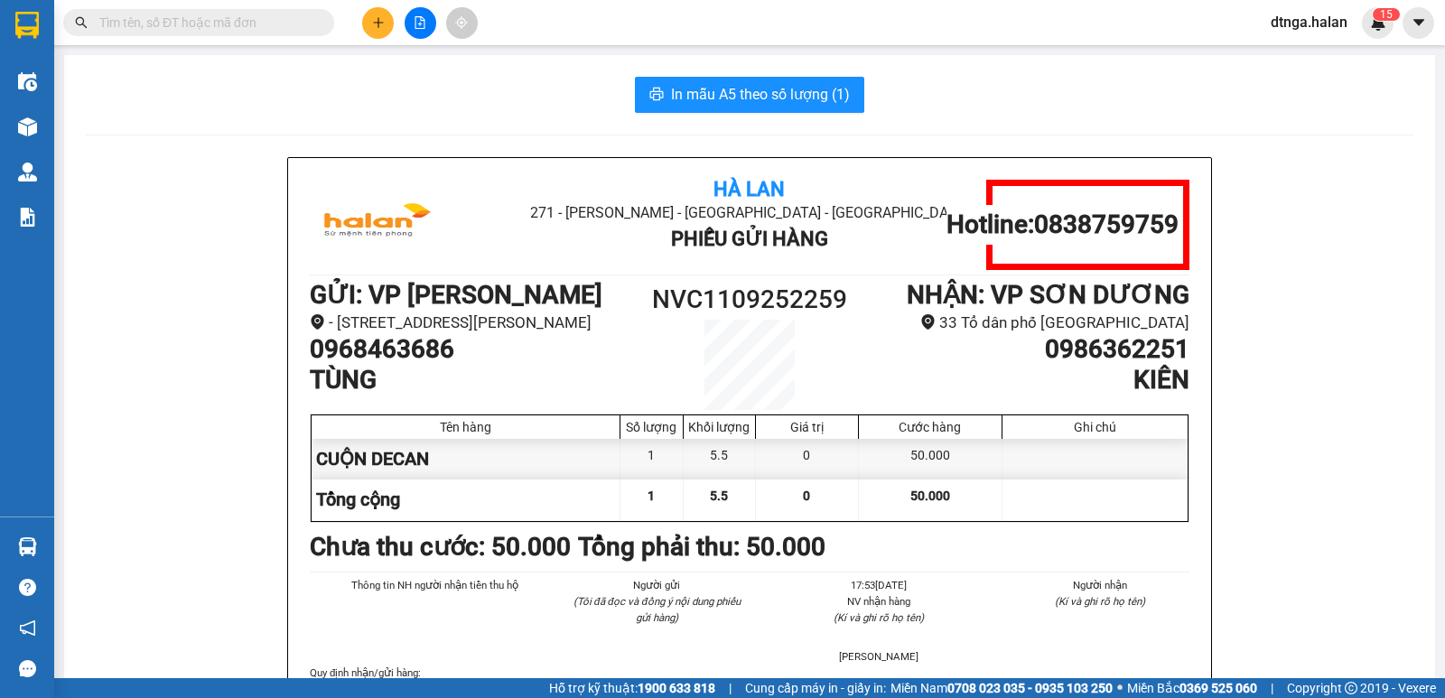
click at [190, 33] on span at bounding box center [198, 22] width 271 height 27
click at [191, 27] on input "text" at bounding box center [205, 23] width 213 height 20
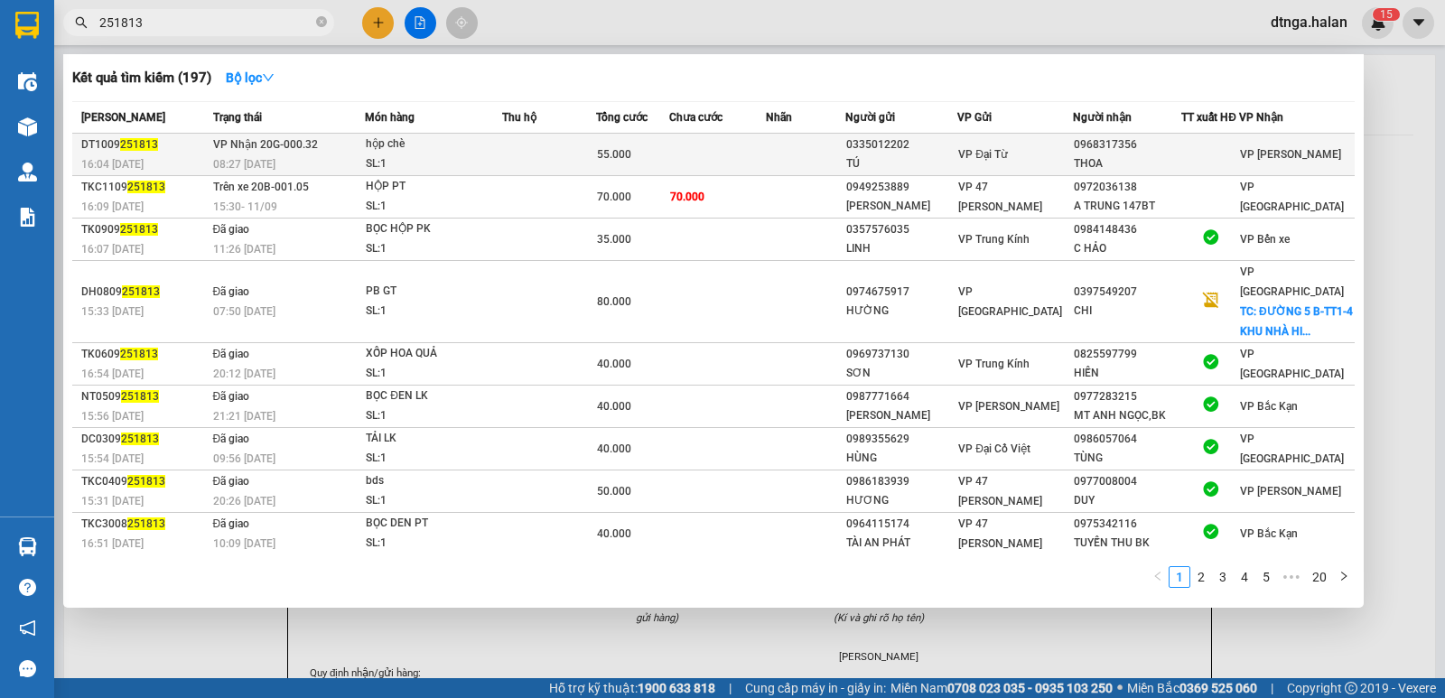
type input "251813"
click at [931, 151] on div "0335012202" at bounding box center [901, 145] width 110 height 19
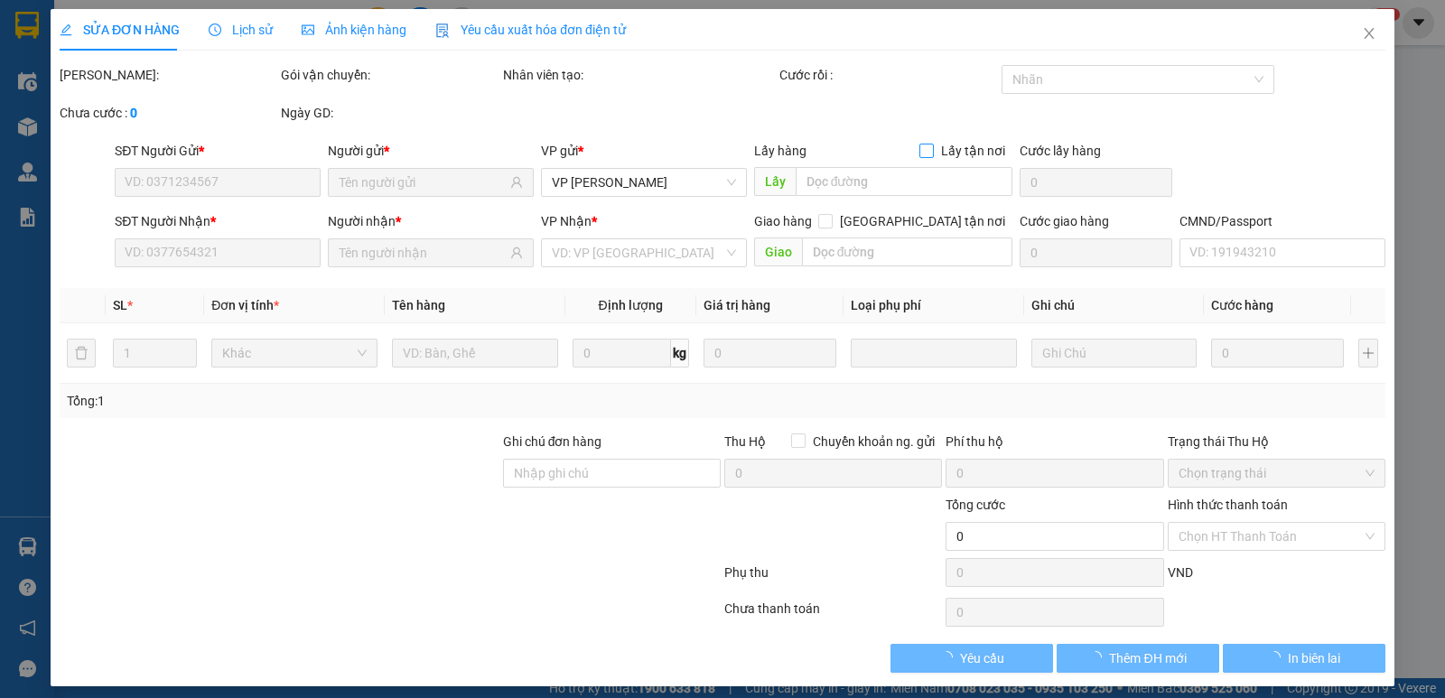
type input "0335012202"
type input "TÚ"
type input "0968317356"
type input "THOA"
type input "55.000"
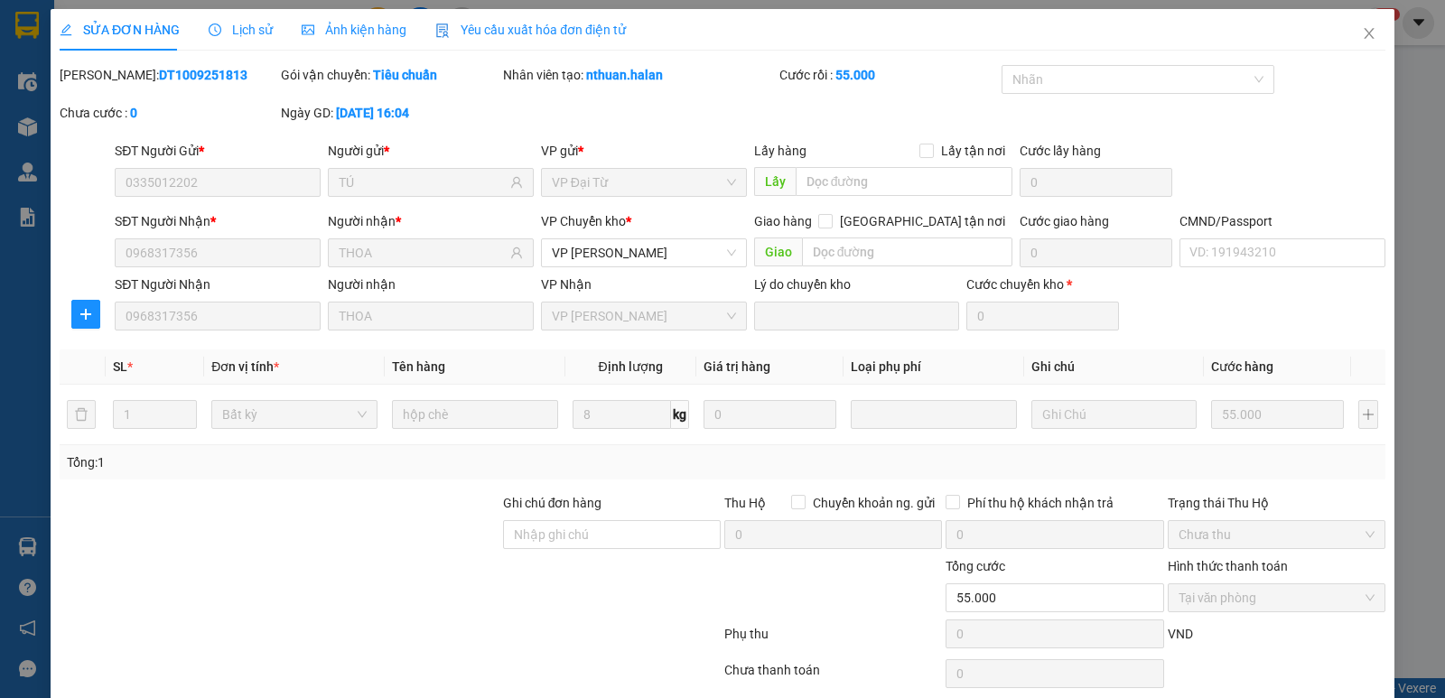
scroll to position [71, 0]
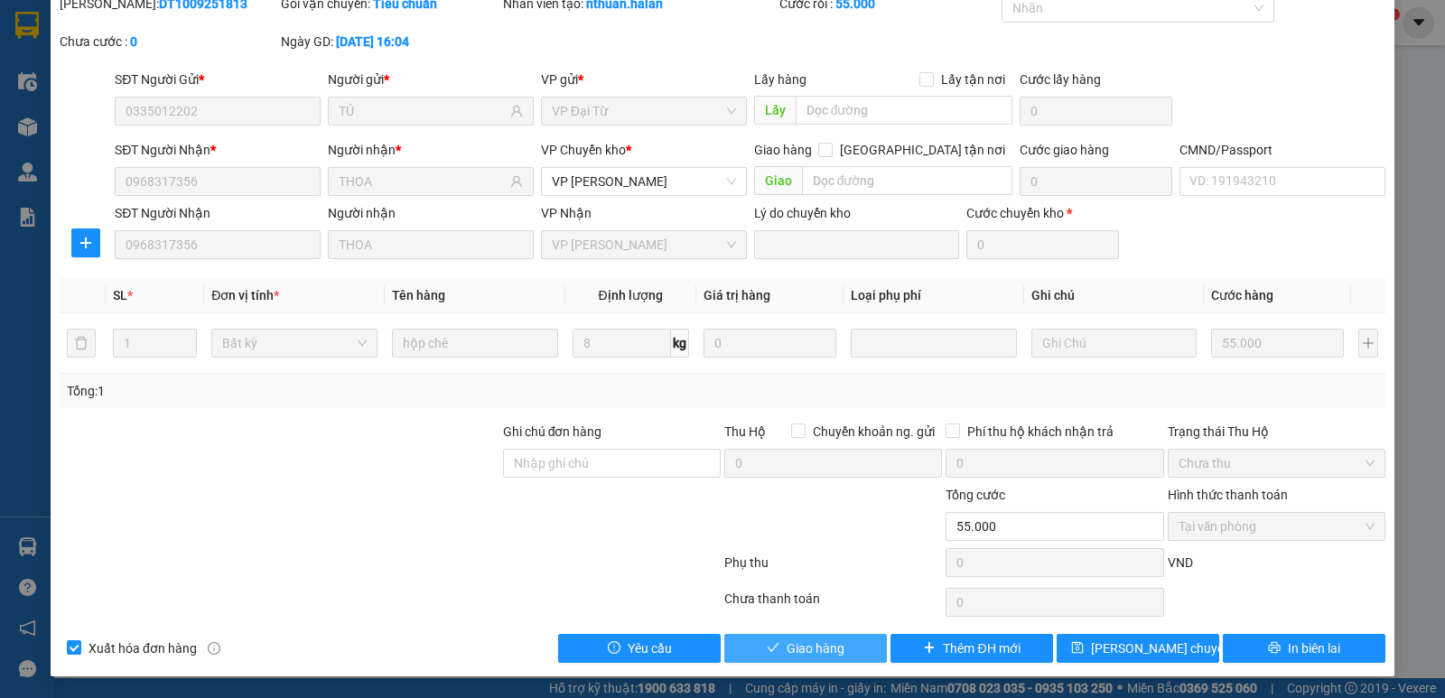
click at [841, 659] on button "Giao hàng" at bounding box center [806, 648] width 163 height 29
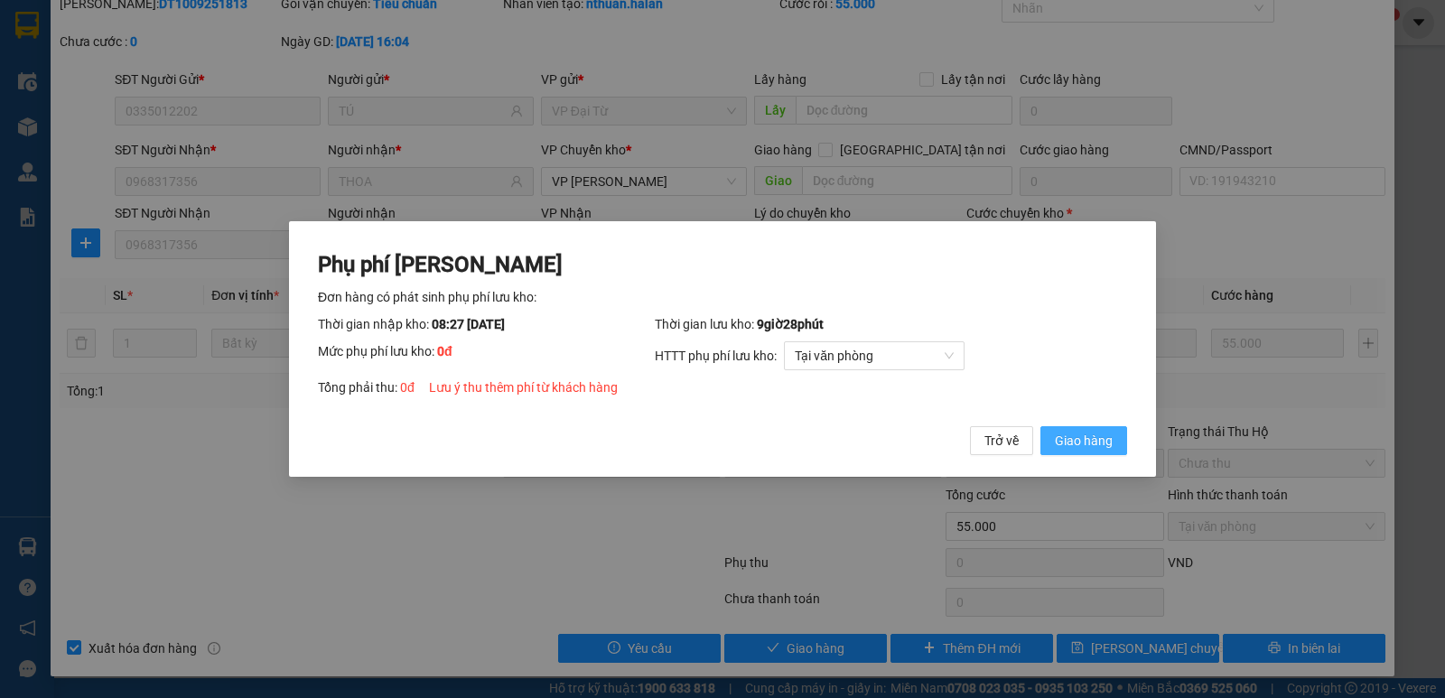
click at [1077, 436] on span "Giao hàng" at bounding box center [1084, 441] width 58 height 20
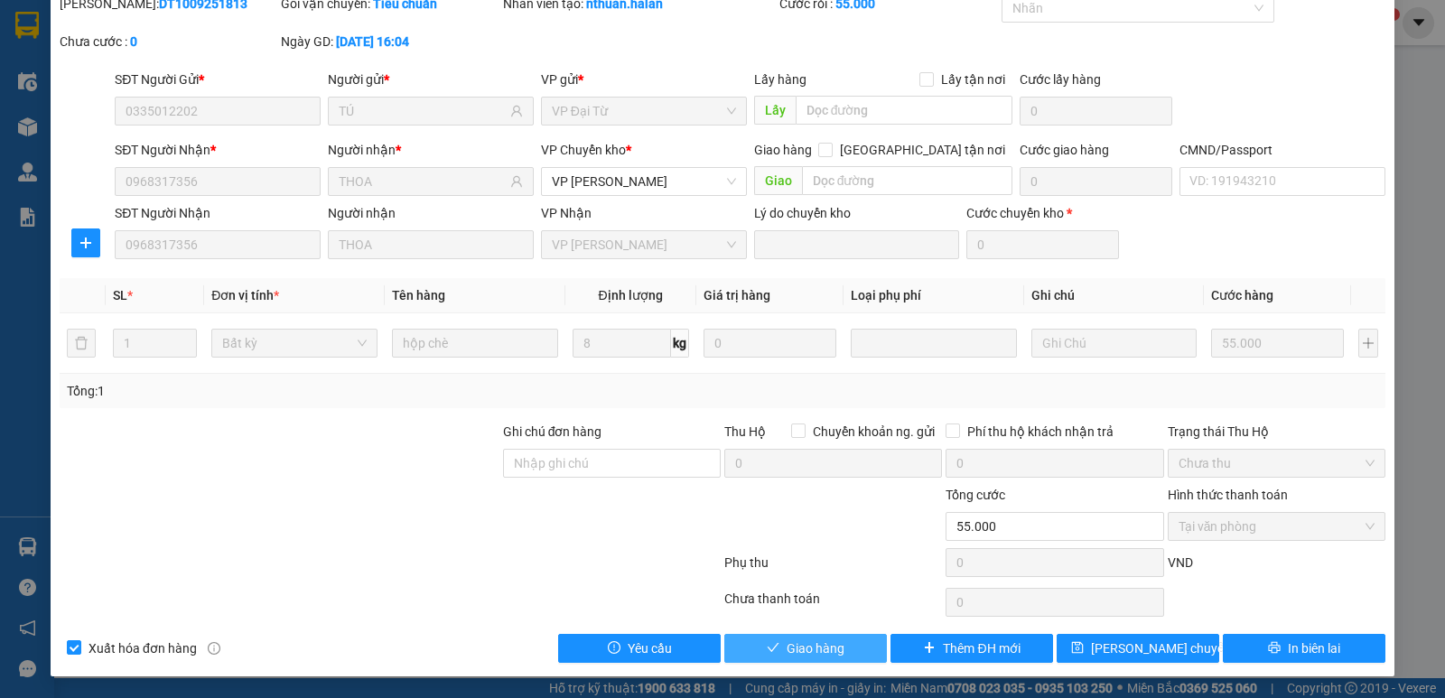
click at [838, 655] on button "Giao hàng" at bounding box center [806, 648] width 163 height 29
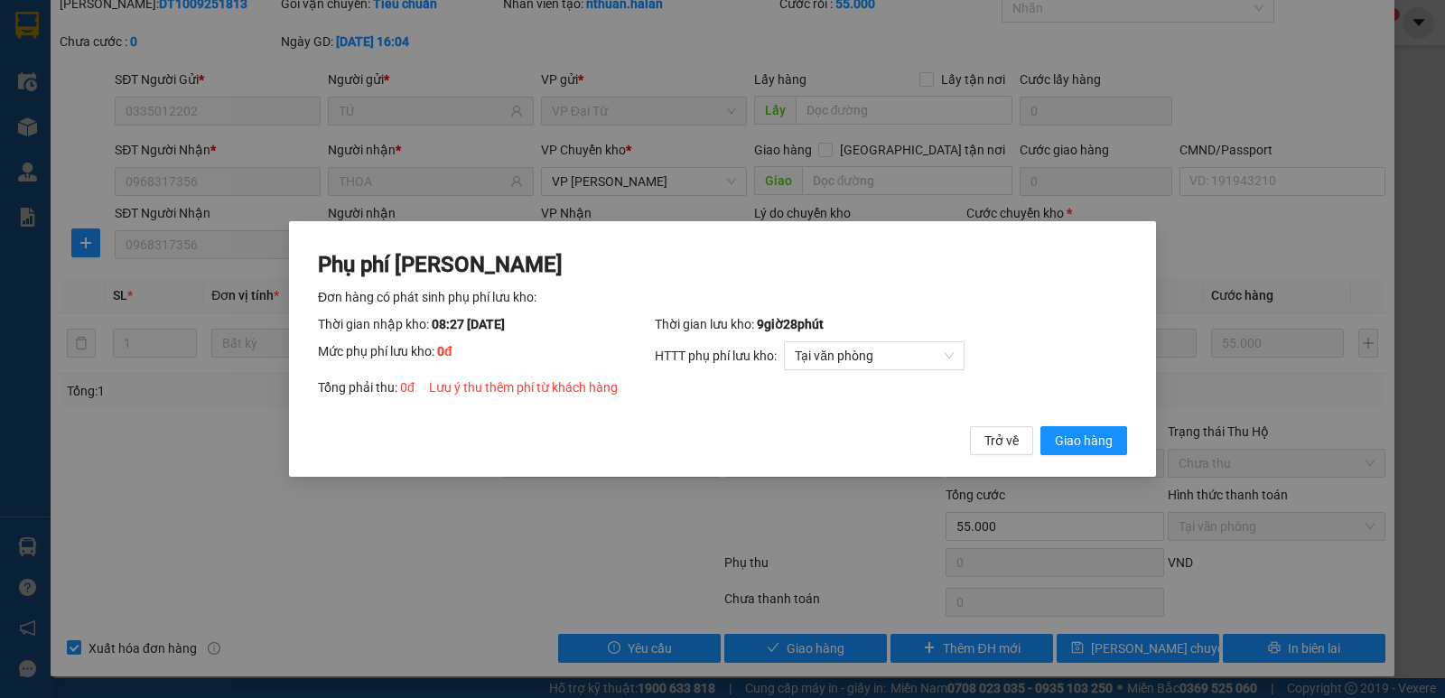
click at [1130, 451] on div "Phụ phí [PERSON_NAME] hàng có phát sinh phụ phí lưu kho: Thời gian nhập kho: 08…" at bounding box center [722, 349] width 867 height 257
click at [1119, 444] on button "Giao hàng" at bounding box center [1084, 440] width 87 height 29
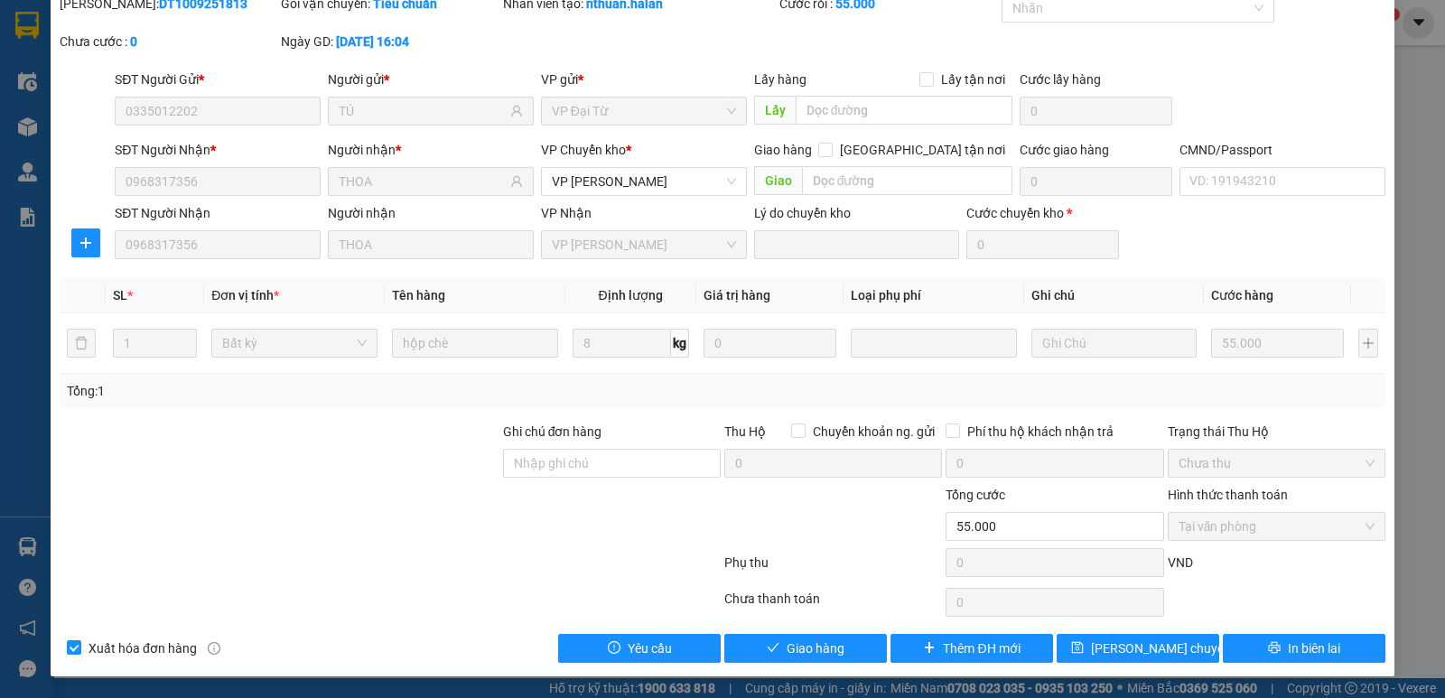
scroll to position [0, 0]
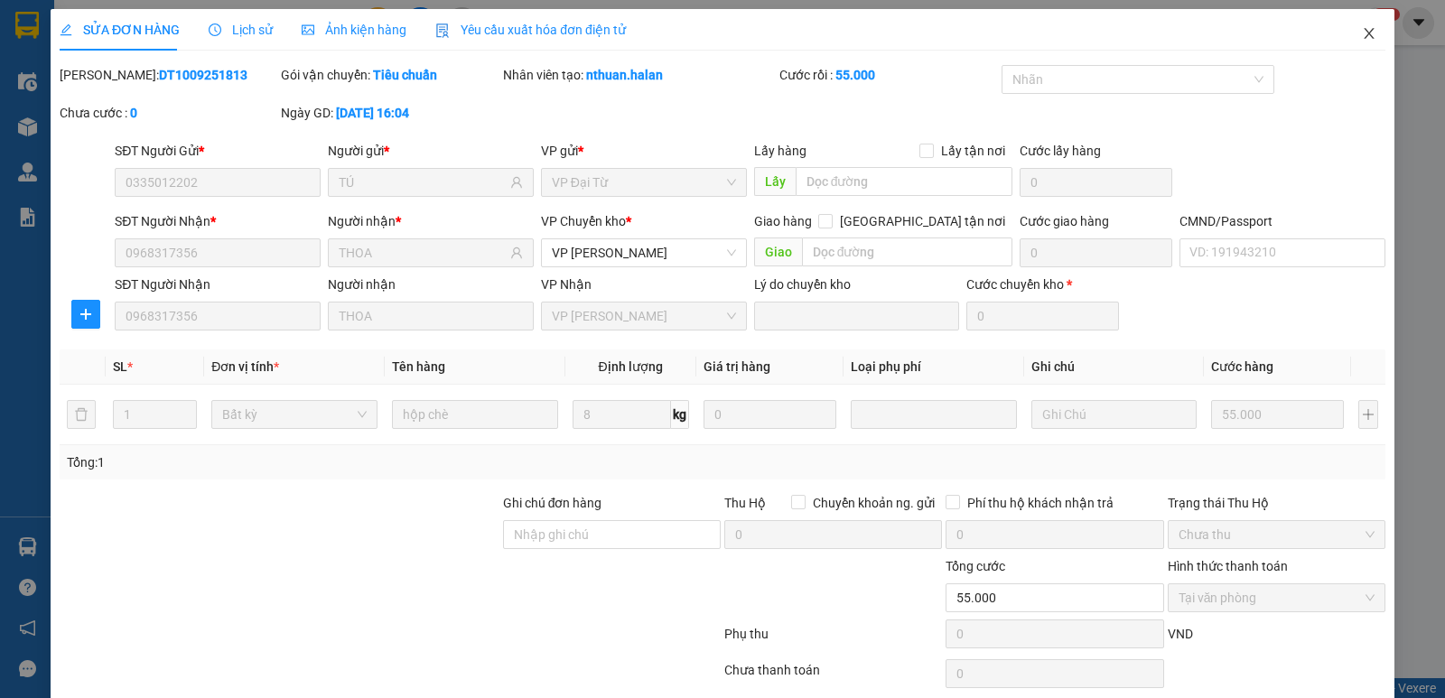
click at [1368, 56] on span "Close" at bounding box center [1369, 34] width 51 height 51
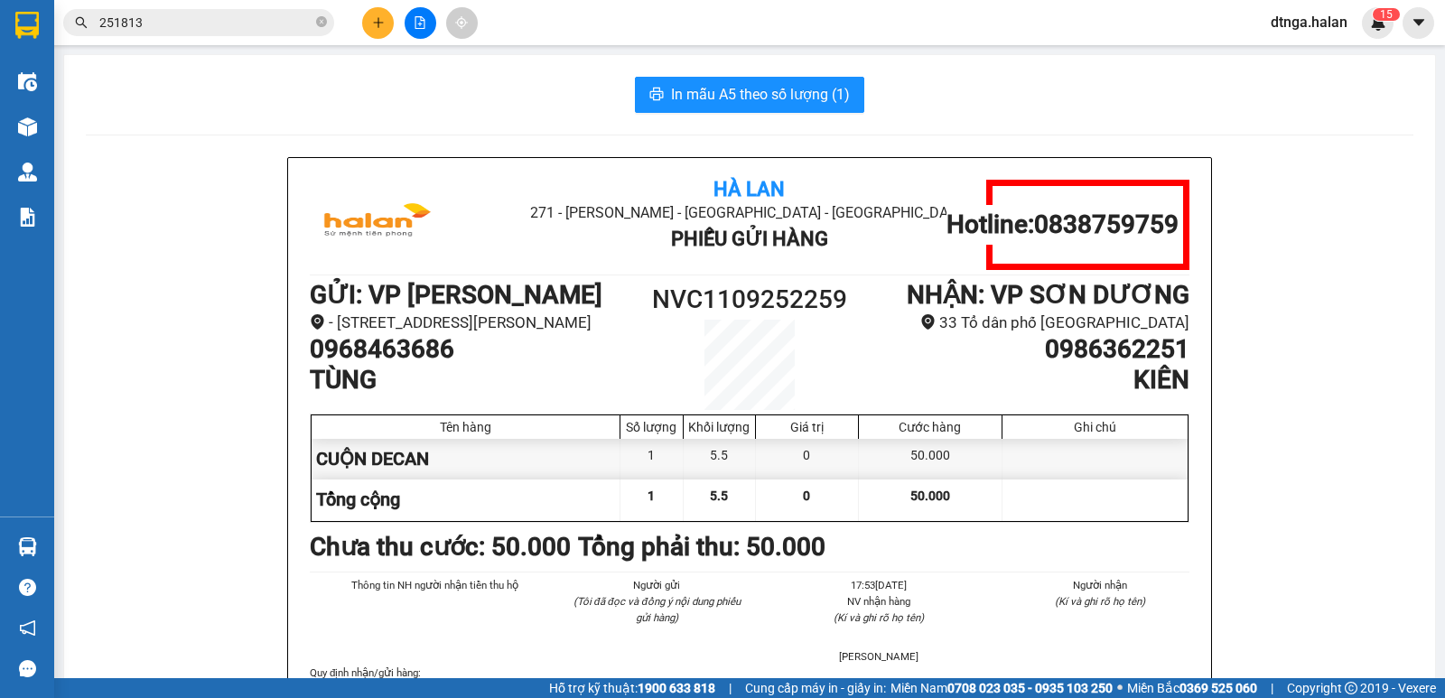
click at [248, 31] on input "251813" at bounding box center [205, 23] width 213 height 20
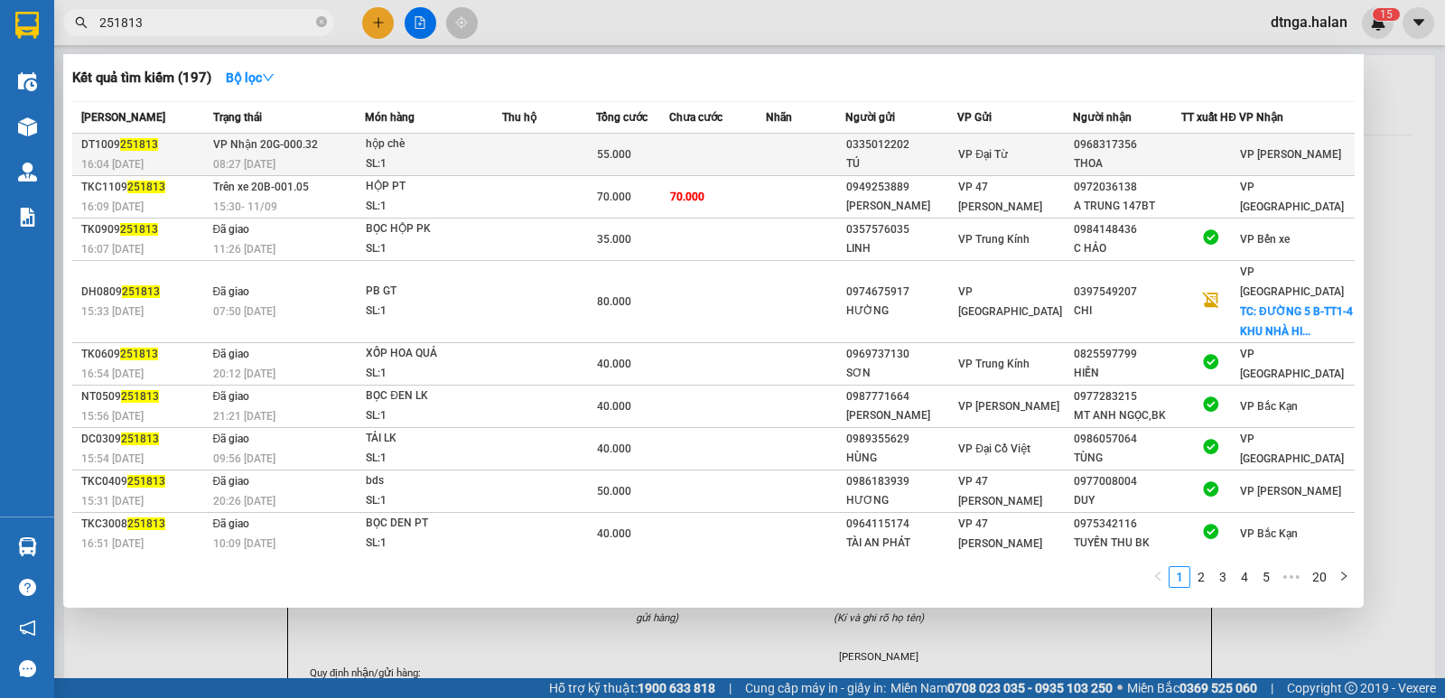
click at [306, 162] on div "08:27 [DATE]" at bounding box center [289, 164] width 152 height 20
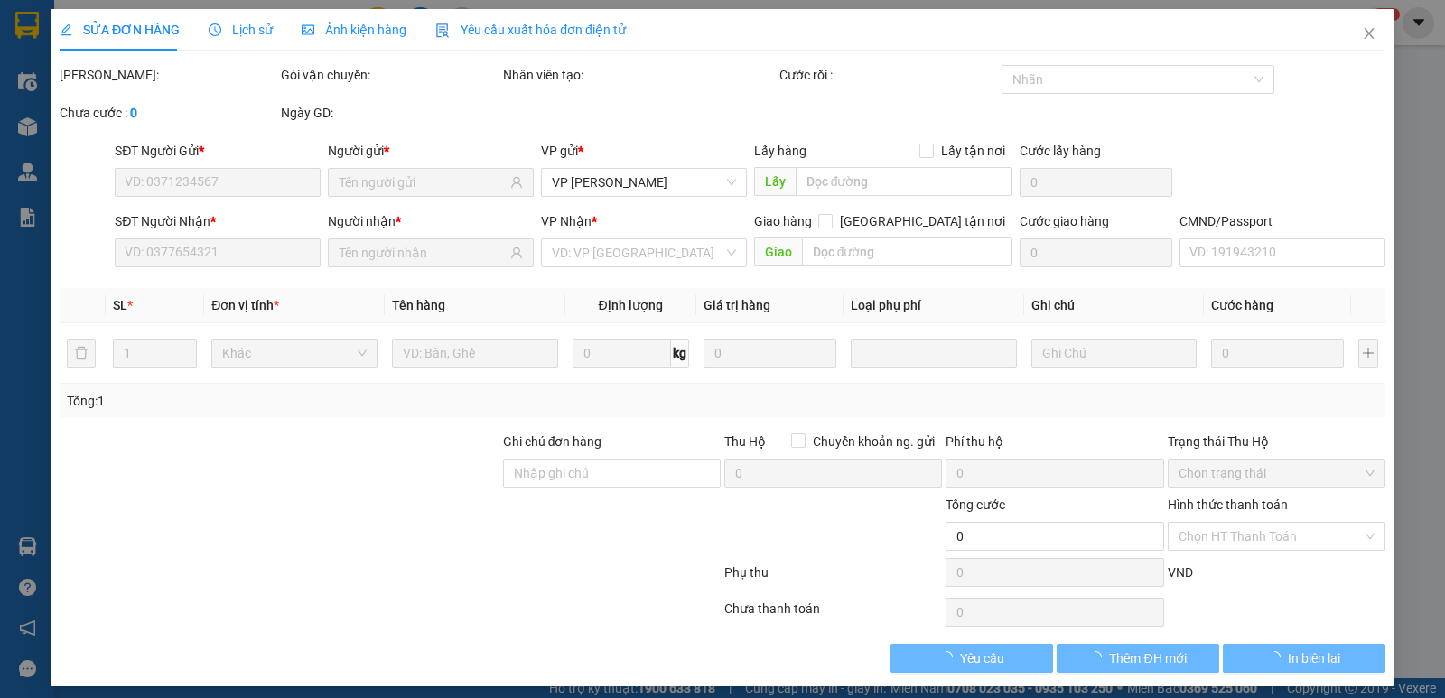
type input "0335012202"
type input "TÚ"
type input "0968317356"
type input "THOA"
type input "55.000"
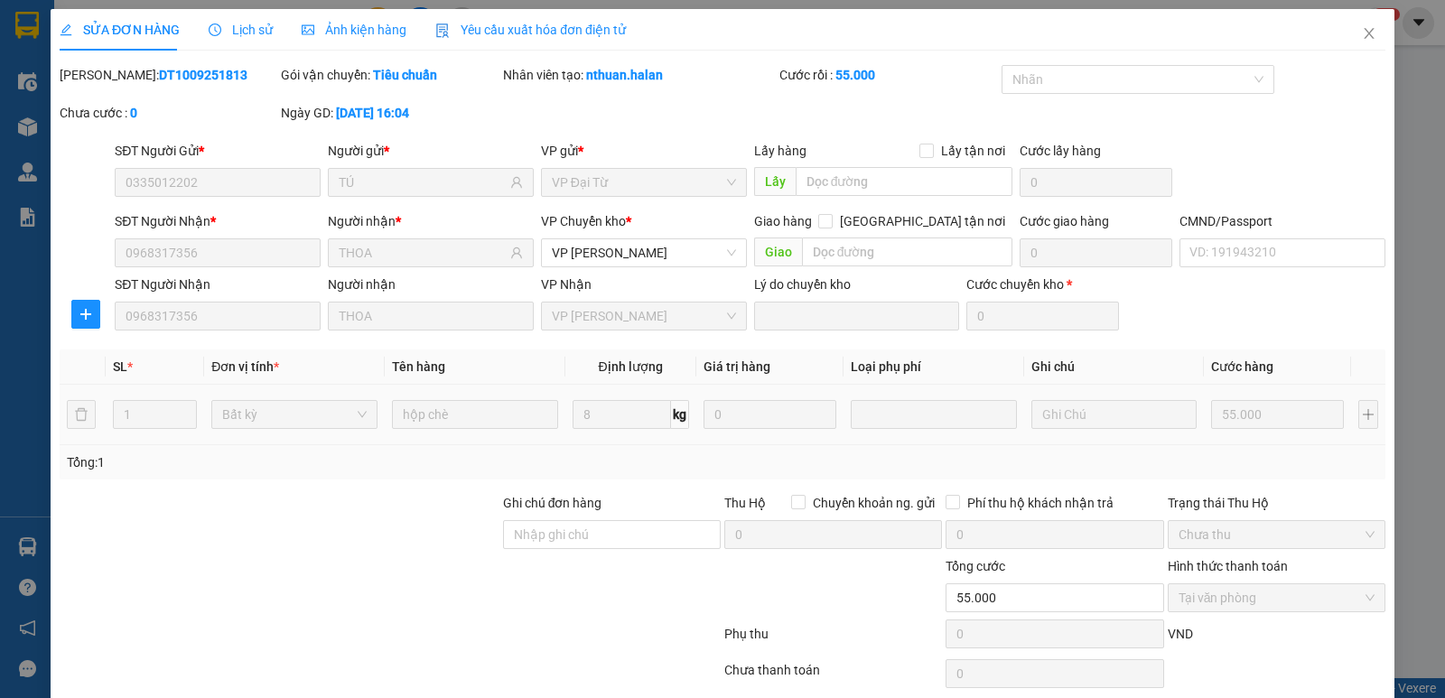
scroll to position [71, 0]
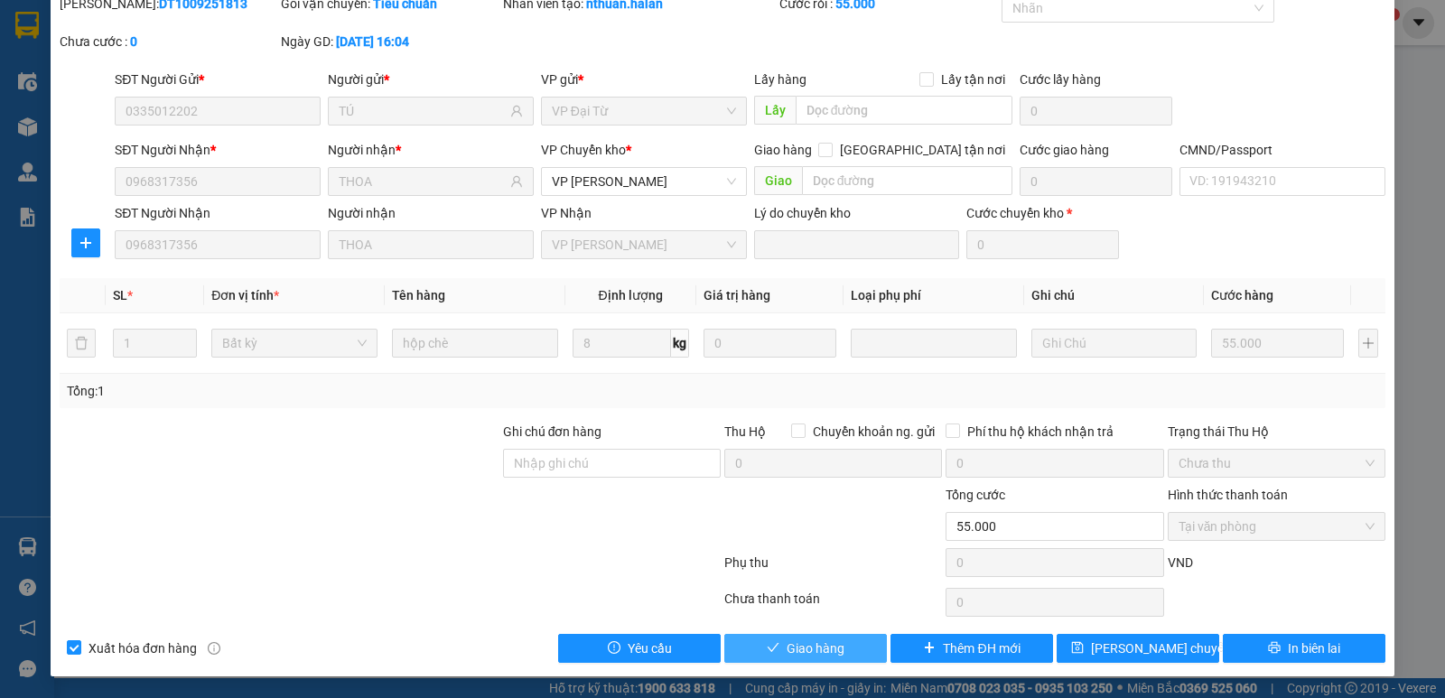
click at [840, 659] on button "Giao hàng" at bounding box center [806, 648] width 163 height 29
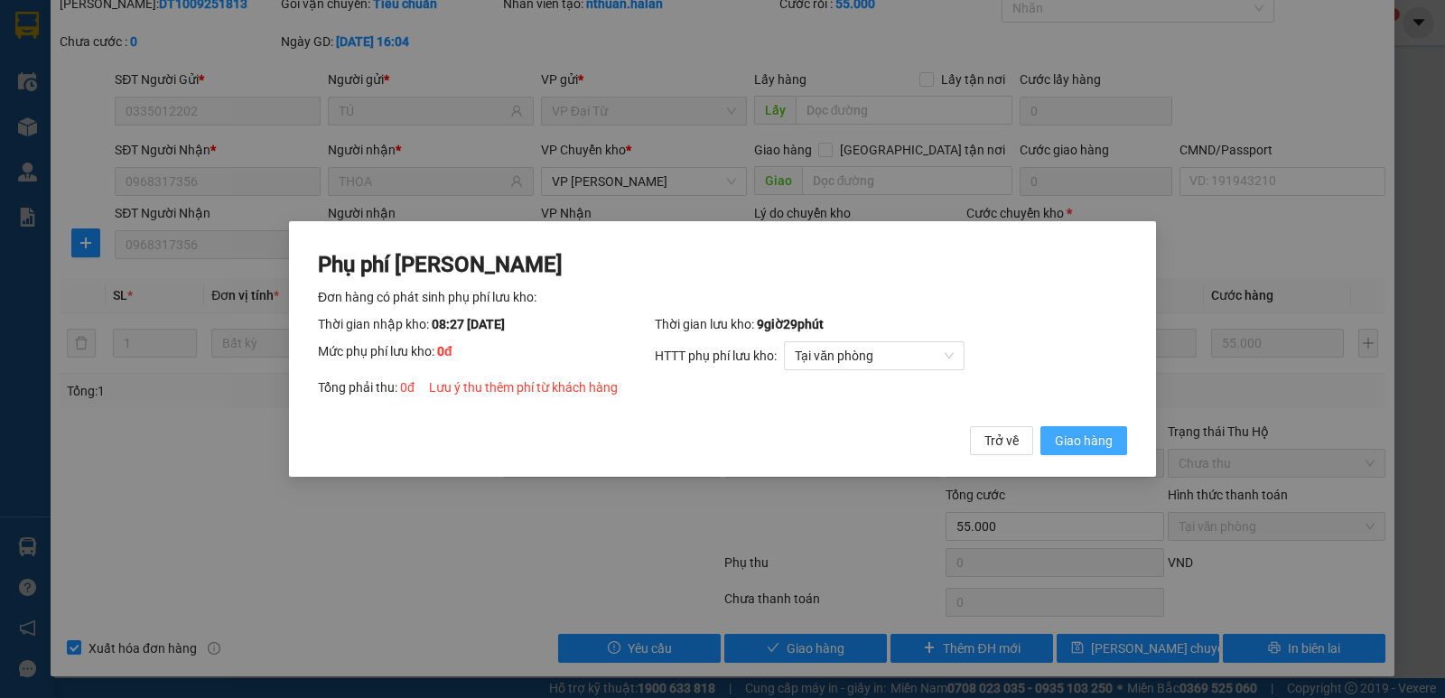
click at [1087, 428] on button "Giao hàng" at bounding box center [1084, 440] width 87 height 29
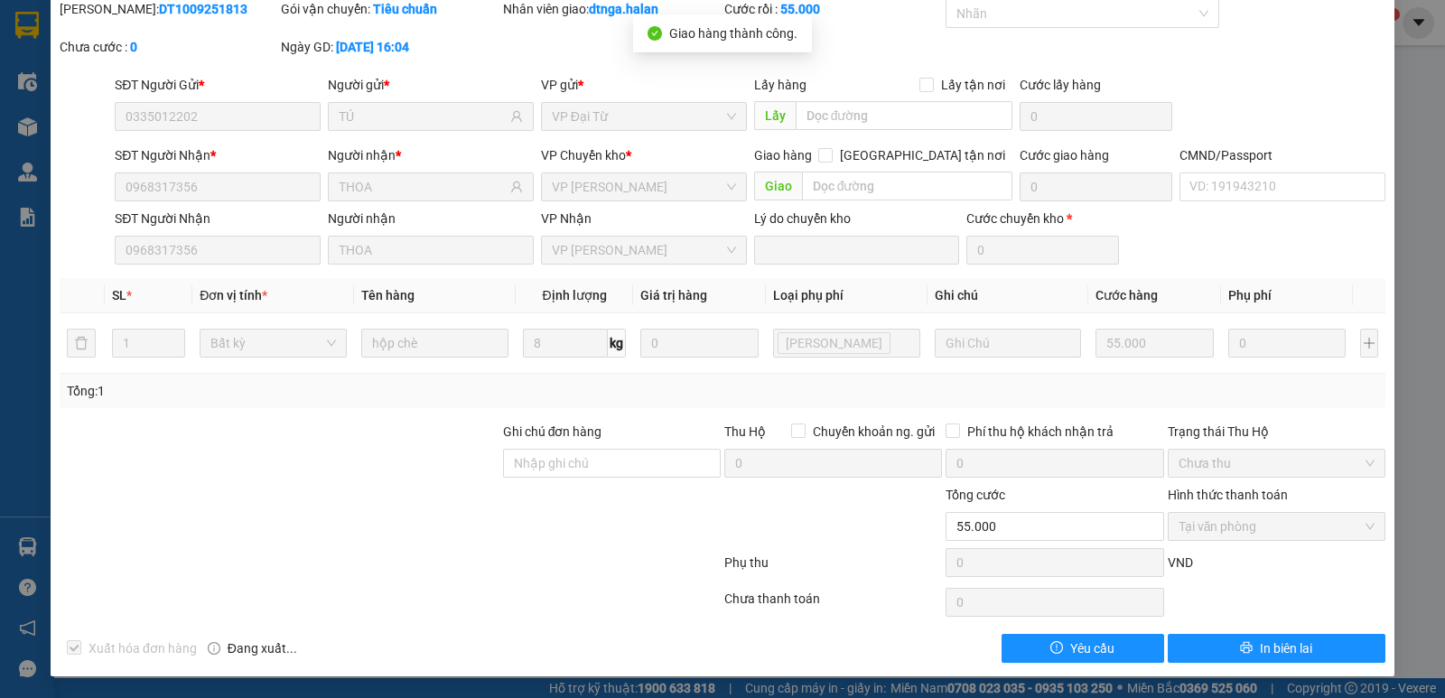
scroll to position [0, 0]
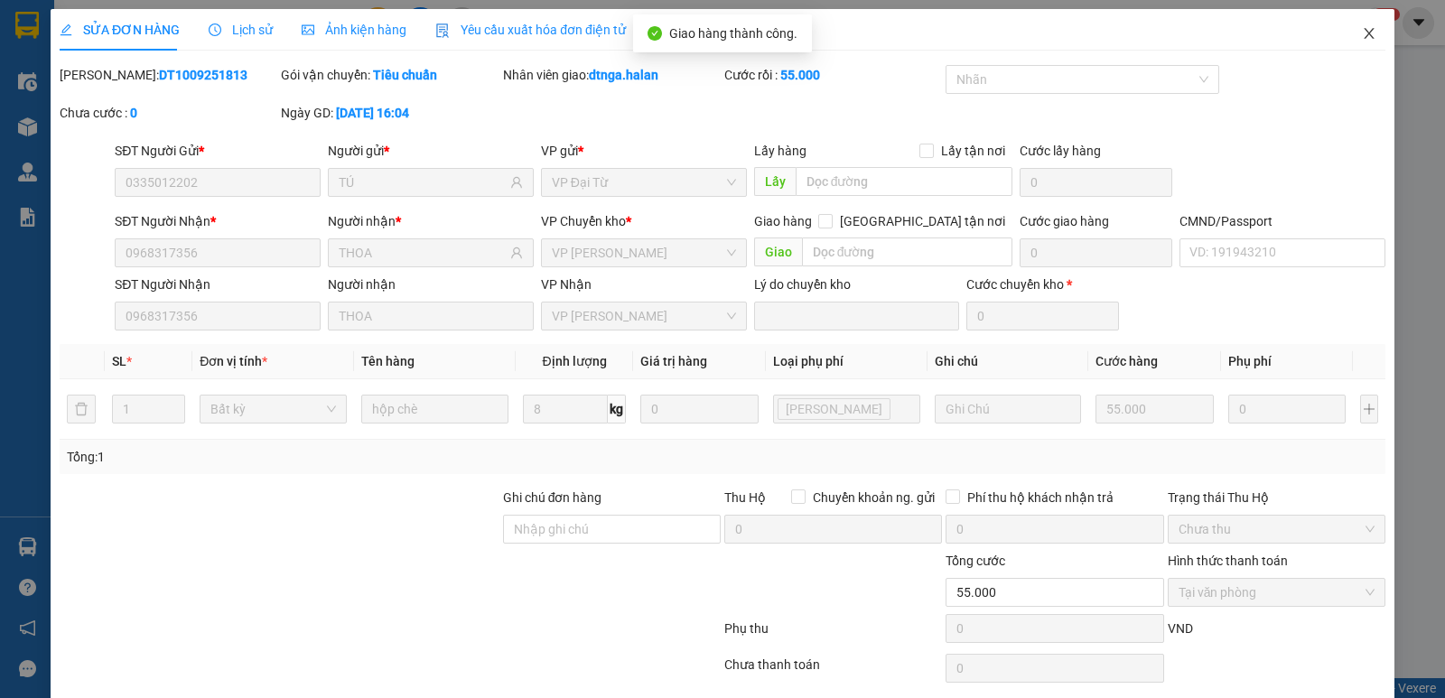
click at [1344, 37] on span "Close" at bounding box center [1369, 34] width 51 height 51
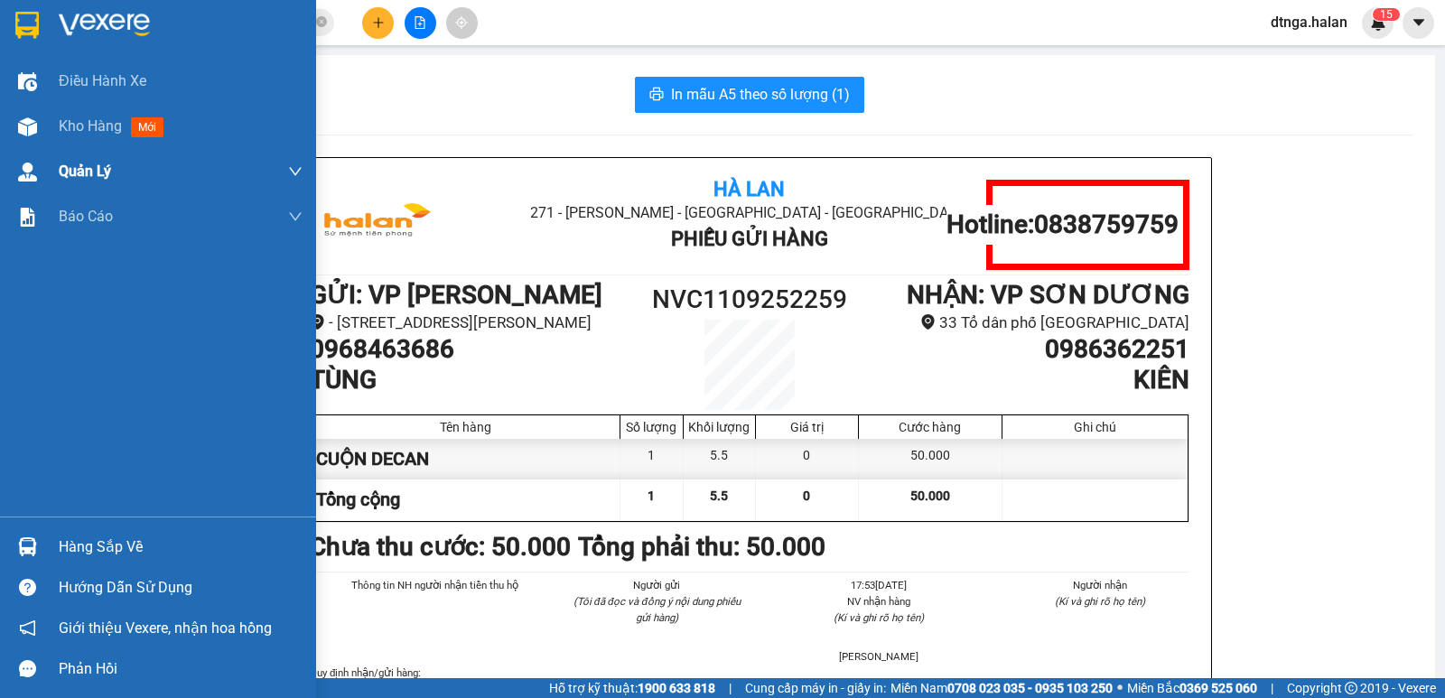
drag, startPoint x: 20, startPoint y: 117, endPoint x: 48, endPoint y: 175, distance: 65.1
click at [20, 117] on img at bounding box center [27, 126] width 19 height 19
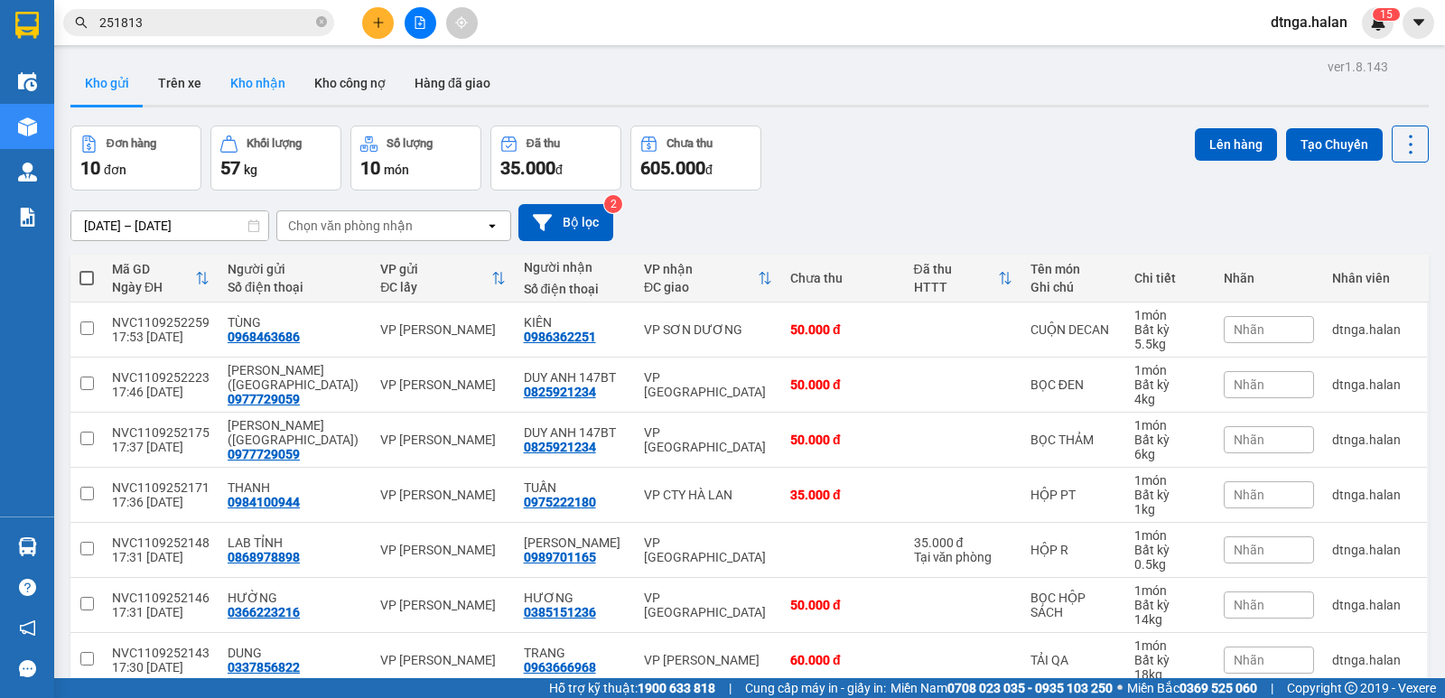
click at [256, 83] on button "Kho nhận" at bounding box center [258, 82] width 84 height 43
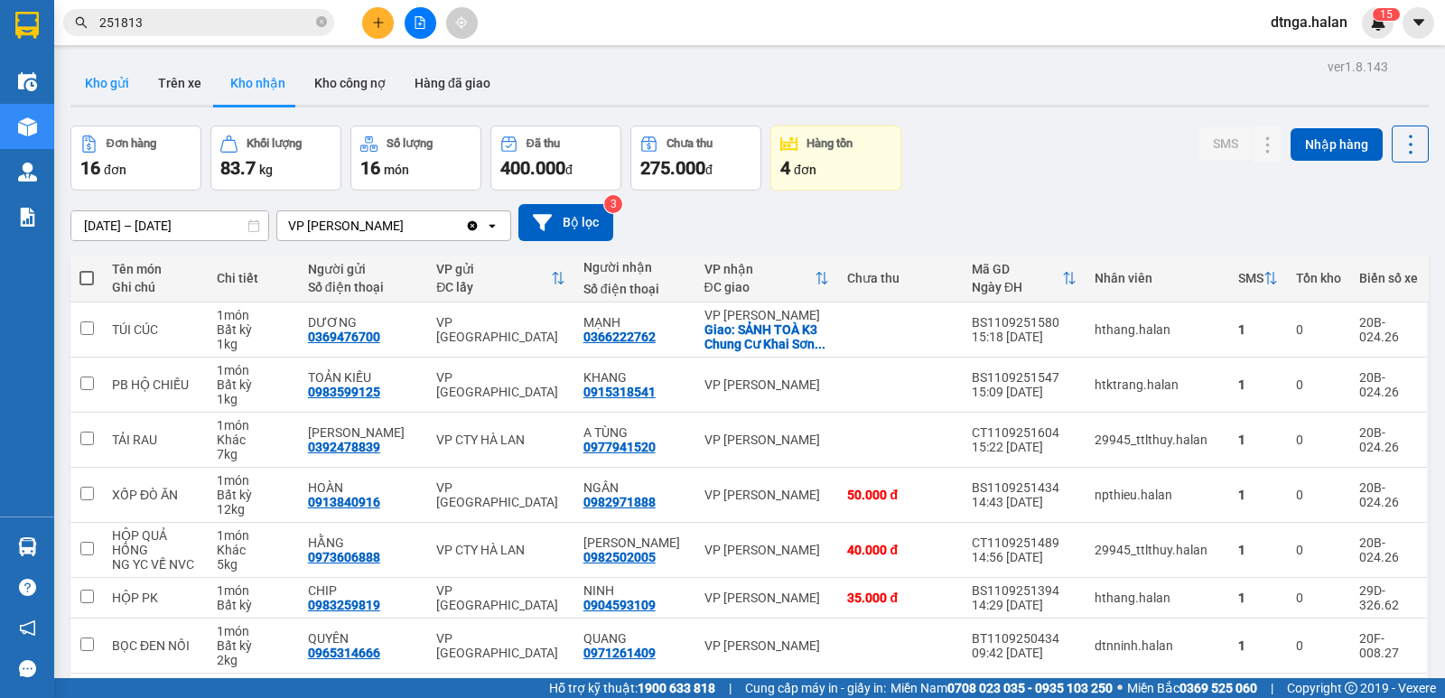
click at [132, 92] on button "Kho gửi" at bounding box center [106, 82] width 73 height 43
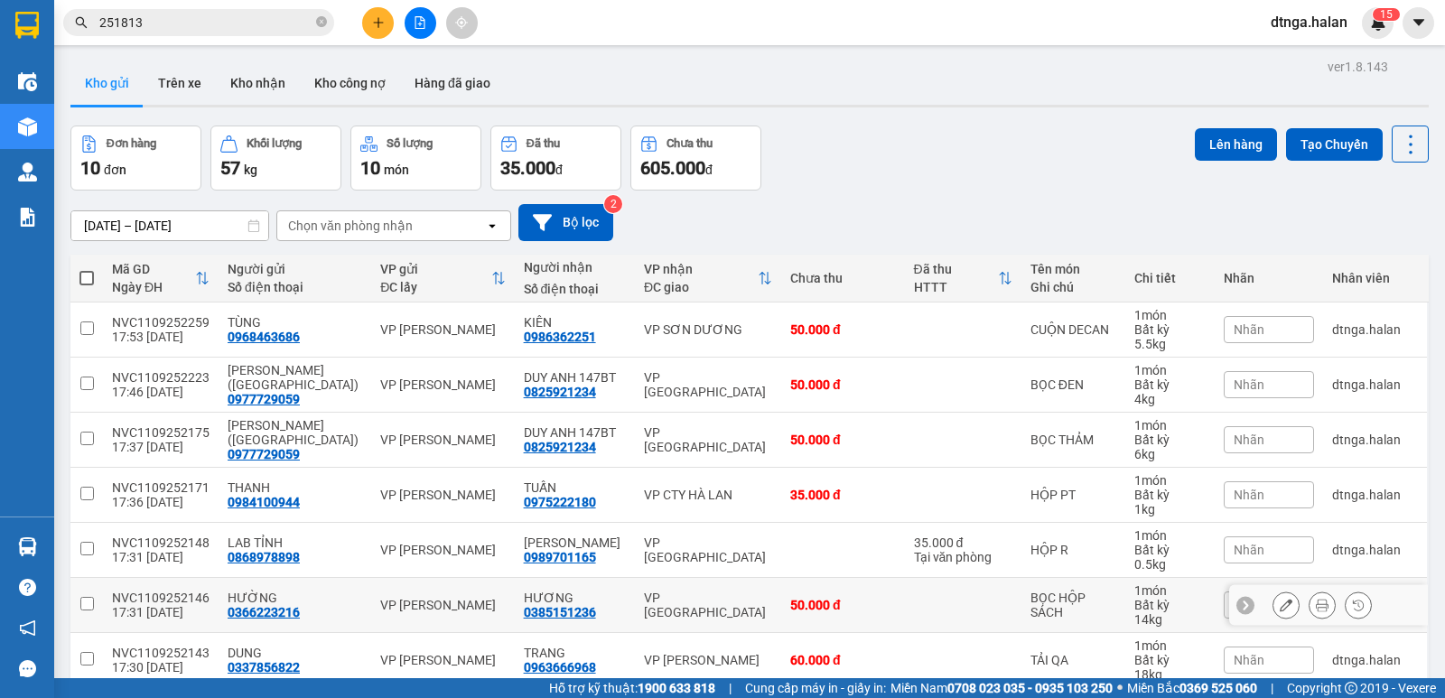
scroll to position [220, 0]
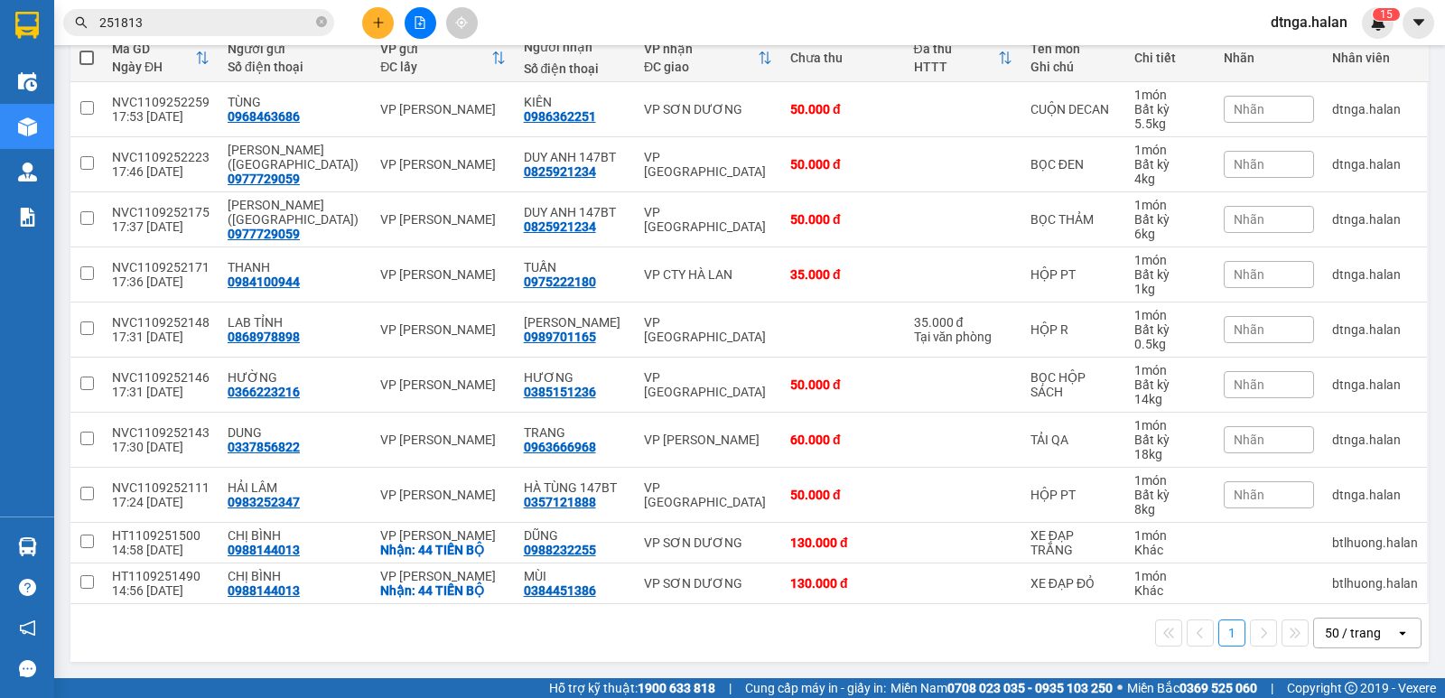
click at [245, 26] on input "251813" at bounding box center [205, 23] width 213 height 20
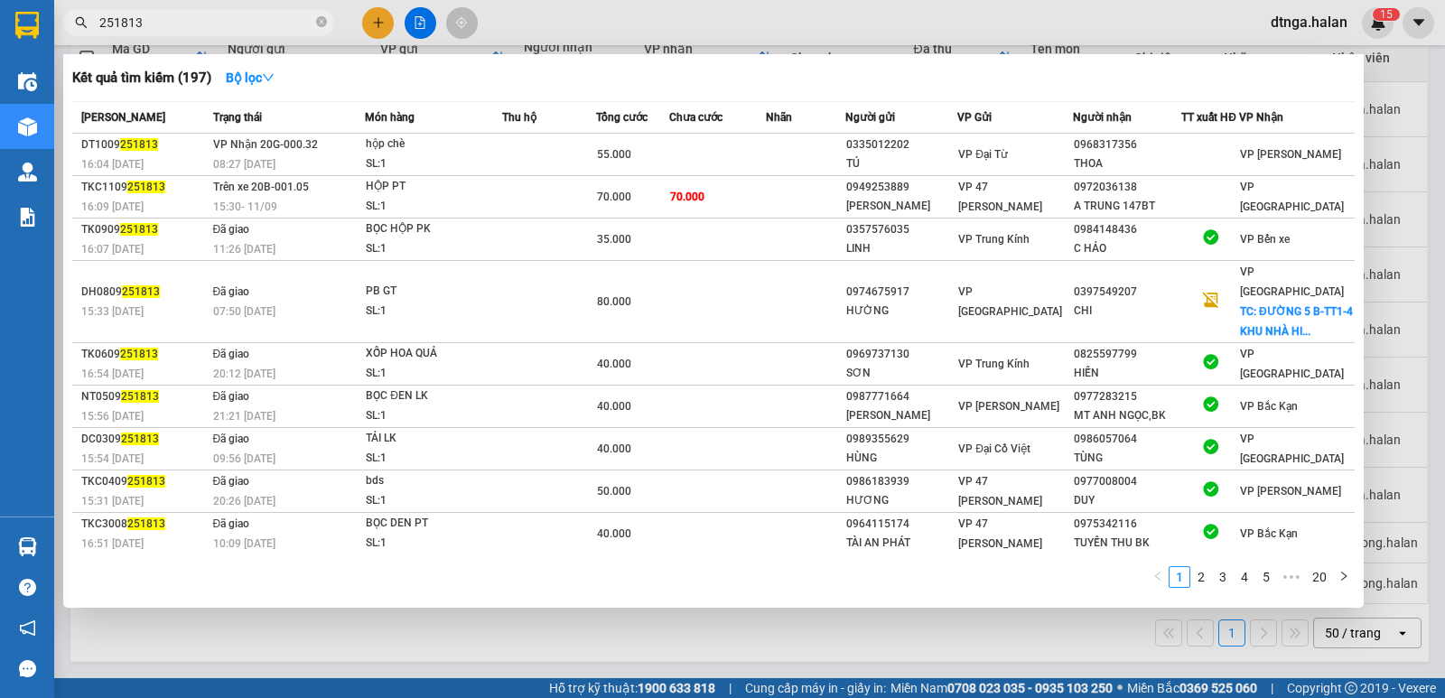
click at [245, 26] on input "251813" at bounding box center [205, 23] width 213 height 20
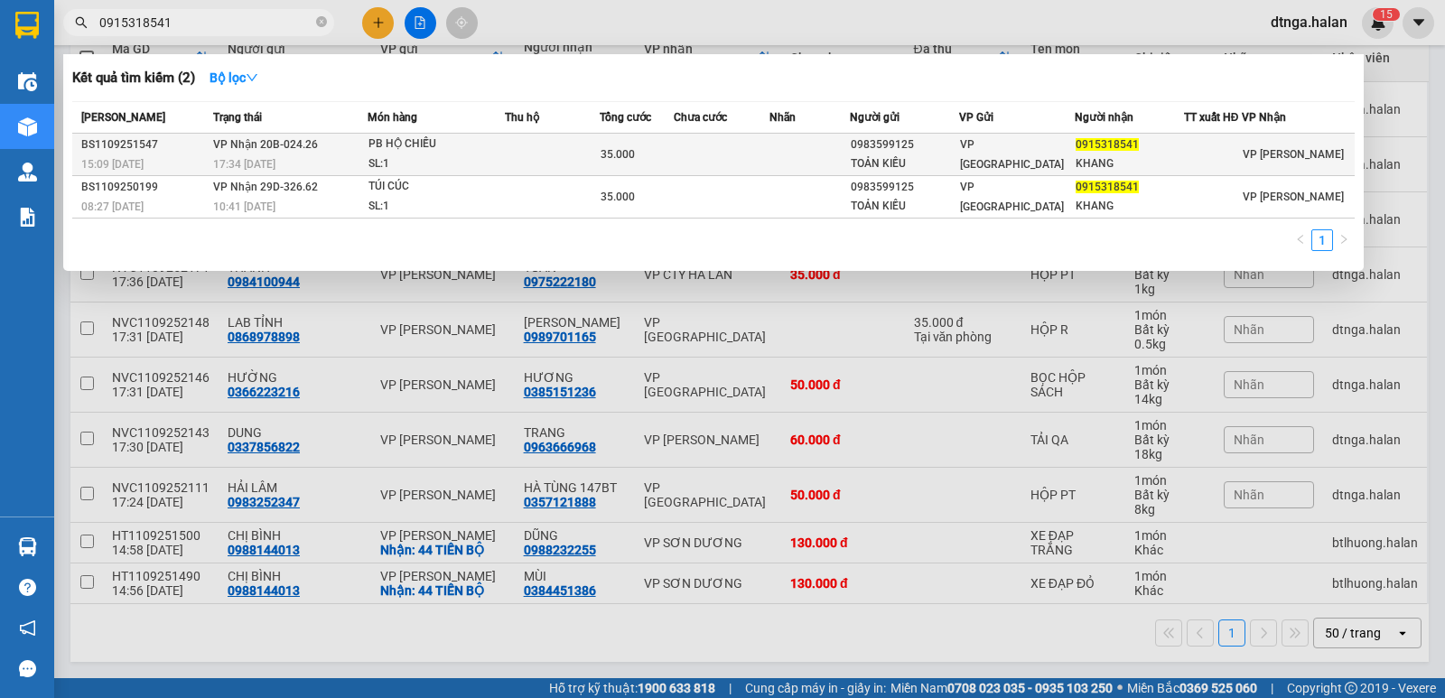
type input "0915318541"
click at [1002, 154] on span "VP [GEOGRAPHIC_DATA]" at bounding box center [1012, 154] width 104 height 33
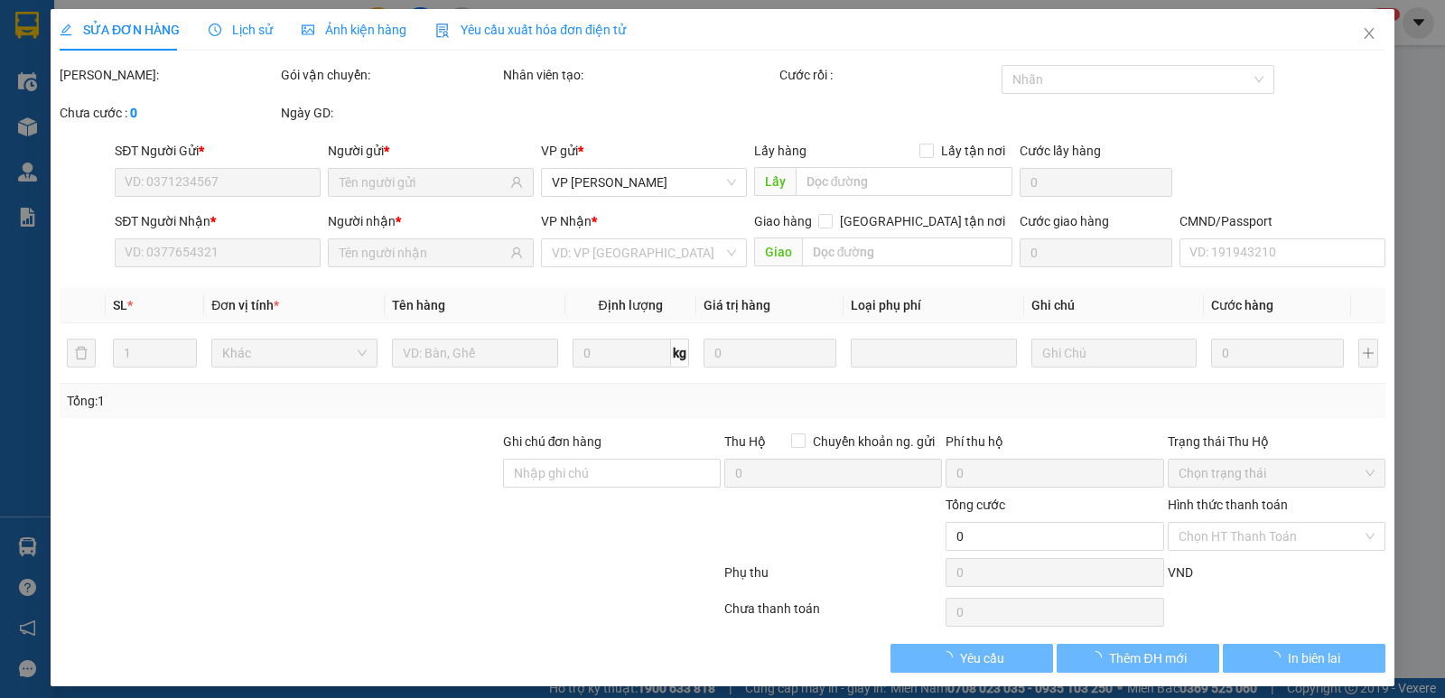
type input "0983599125"
type input "TOẢN KIỀU"
type input "0915318541"
type input "KHANG"
type input "35.000"
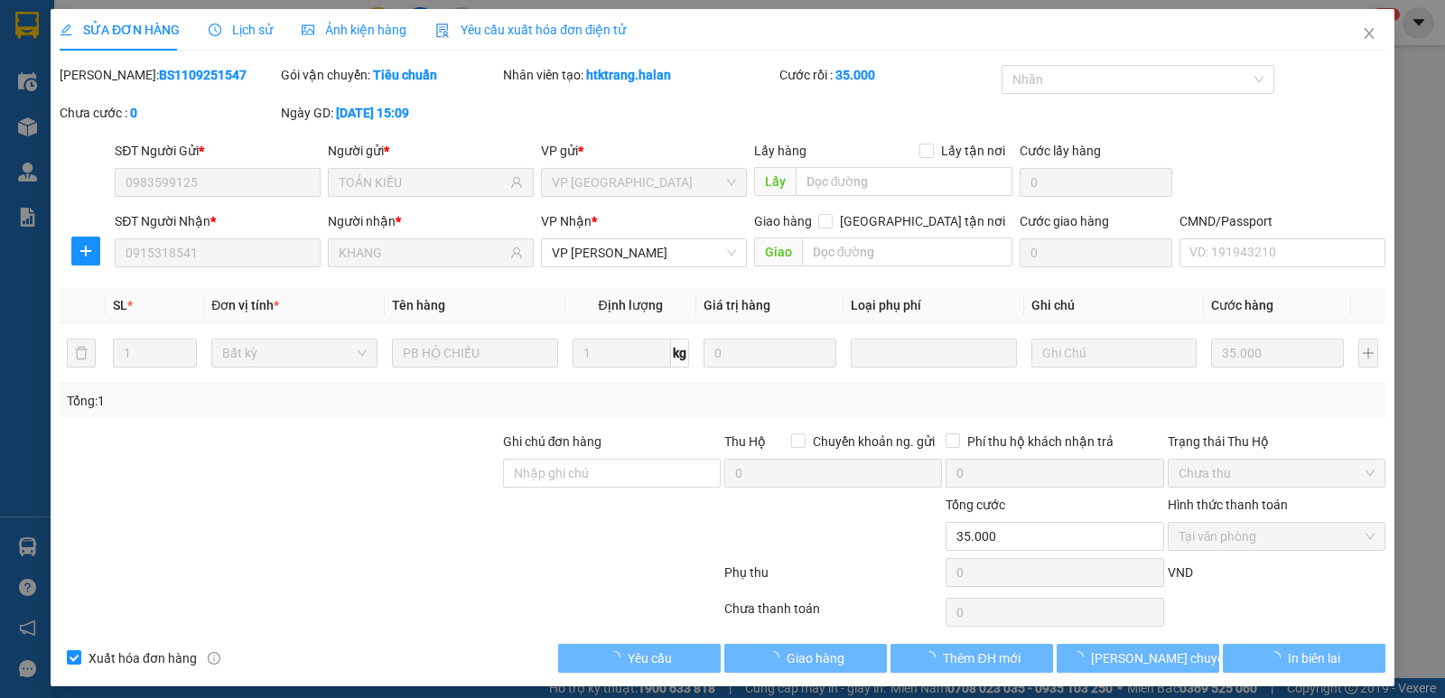
scroll to position [10, 0]
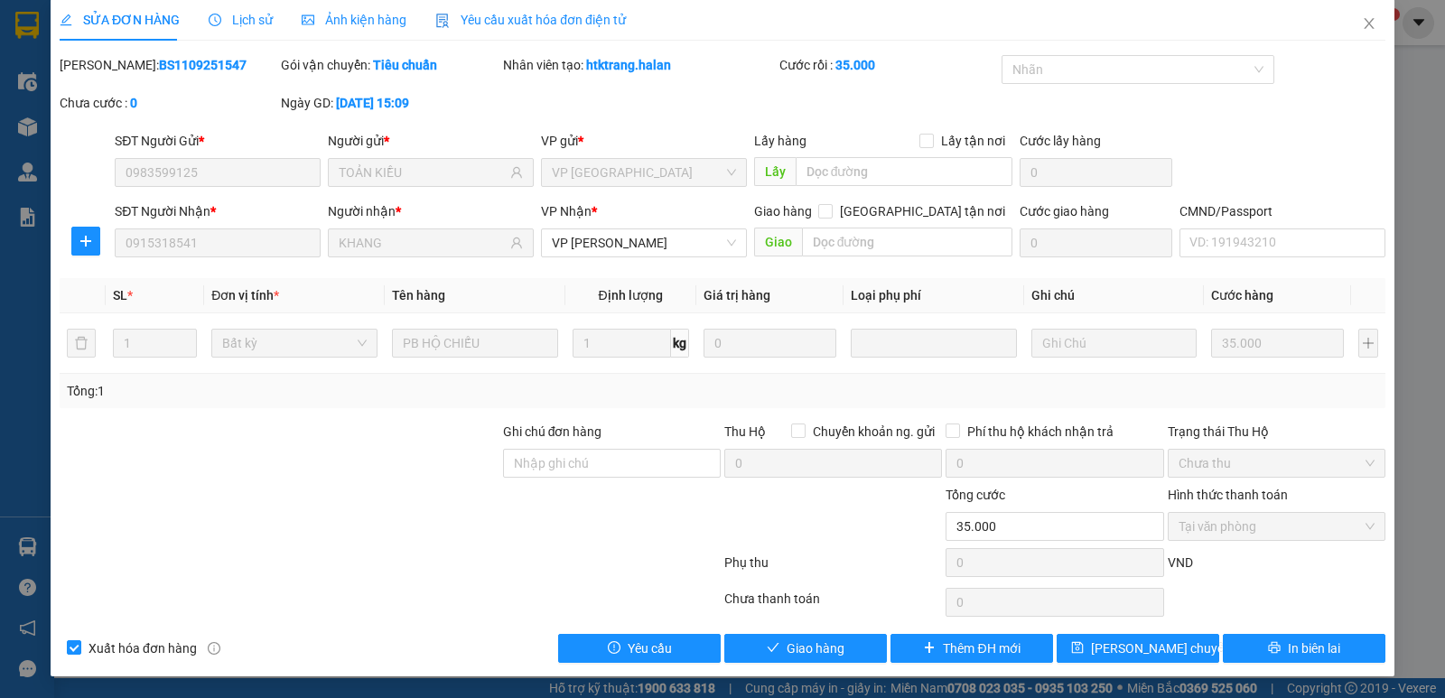
click at [772, 682] on div "SỬA ĐƠN HÀNG Lịch sử Ảnh kiện hàng Yêu cầu xuất hóa đơn điện tử Total Paid Fee …" at bounding box center [722, 349] width 1445 height 698
click at [774, 650] on button "Giao hàng" at bounding box center [806, 648] width 163 height 29
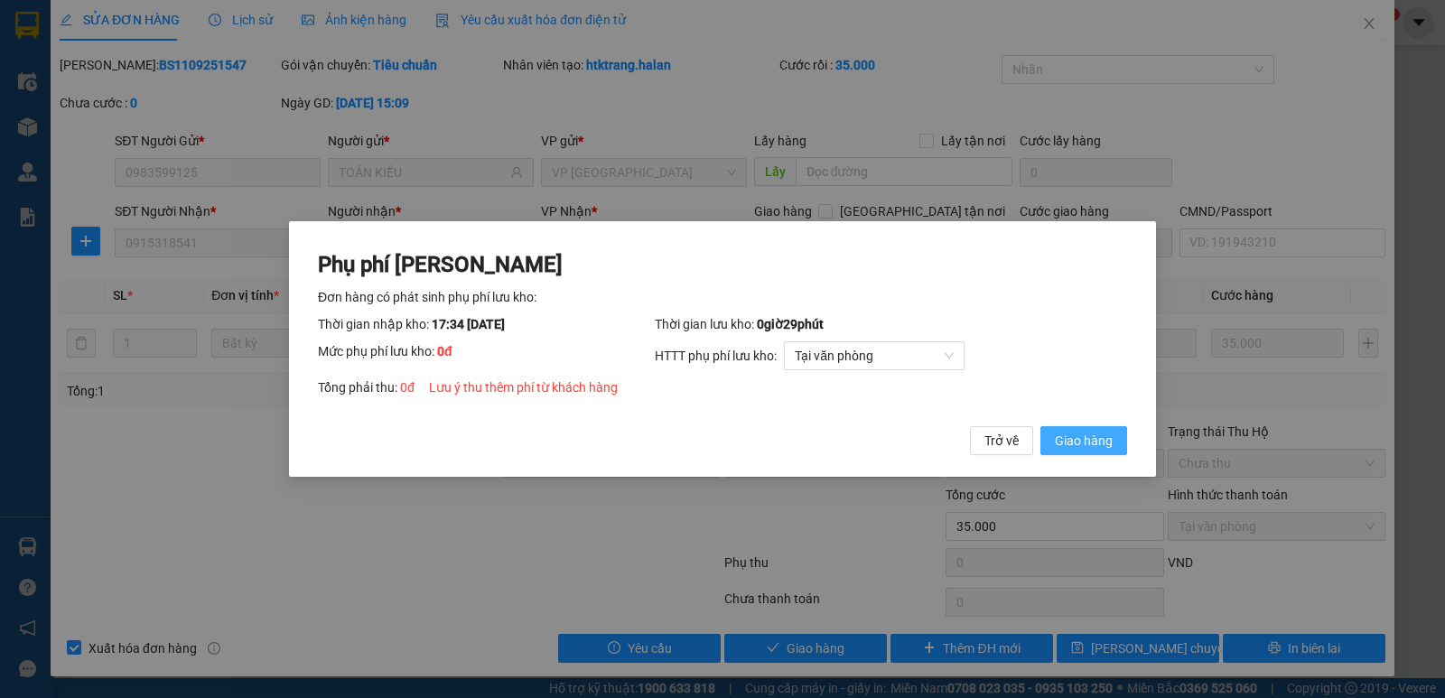
click at [1061, 438] on span "Giao hàng" at bounding box center [1084, 441] width 58 height 20
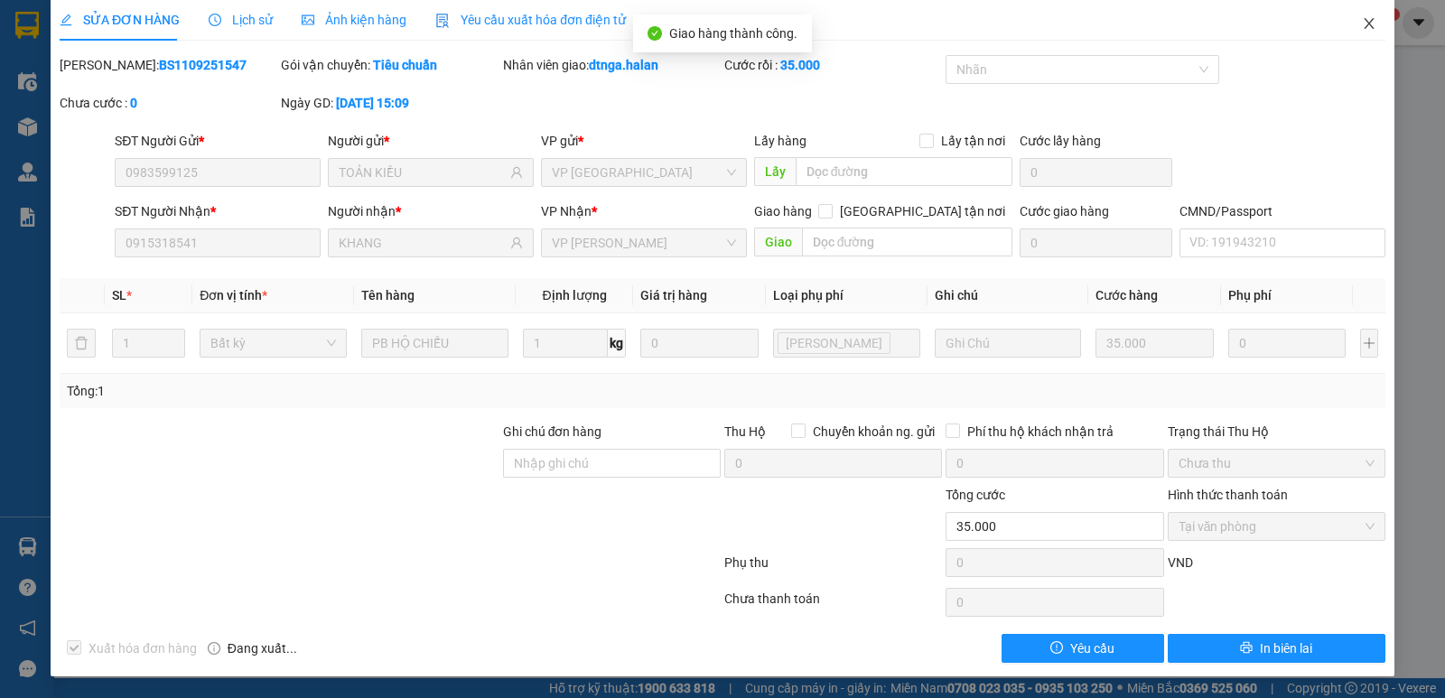
click at [1349, 37] on span "Close" at bounding box center [1369, 24] width 51 height 51
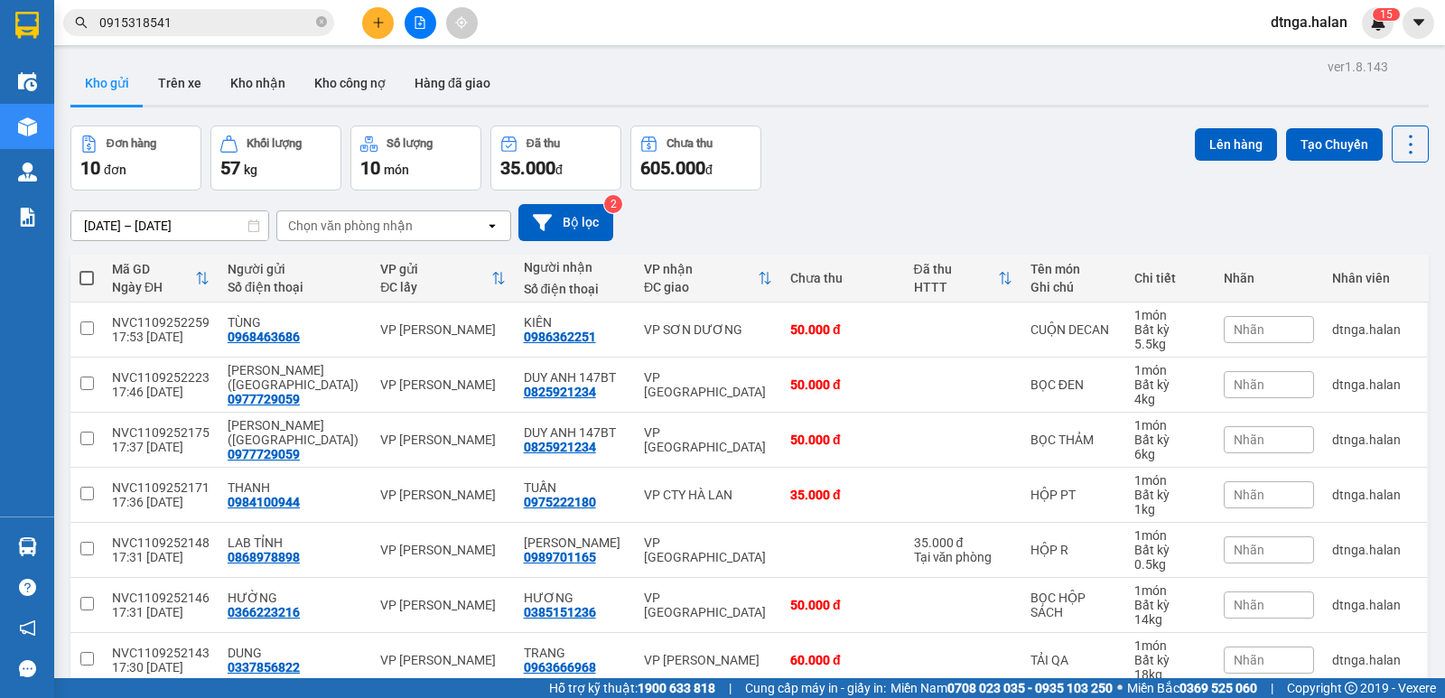
drag, startPoint x: 242, startPoint y: 25, endPoint x: 264, endPoint y: 72, distance: 51.7
click at [243, 25] on input "0915318541" at bounding box center [205, 23] width 213 height 20
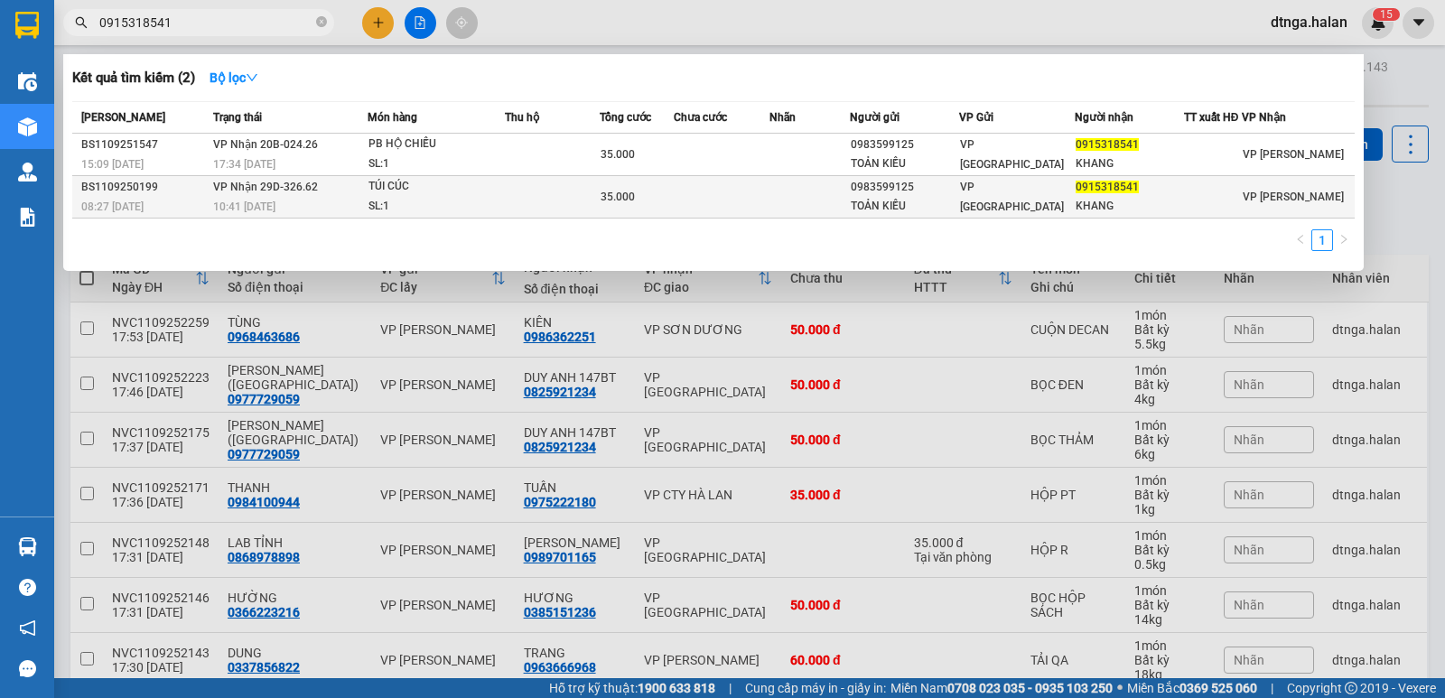
click at [315, 193] on span "VP Nhận 29D-326.62" at bounding box center [265, 187] width 105 height 13
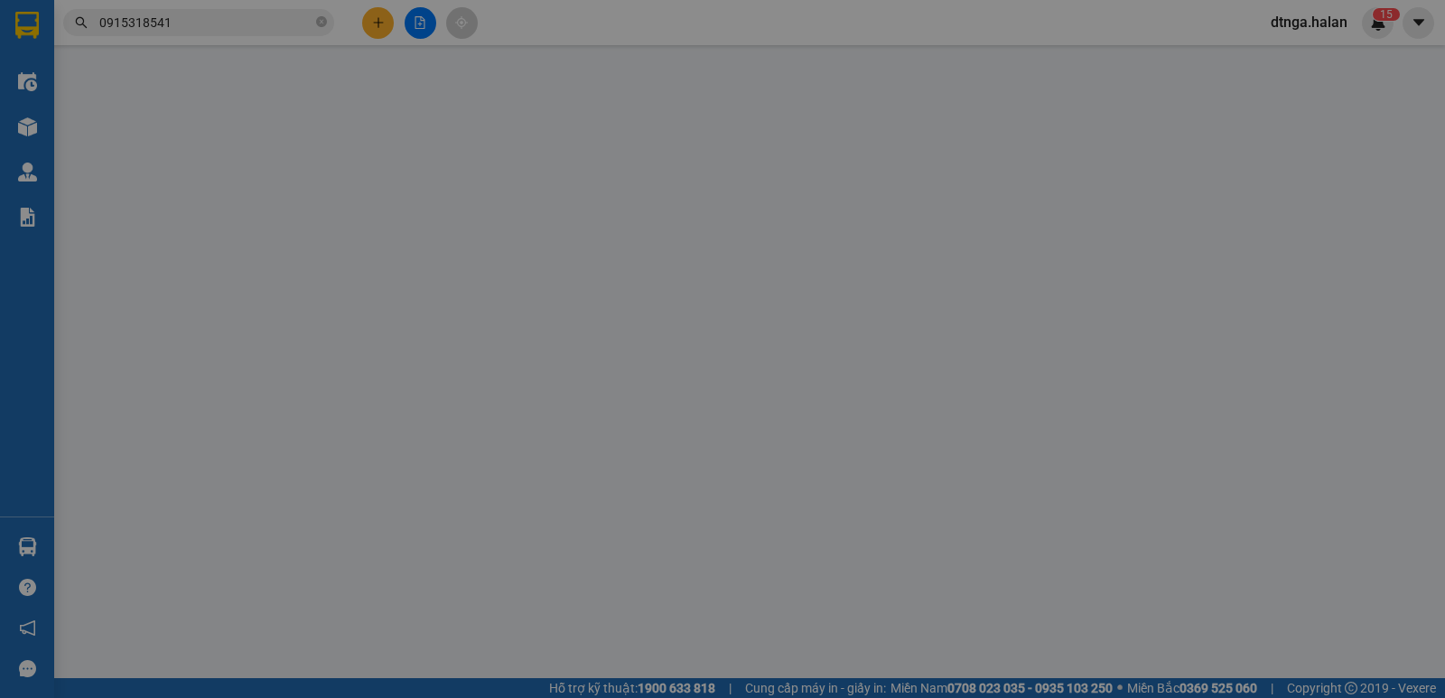
type input "0983599125"
type input "TOẢN KIỀU"
type input "0915318541"
type input "KHANG"
type input "35.000"
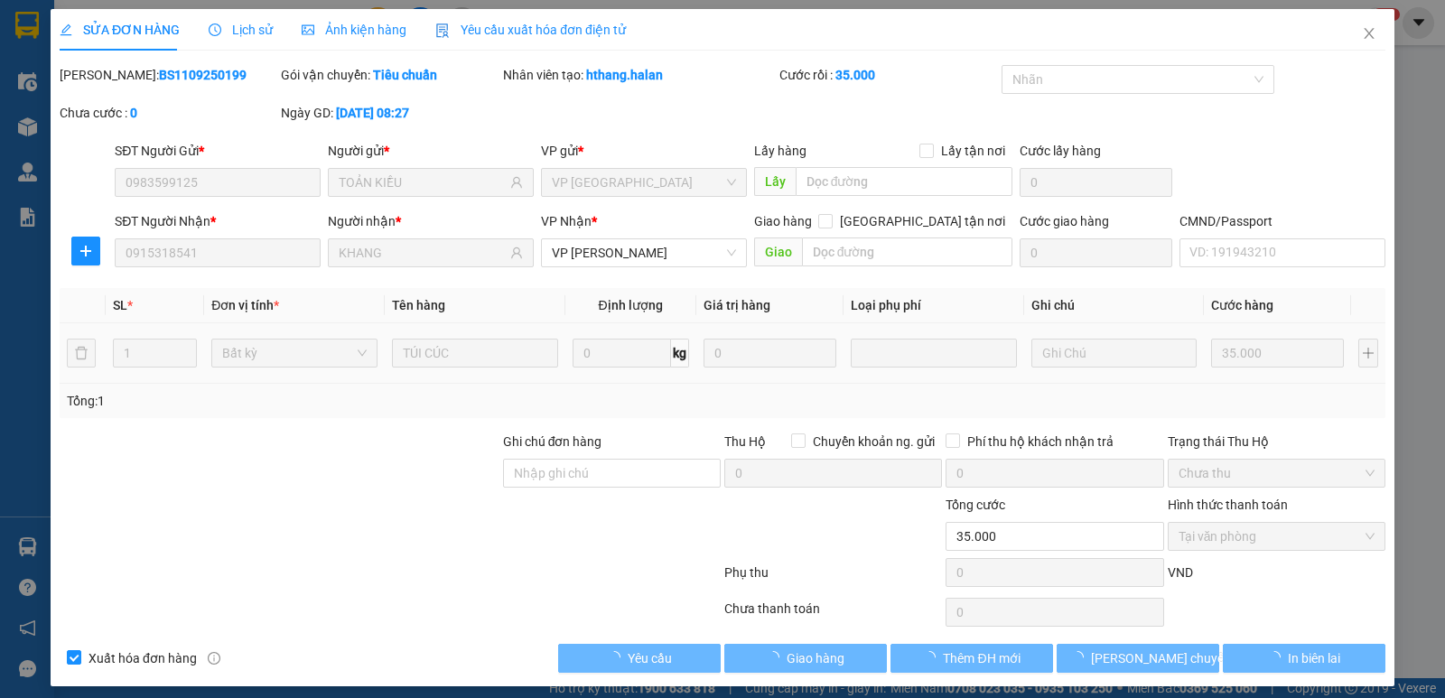
scroll to position [10, 0]
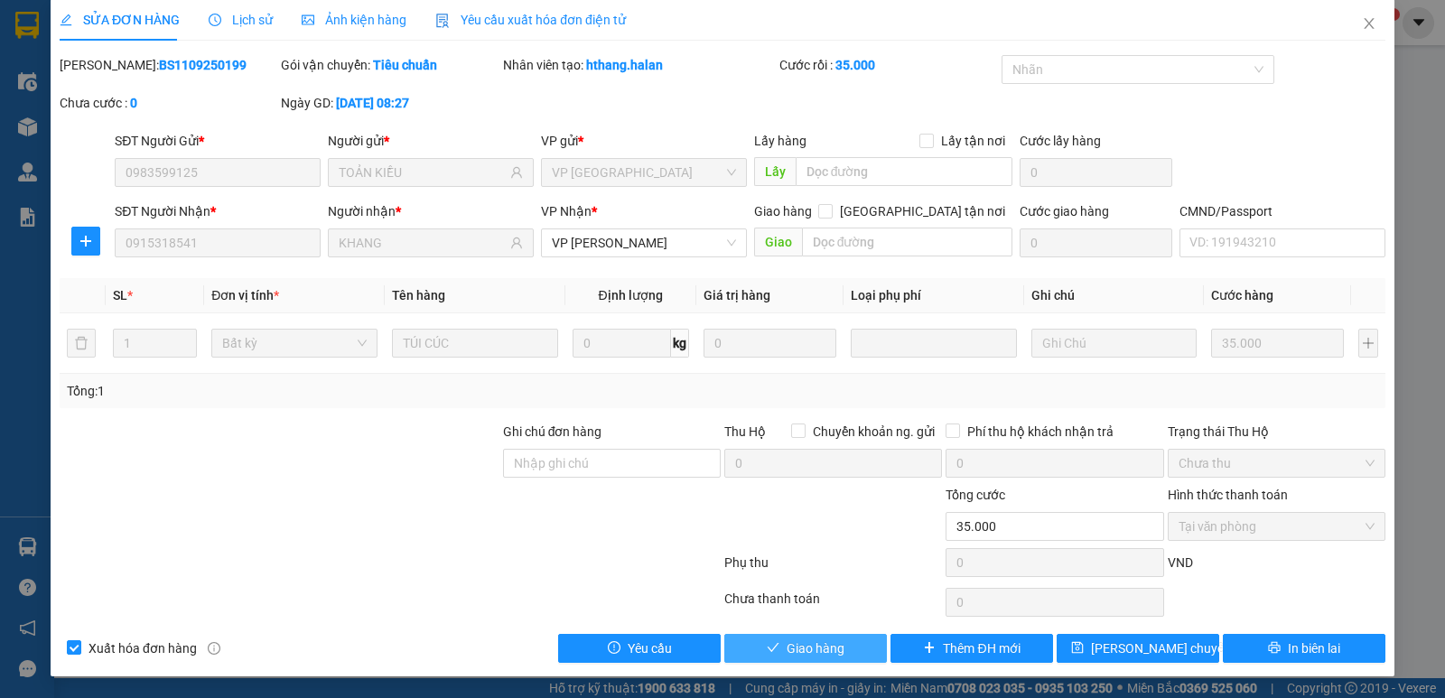
click at [792, 652] on span "Giao hàng" at bounding box center [816, 649] width 58 height 20
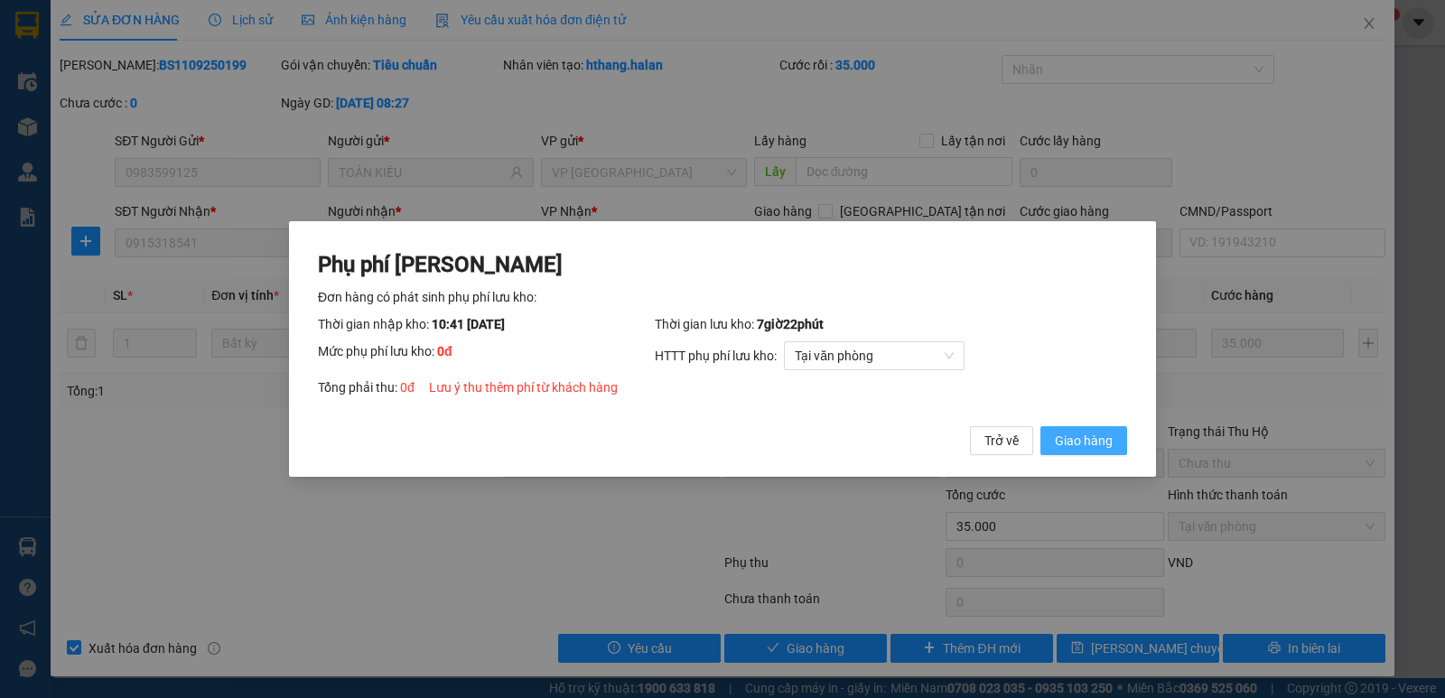
drag, startPoint x: 1068, startPoint y: 424, endPoint x: 1069, endPoint y: 433, distance: 9.1
click at [1068, 426] on div "Phụ phí [PERSON_NAME] hàng có phát sinh phụ phí lưu kho: Thời gian nhập kho: 10…" at bounding box center [722, 353] width 809 height 206
click at [1079, 442] on span "Giao hàng" at bounding box center [1084, 441] width 58 height 20
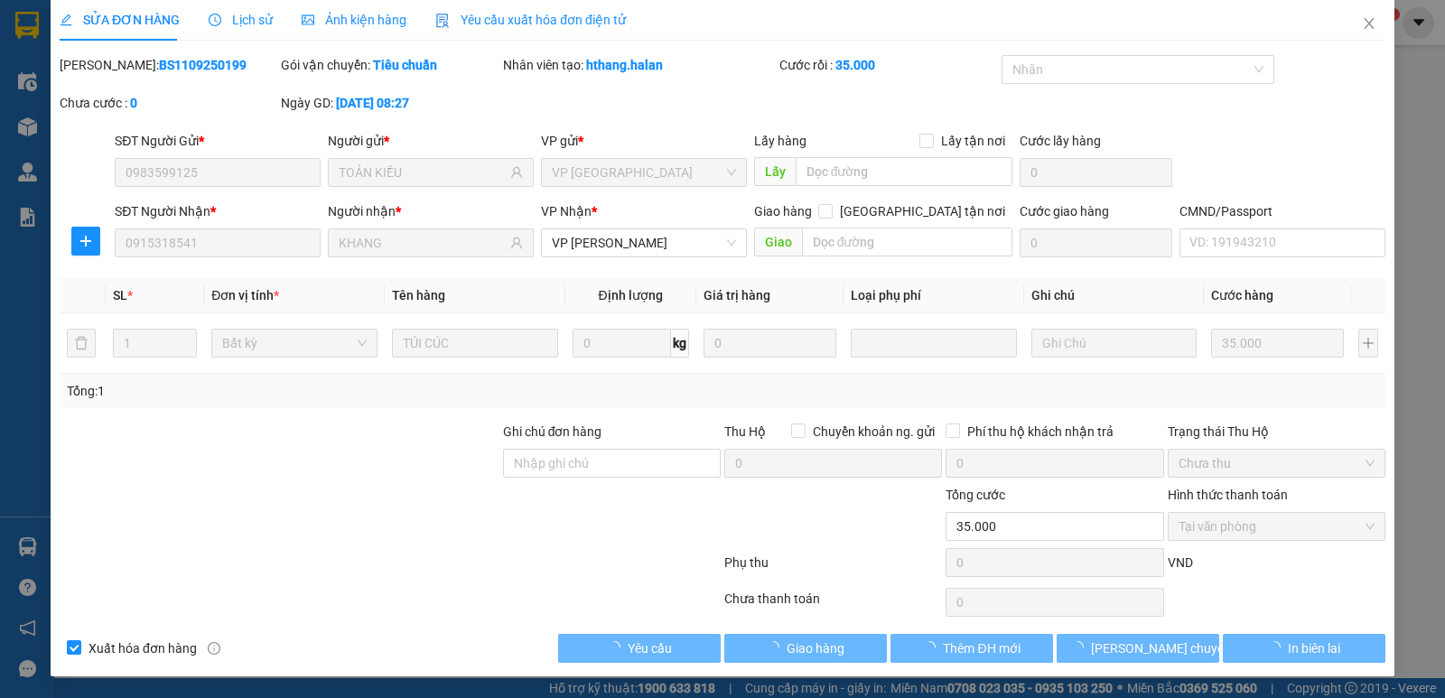
scroll to position [0, 0]
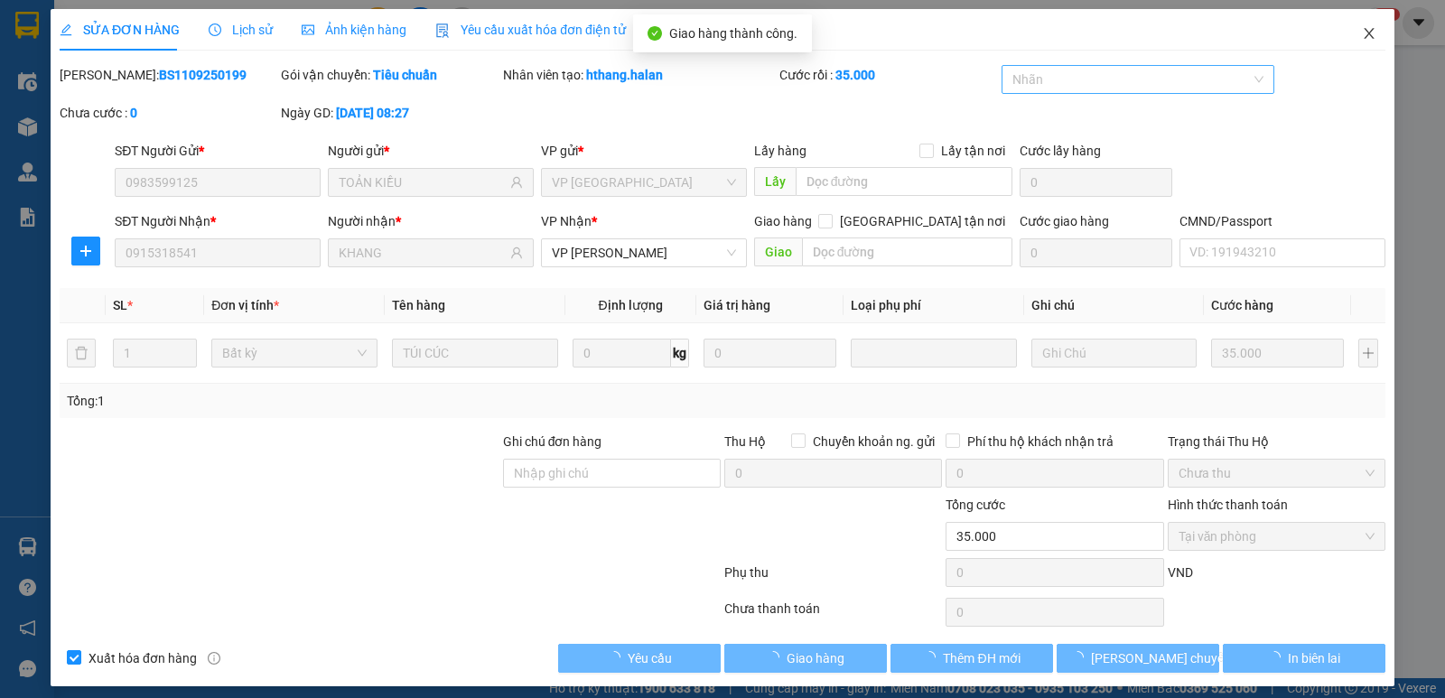
click at [1348, 33] on span "Close" at bounding box center [1369, 34] width 51 height 51
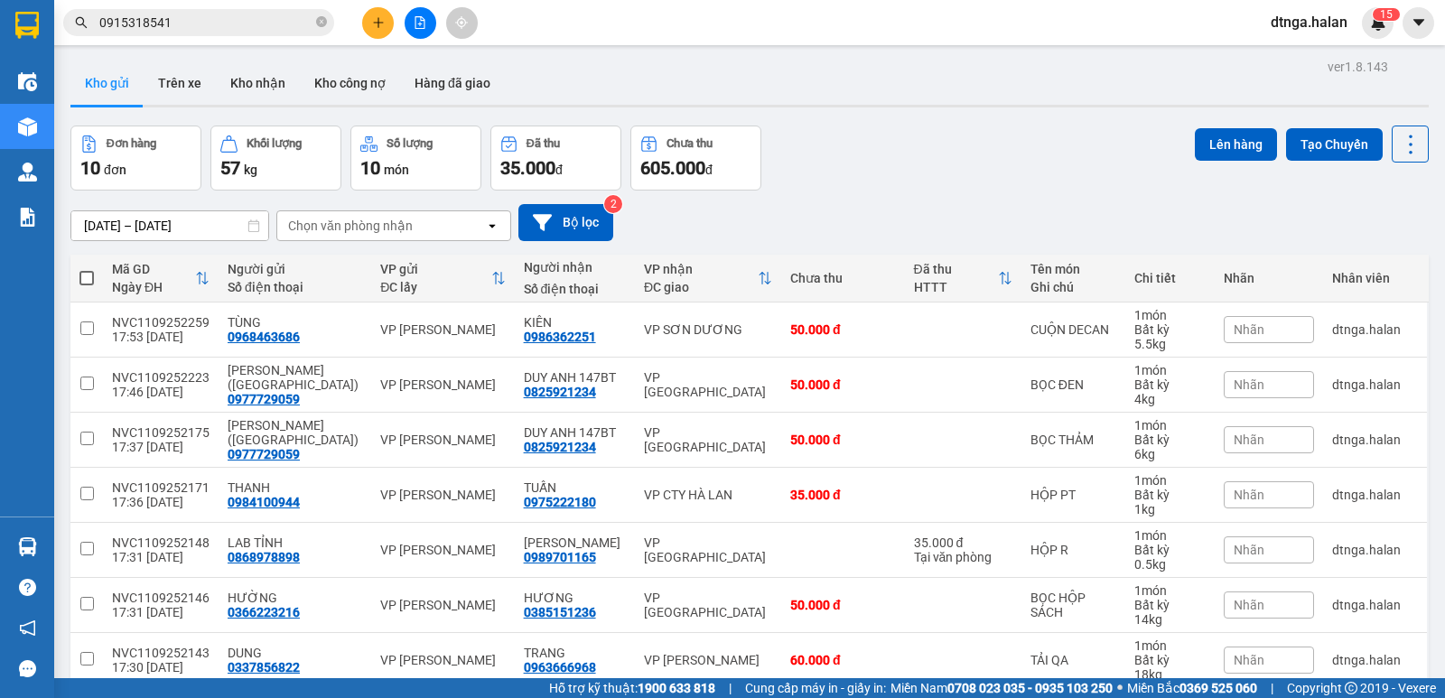
click at [364, 23] on button at bounding box center [378, 23] width 32 height 32
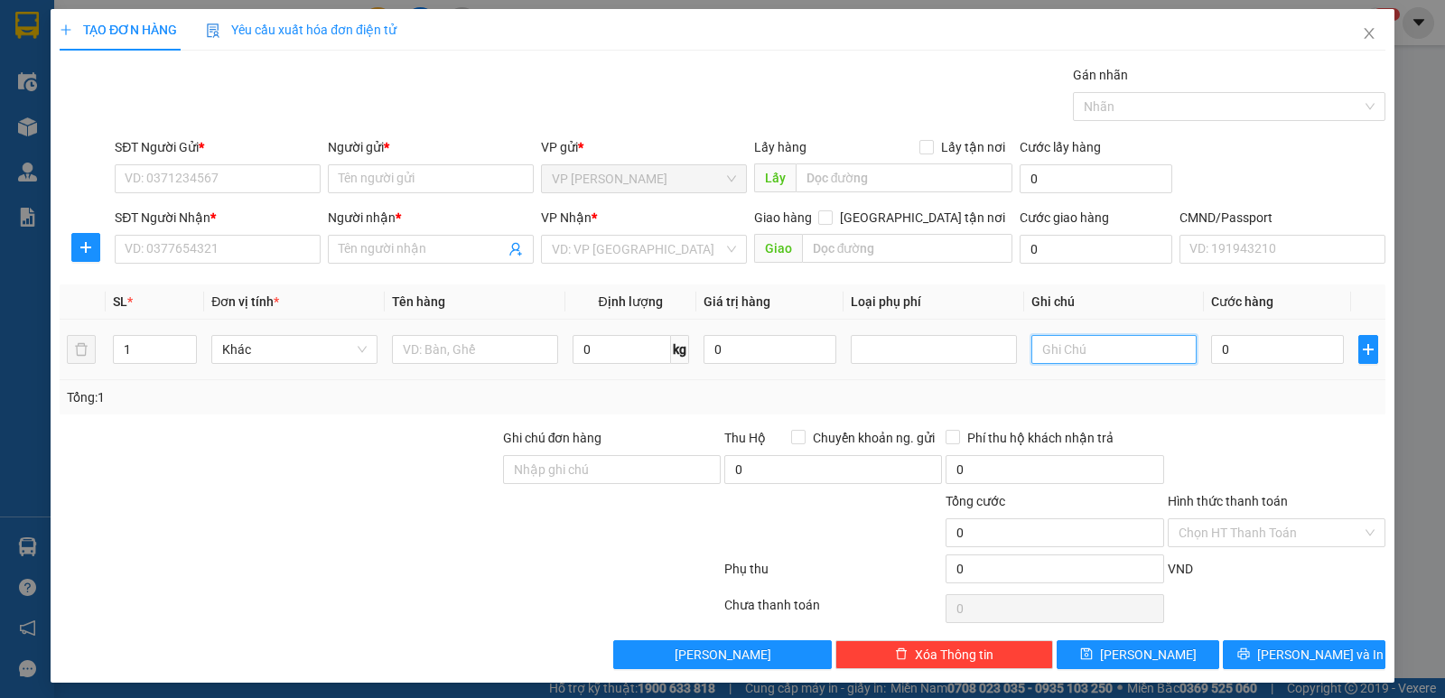
click at [1040, 343] on input "text" at bounding box center [1115, 349] width 166 height 29
type input "49*2"
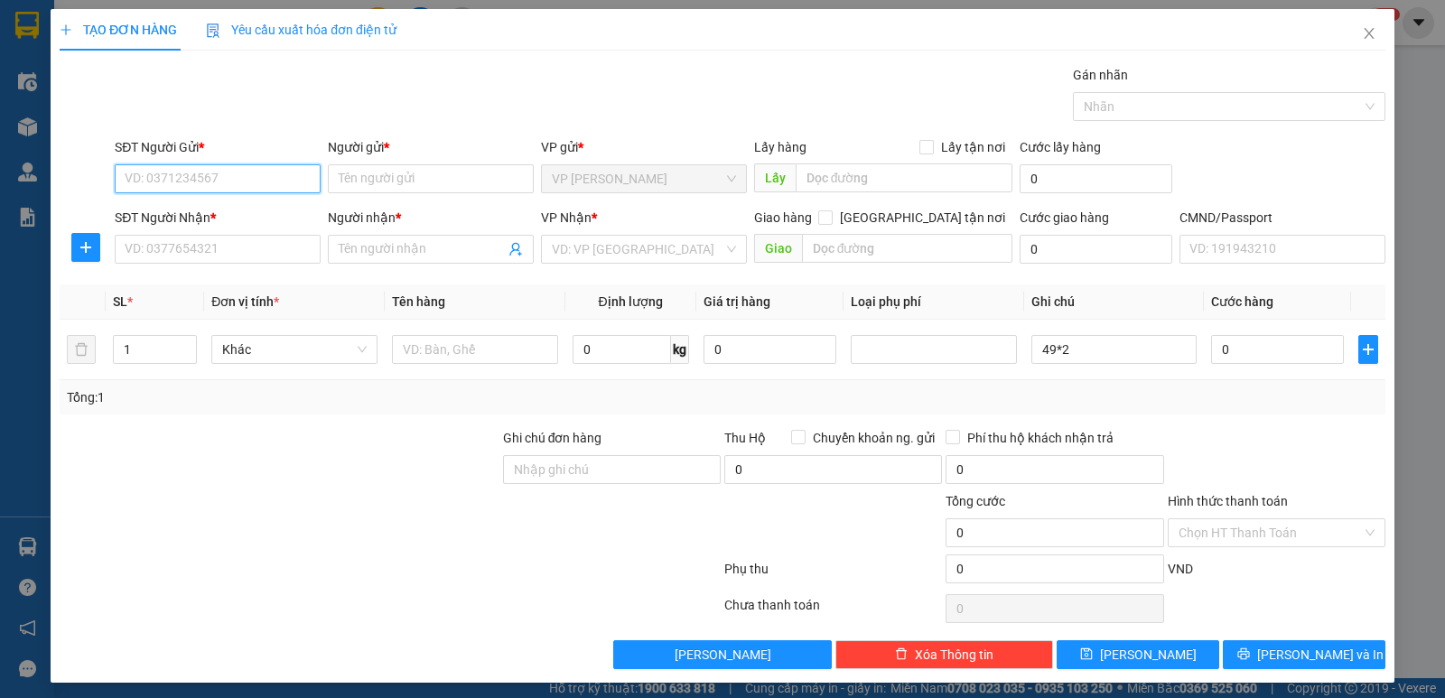
click at [270, 177] on input "SĐT Người Gửi *" at bounding box center [218, 178] width 206 height 29
click at [168, 215] on div "0396274895 - [PERSON_NAME]" at bounding box center [216, 215] width 182 height 20
type input "0396274895"
type input "[PERSON_NAME]"
type input "0396274895"
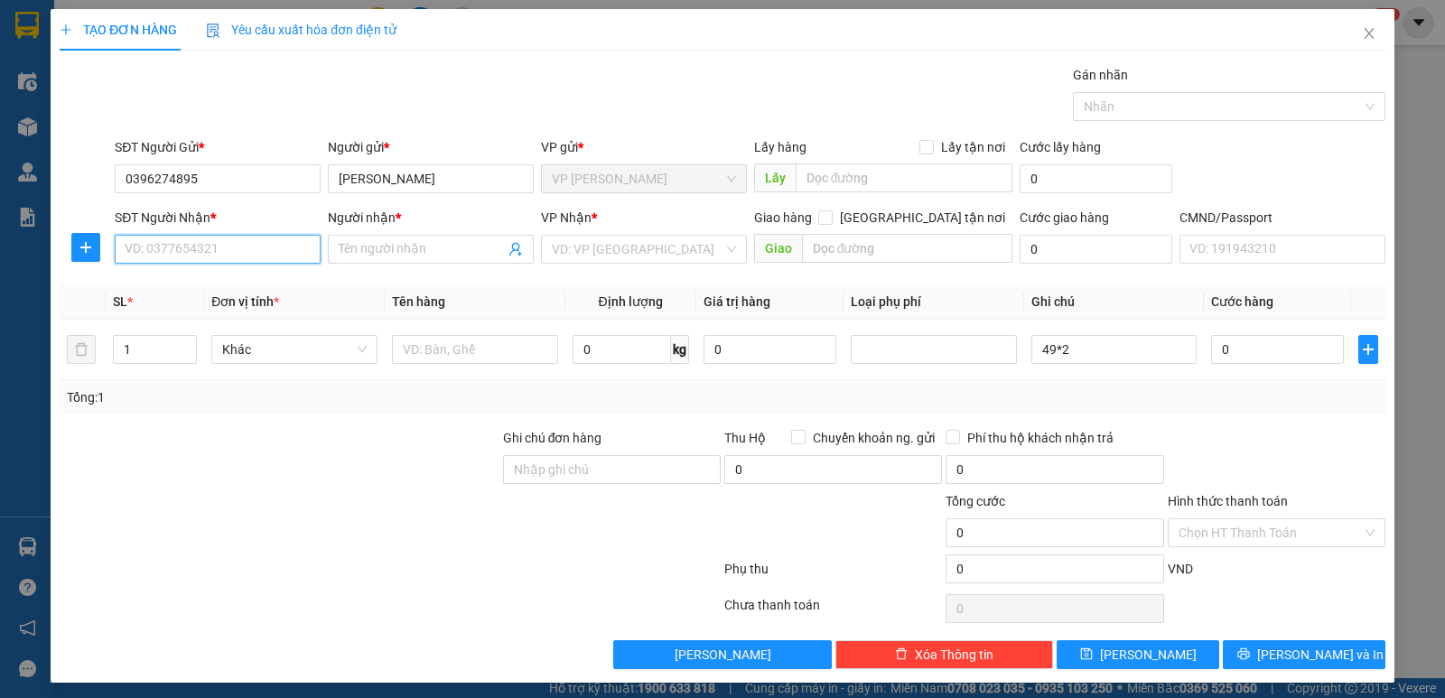
click at [192, 253] on input "SĐT Người Nhận *" at bounding box center [218, 249] width 206 height 29
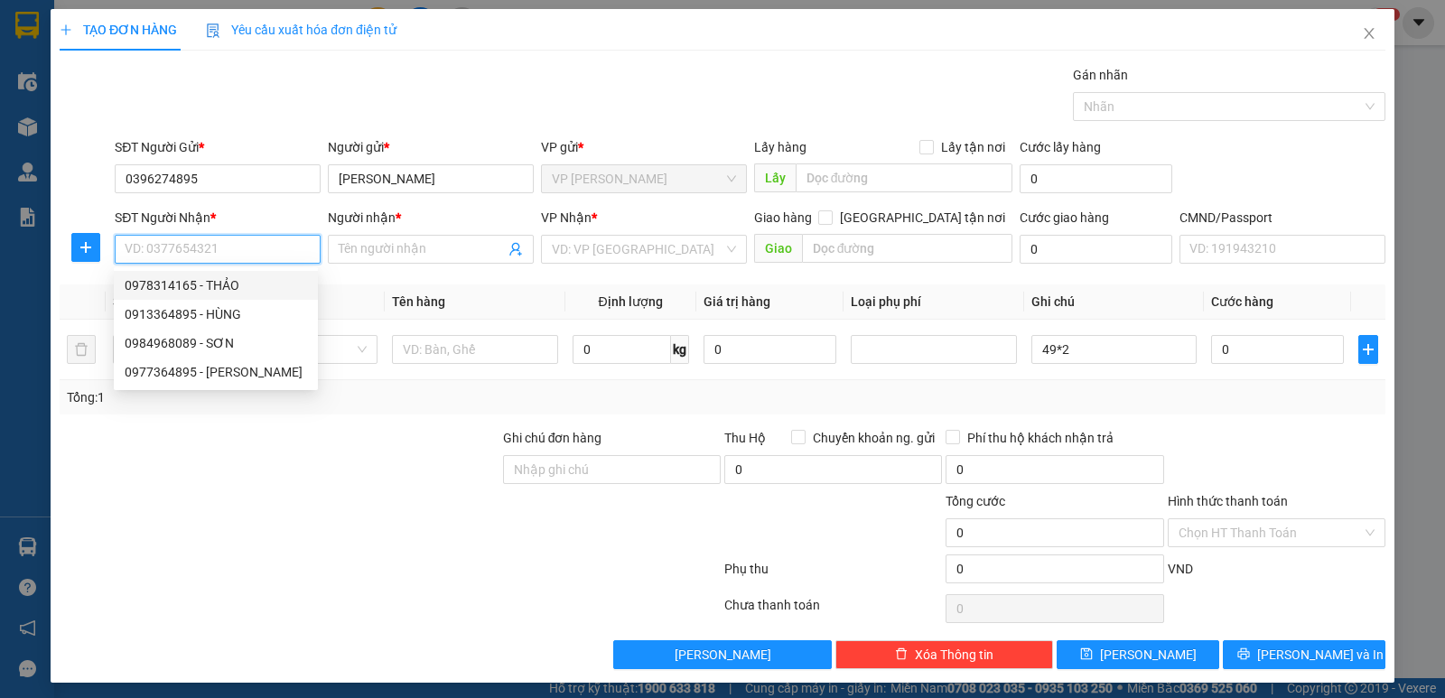
click at [200, 285] on div "0978314165 - THẢO" at bounding box center [216, 286] width 182 height 20
type input "0978314165"
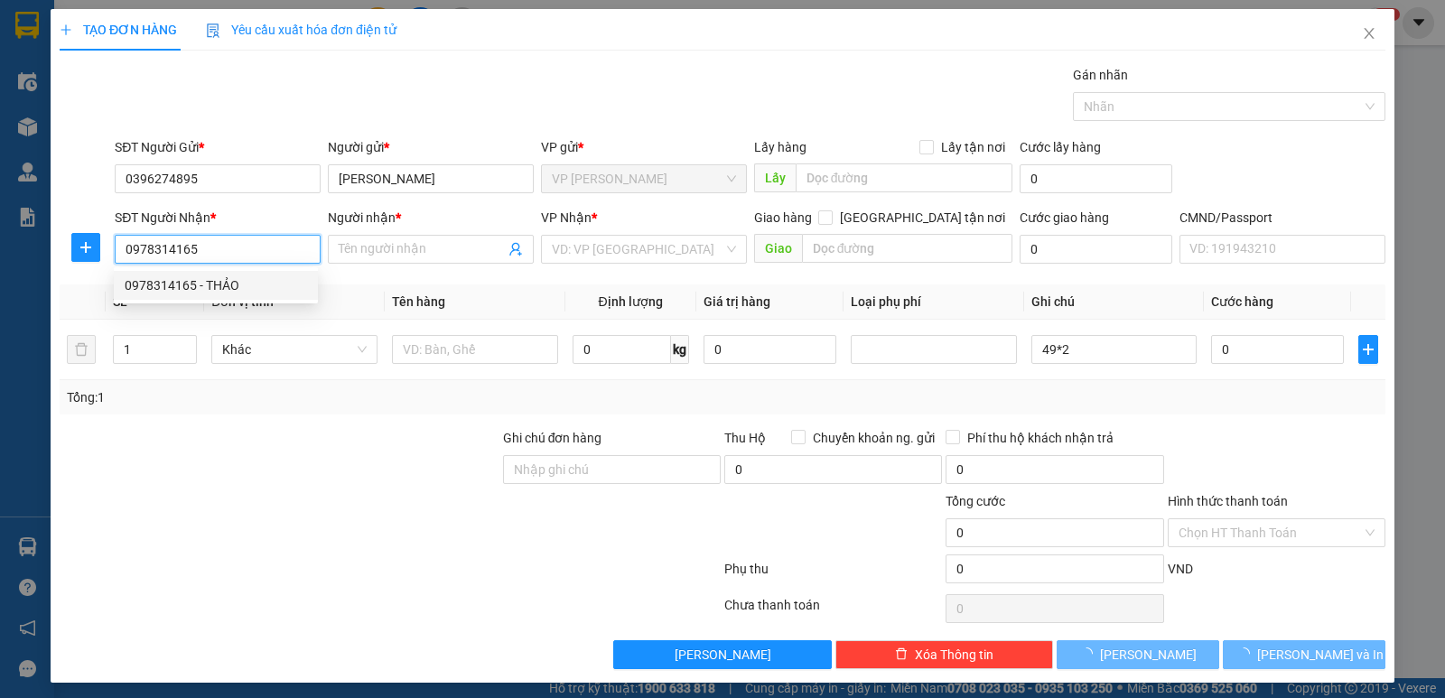
type input "THẢO"
checkbox input "true"
type input "25 ngõ 96a [PERSON_NAME]"
type input "50.000"
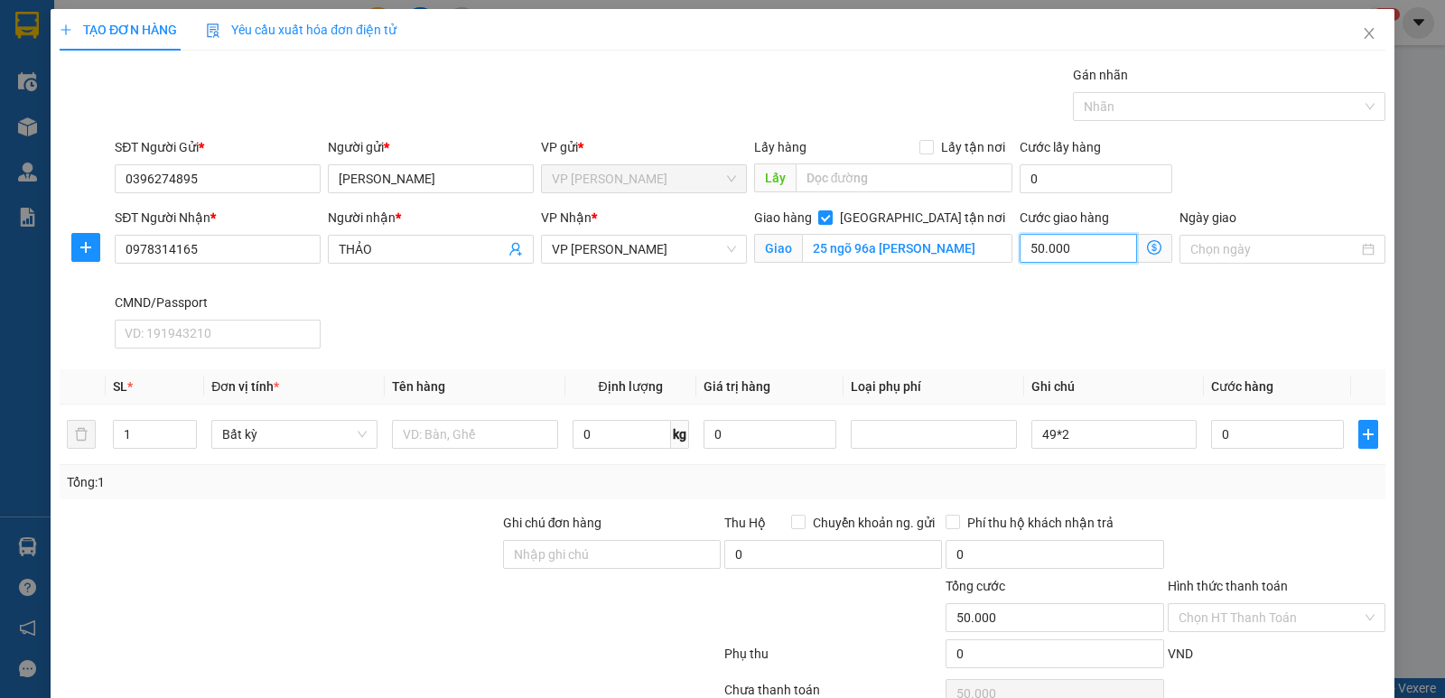
click at [1094, 259] on input "50.000" at bounding box center [1078, 248] width 117 height 29
click at [438, 425] on input "text" at bounding box center [475, 434] width 166 height 29
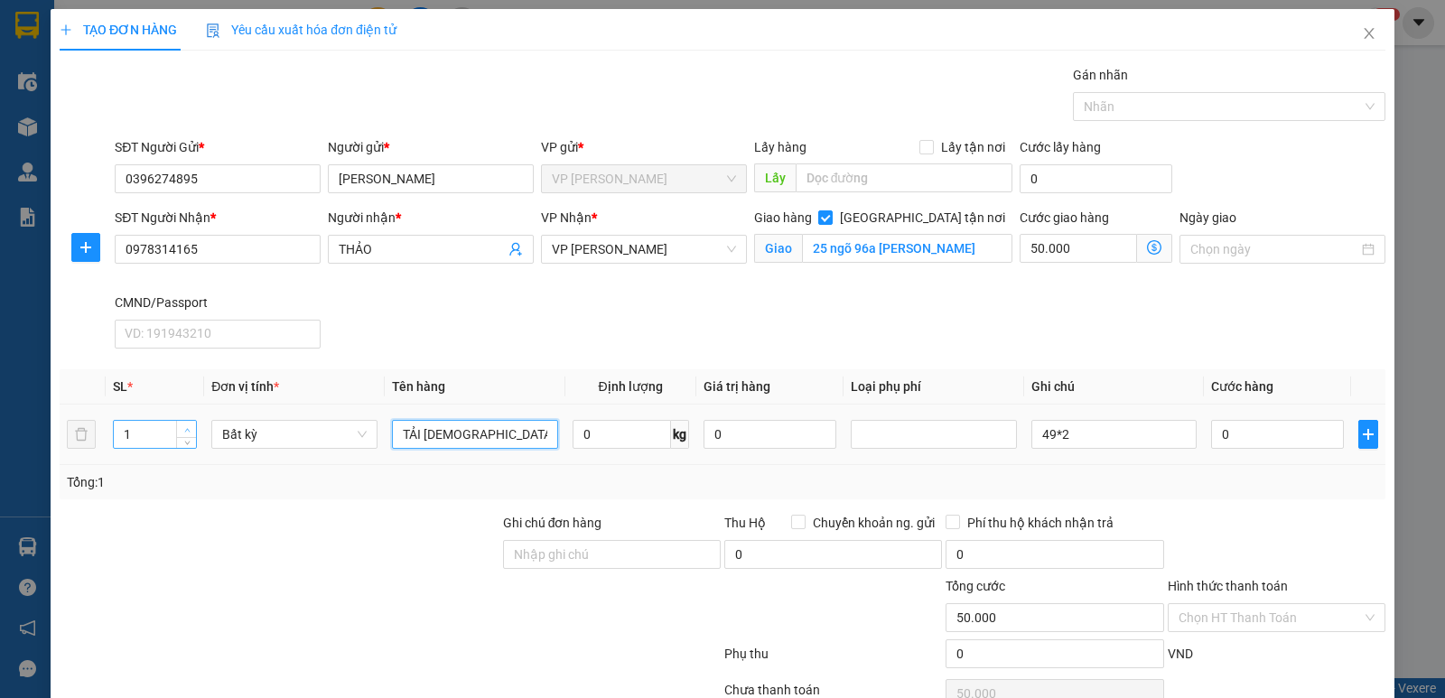
type input "TẢI [DEMOGRAPHIC_DATA]"
type input "2"
click at [189, 421] on span "Increase Value" at bounding box center [186, 429] width 20 height 16
click at [1219, 447] on input "0" at bounding box center [1277, 434] width 133 height 29
type input "1"
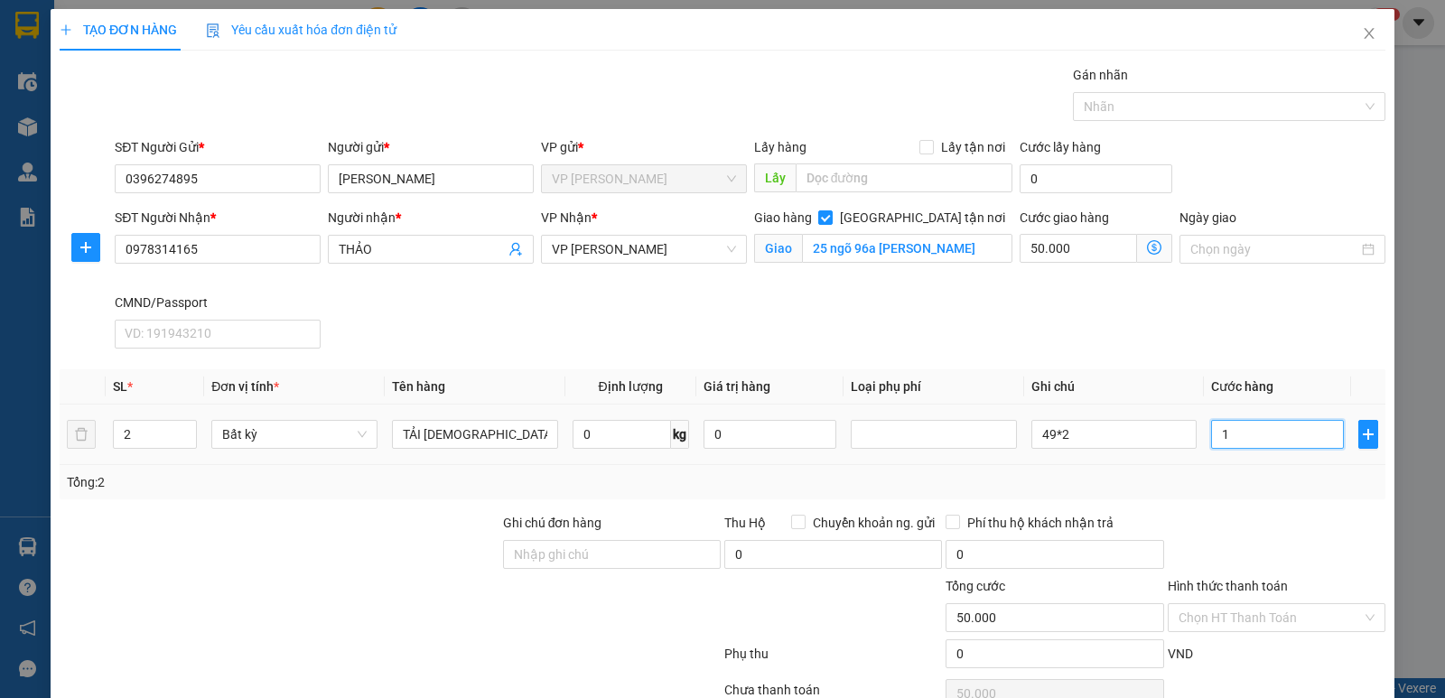
type input "50.001"
type input "16"
type input "50.016"
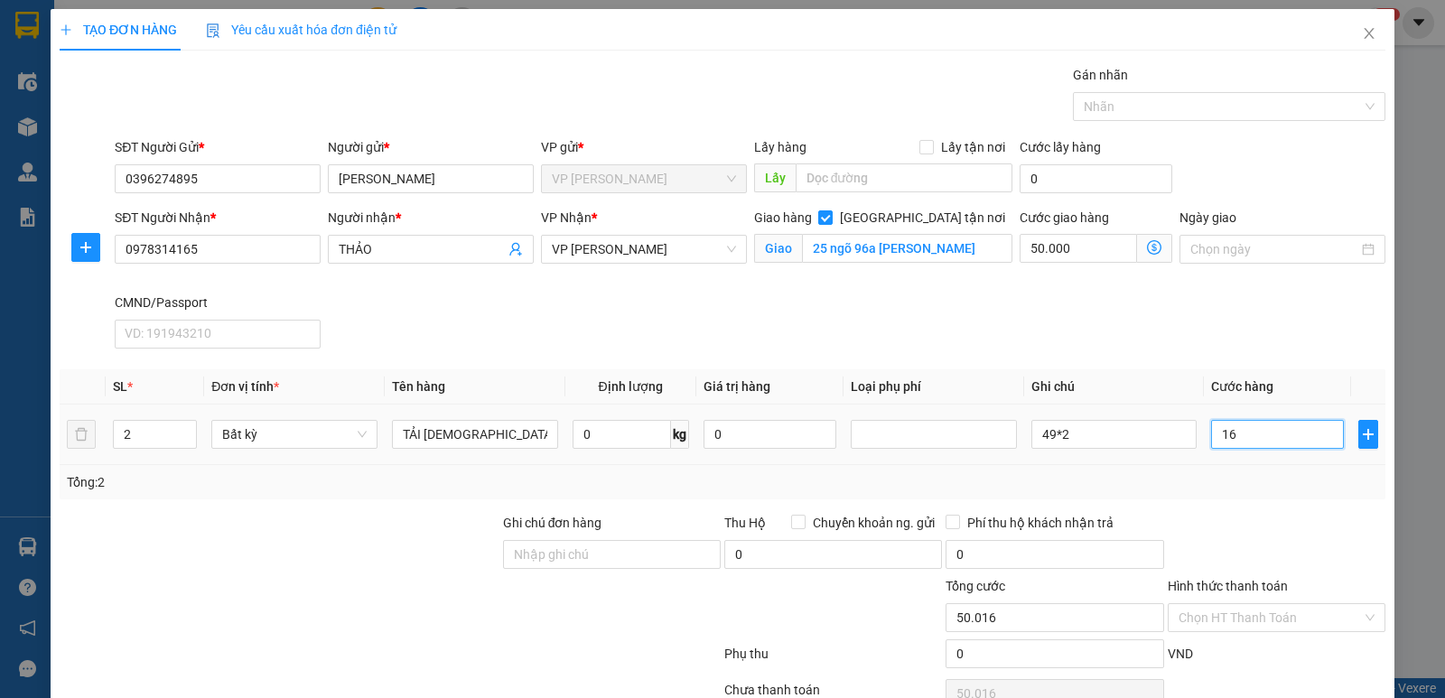
type input "160"
type input "50.160"
type input "1.600"
type input "51.600"
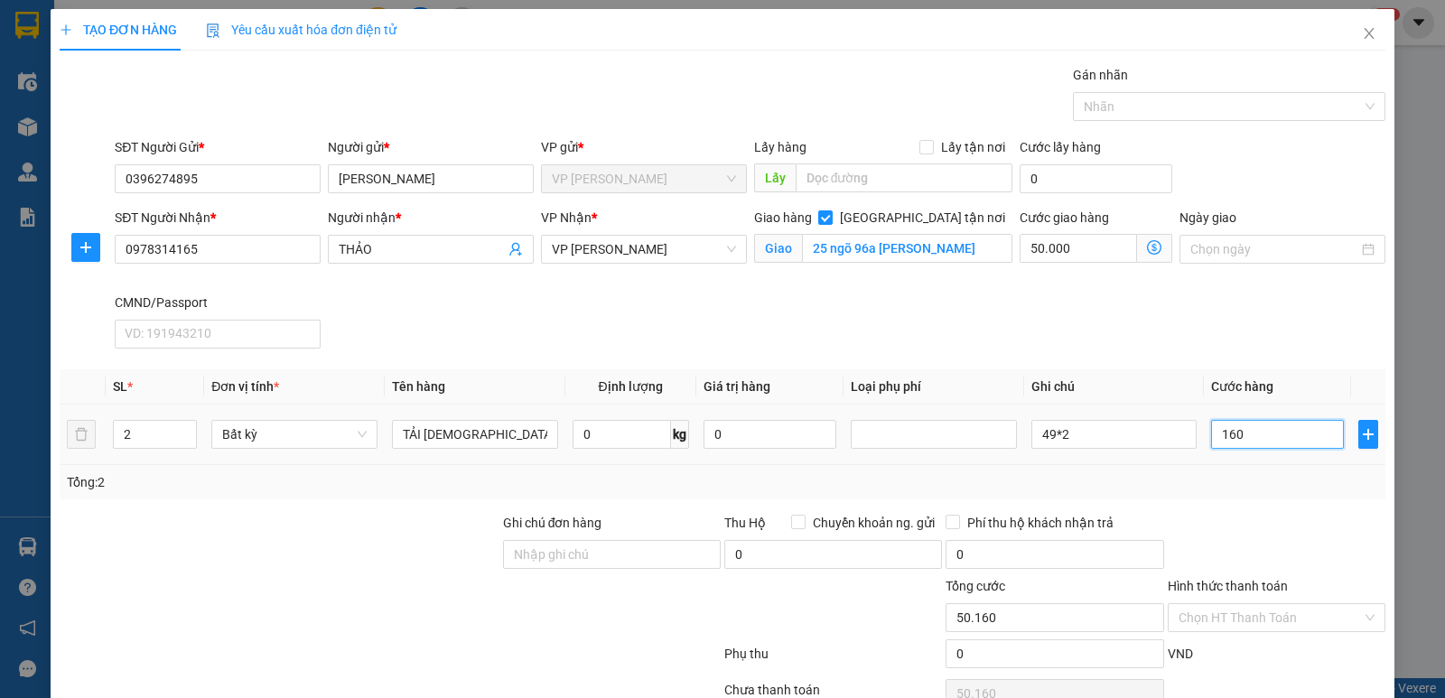
type input "51.600"
type input "16.000"
type input "66.000"
type input "160.000"
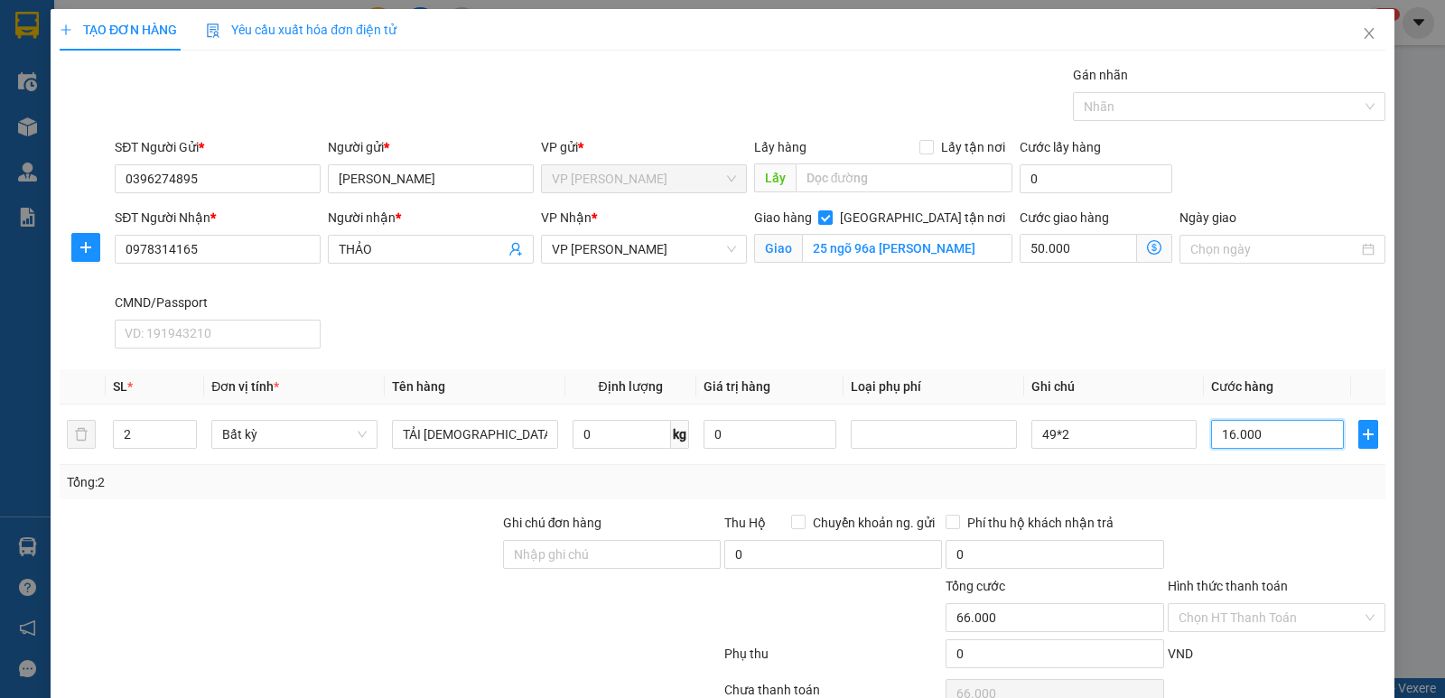
type input "210.000"
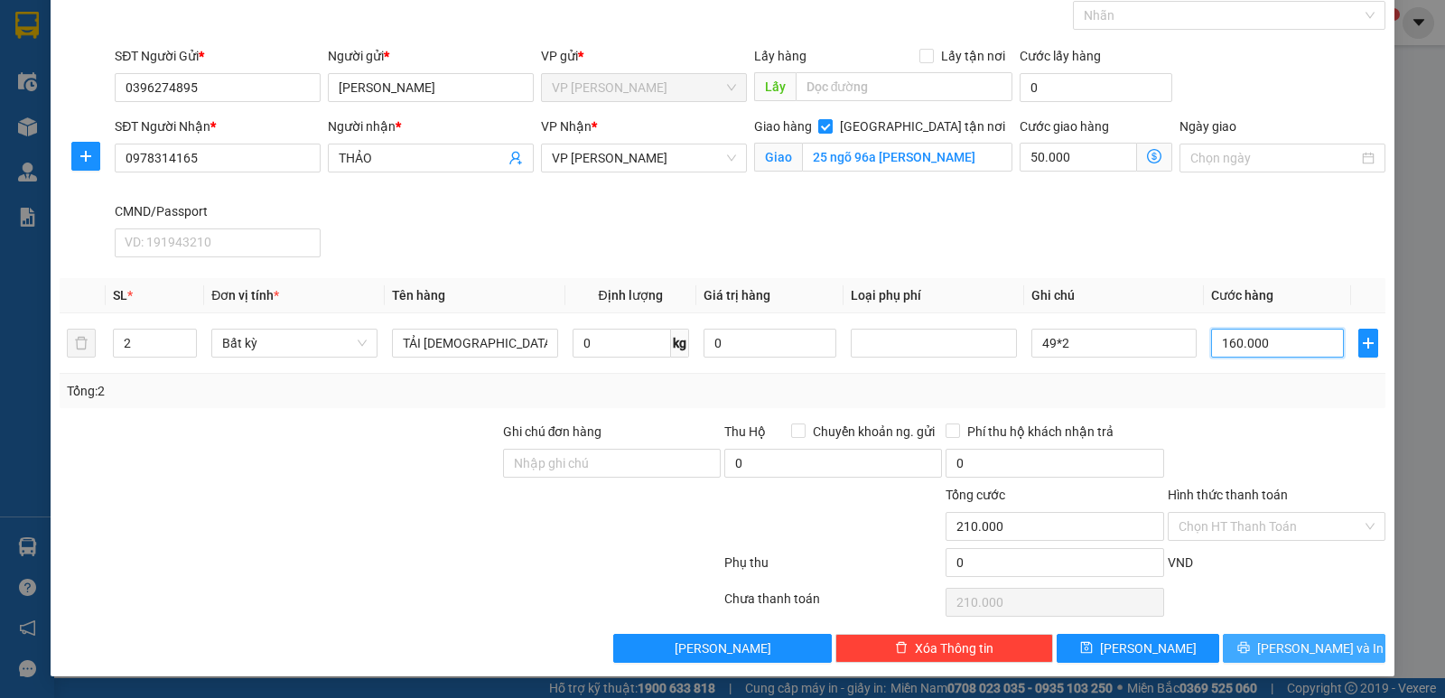
type input "160.000"
click at [1312, 652] on span "[PERSON_NAME] và In" at bounding box center [1321, 649] width 126 height 20
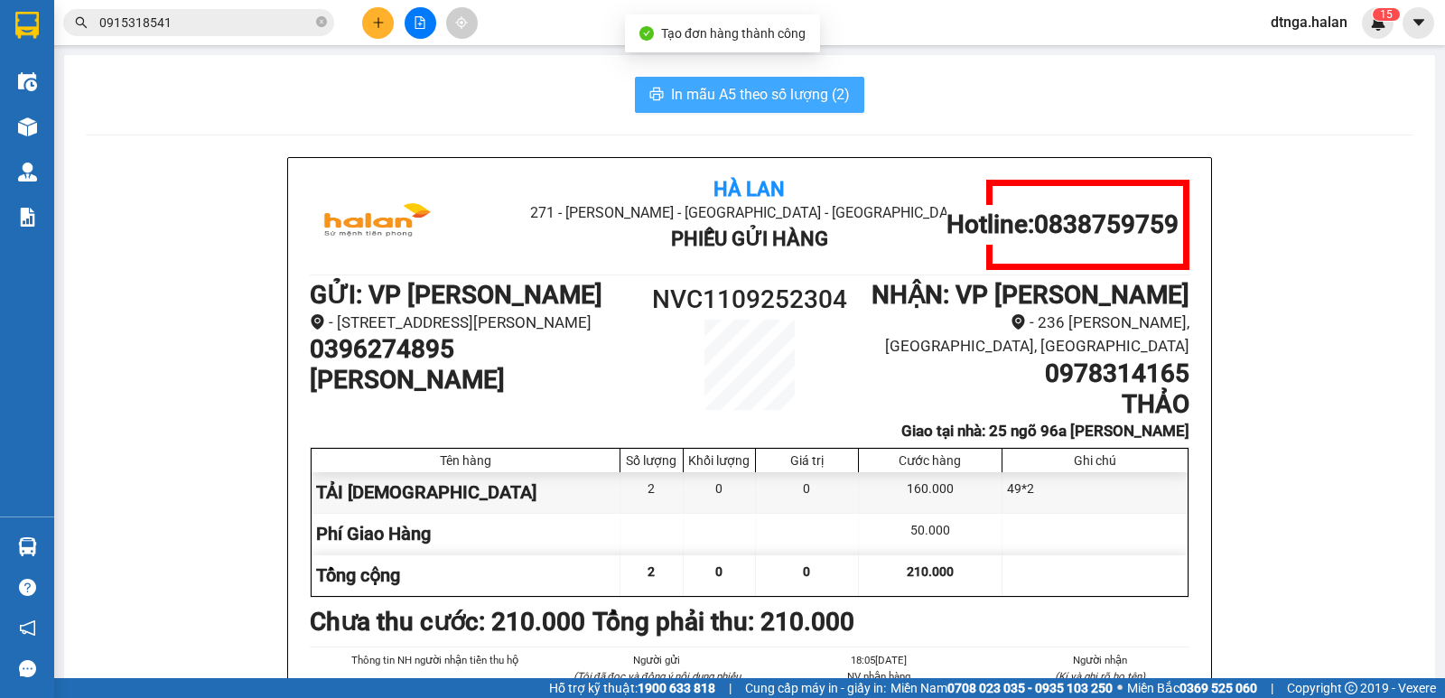
click at [709, 92] on span "In mẫu A5 theo số lượng (2)" at bounding box center [760, 94] width 179 height 23
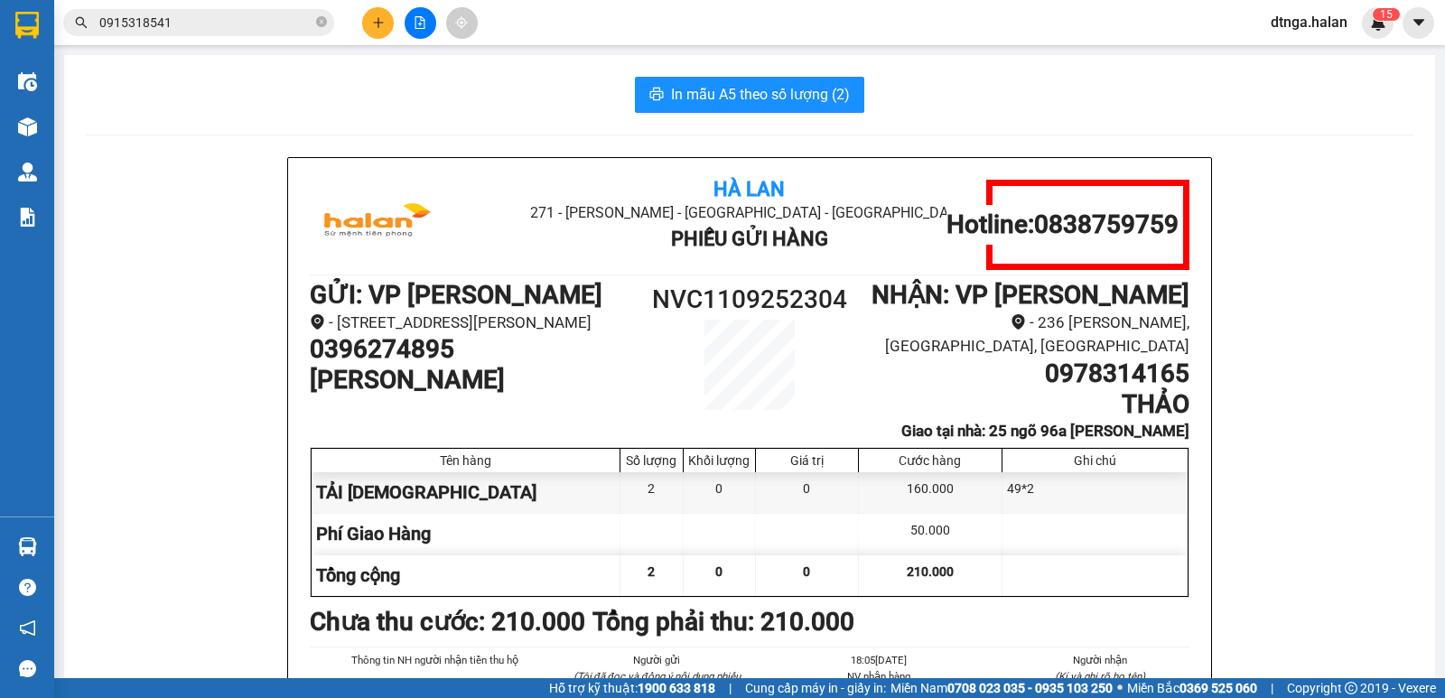
click at [266, 28] on input "0915318541" at bounding box center [205, 23] width 213 height 20
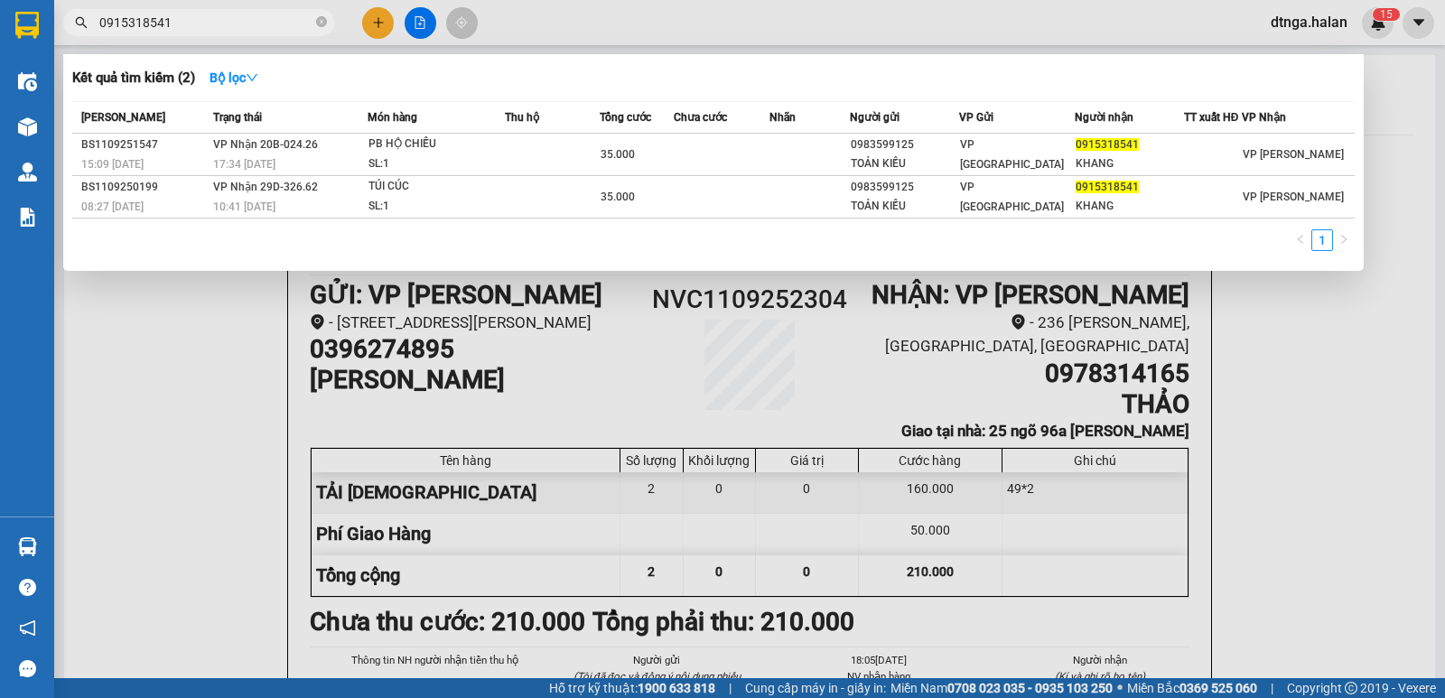
click at [266, 28] on input "0915318541" at bounding box center [205, 23] width 213 height 20
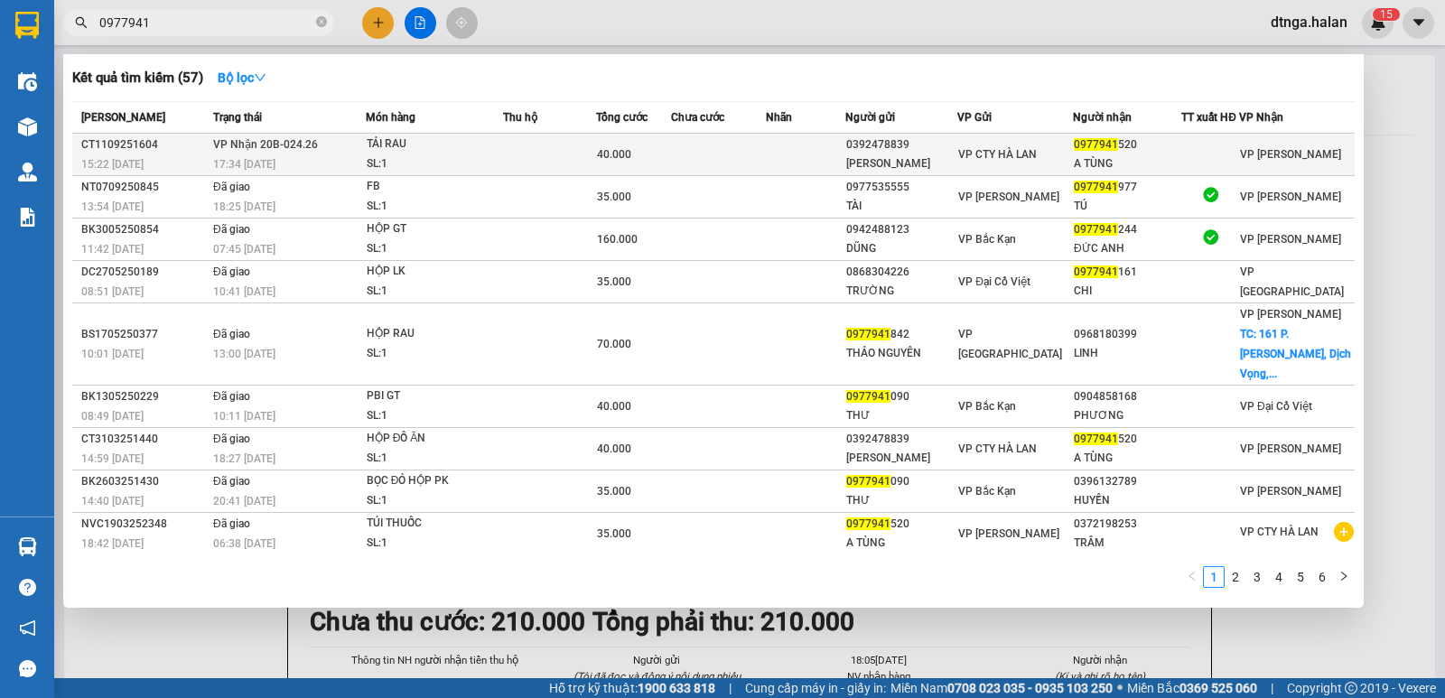
type input "0977941"
click at [1007, 137] on td "VP CTY HÀ LAN" at bounding box center [1016, 155] width 116 height 42
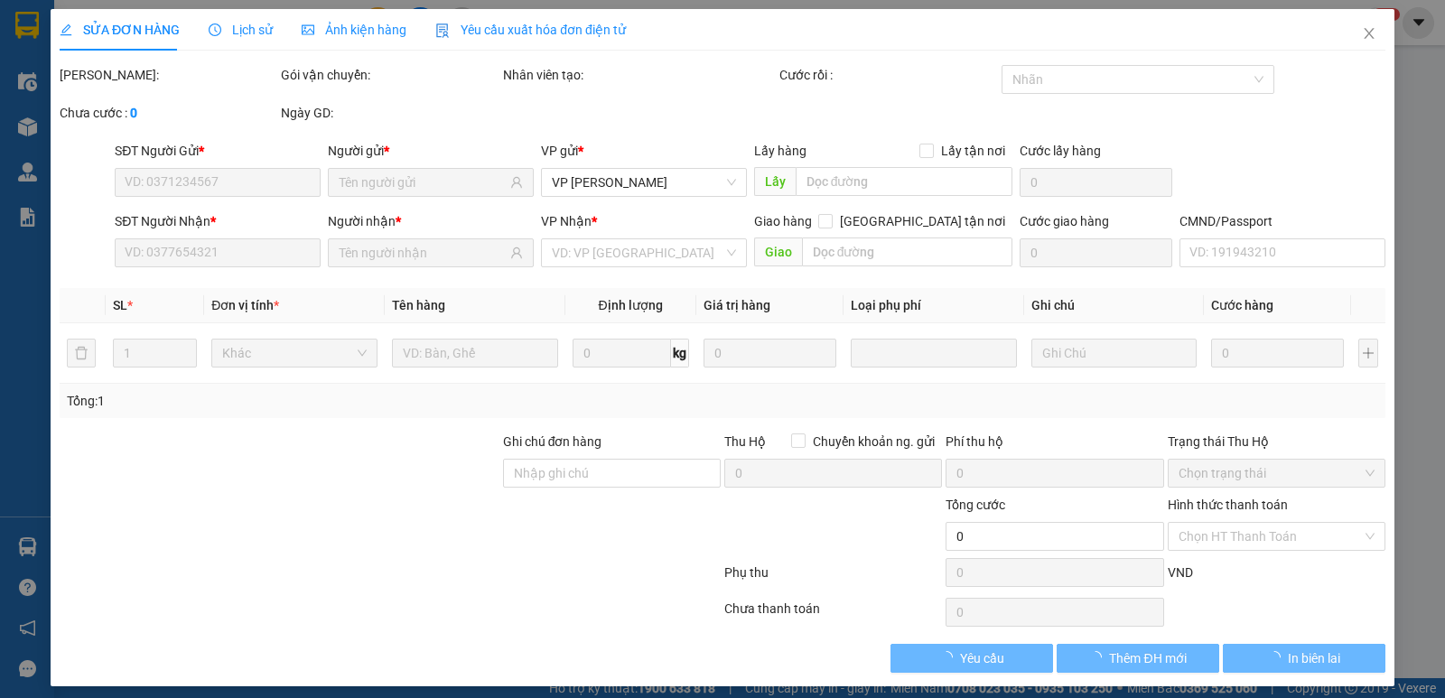
scroll to position [10, 0]
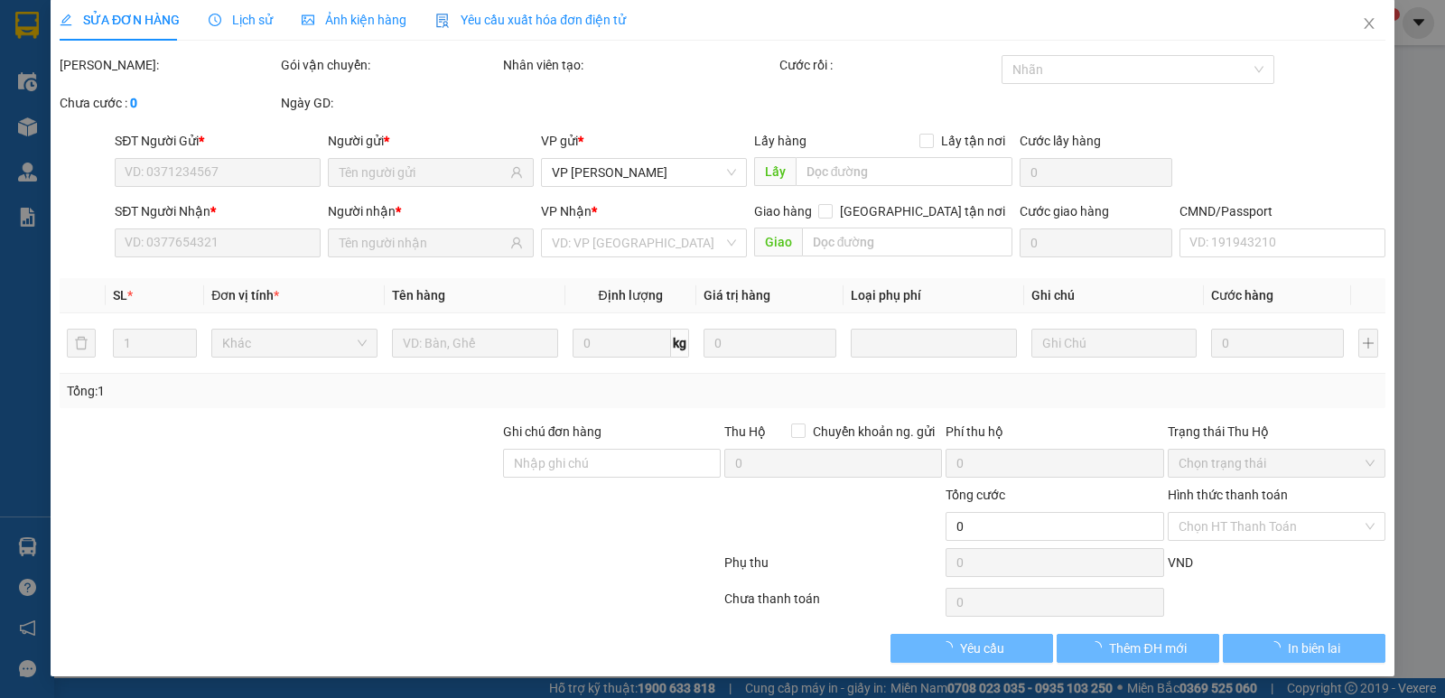
type input "0392478839"
type input "[PERSON_NAME]"
type input "0977941520"
type input "A TÙNG"
type input "40.000"
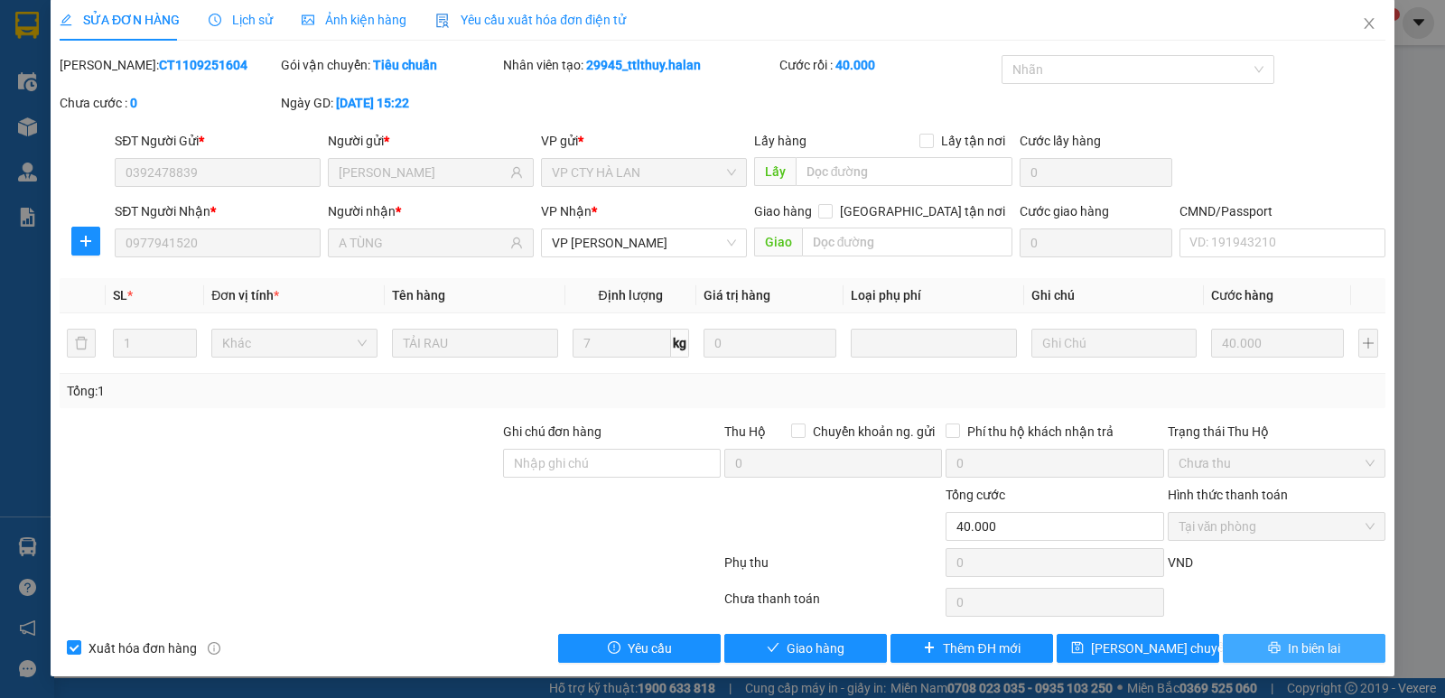
click at [1288, 639] on span "In biên lai" at bounding box center [1314, 649] width 52 height 20
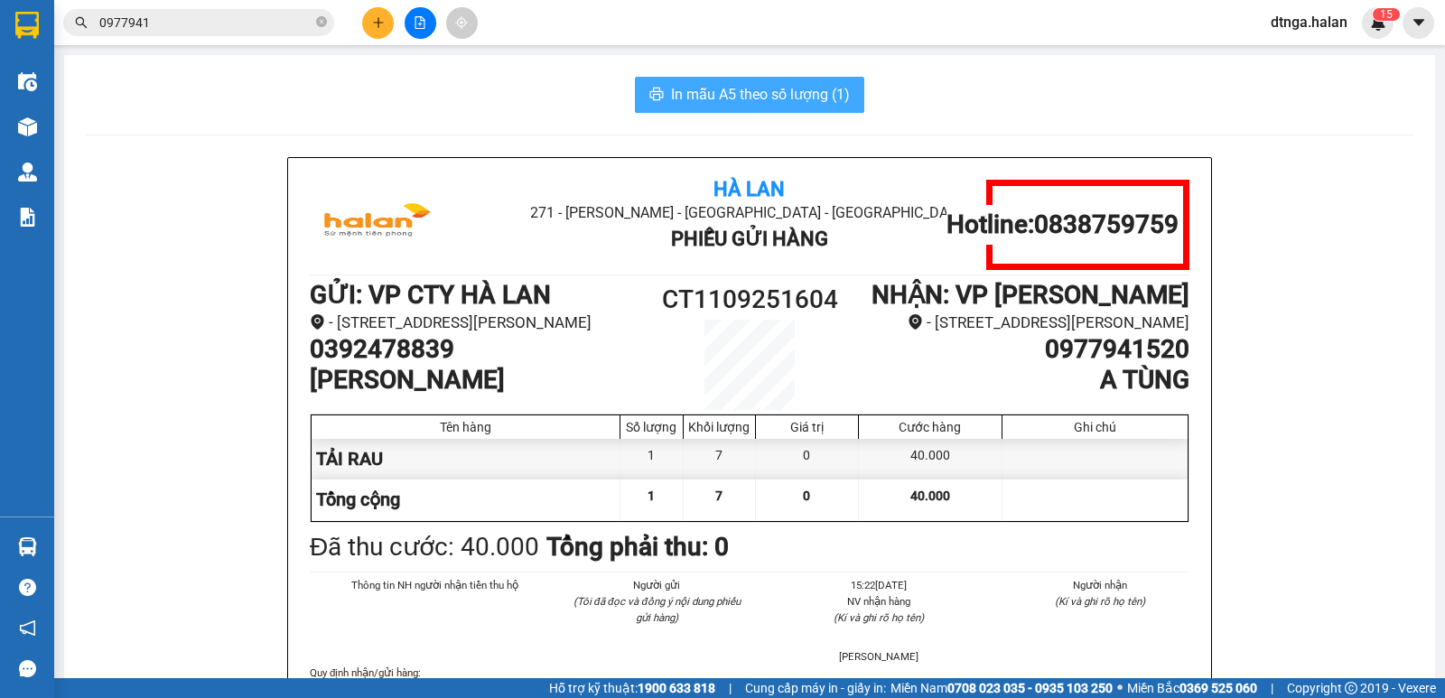
click at [827, 92] on span "In mẫu A5 theo số lượng (1)" at bounding box center [760, 94] width 179 height 23
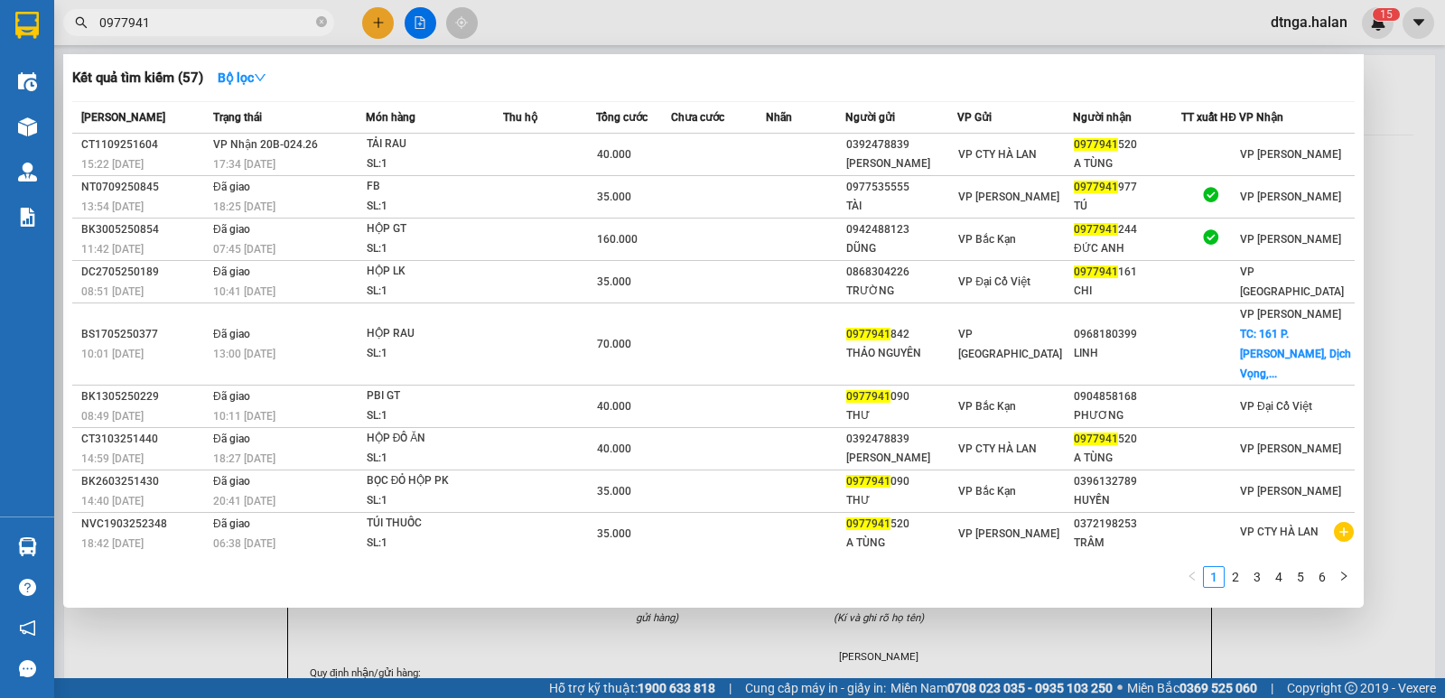
click at [269, 15] on input "0977941" at bounding box center [205, 23] width 213 height 20
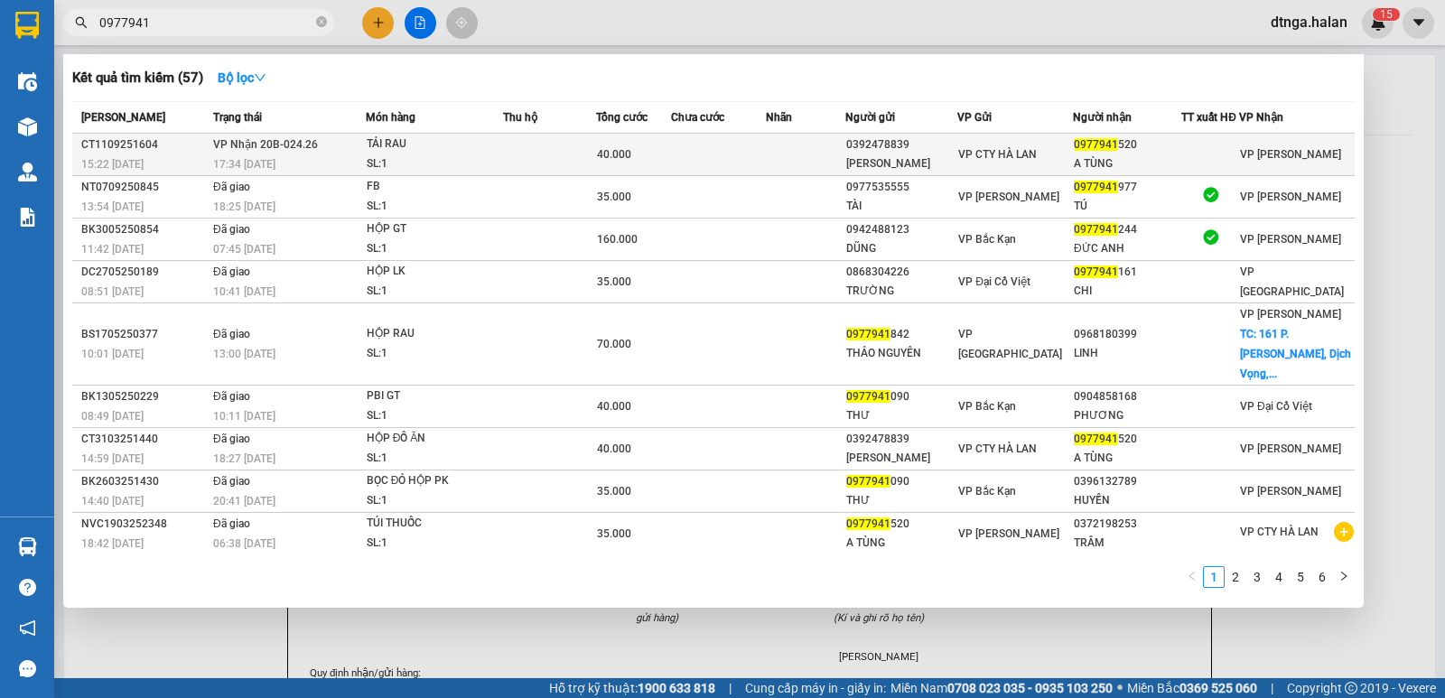
click at [332, 173] on div "17:34 [DATE]" at bounding box center [289, 164] width 152 height 20
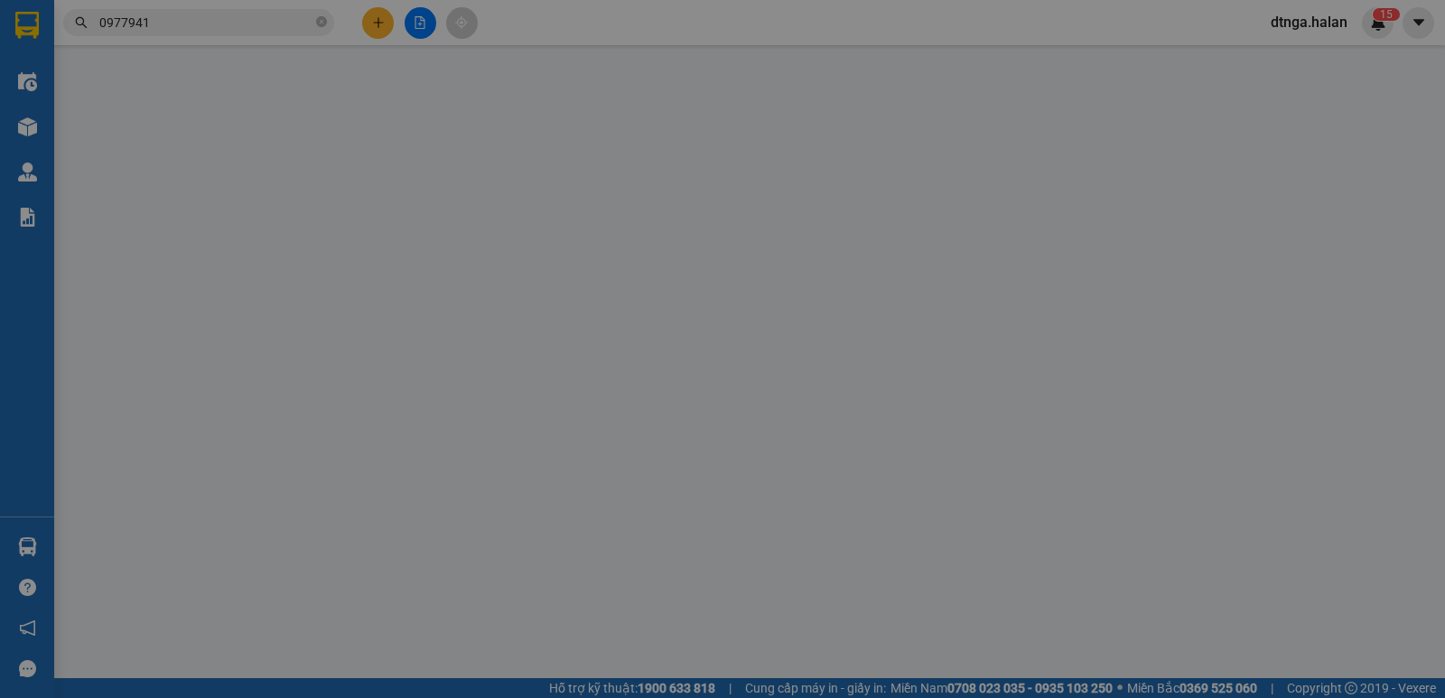
type input "0392478839"
type input "[PERSON_NAME]"
type input "0977941520"
type input "A TÙNG"
type input "40.000"
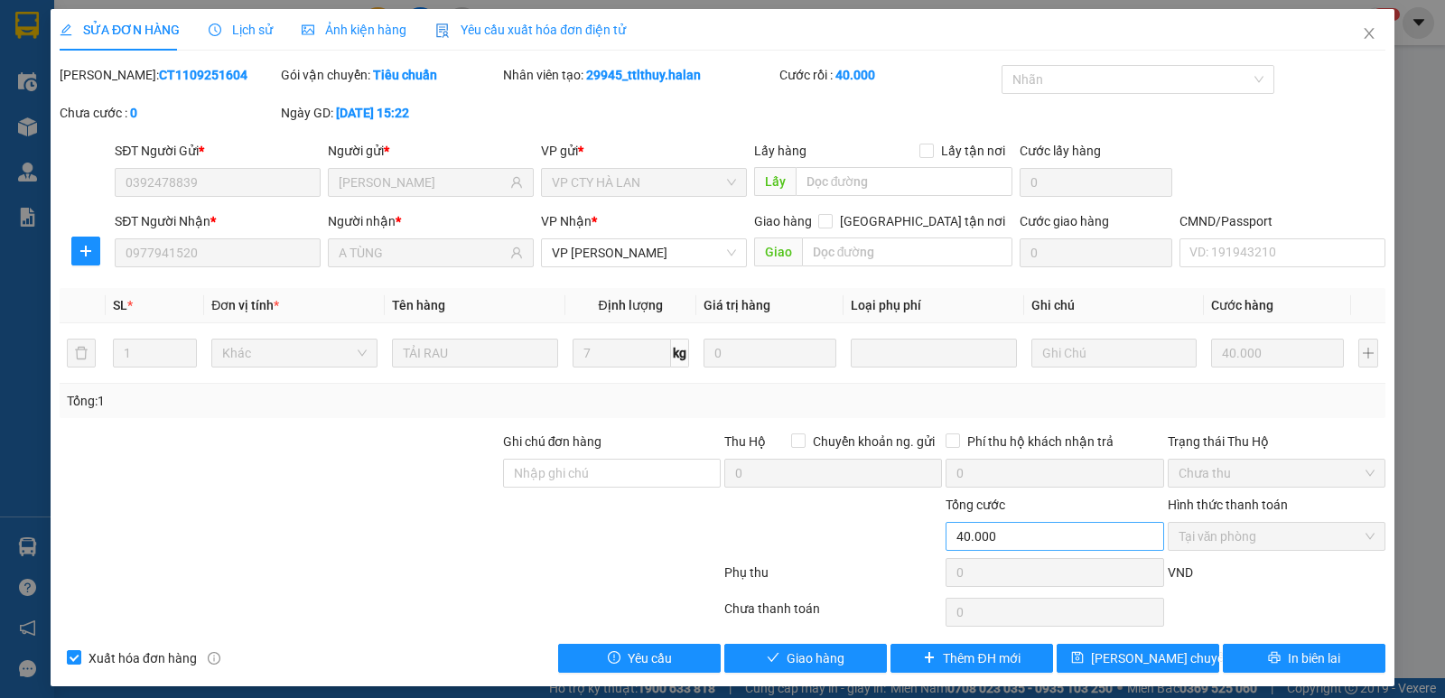
scroll to position [10, 0]
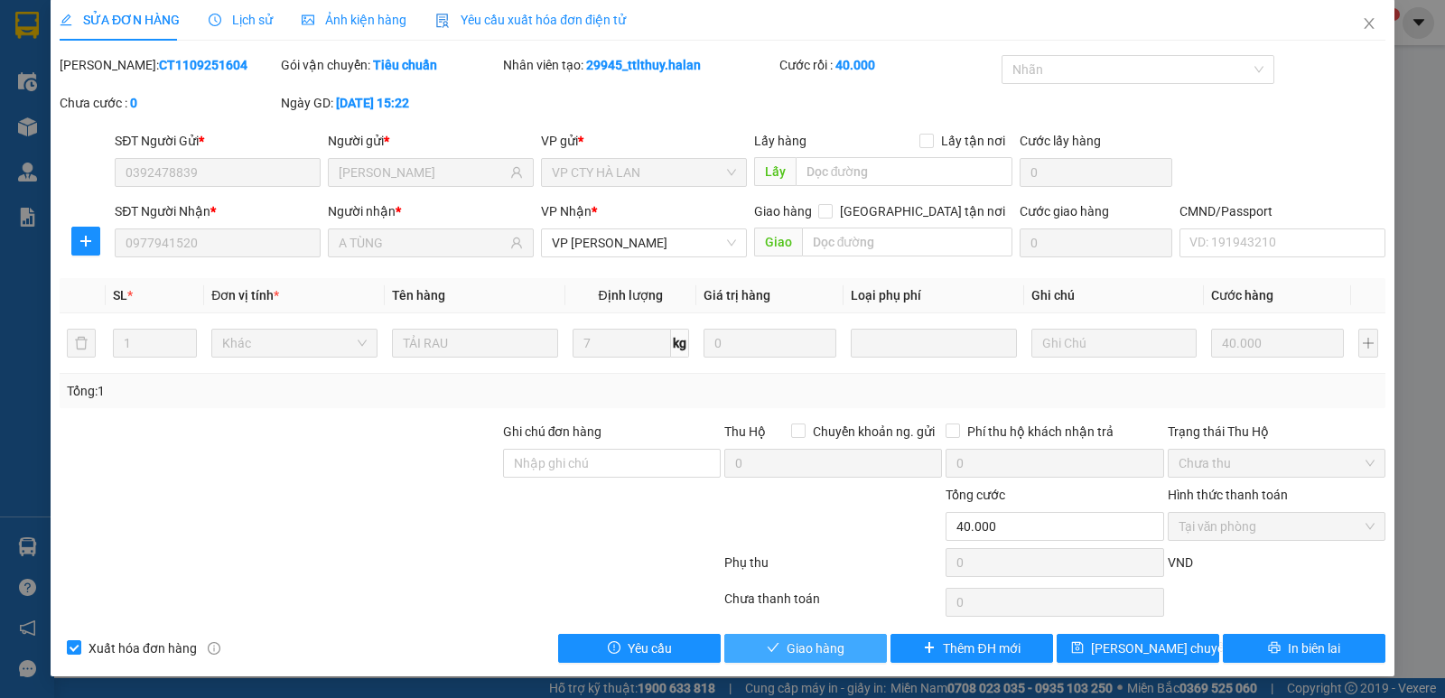
drag, startPoint x: 744, startPoint y: 655, endPoint x: 768, endPoint y: 656, distance: 23.5
click at [768, 656] on button "Giao hàng" at bounding box center [806, 648] width 163 height 29
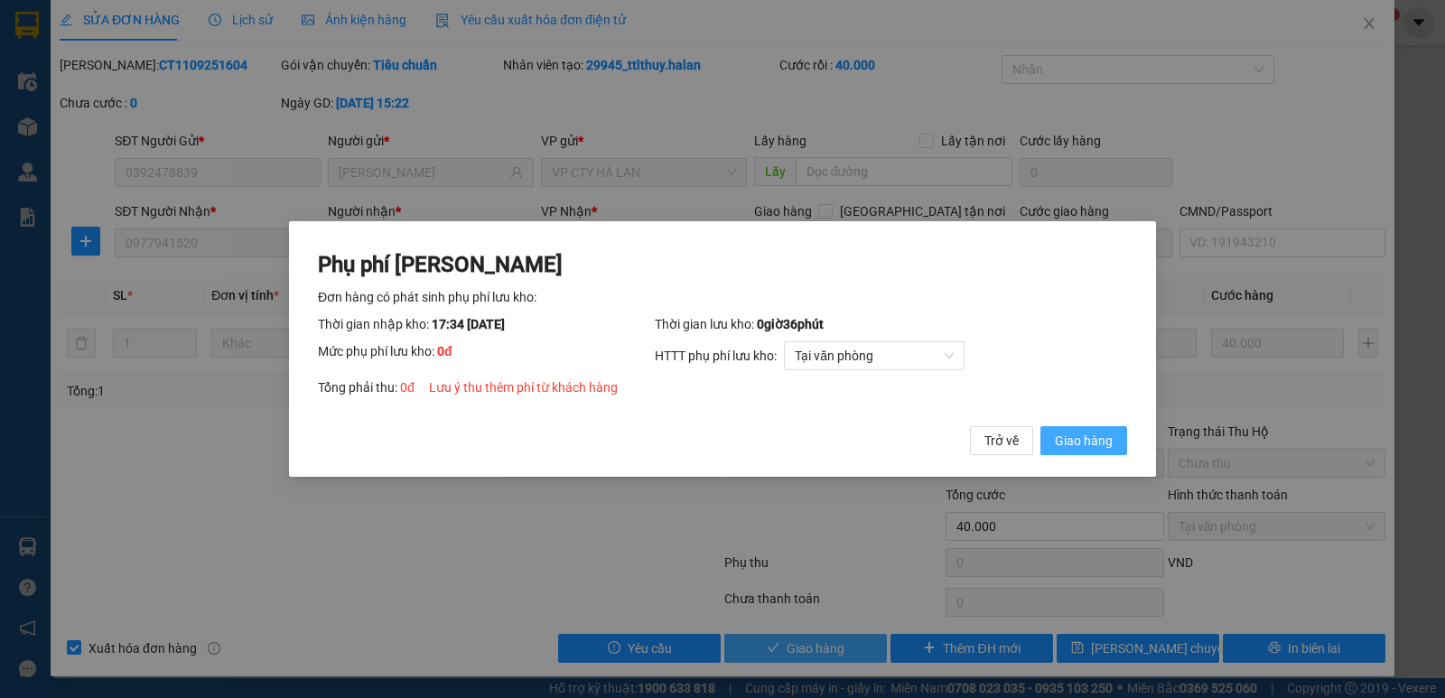
click at [1071, 450] on span "Giao hàng" at bounding box center [1084, 441] width 58 height 20
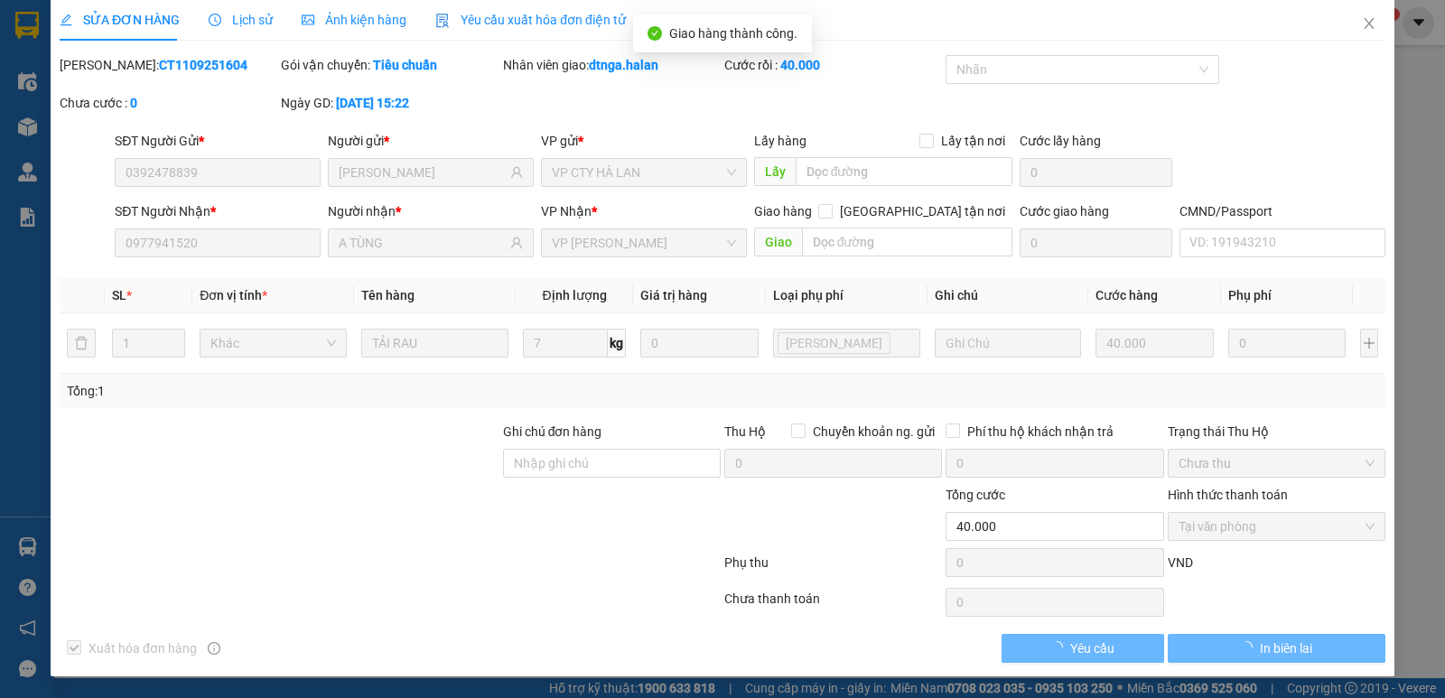
scroll to position [0, 0]
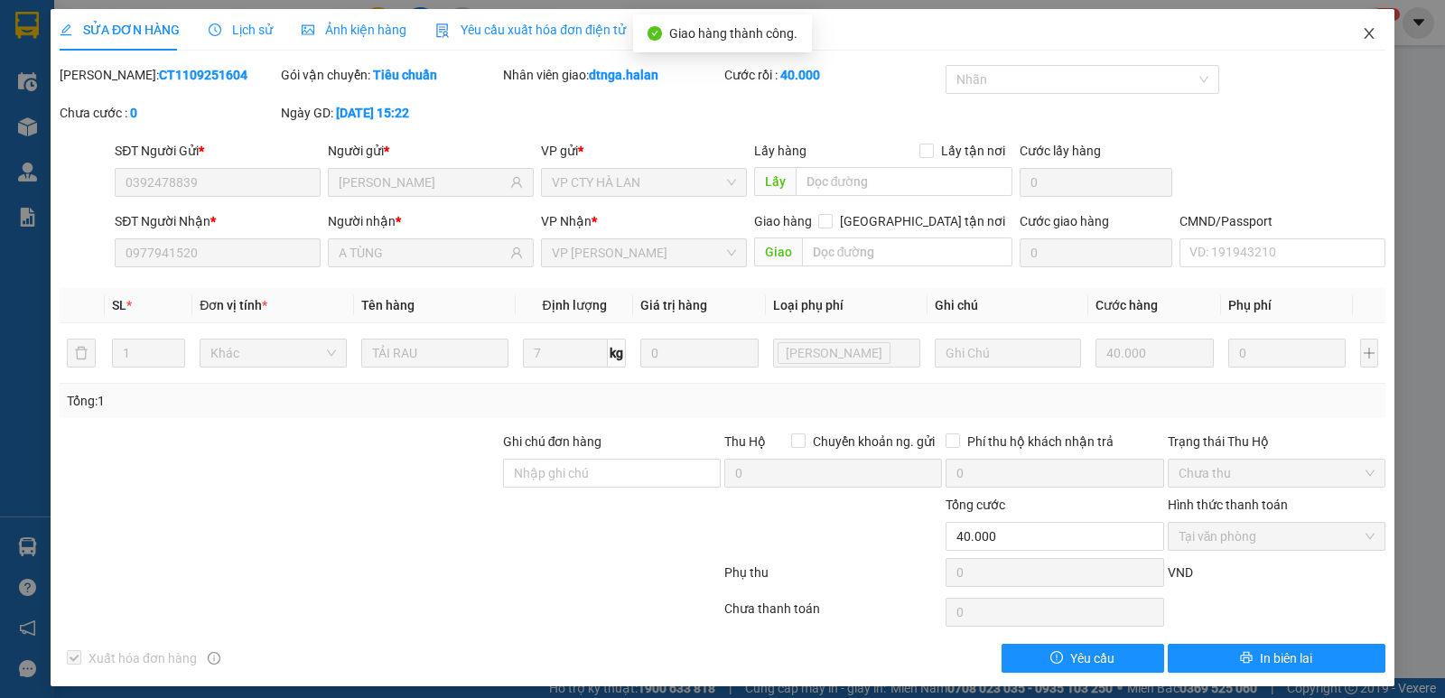
click at [1367, 36] on span "Close" at bounding box center [1369, 34] width 51 height 51
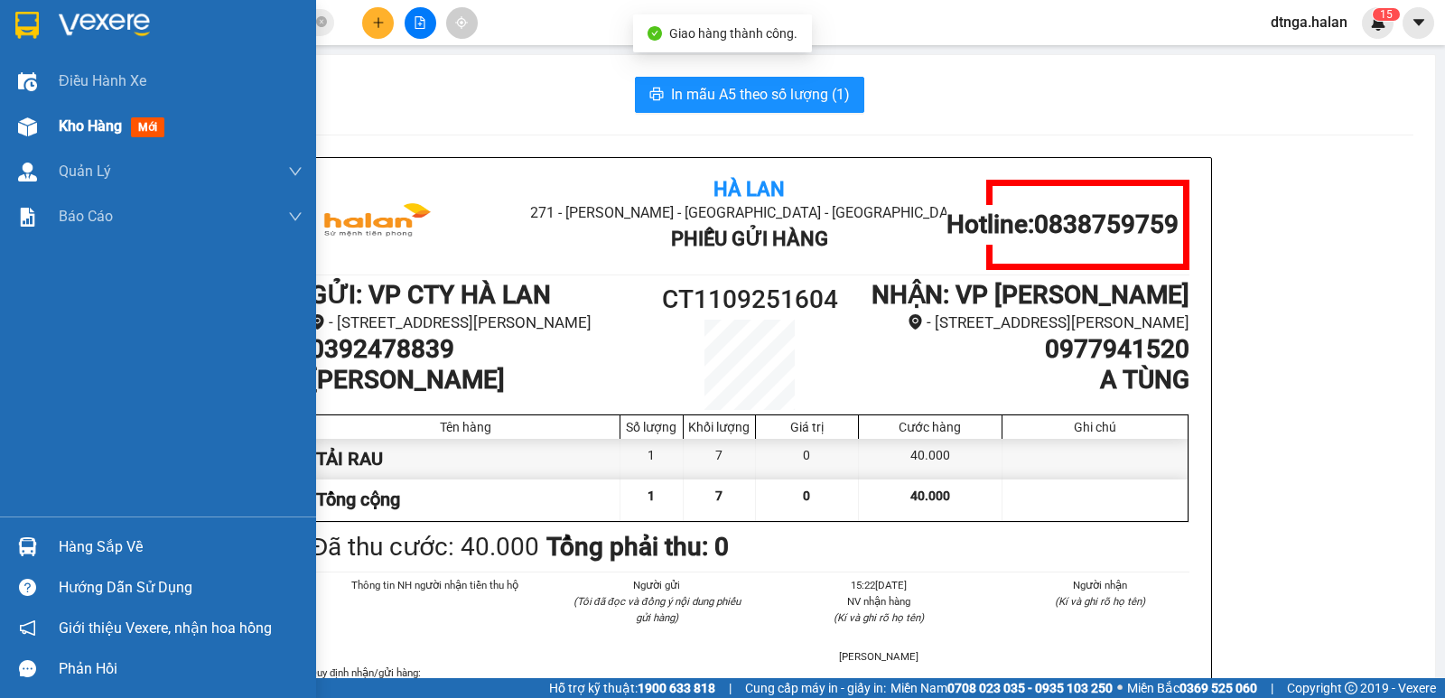
click at [67, 129] on span "Kho hàng" at bounding box center [90, 125] width 63 height 17
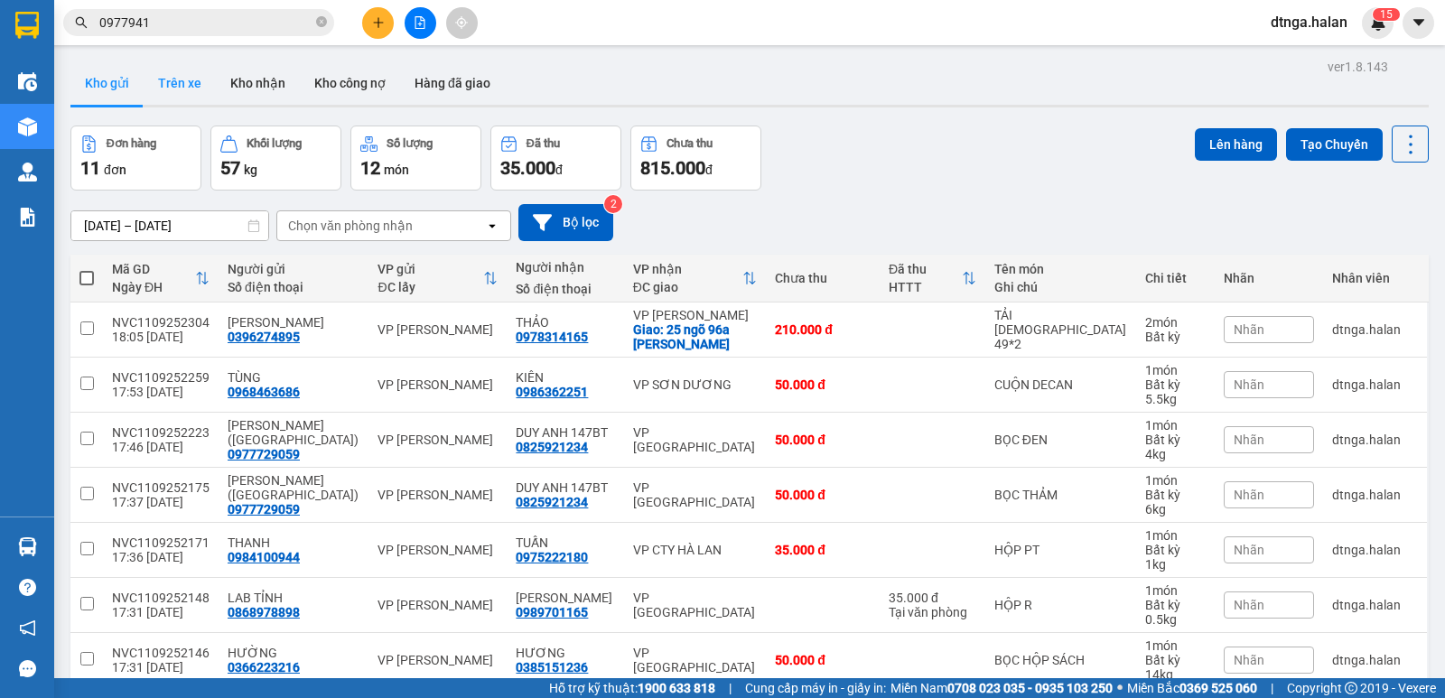
click at [211, 79] on button "Trên xe" at bounding box center [180, 82] width 72 height 43
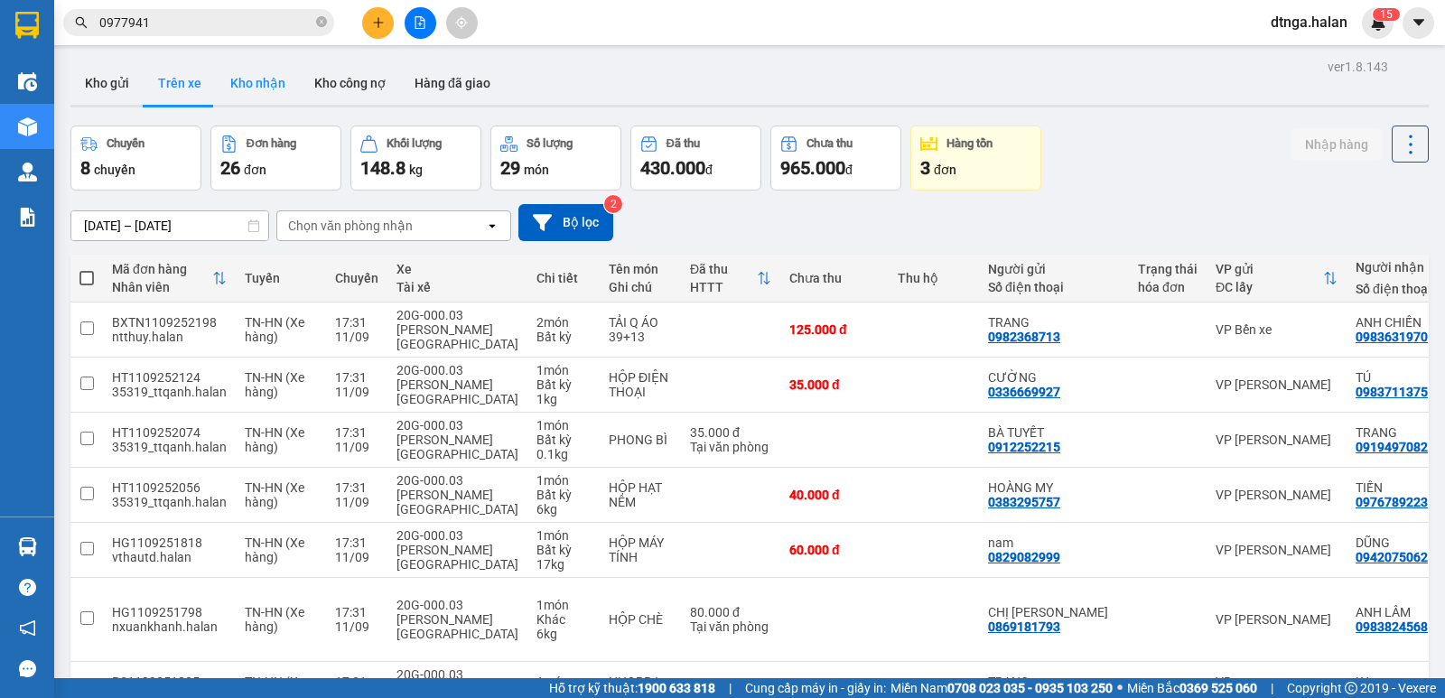
click at [245, 95] on button "Kho nhận" at bounding box center [258, 82] width 84 height 43
type input "[DATE] – [DATE]"
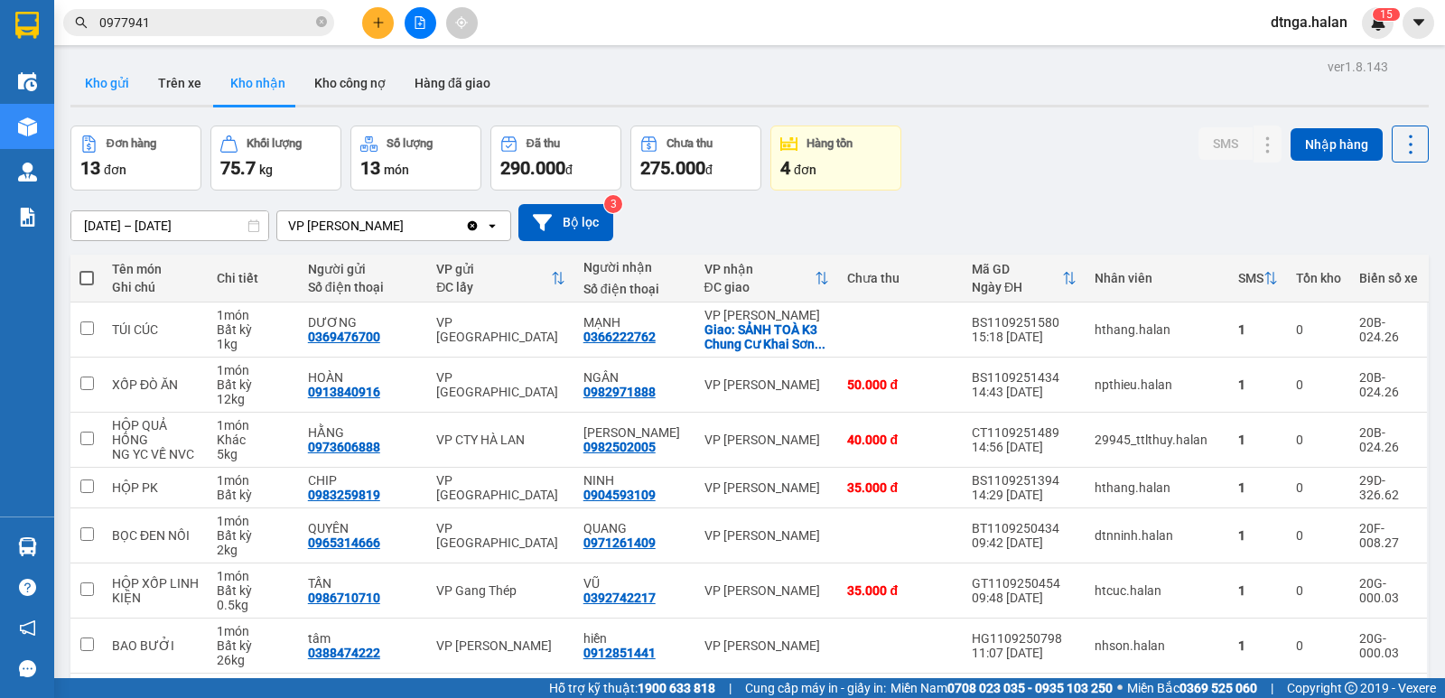
click at [102, 79] on button "Kho gửi" at bounding box center [106, 82] width 73 height 43
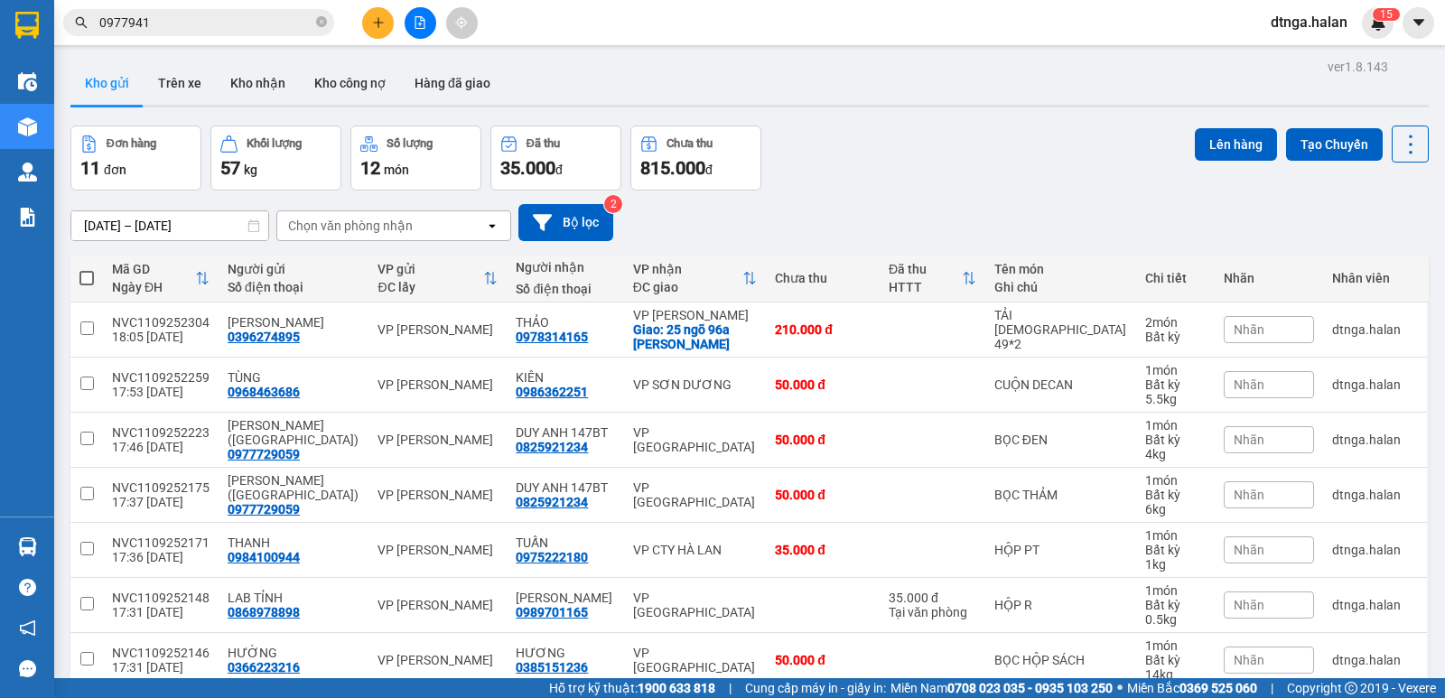
click at [184, 27] on input "0977941" at bounding box center [205, 23] width 213 height 20
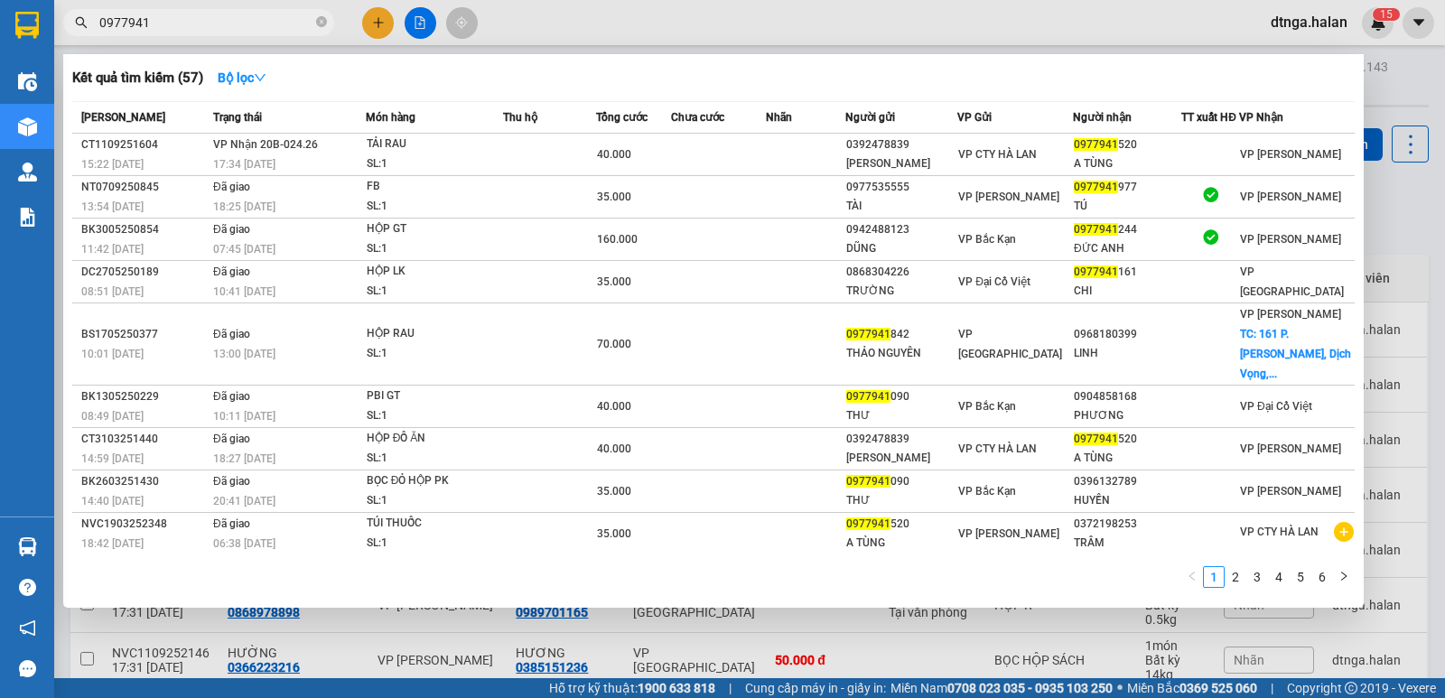
click at [184, 27] on input "0977941" at bounding box center [205, 23] width 213 height 20
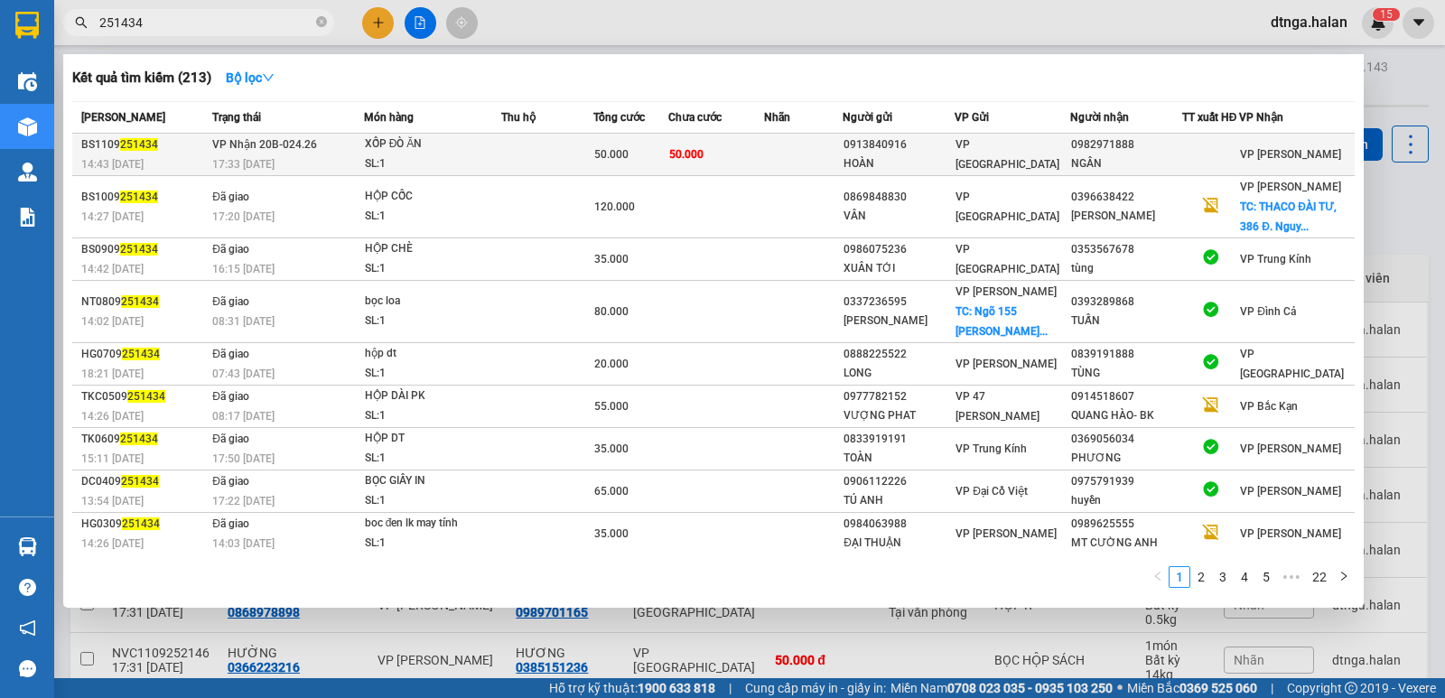
type input "251434"
click at [954, 139] on div "0913840916" at bounding box center [899, 145] width 110 height 19
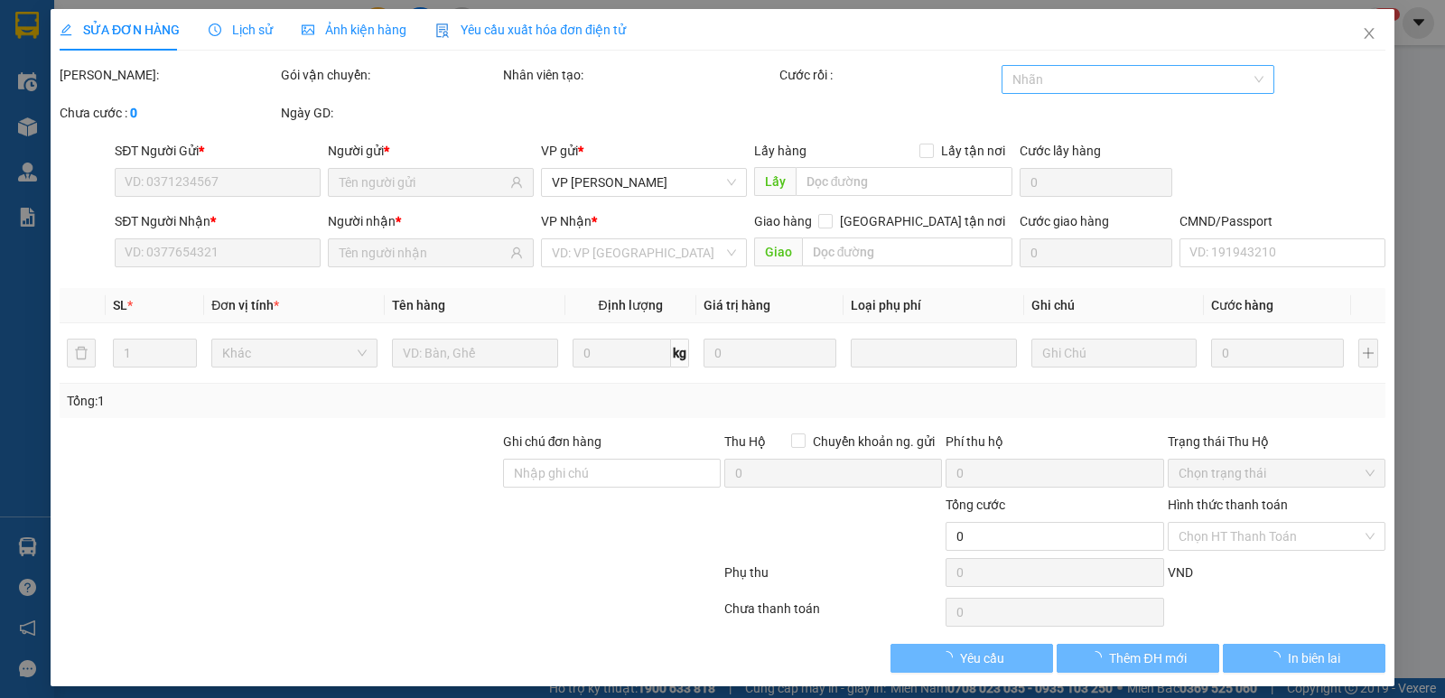
type input "0913840916"
type input "HOÀN"
type input "0982971888"
type input "NGÂN"
type input "50.000"
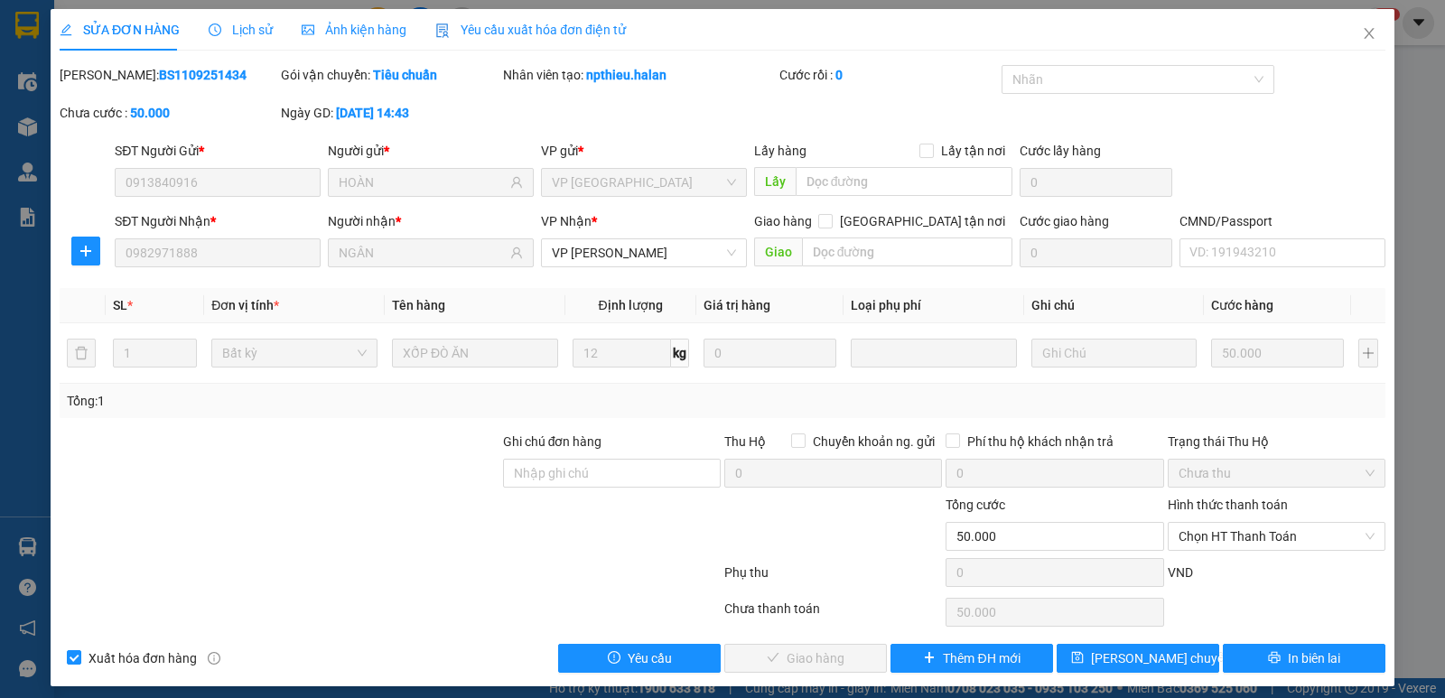
scroll to position [10, 0]
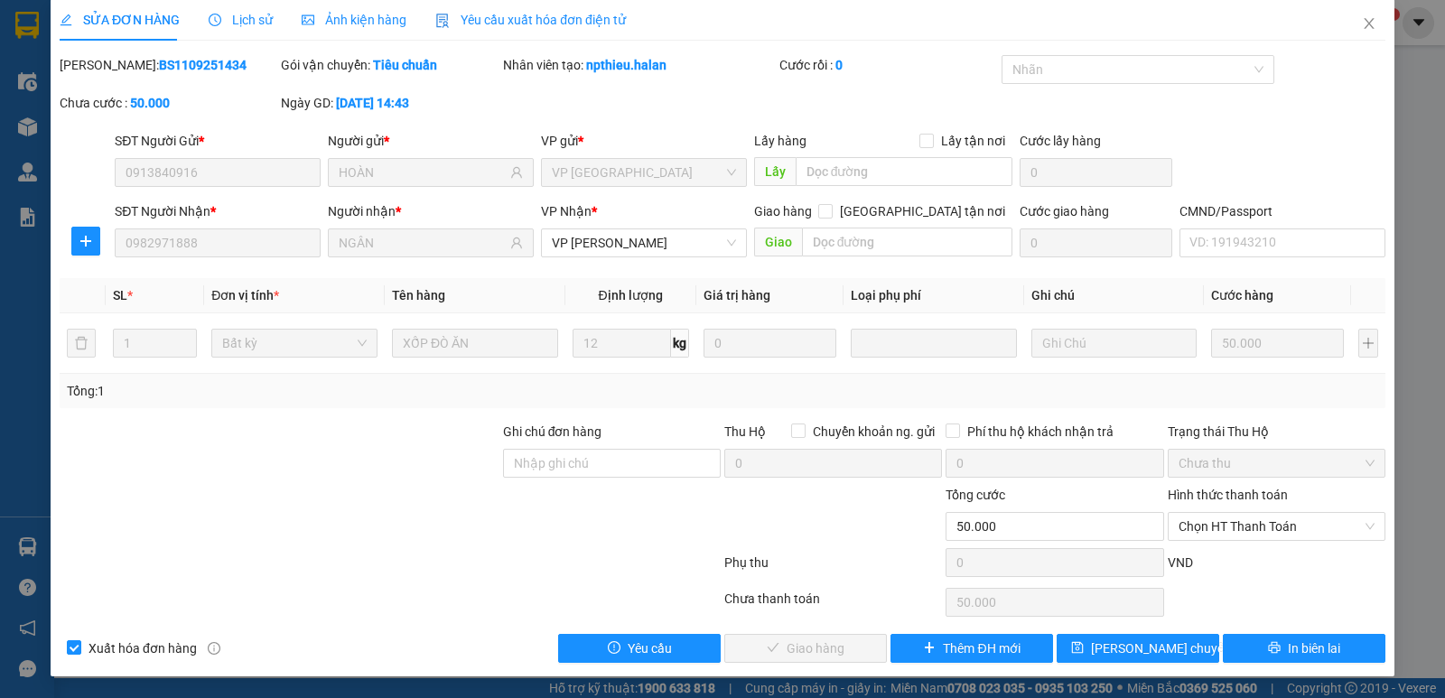
drag, startPoint x: 1274, startPoint y: 508, endPoint x: 1255, endPoint y: 545, distance: 41.6
click at [1274, 507] on div "Hình thức thanh toán" at bounding box center [1277, 498] width 218 height 27
drag, startPoint x: 1257, startPoint y: 515, endPoint x: 1242, endPoint y: 542, distance: 30.7
click at [1257, 516] on span "Chọn HT Thanh Toán" at bounding box center [1277, 526] width 196 height 27
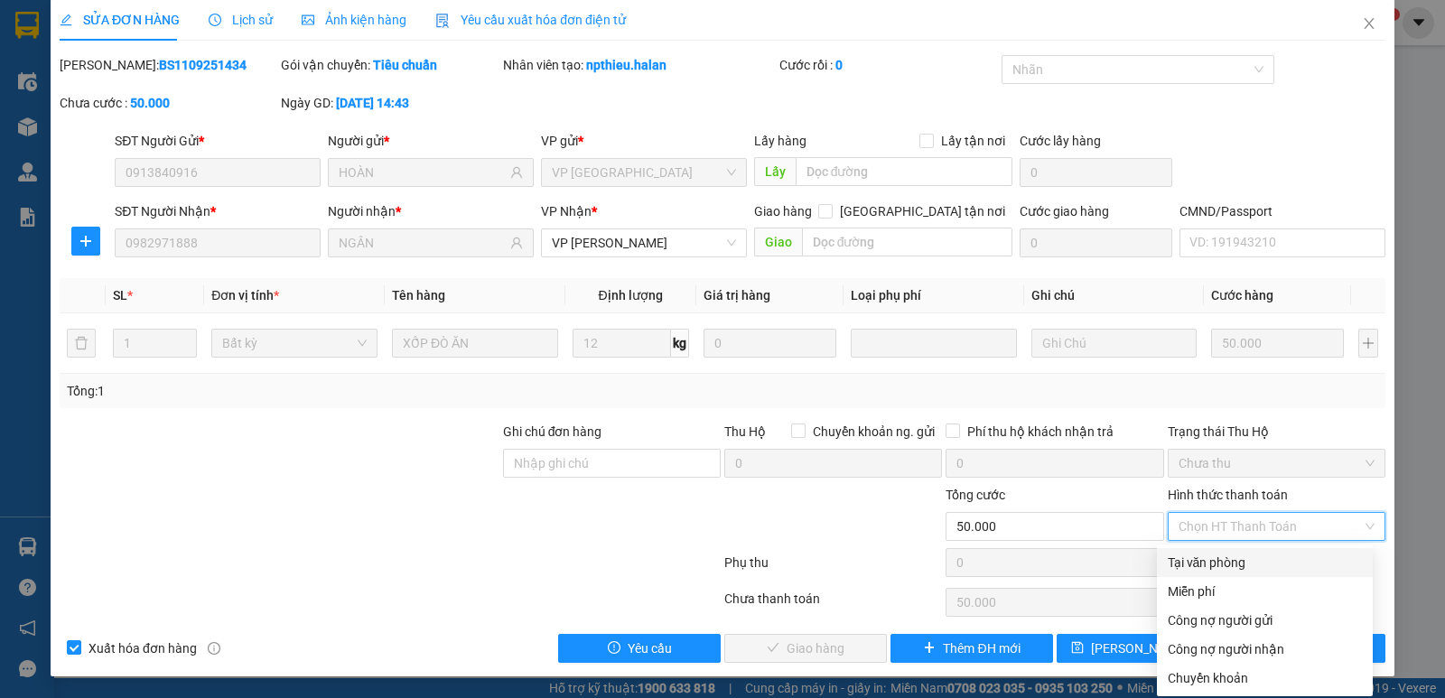
click at [1209, 549] on div "Tại văn phòng" at bounding box center [1265, 562] width 216 height 29
type input "0"
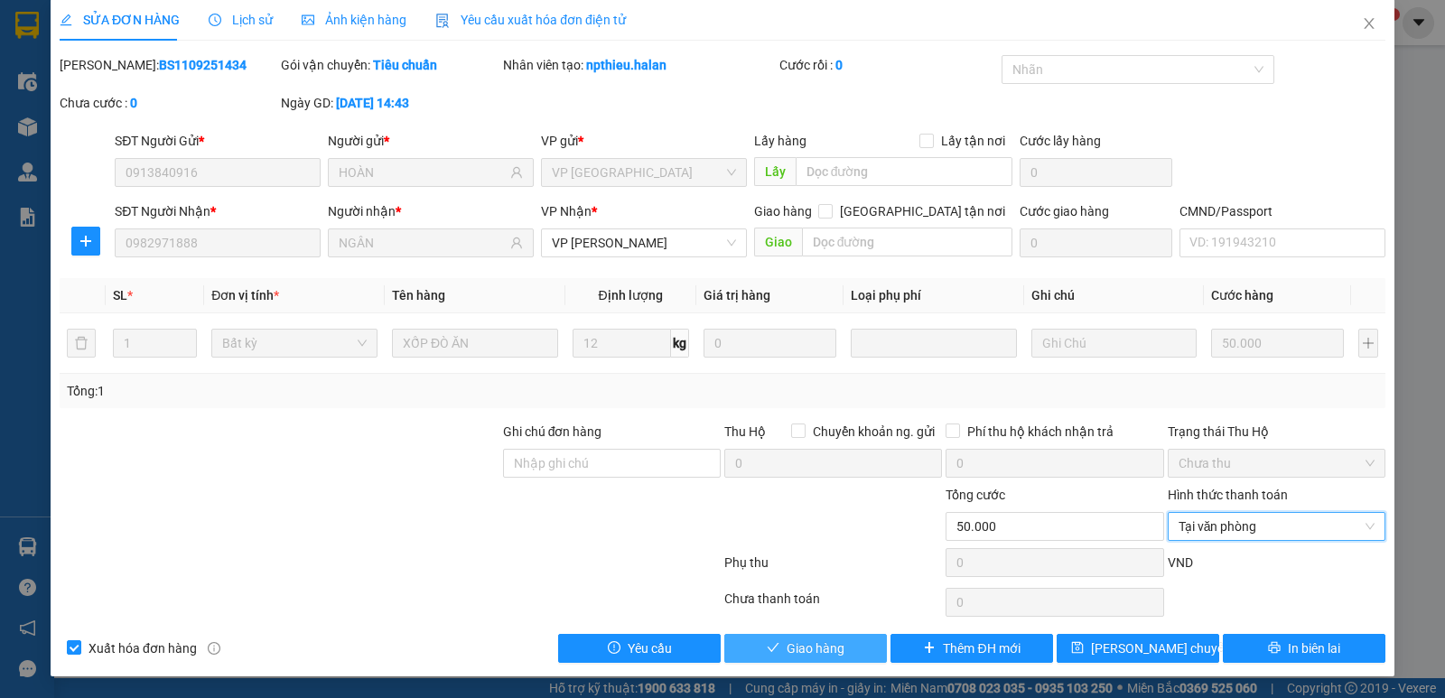
click at [781, 660] on button "Giao hàng" at bounding box center [806, 648] width 163 height 29
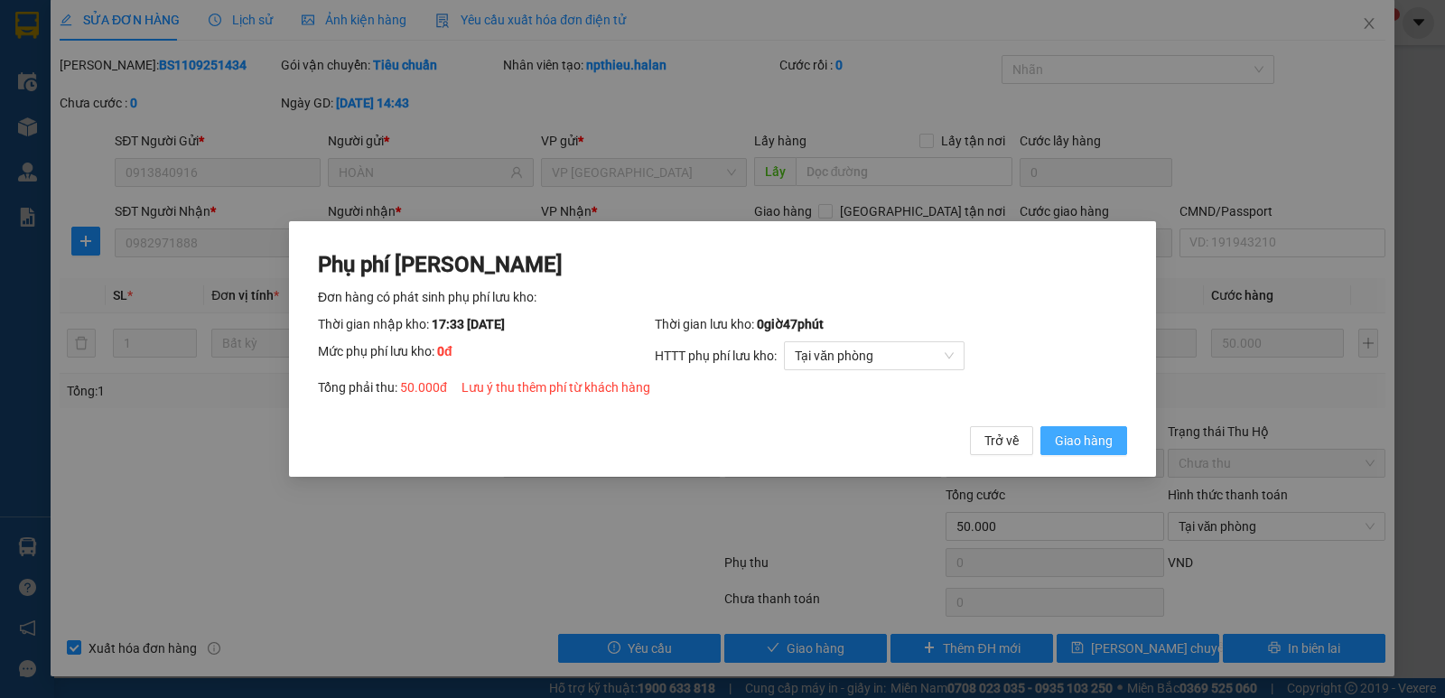
click at [1071, 454] on button "Giao hàng" at bounding box center [1084, 440] width 87 height 29
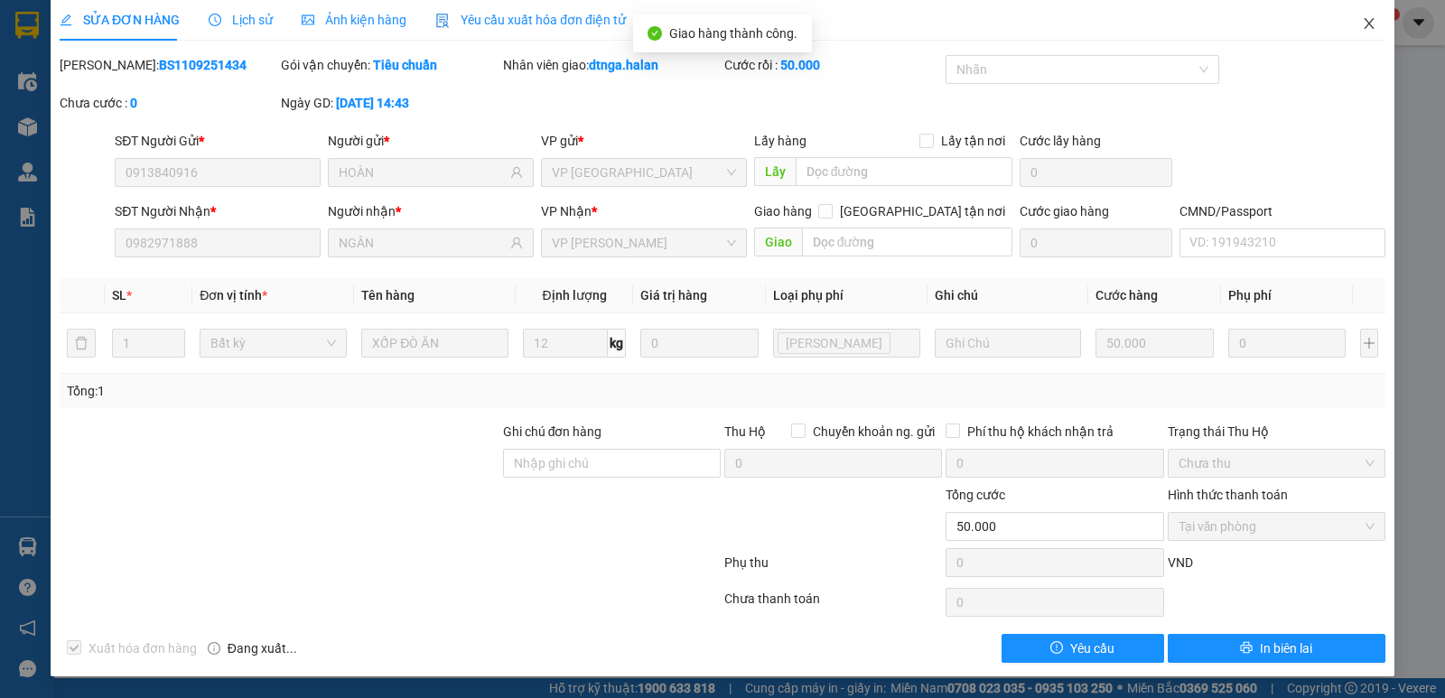
click at [1347, 22] on span "Close" at bounding box center [1369, 24] width 51 height 51
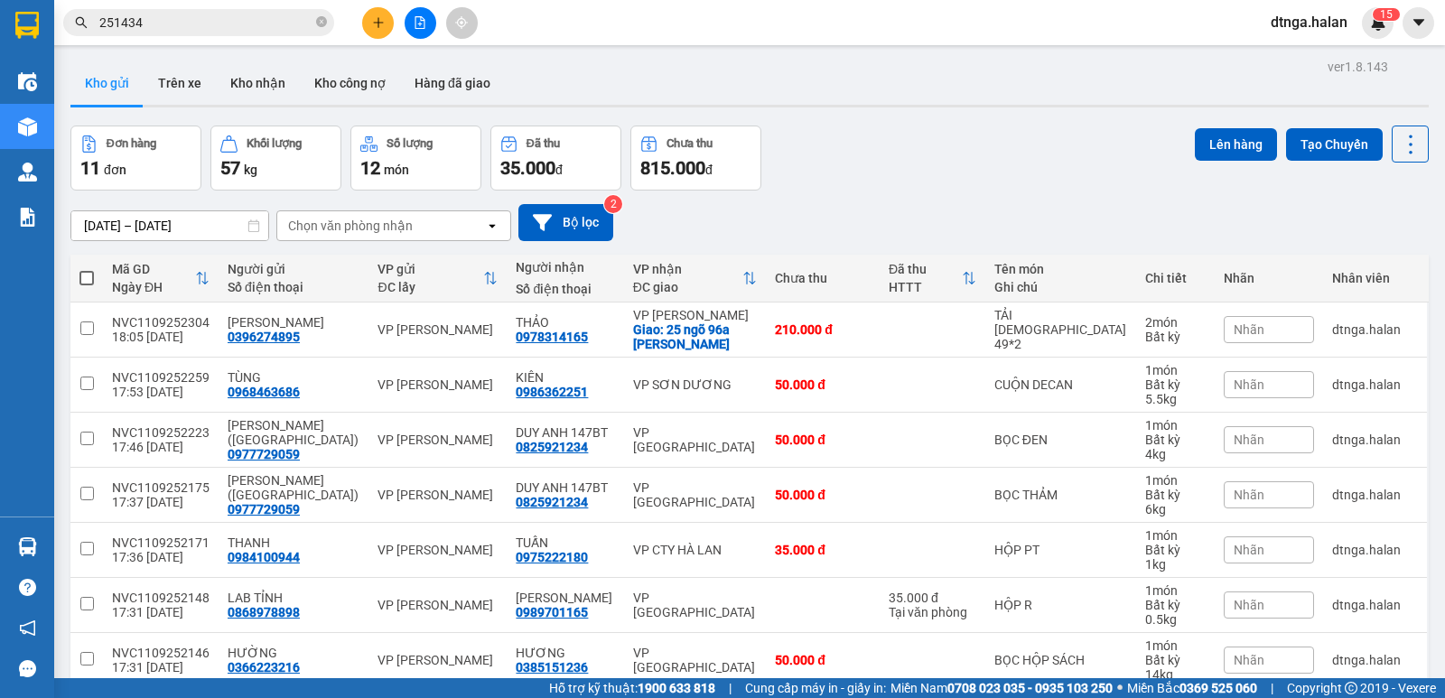
click at [373, 10] on button at bounding box center [378, 23] width 32 height 32
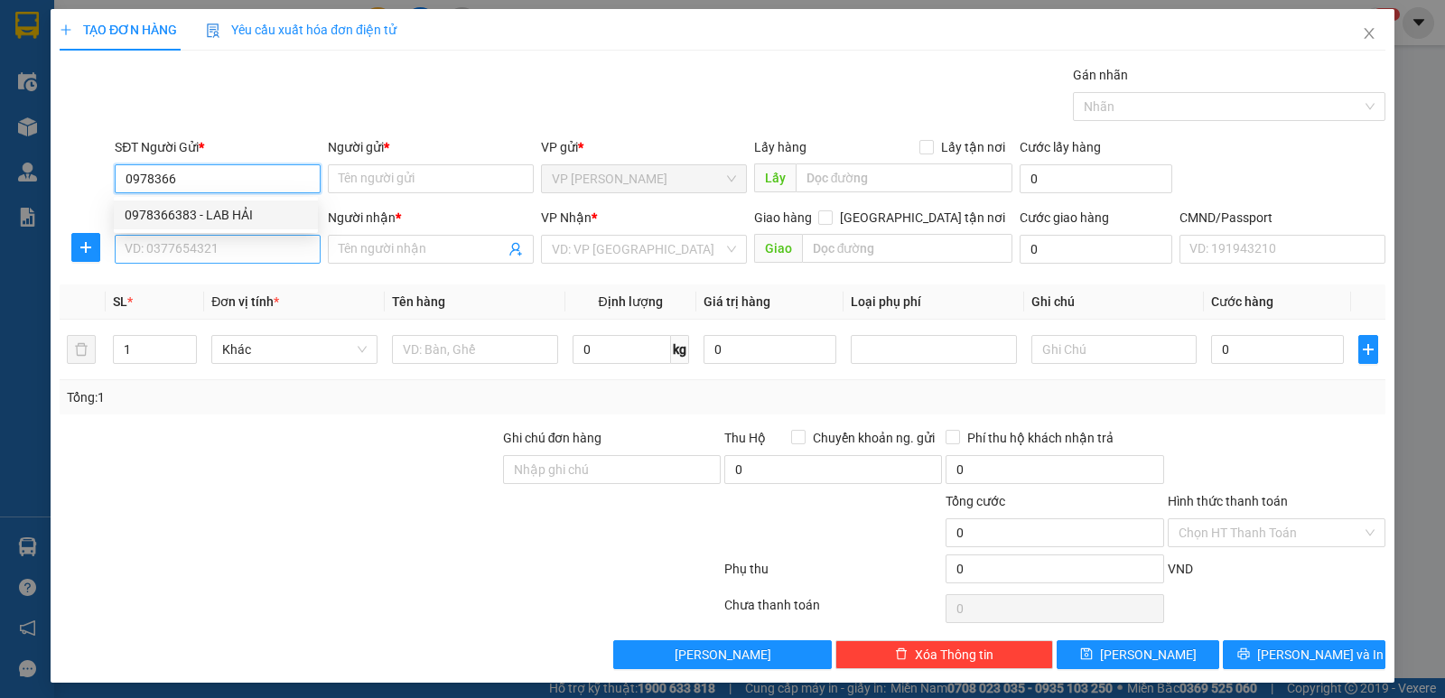
drag, startPoint x: 229, startPoint y: 218, endPoint x: 232, endPoint y: 243, distance: 25.6
click at [229, 219] on div "0978366383 - LAB HẢI" at bounding box center [216, 215] width 182 height 20
type input "0978366383"
type input "LAB HẢI"
type input "0978366383"
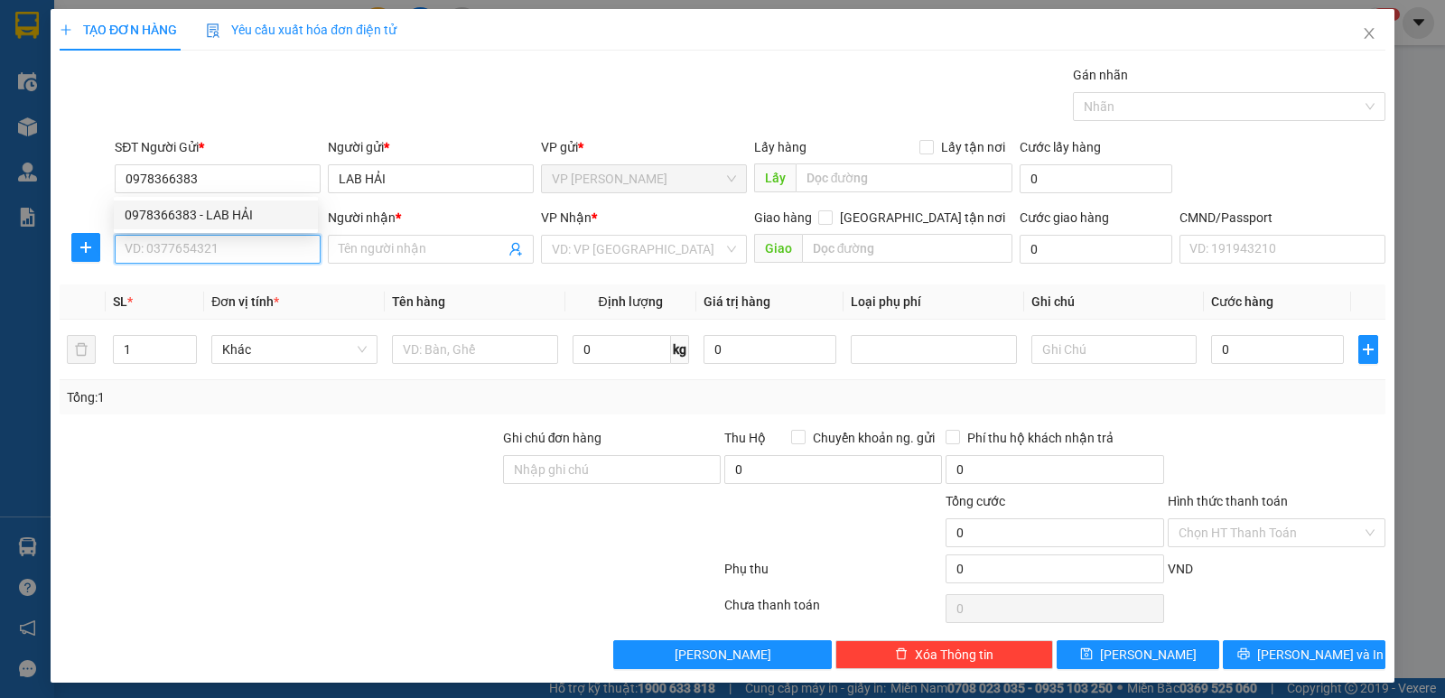
click at [232, 244] on input "SĐT Người Nhận *" at bounding box center [218, 249] width 206 height 29
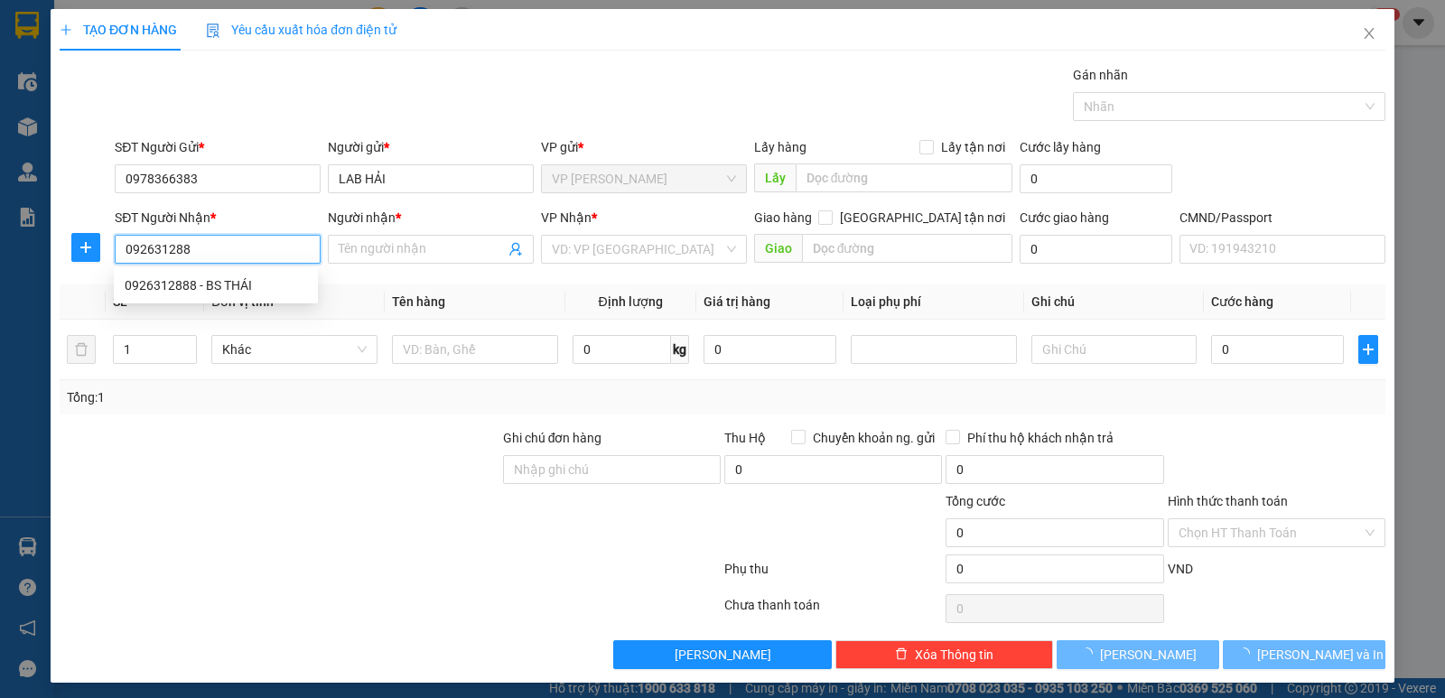
type input "0926312888"
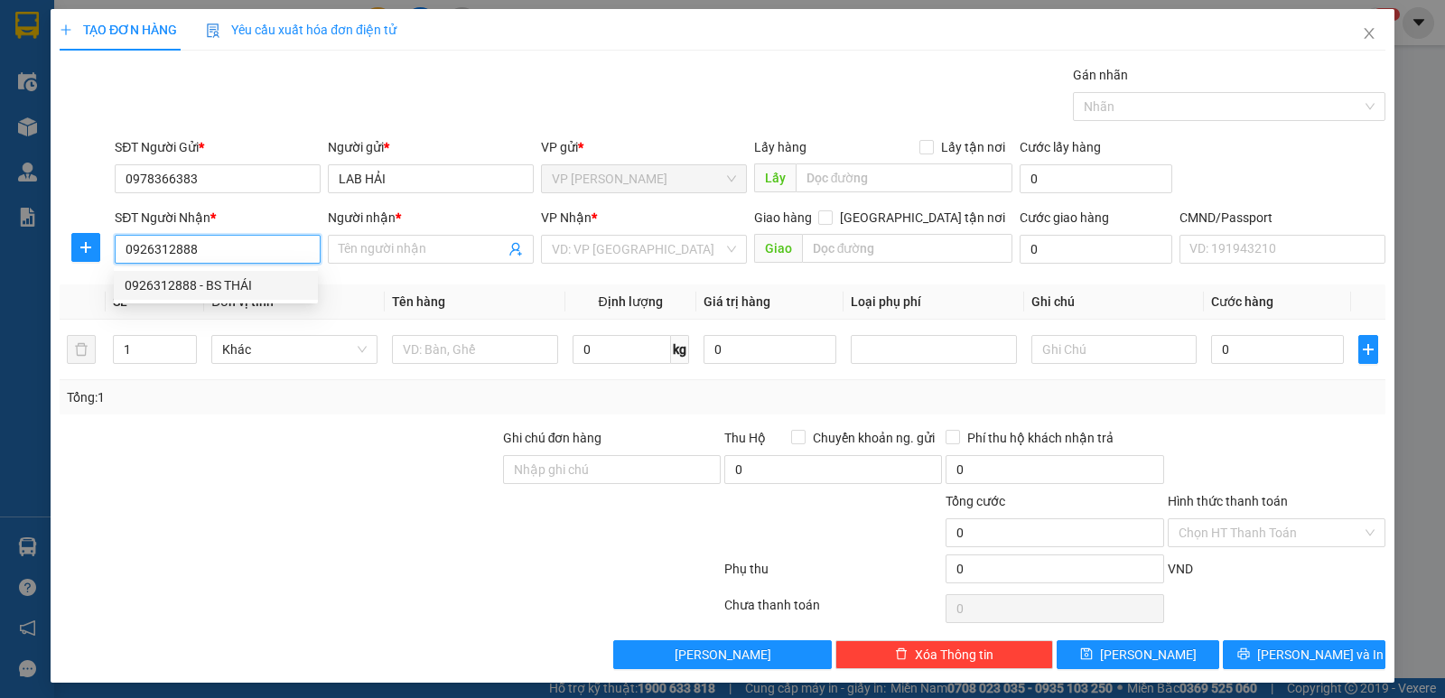
click at [252, 277] on div "0926312888 - BS THÁI" at bounding box center [216, 286] width 182 height 20
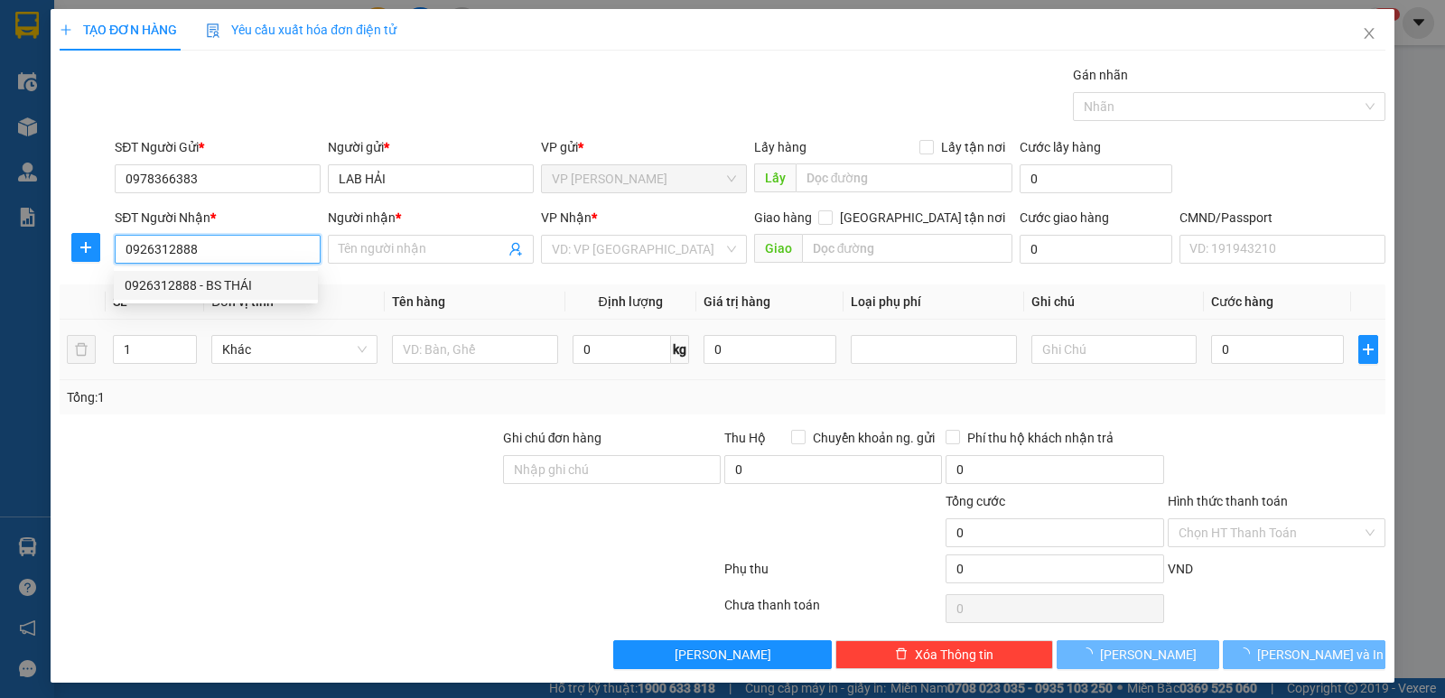
type input "BS THÁI"
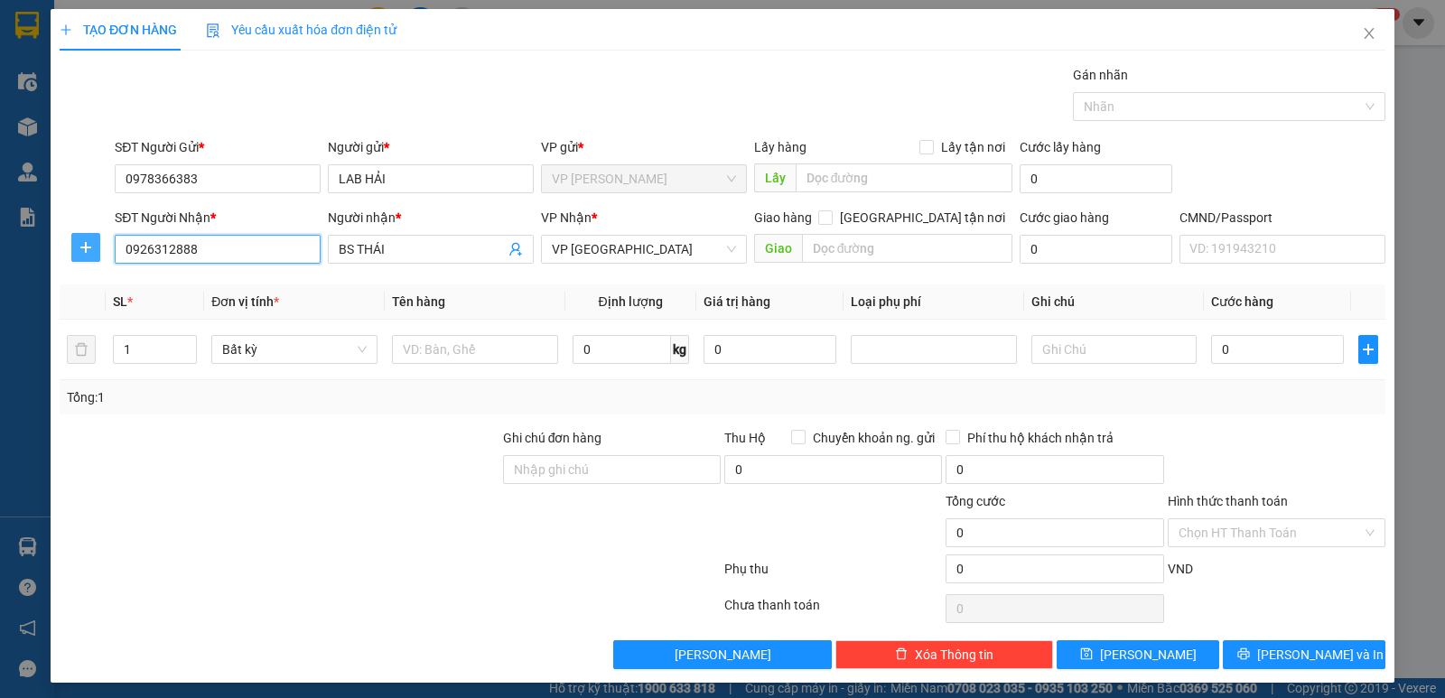
type input "0926312888"
click at [90, 243] on icon "plus" at bounding box center [86, 247] width 14 height 14
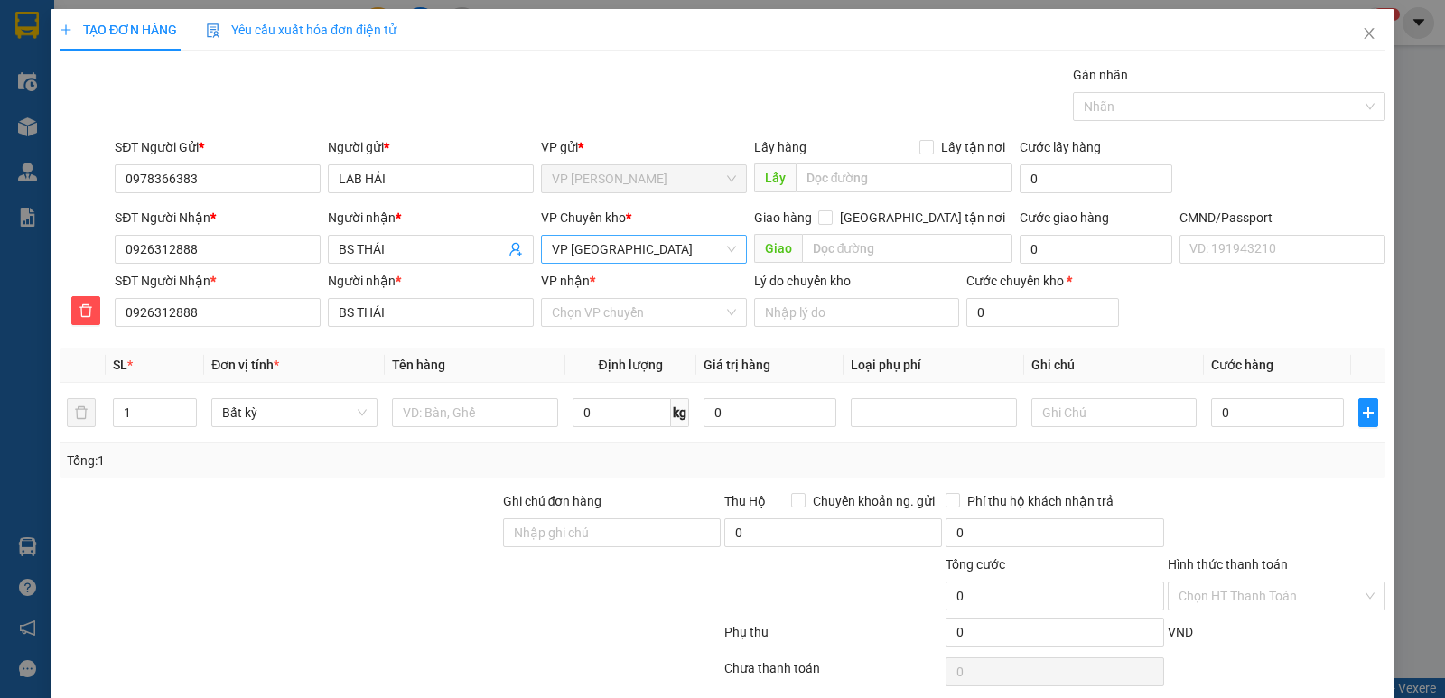
click at [554, 238] on span "VP [GEOGRAPHIC_DATA]" at bounding box center [644, 249] width 184 height 27
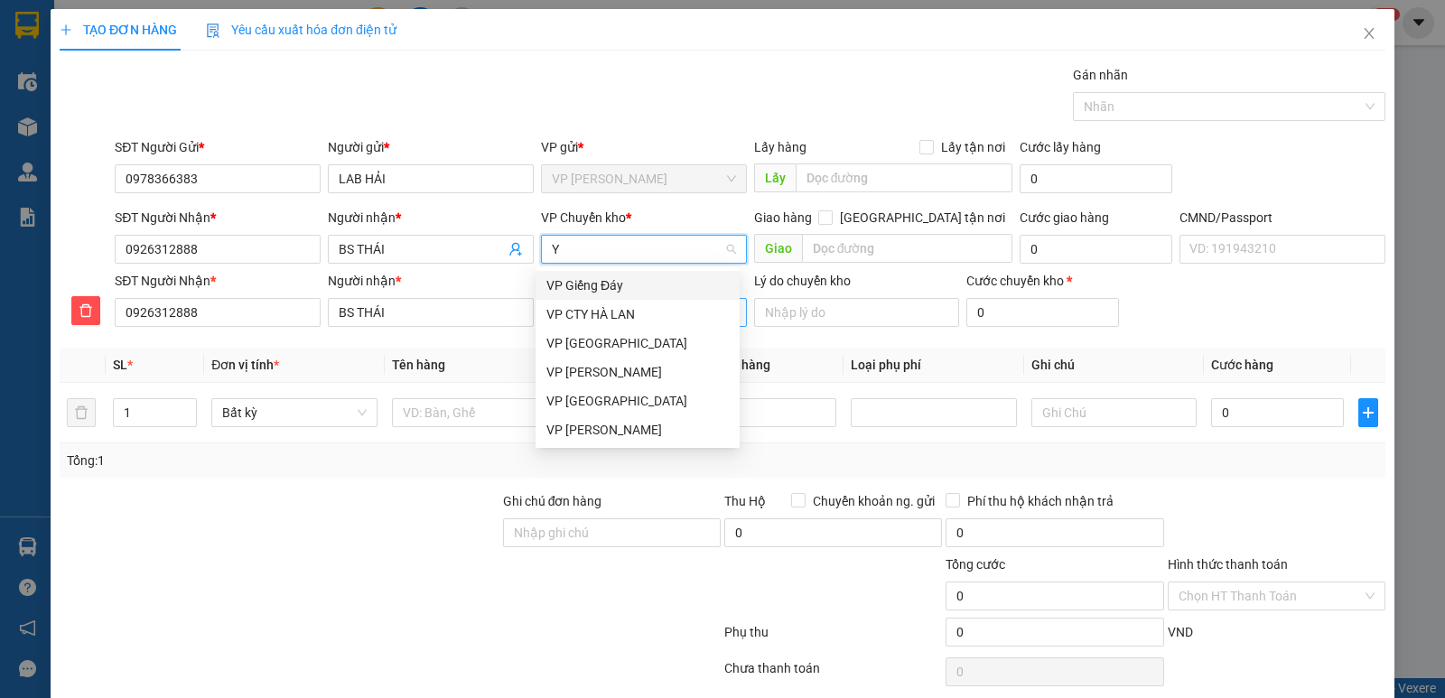
type input "YB"
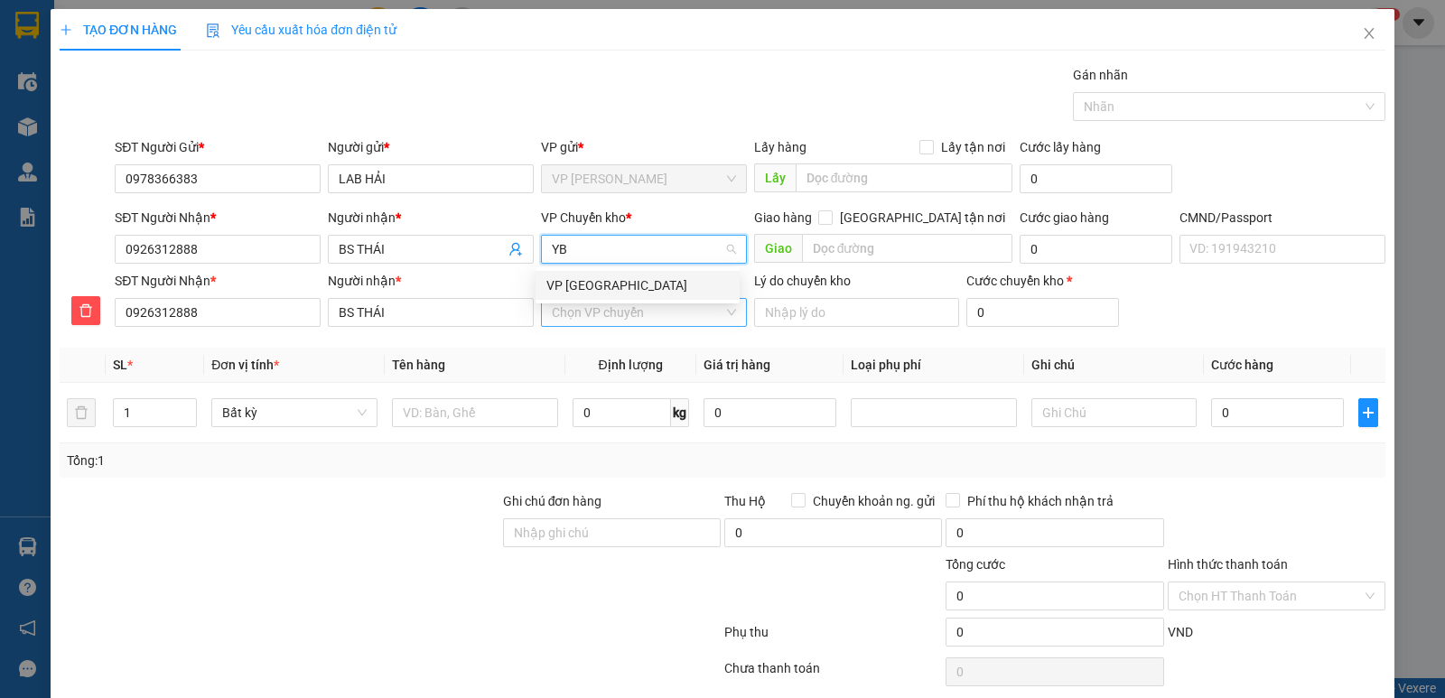
click at [585, 291] on div "VP [GEOGRAPHIC_DATA]" at bounding box center [638, 286] width 182 height 20
drag, startPoint x: 603, startPoint y: 316, endPoint x: 599, endPoint y: 325, distance: 9.7
click at [603, 317] on input "VP nhận *" at bounding box center [638, 312] width 172 height 27
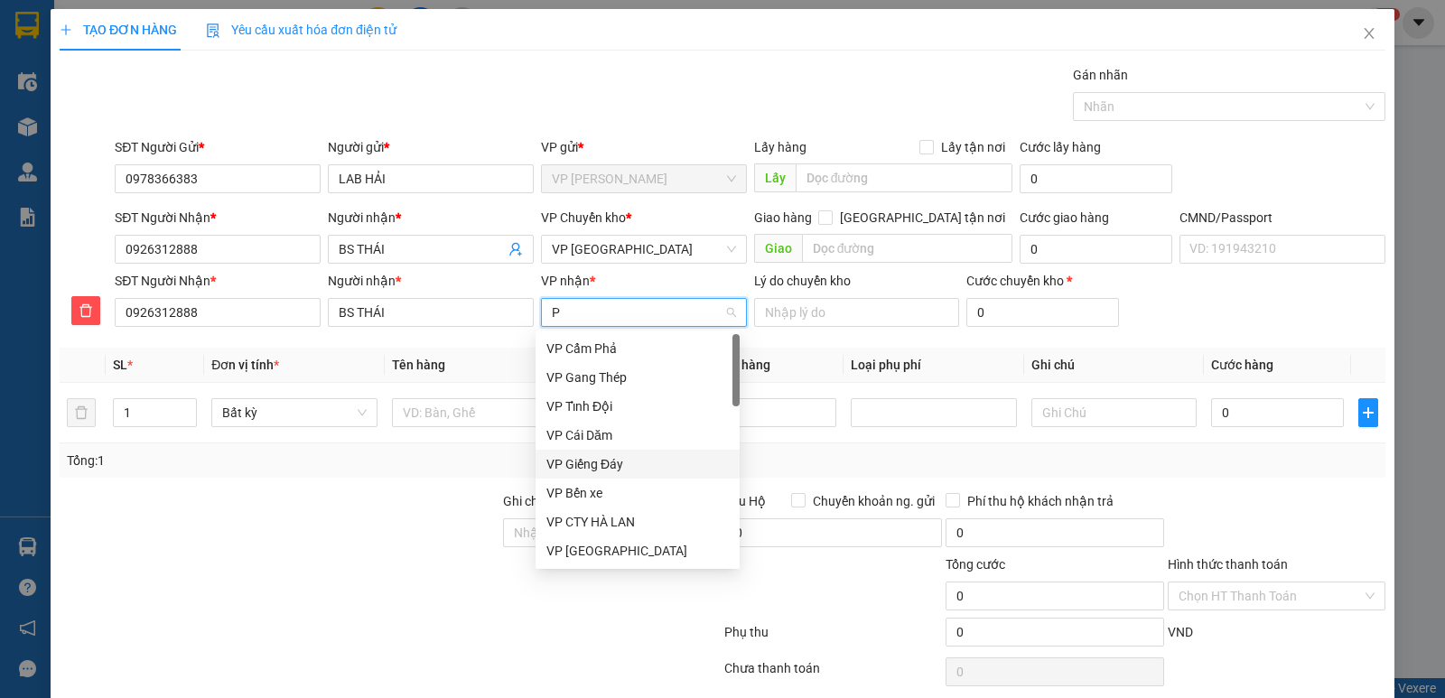
type input "PB"
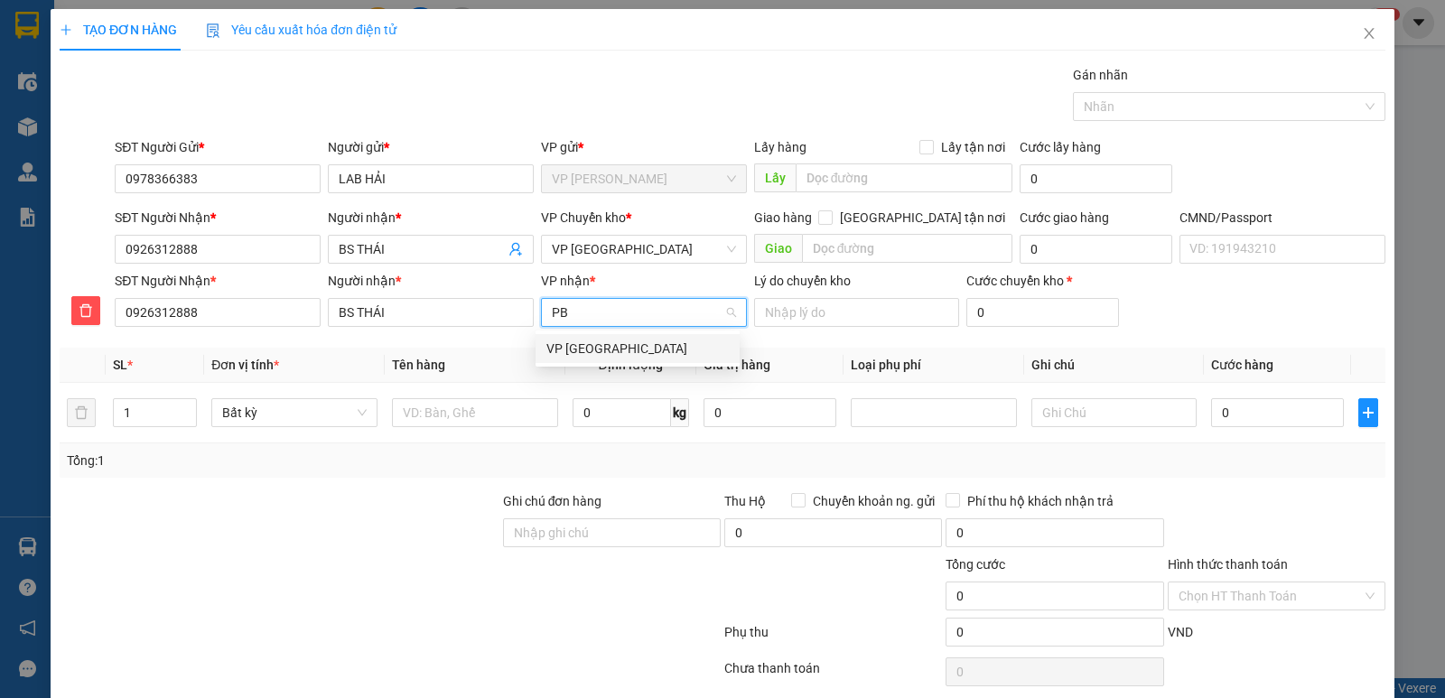
click at [573, 344] on div "VP [GEOGRAPHIC_DATA]" at bounding box center [638, 349] width 182 height 20
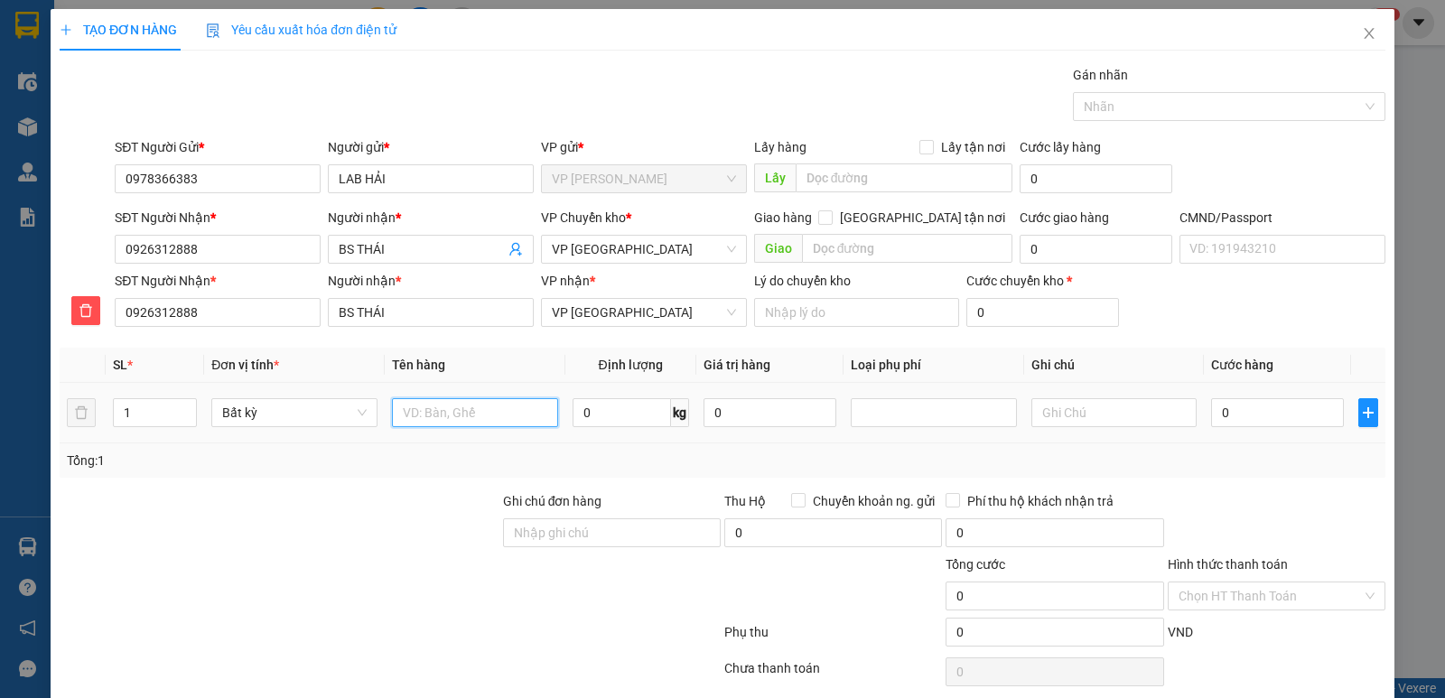
click at [471, 424] on input "text" at bounding box center [475, 412] width 166 height 29
type input "HỘP R"
click at [579, 418] on input "0" at bounding box center [622, 412] width 98 height 29
type input "0.5"
drag, startPoint x: 1317, startPoint y: 376, endPoint x: 1290, endPoint y: 585, distance: 211.3
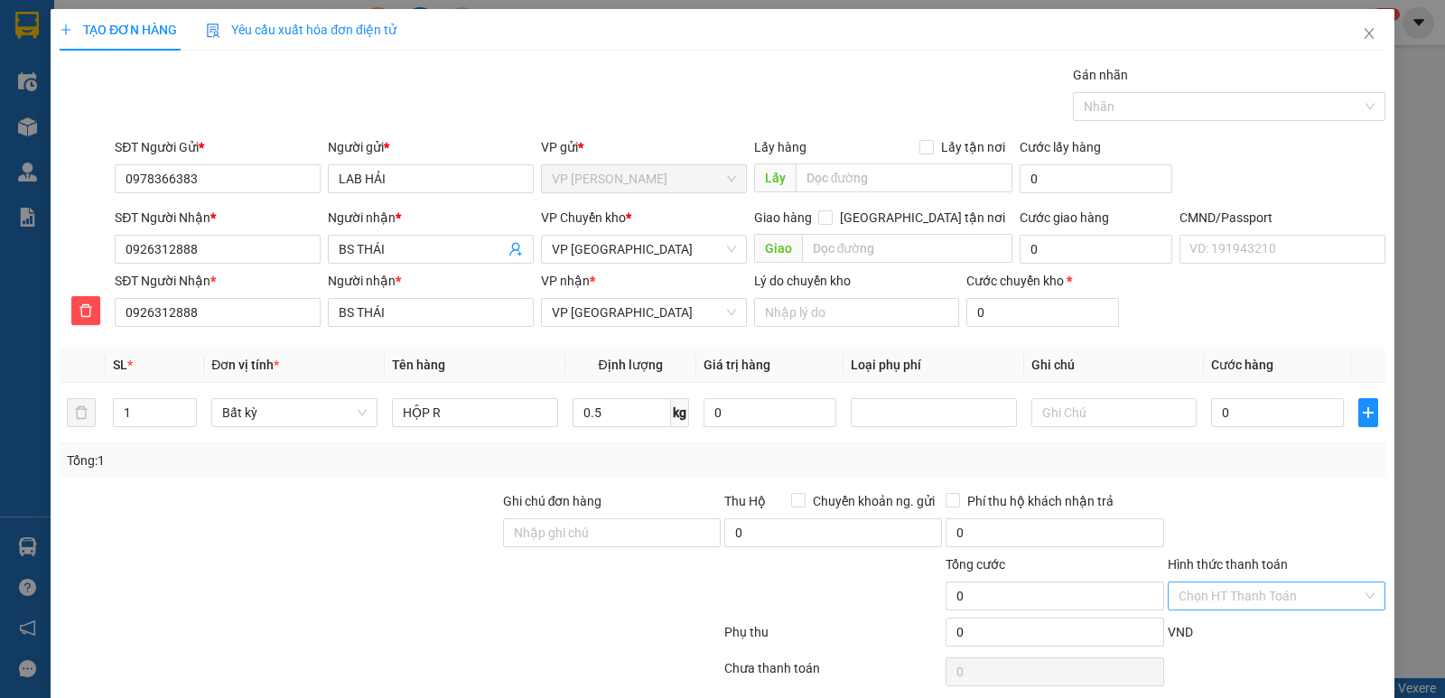
click at [1298, 515] on div "Transit Pickup Surcharge Ids Transit Deliver Surcharge Ids Transit Deliver Surc…" at bounding box center [723, 399] width 1326 height 668
type input "35.000"
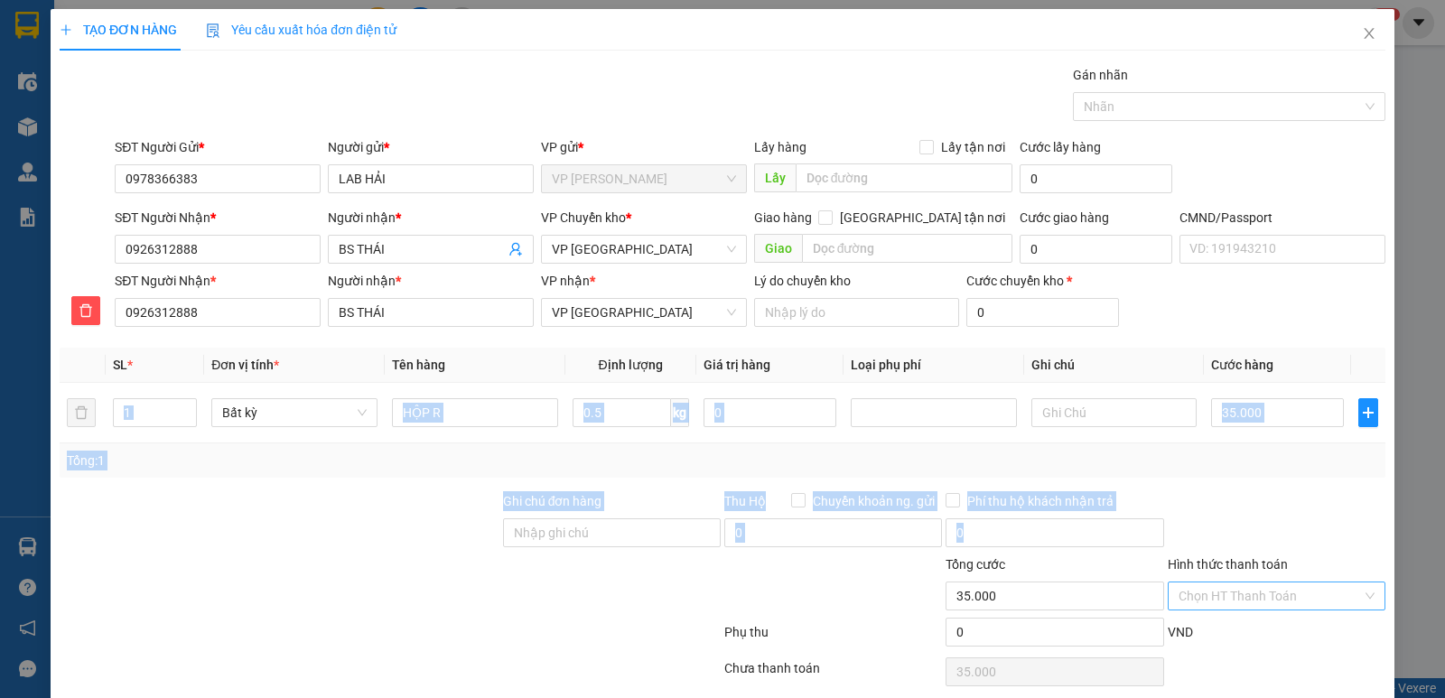
scroll to position [70, 0]
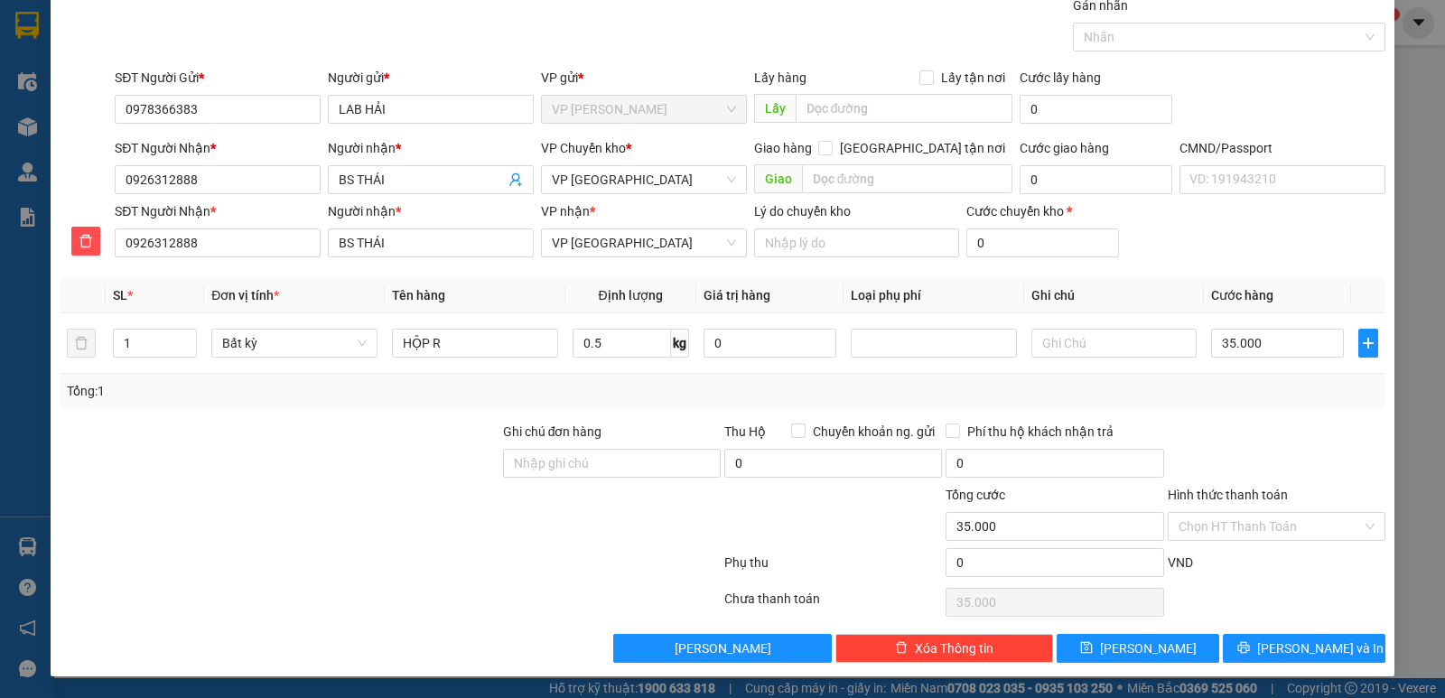
click at [1288, 554] on div "VND" at bounding box center [1276, 569] width 221 height 32
click at [1280, 507] on div "Hình thức thanh toán" at bounding box center [1277, 498] width 218 height 27
click at [1287, 518] on input "Hình thức thanh toán" at bounding box center [1270, 526] width 183 height 27
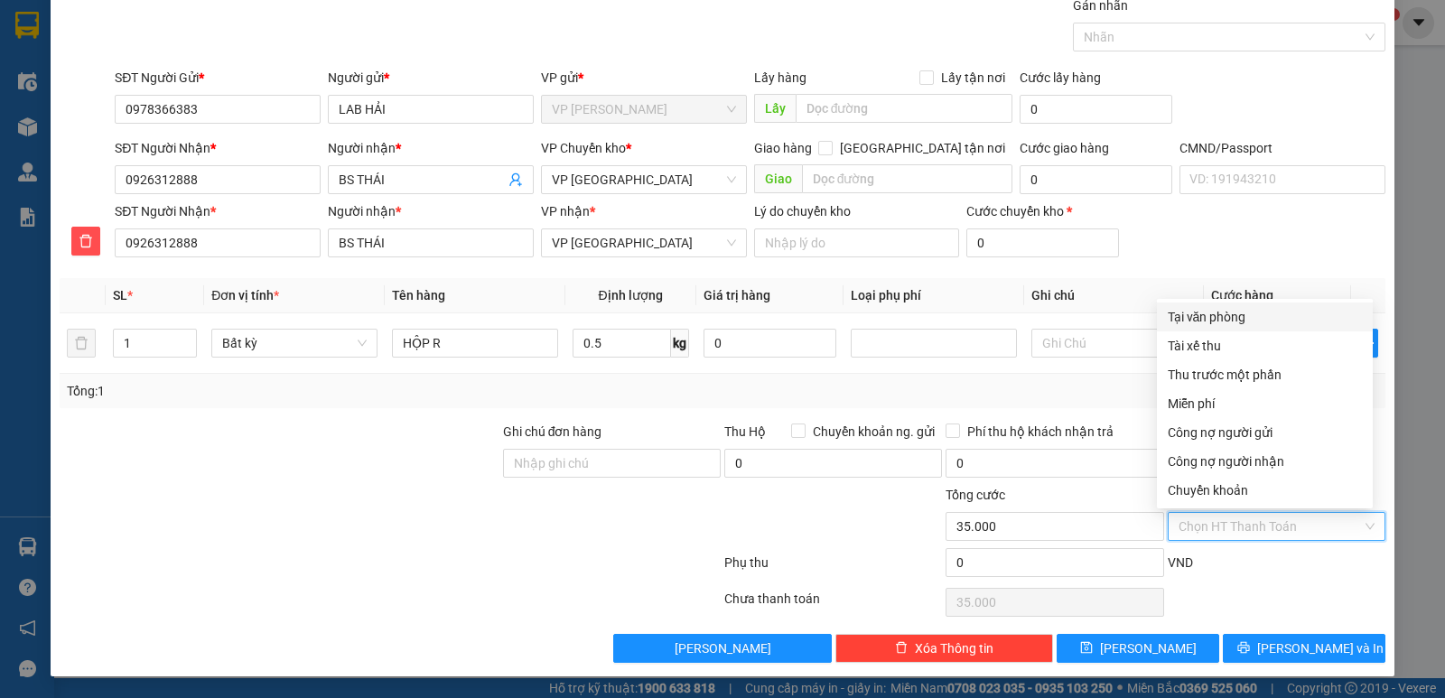
click at [1215, 314] on div "Tại văn phòng" at bounding box center [1265, 317] width 194 height 20
type input "0"
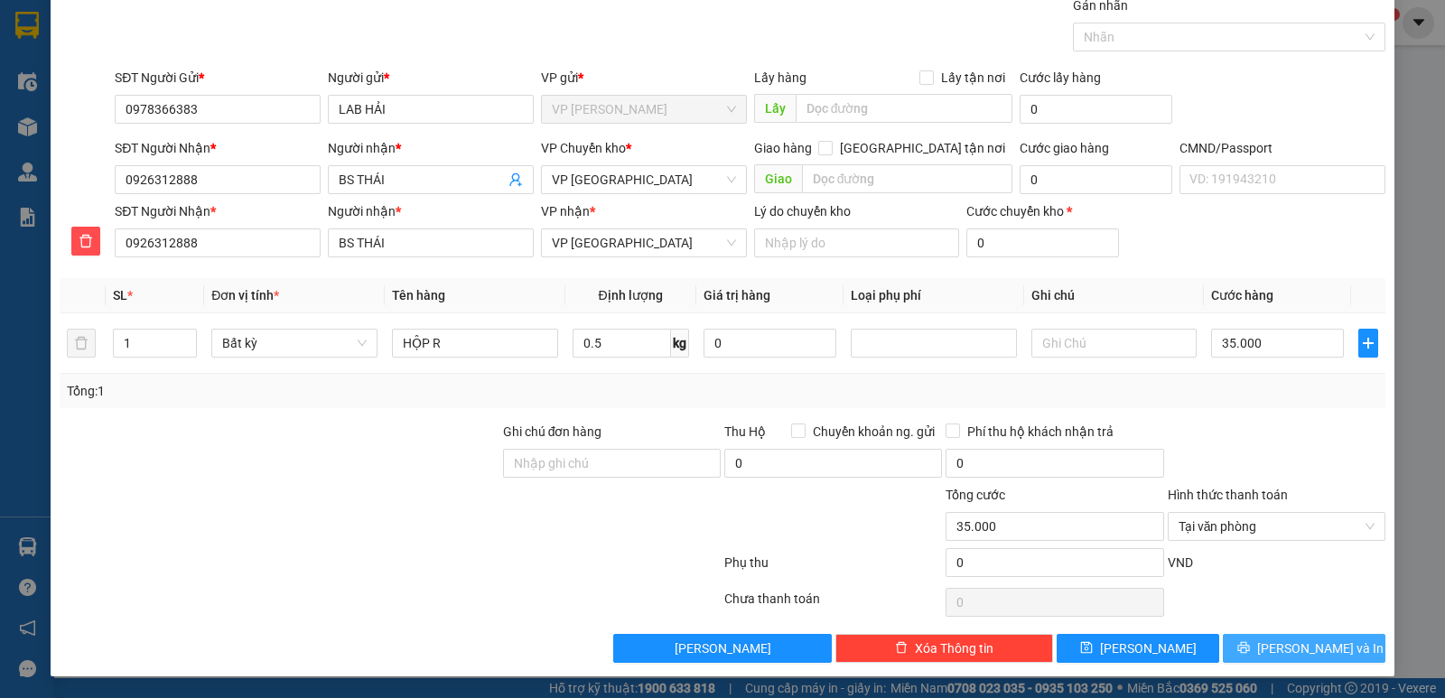
drag, startPoint x: 1300, startPoint y: 662, endPoint x: 1295, endPoint y: 653, distance: 10.5
click at [1300, 663] on div "TẠO ĐƠN HÀNG Yêu cầu xuất hóa đơn điện tử Transit Pickup Surcharge Ids Transit …" at bounding box center [723, 307] width 1344 height 737
drag, startPoint x: 1326, startPoint y: 650, endPoint x: 1257, endPoint y: 557, distance: 115.5
click at [1322, 650] on span "[PERSON_NAME] và In" at bounding box center [1321, 649] width 126 height 20
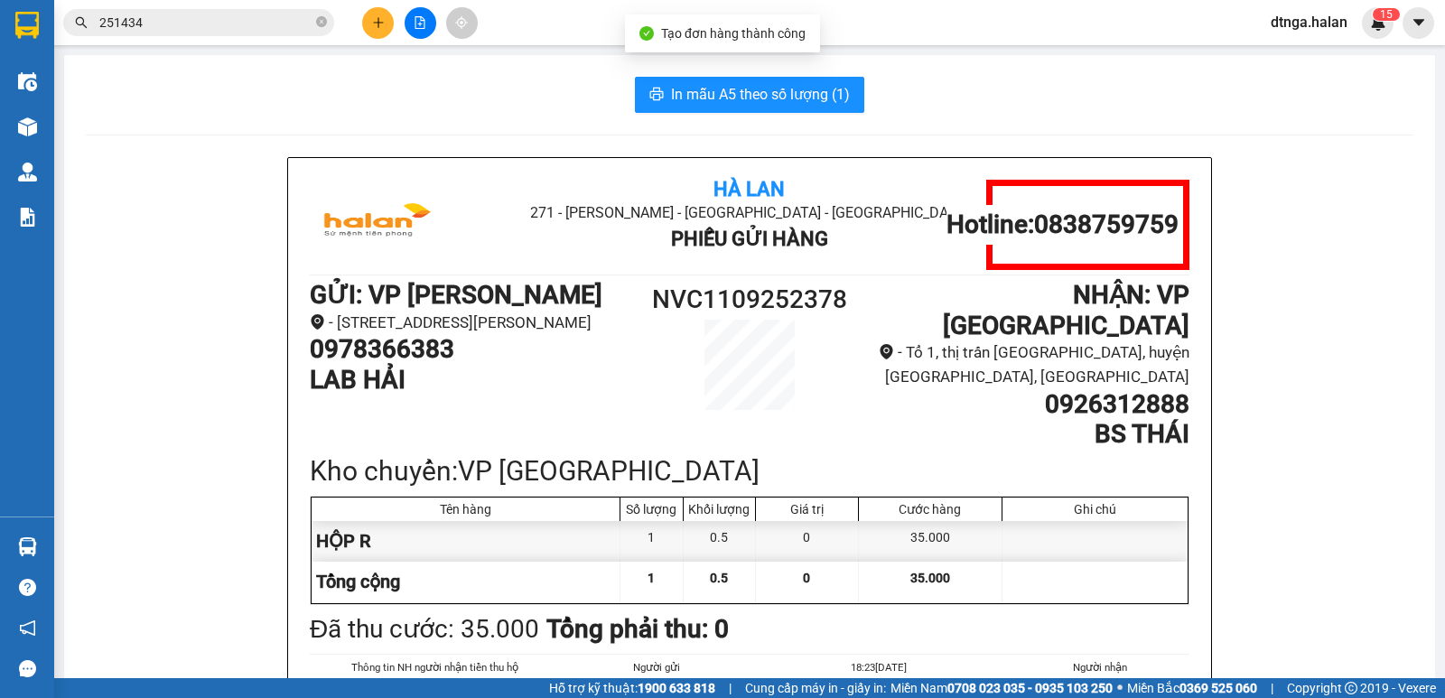
click at [733, 89] on span "In mẫu A5 theo số lượng (1)" at bounding box center [760, 94] width 179 height 23
click at [382, 16] on icon "plus" at bounding box center [378, 22] width 13 height 13
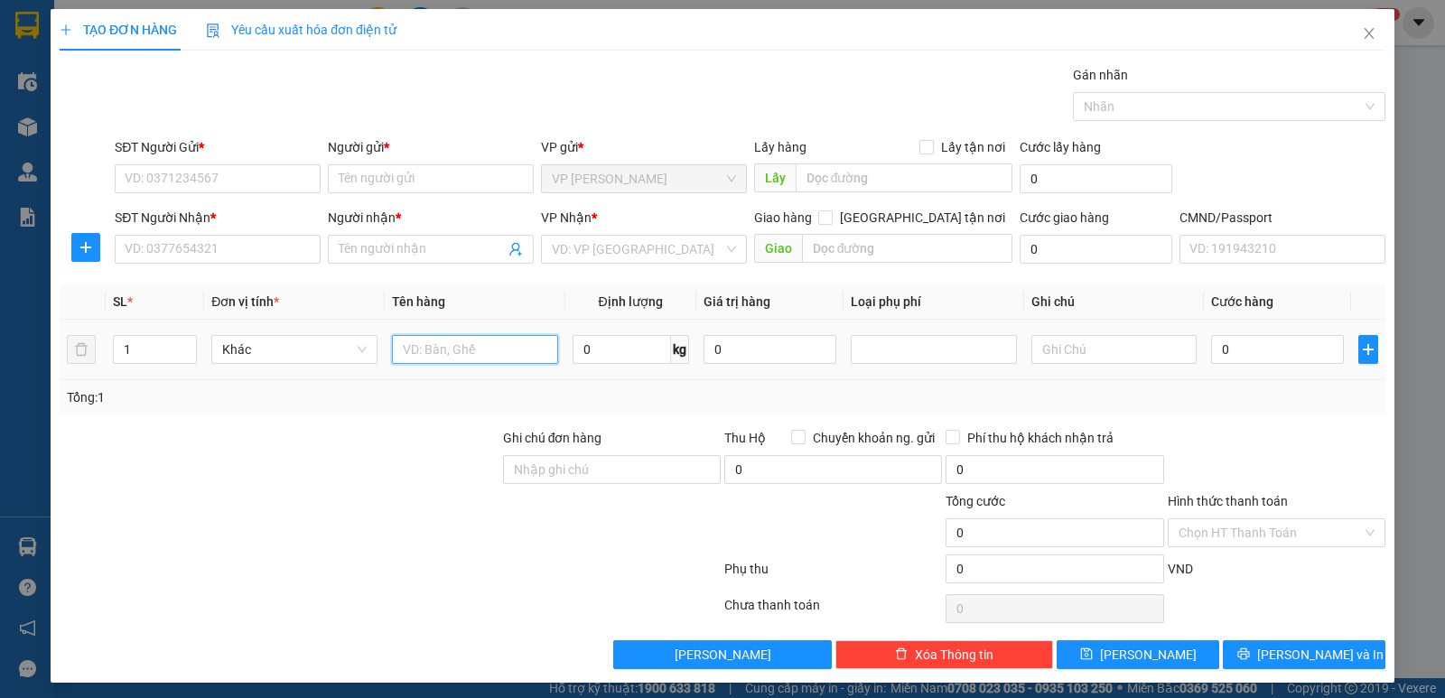
click at [433, 340] on input "text" at bounding box center [475, 349] width 166 height 29
type input "BỌC TÚI GIẤY"
click at [654, 354] on input "0" at bounding box center [622, 349] width 98 height 29
type input "6"
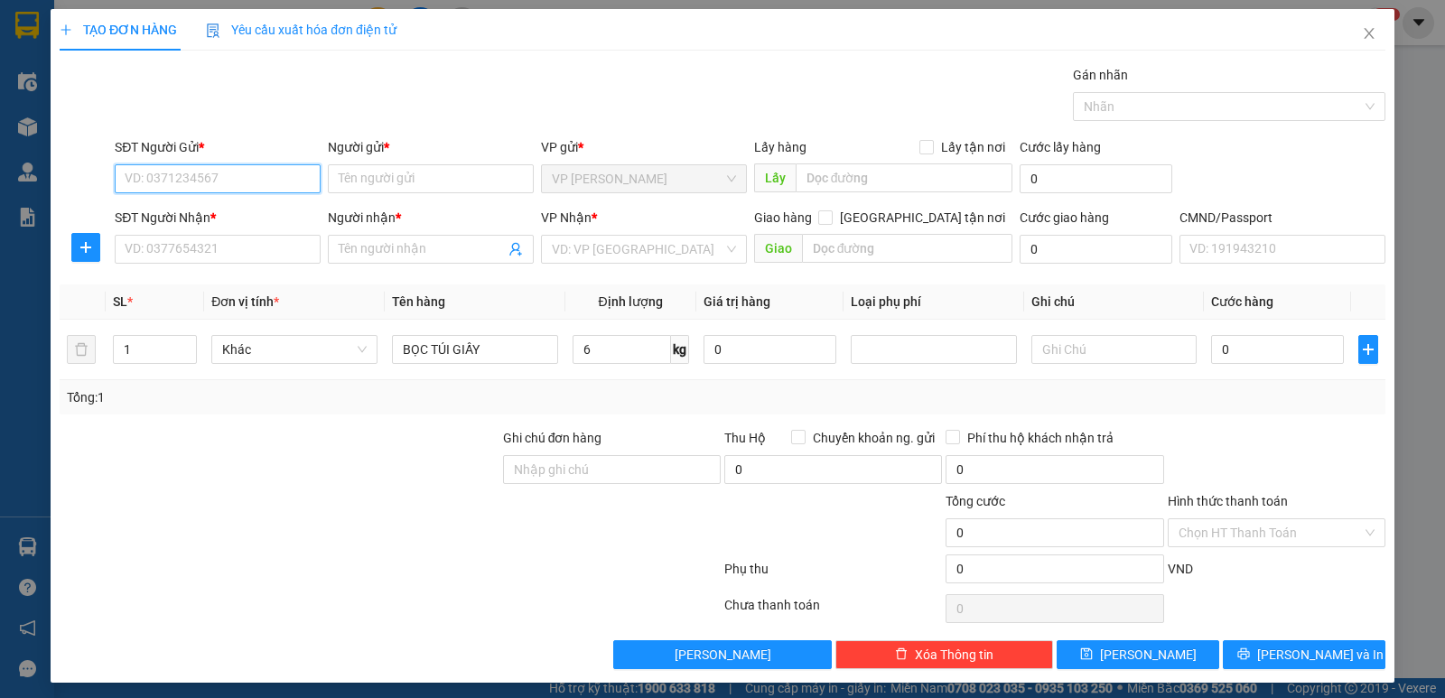
click at [243, 174] on input "SĐT Người Gửi *" at bounding box center [218, 178] width 206 height 29
type input "0966281569"
click at [212, 223] on div "0966281569 - A QUANG" at bounding box center [216, 215] width 182 height 20
type input "A QUANG"
type input "0966281569"
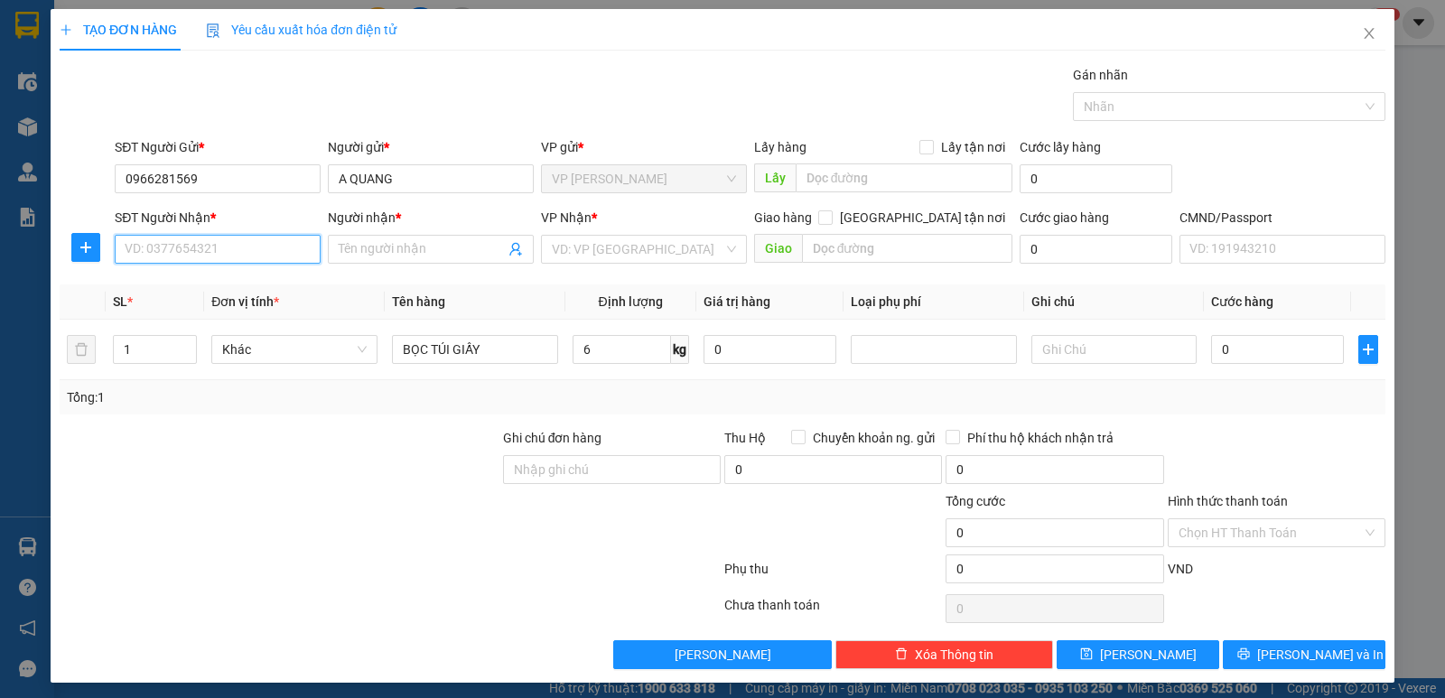
click at [216, 257] on input "SĐT Người Nhận *" at bounding box center [218, 249] width 206 height 29
click at [211, 276] on div "0357132312 - THUỶ" at bounding box center [216, 286] width 182 height 20
type input "0357132312"
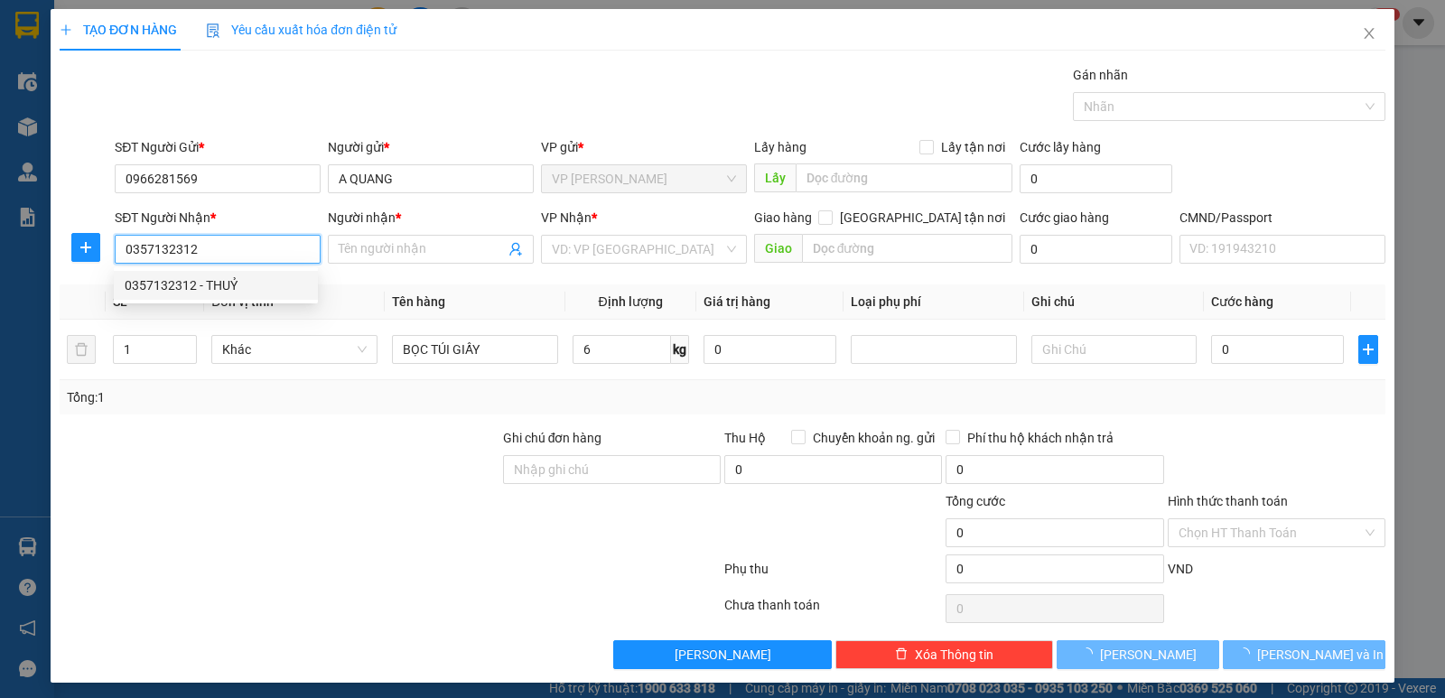
type input "THUỶ"
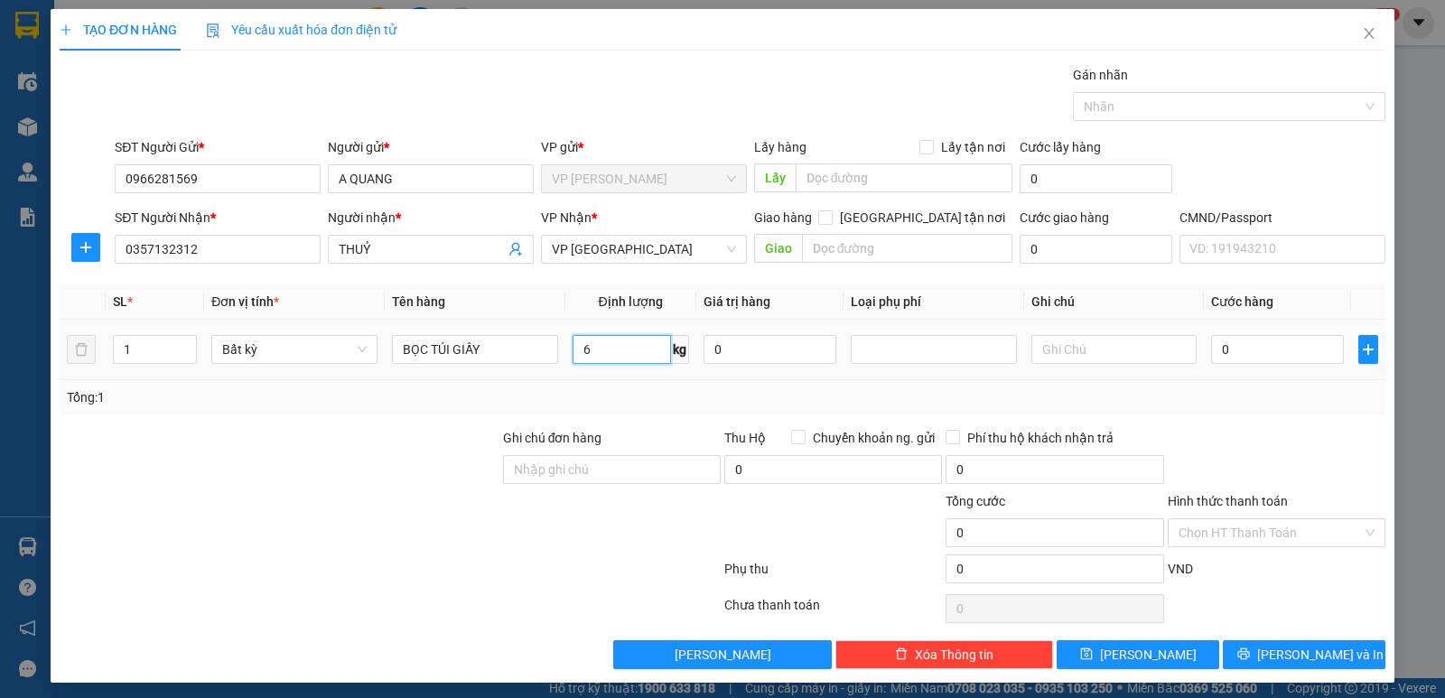
click at [623, 360] on input "6" at bounding box center [622, 349] width 98 height 29
click at [1295, 339] on input "0" at bounding box center [1277, 349] width 133 height 29
type input "40.000"
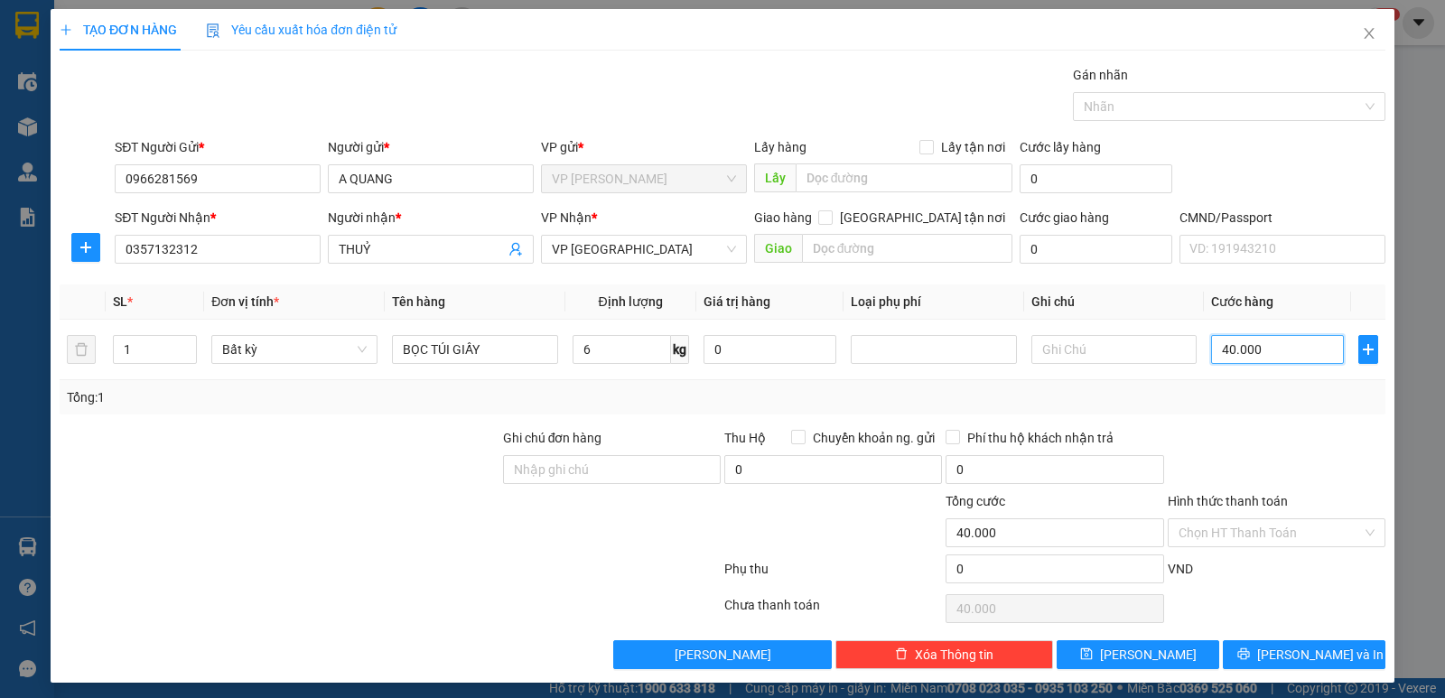
scroll to position [6, 0]
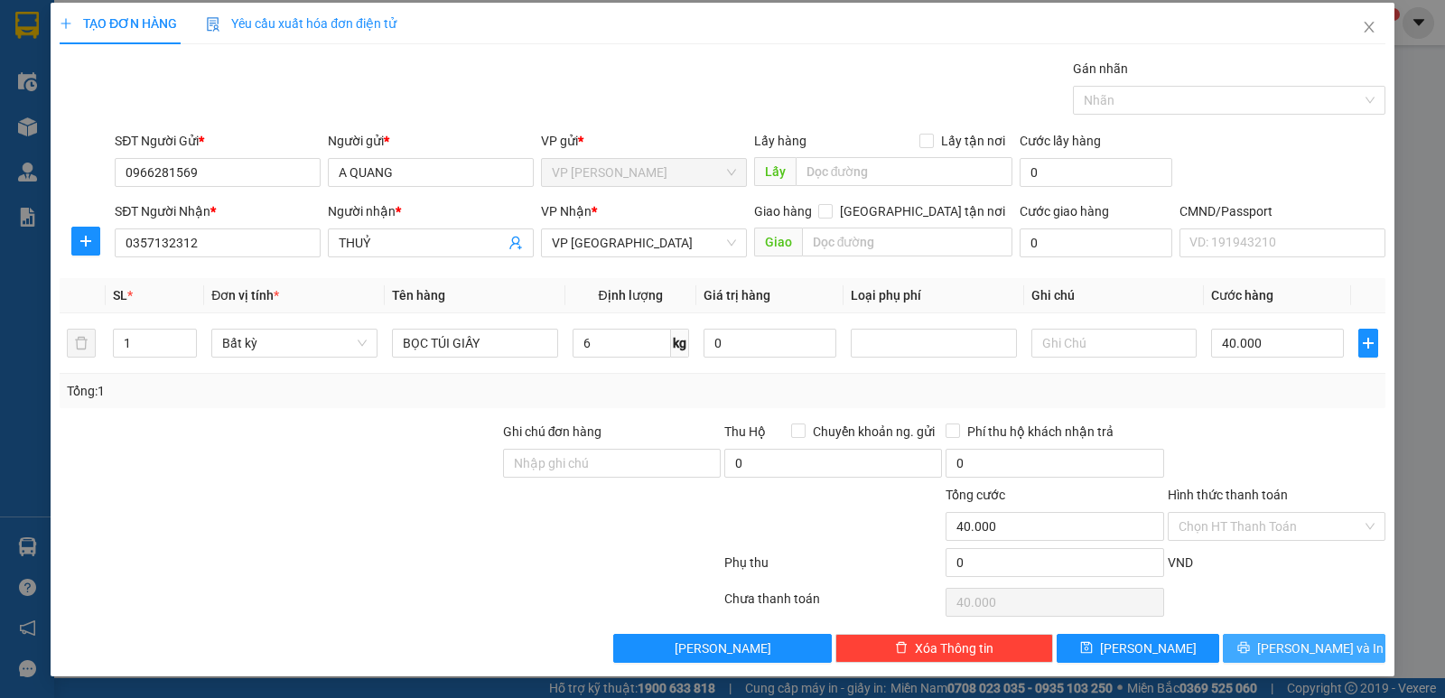
click at [1314, 649] on span "[PERSON_NAME] và In" at bounding box center [1321, 649] width 126 height 20
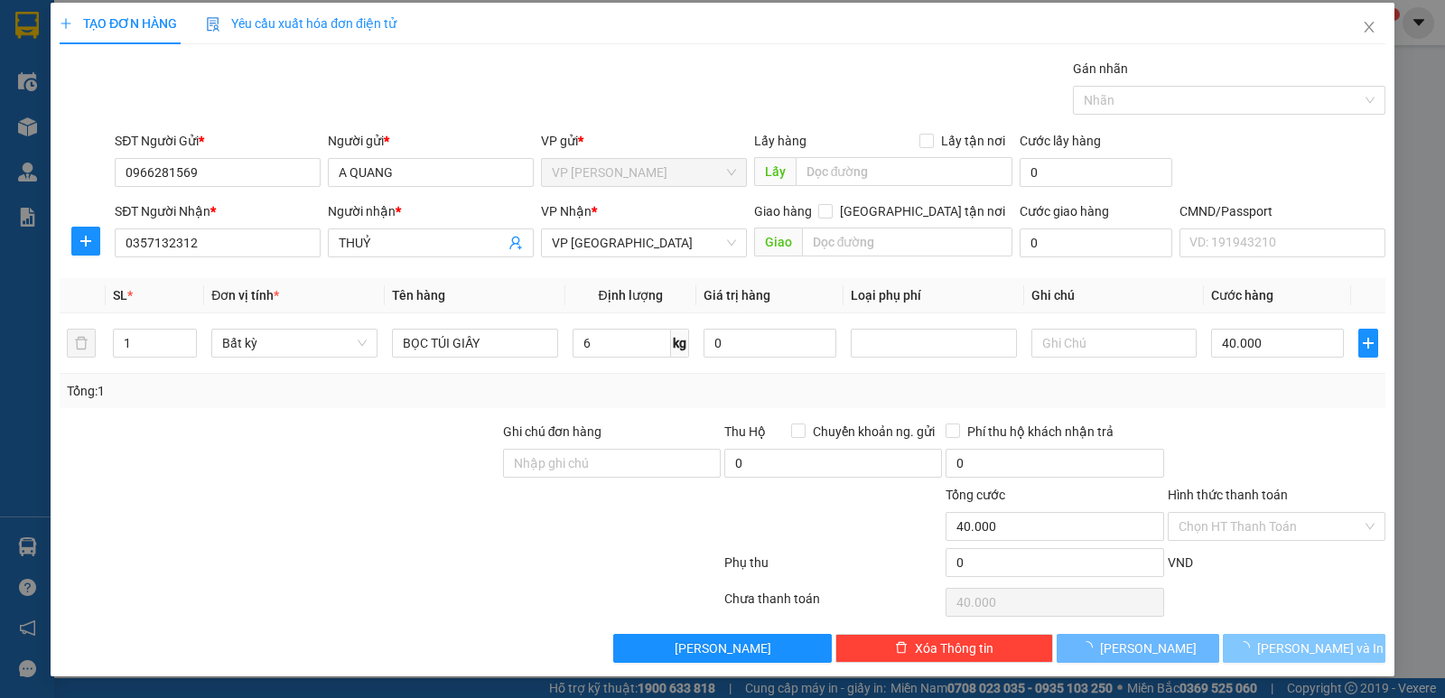
click at [1314, 644] on span "[PERSON_NAME] và In" at bounding box center [1321, 649] width 126 height 20
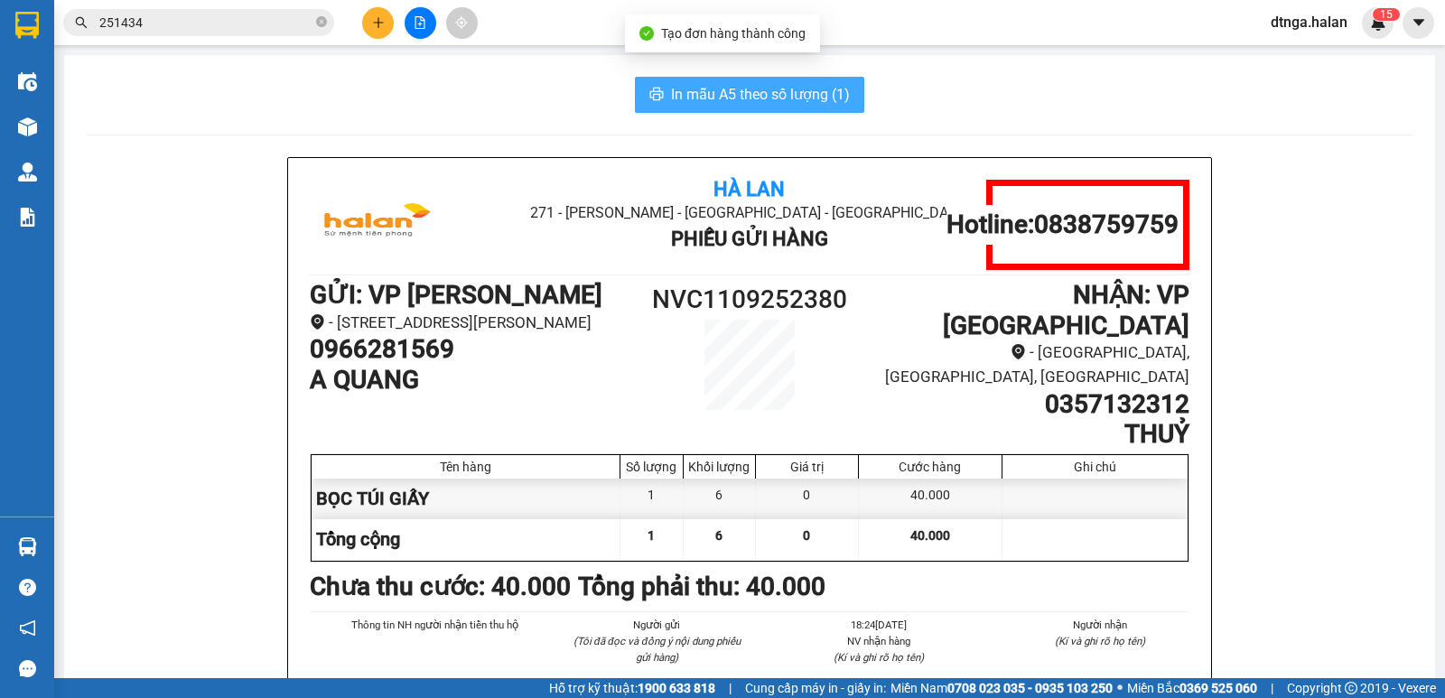
click at [725, 80] on button "In mẫu A5 theo số lượng (1)" at bounding box center [749, 95] width 229 height 36
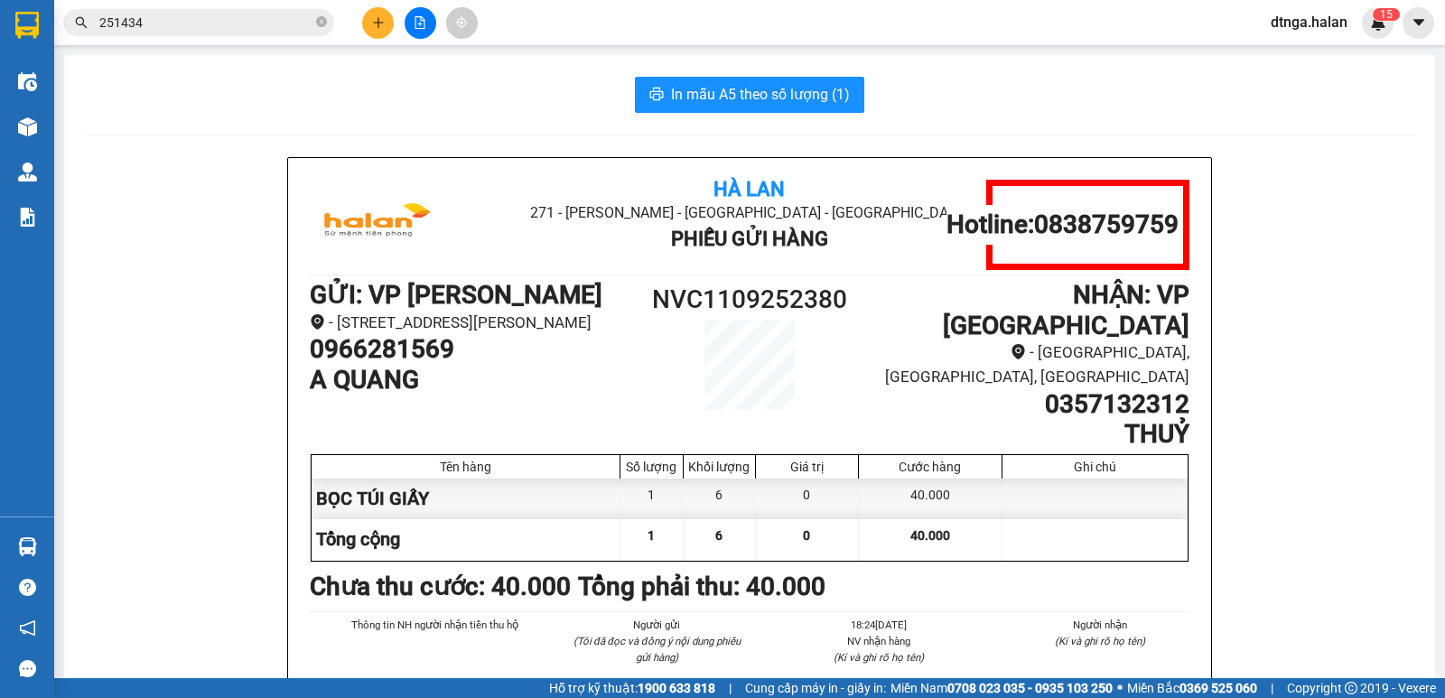
click at [380, 22] on icon "plus" at bounding box center [378, 22] width 13 height 13
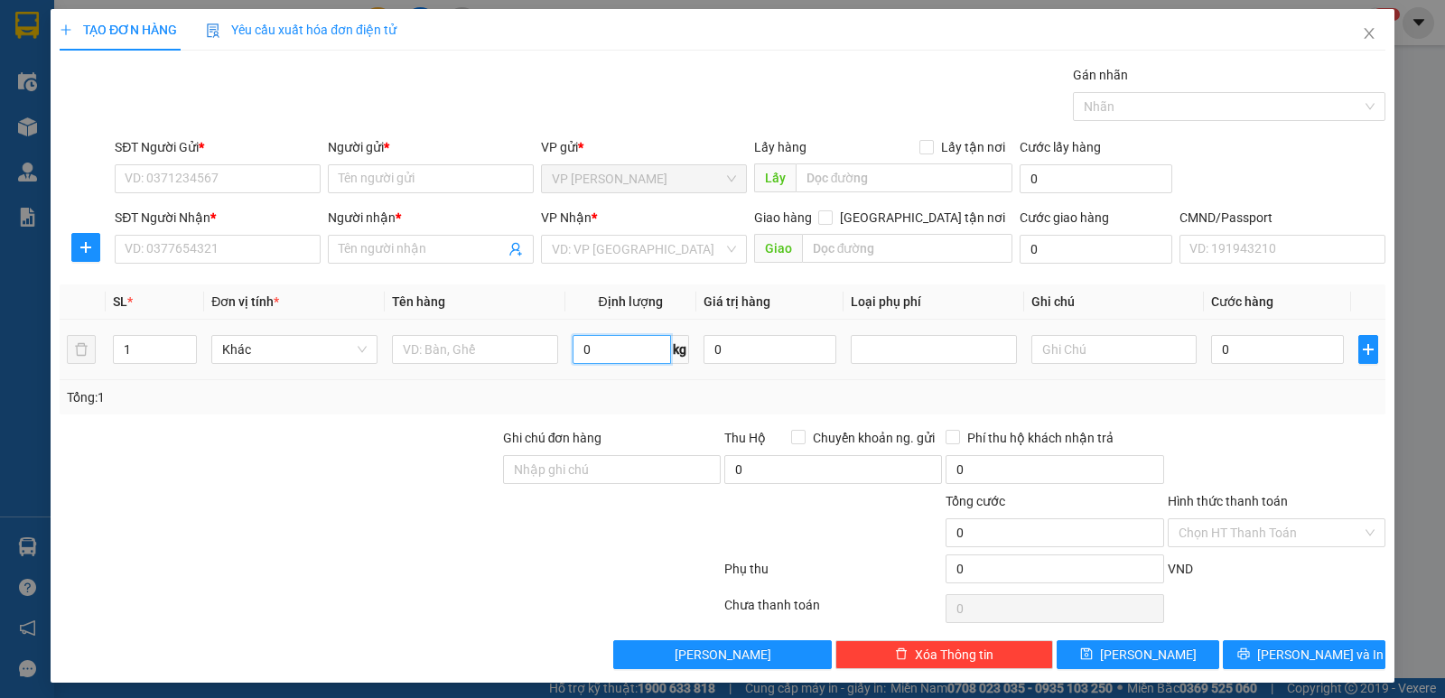
click at [632, 356] on input "0" at bounding box center [622, 349] width 98 height 29
type input "7"
click at [401, 360] on input "text" at bounding box center [475, 349] width 166 height 29
type input "BỌC DÀI PT"
click at [167, 188] on input "SĐT Người Gửi *" at bounding box center [218, 178] width 206 height 29
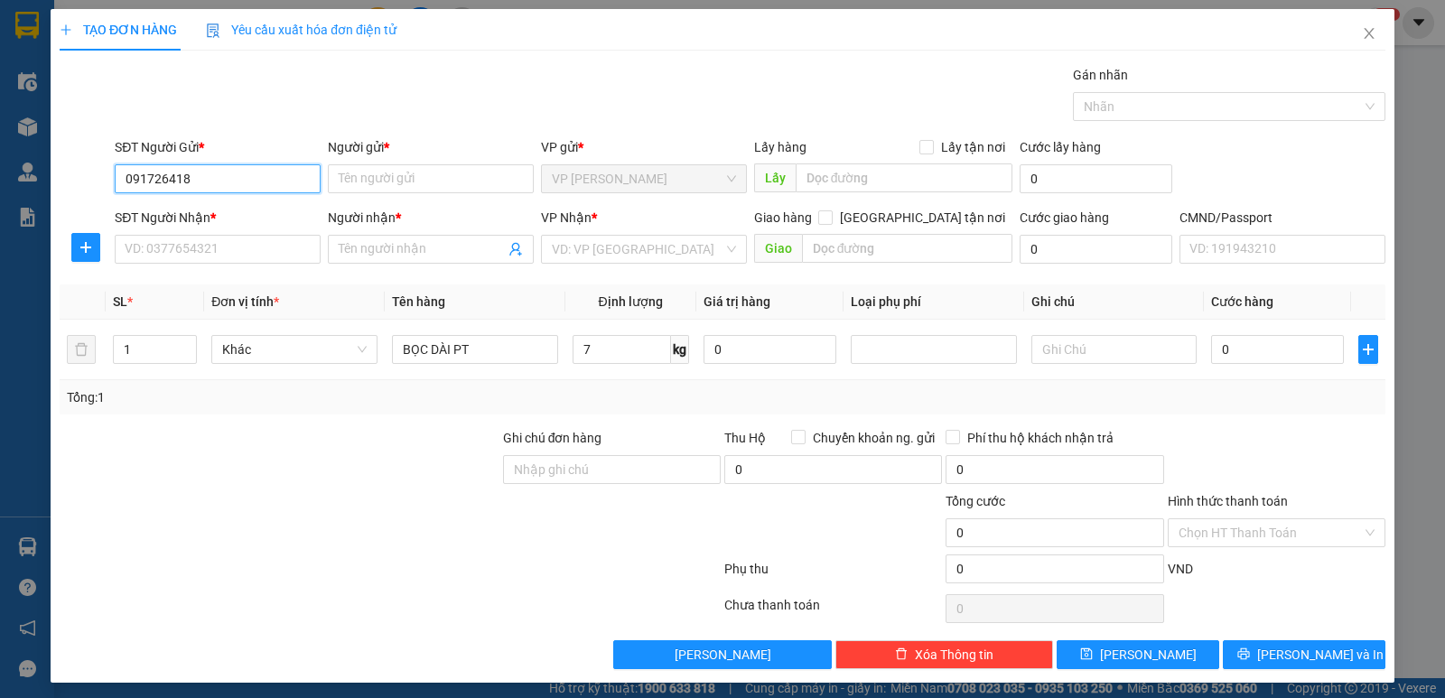
type input "0917264185"
click at [248, 210] on div "0917264185 - TRIỂN" at bounding box center [216, 215] width 182 height 20
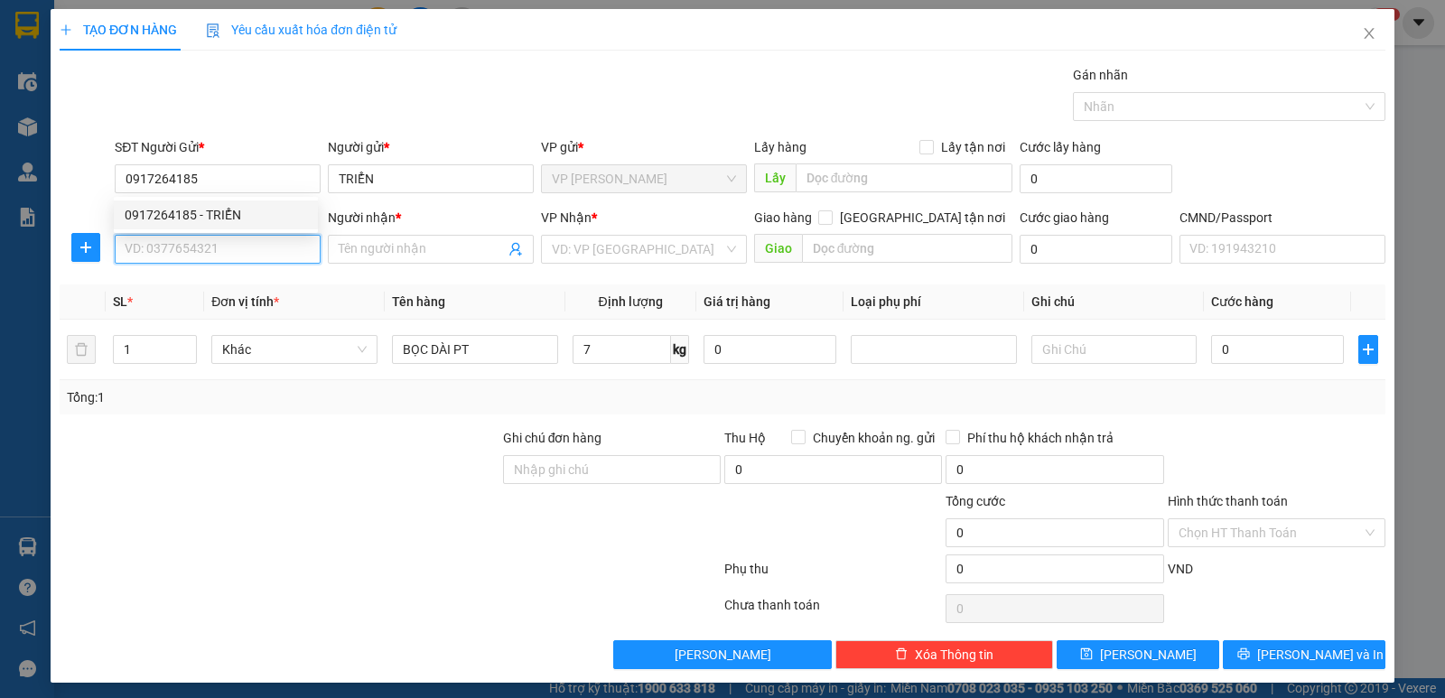
click at [256, 257] on input "SĐT Người Nhận *" at bounding box center [218, 249] width 206 height 29
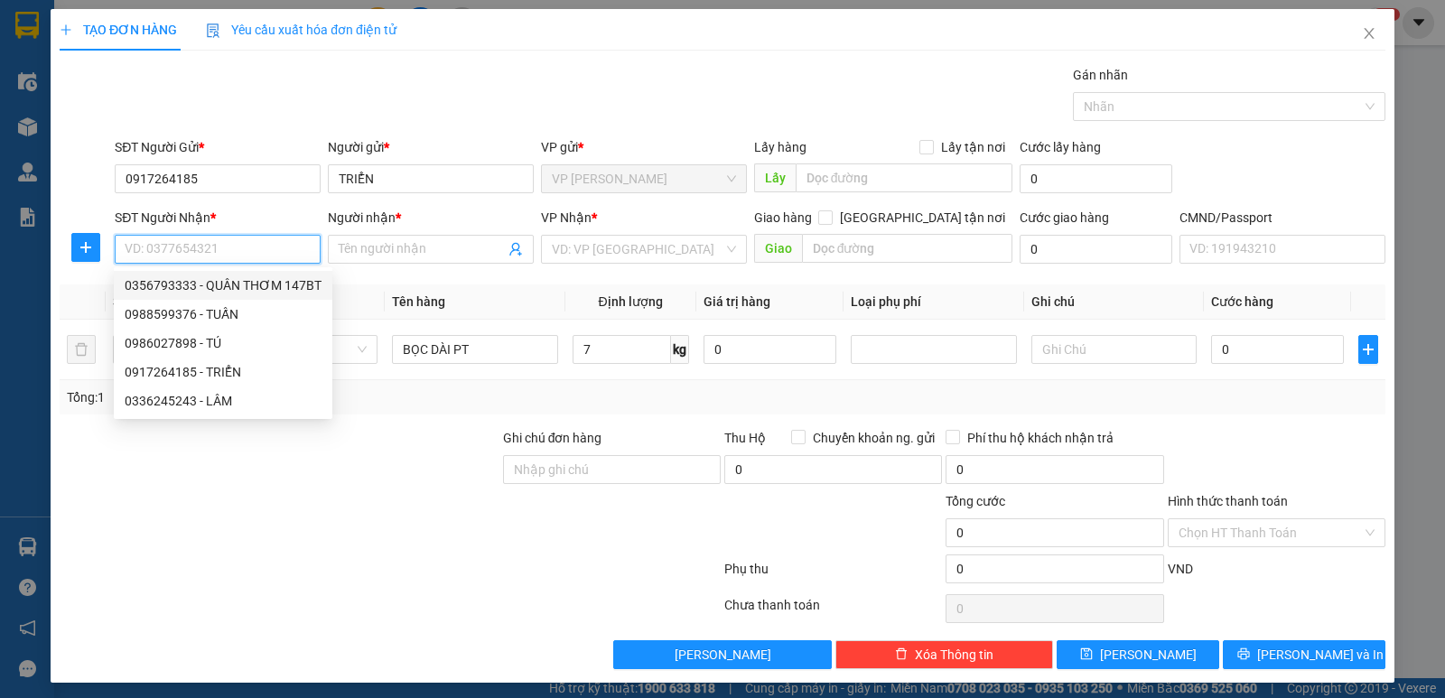
click at [273, 293] on div "0356793333 - QUÂN THƠM 147BT" at bounding box center [223, 286] width 197 height 20
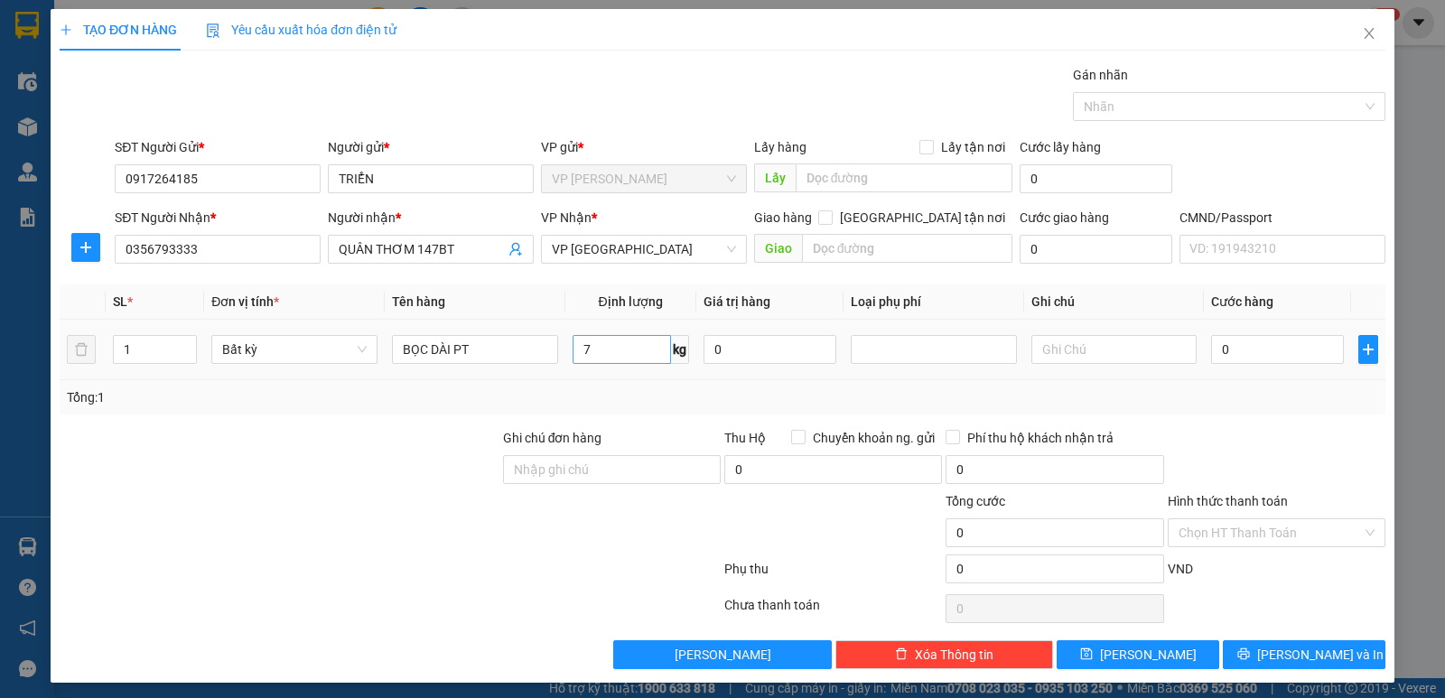
drag, startPoint x: 671, startPoint y: 351, endPoint x: 653, endPoint y: 354, distance: 18.3
click at [671, 351] on span "kg" at bounding box center [680, 349] width 18 height 29
click at [622, 354] on input "7" at bounding box center [622, 349] width 98 height 29
click at [1306, 352] on input "0" at bounding box center [1277, 349] width 133 height 29
drag, startPoint x: 1281, startPoint y: 649, endPoint x: 1259, endPoint y: 525, distance: 125.7
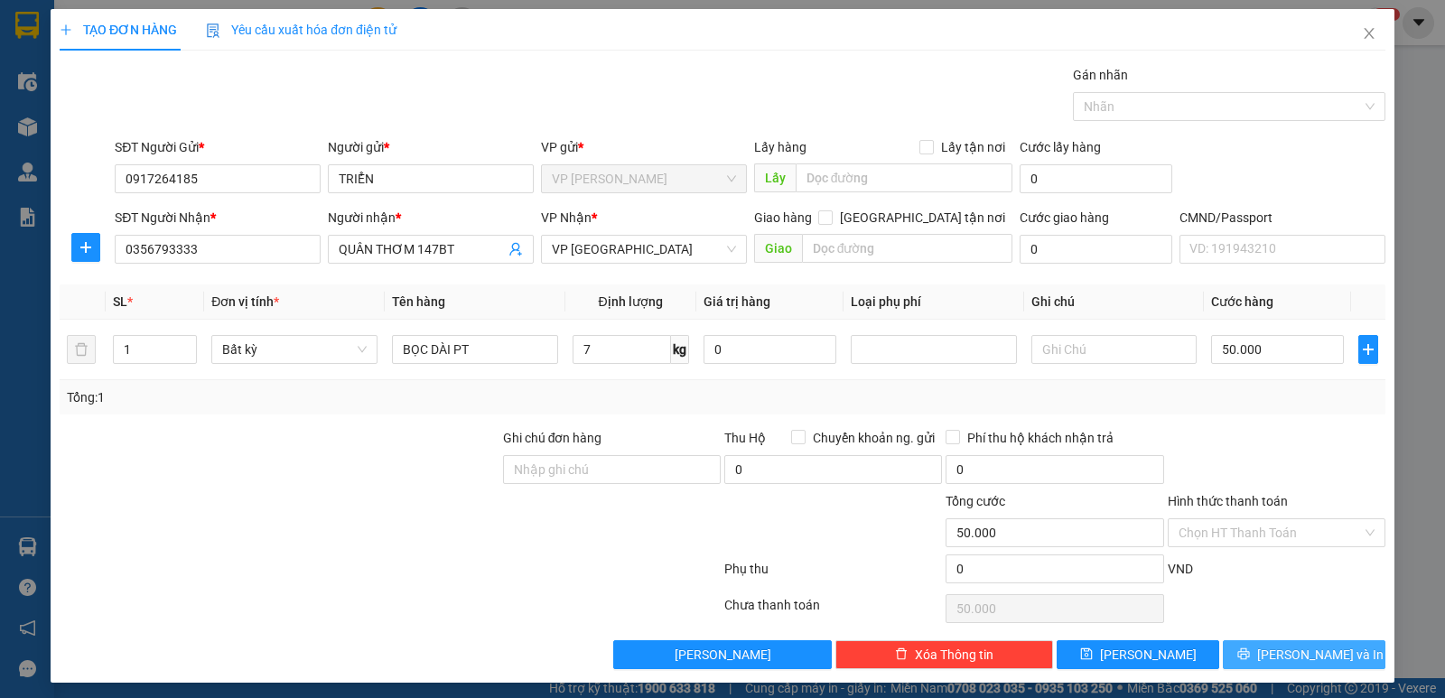
click at [1281, 650] on span "[PERSON_NAME] và In" at bounding box center [1321, 655] width 126 height 20
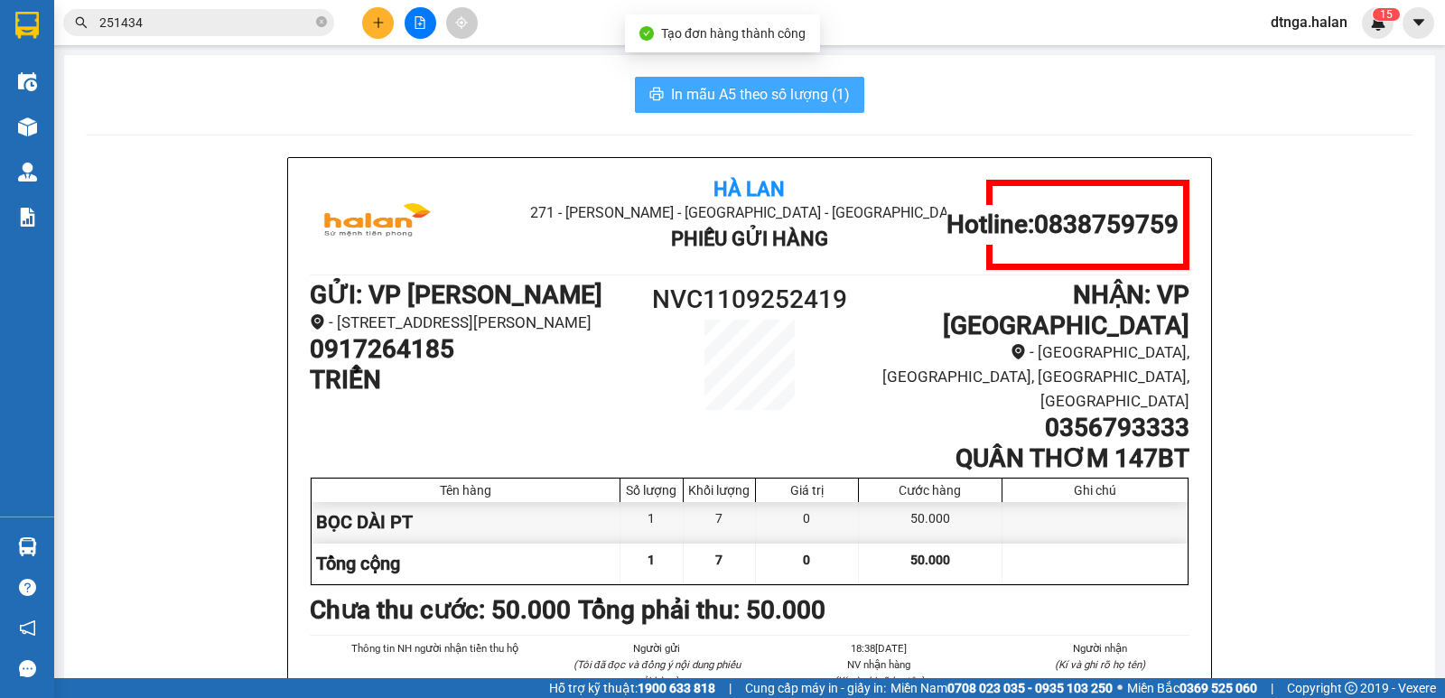
click at [771, 108] on button "In mẫu A5 theo số lượng (1)" at bounding box center [749, 95] width 229 height 36
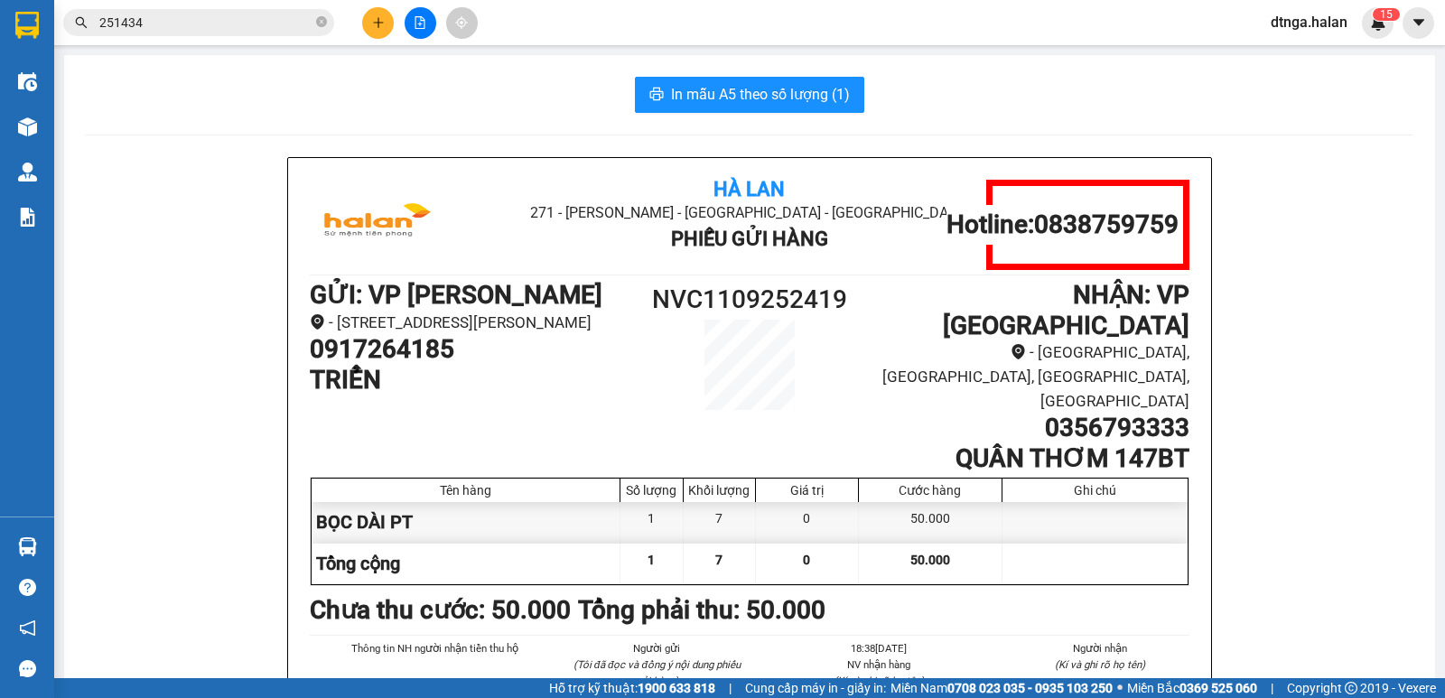
click at [1096, 80] on div "In mẫu A5 theo số lượng (1)" at bounding box center [750, 95] width 1328 height 36
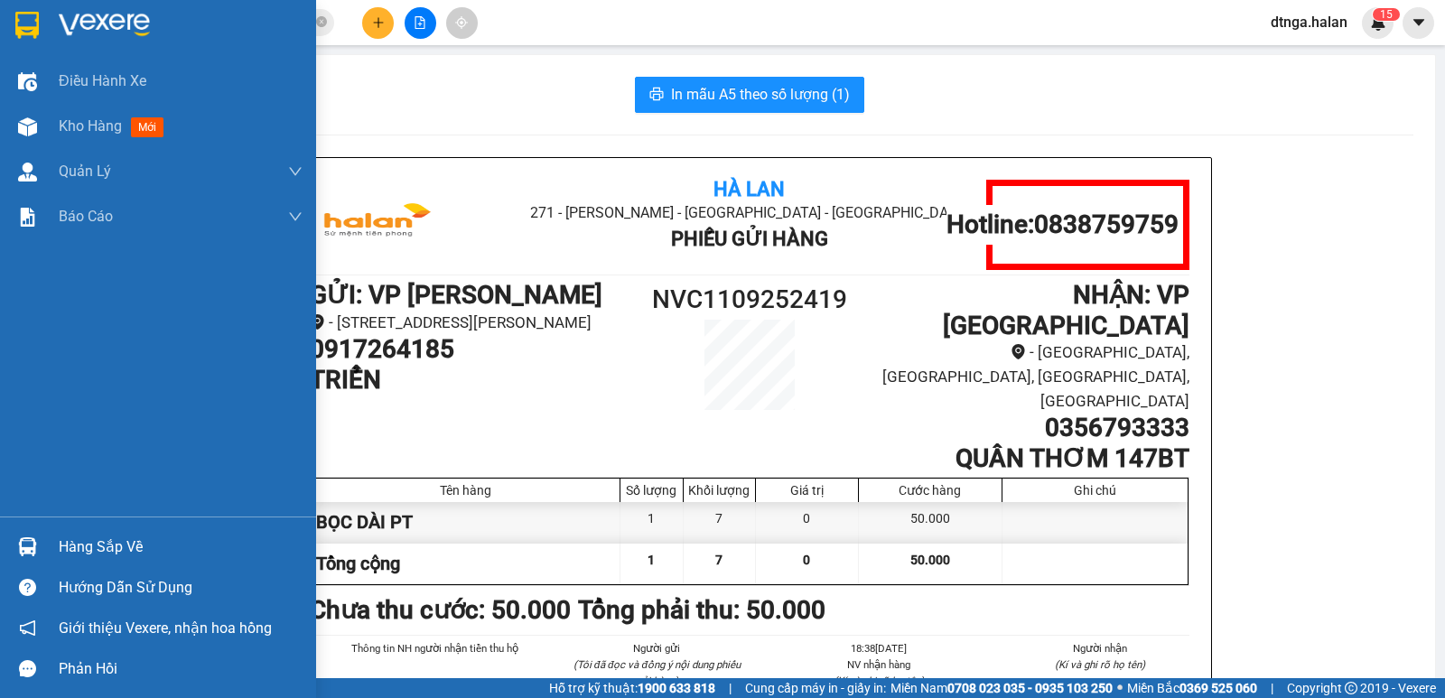
click at [8, 541] on div "Hàng sắp về" at bounding box center [158, 547] width 316 height 41
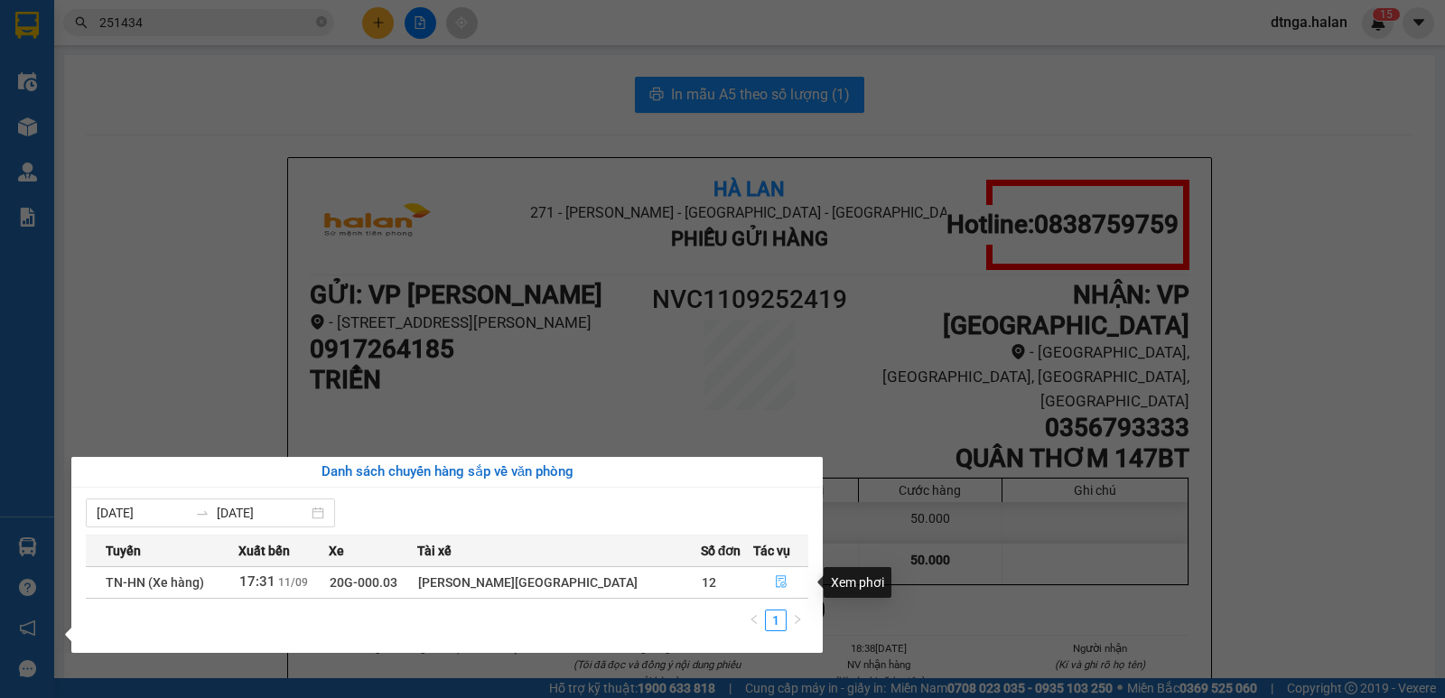
click at [775, 577] on icon "file-done" at bounding box center [781, 581] width 13 height 13
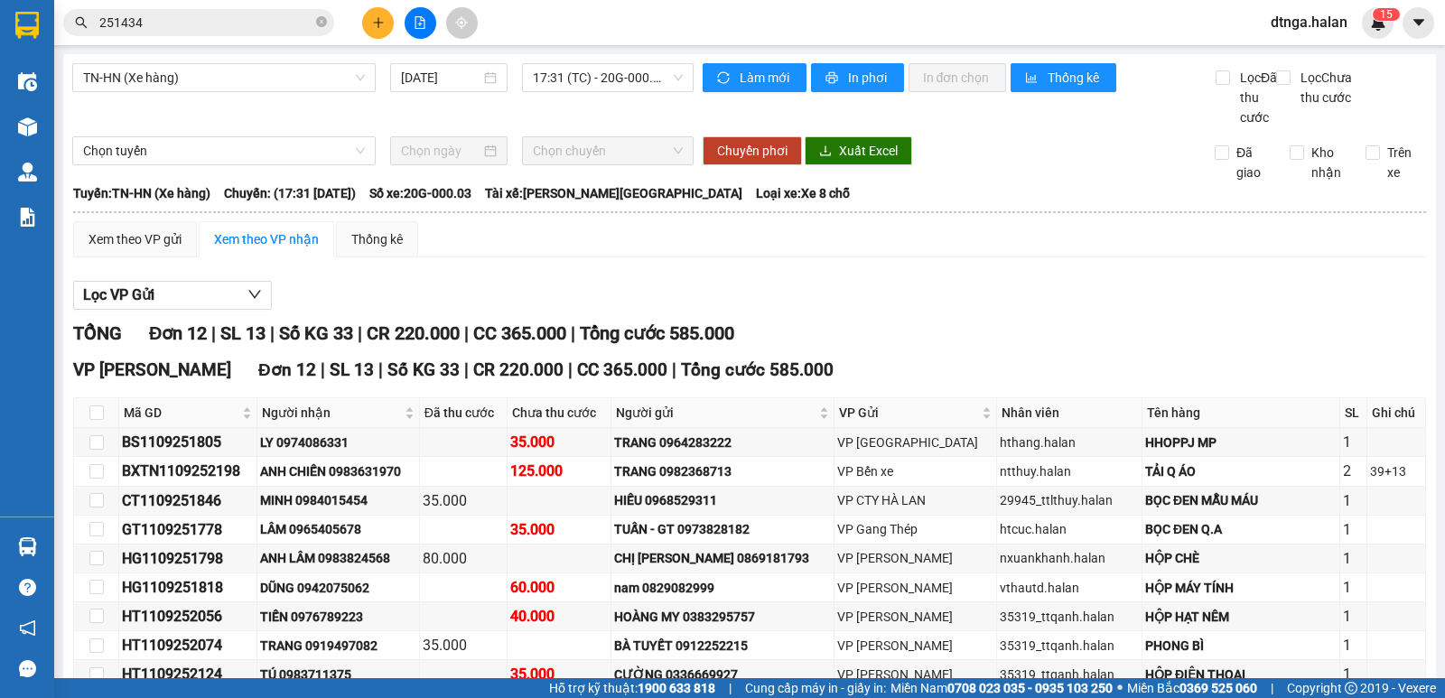
scroll to position [211, 0]
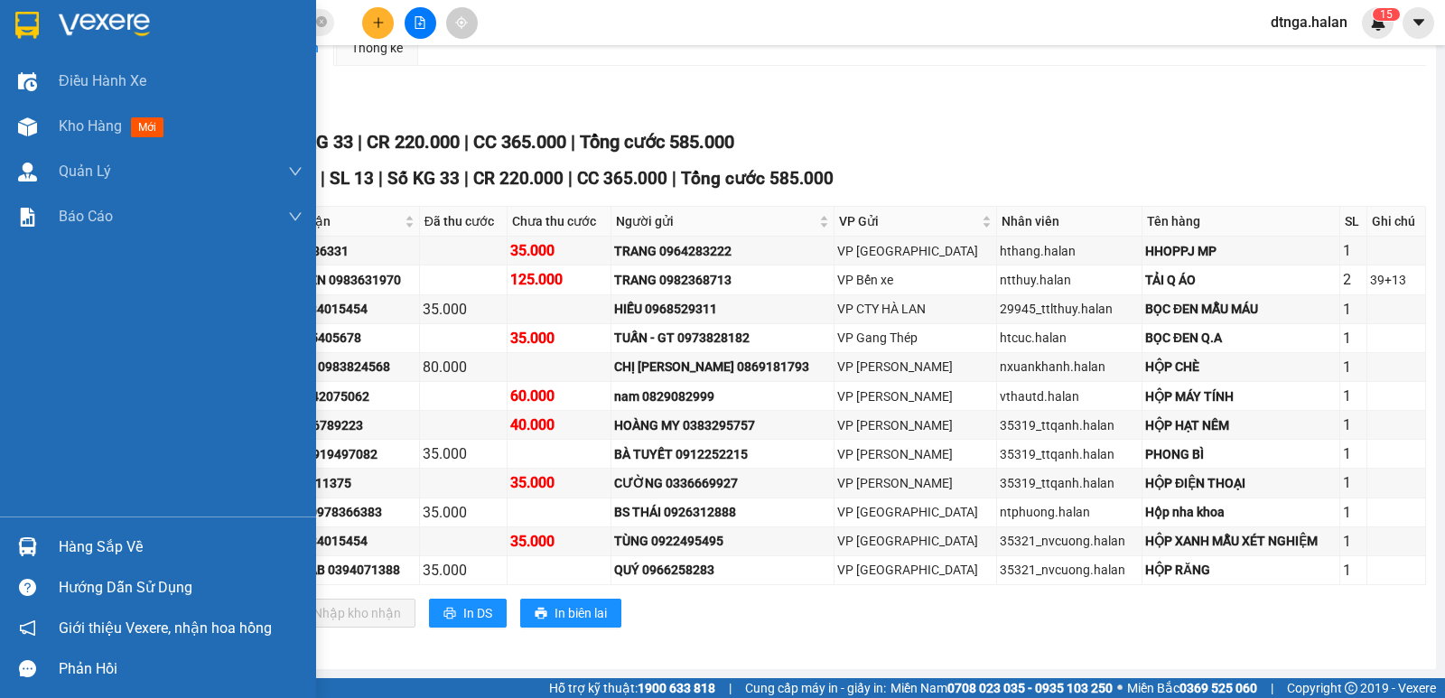
click at [3, 535] on div "Hàng sắp về" at bounding box center [158, 547] width 316 height 41
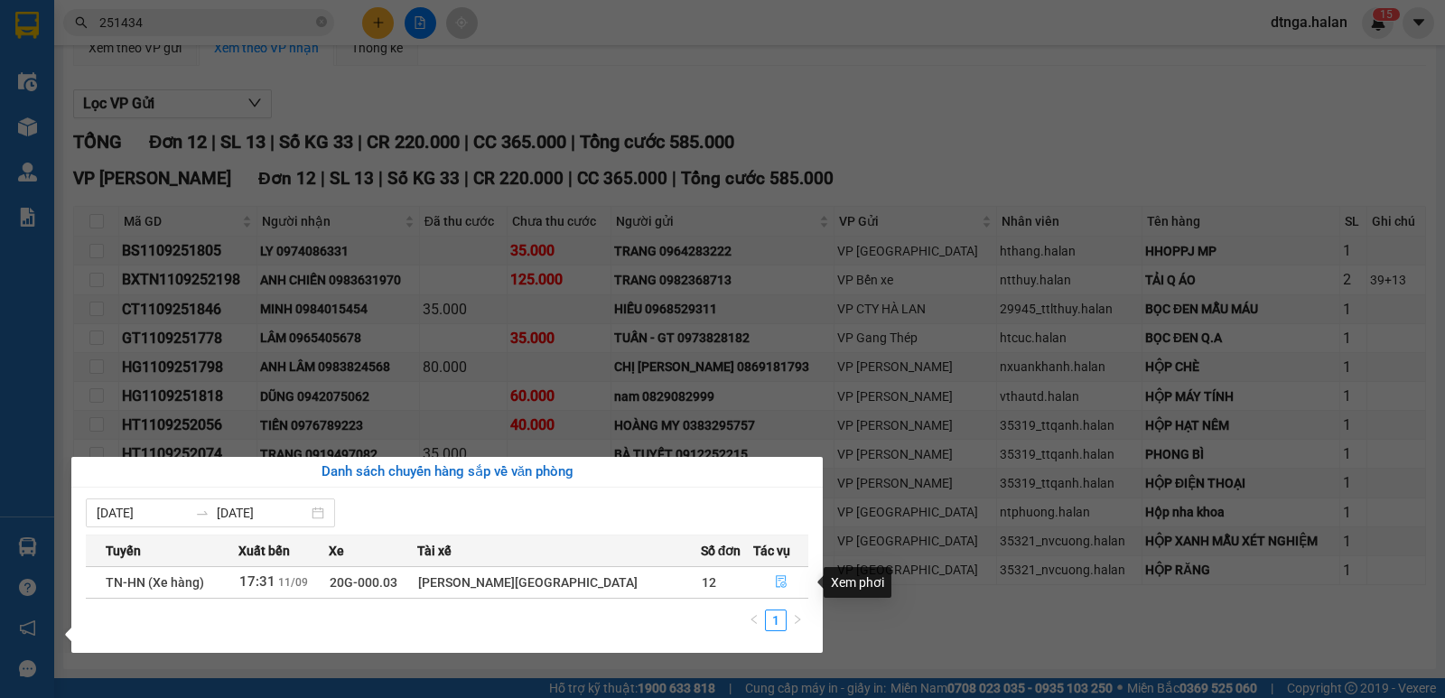
click at [767, 580] on button "button" at bounding box center [780, 582] width 53 height 29
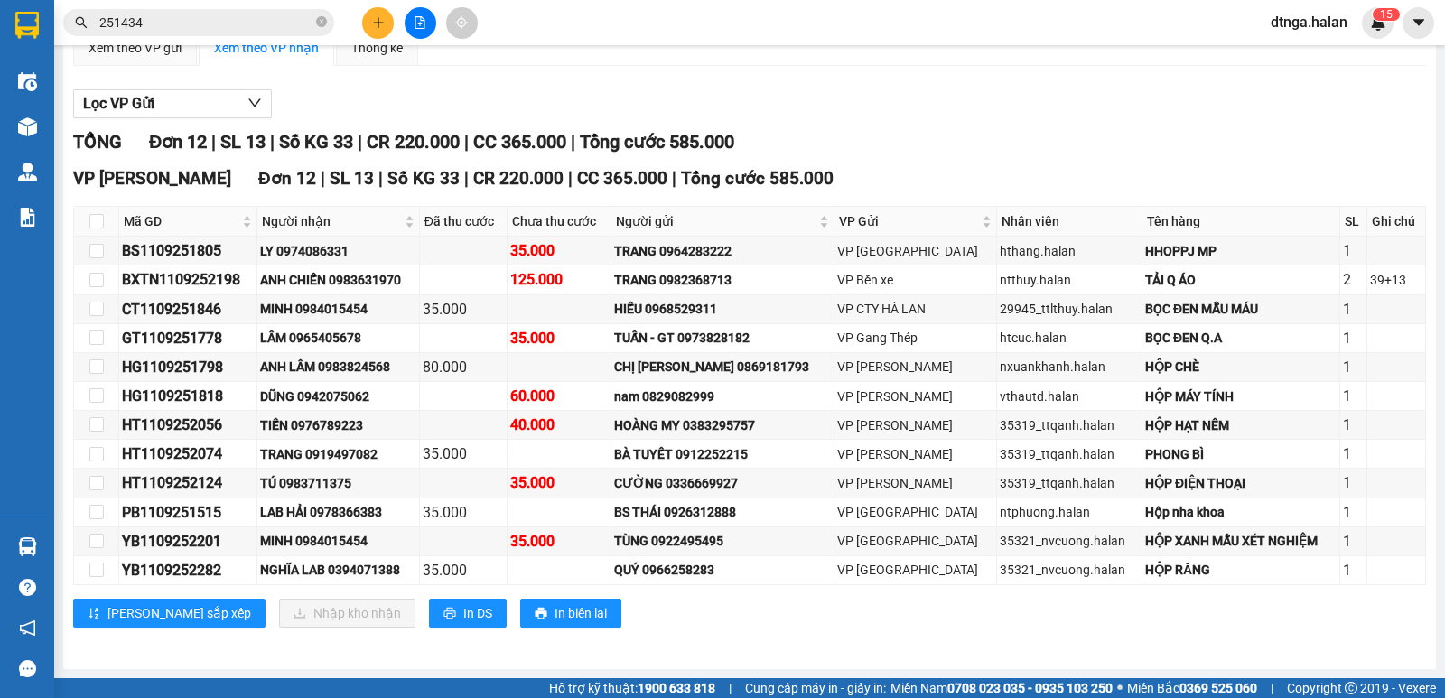
click at [372, 26] on icon "plus" at bounding box center [378, 22] width 13 height 13
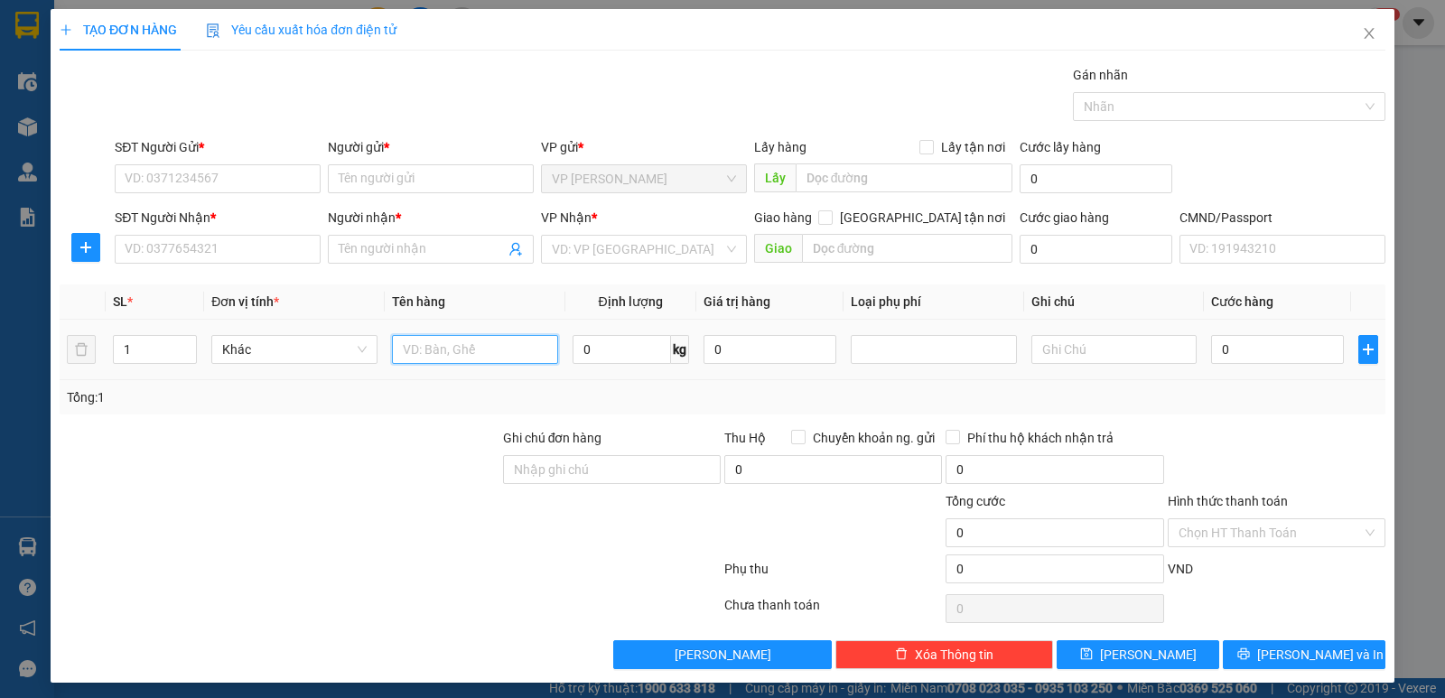
drag, startPoint x: 528, startPoint y: 349, endPoint x: 510, endPoint y: 329, distance: 26.3
click at [527, 348] on input "text" at bounding box center [475, 349] width 166 height 29
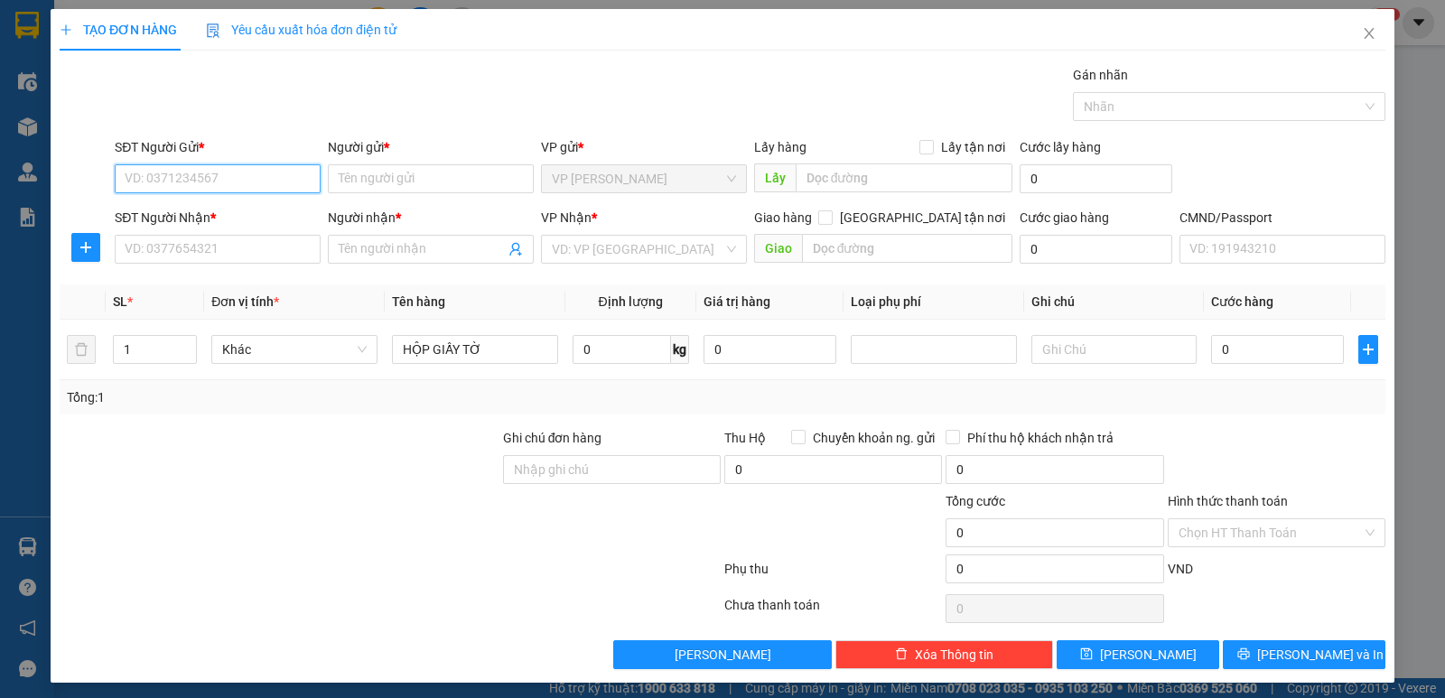
click at [204, 173] on input "SĐT Người Gửi *" at bounding box center [218, 178] width 206 height 29
click at [420, 173] on input "Người gửi *" at bounding box center [431, 178] width 206 height 29
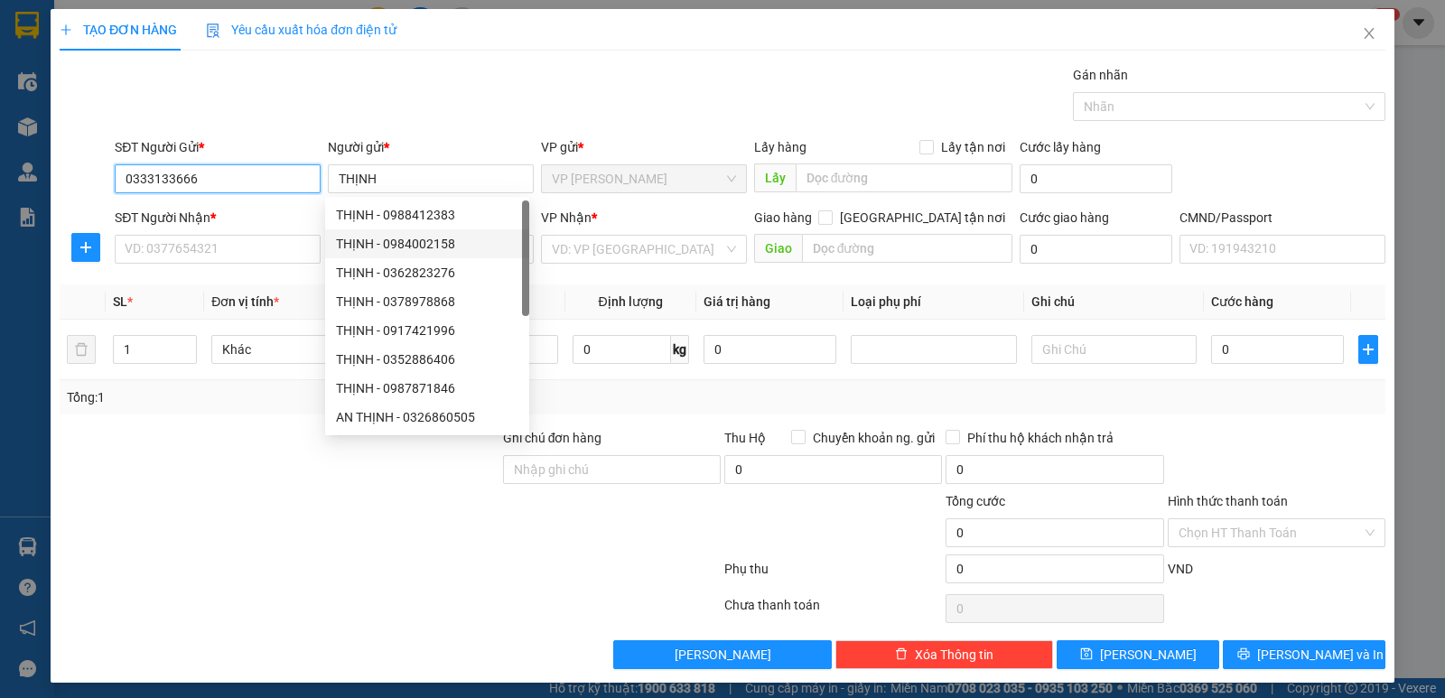
click at [233, 184] on input "0333133666" at bounding box center [218, 178] width 206 height 29
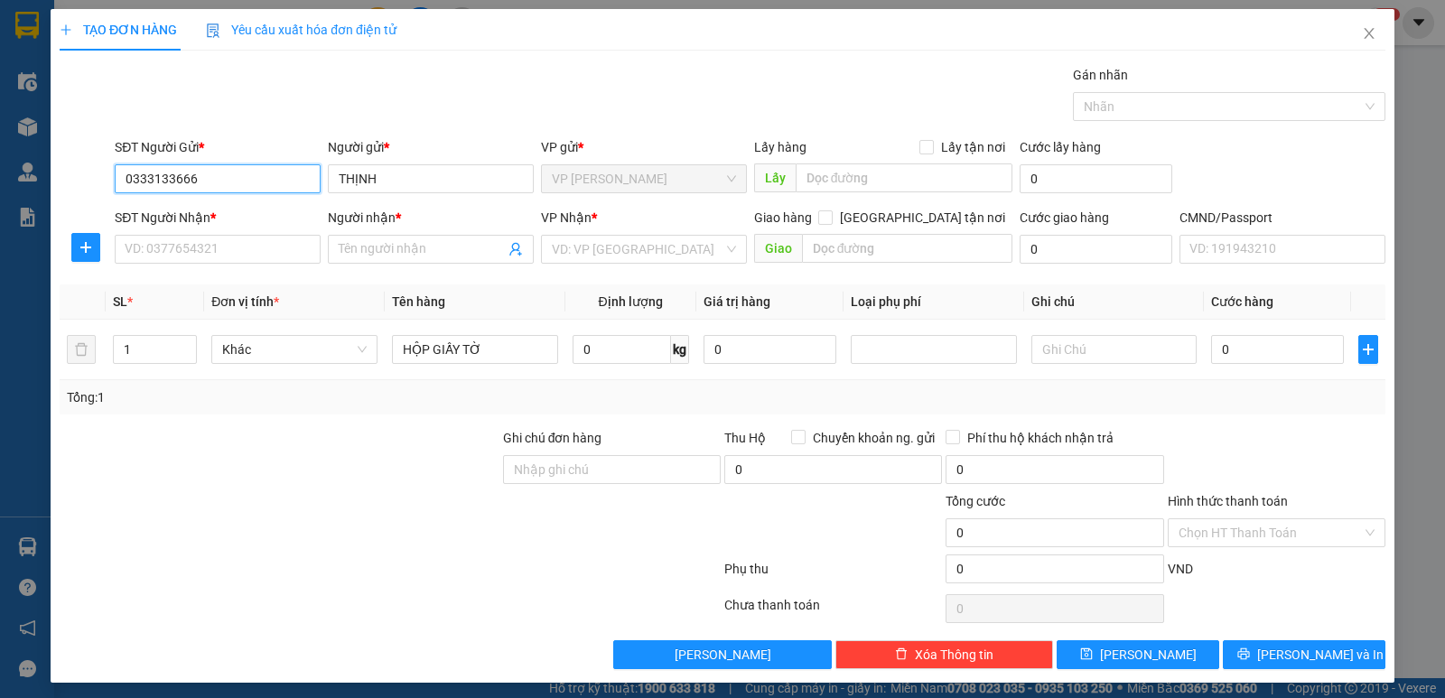
click at [173, 184] on input "0333133666" at bounding box center [218, 178] width 206 height 29
click at [215, 215] on div "0333135666 - THẢO" at bounding box center [216, 215] width 182 height 20
drag, startPoint x: 251, startPoint y: 245, endPoint x: 242, endPoint y: 244, distance: 9.1
click at [252, 244] on input "SĐT Người Nhận *" at bounding box center [218, 249] width 206 height 29
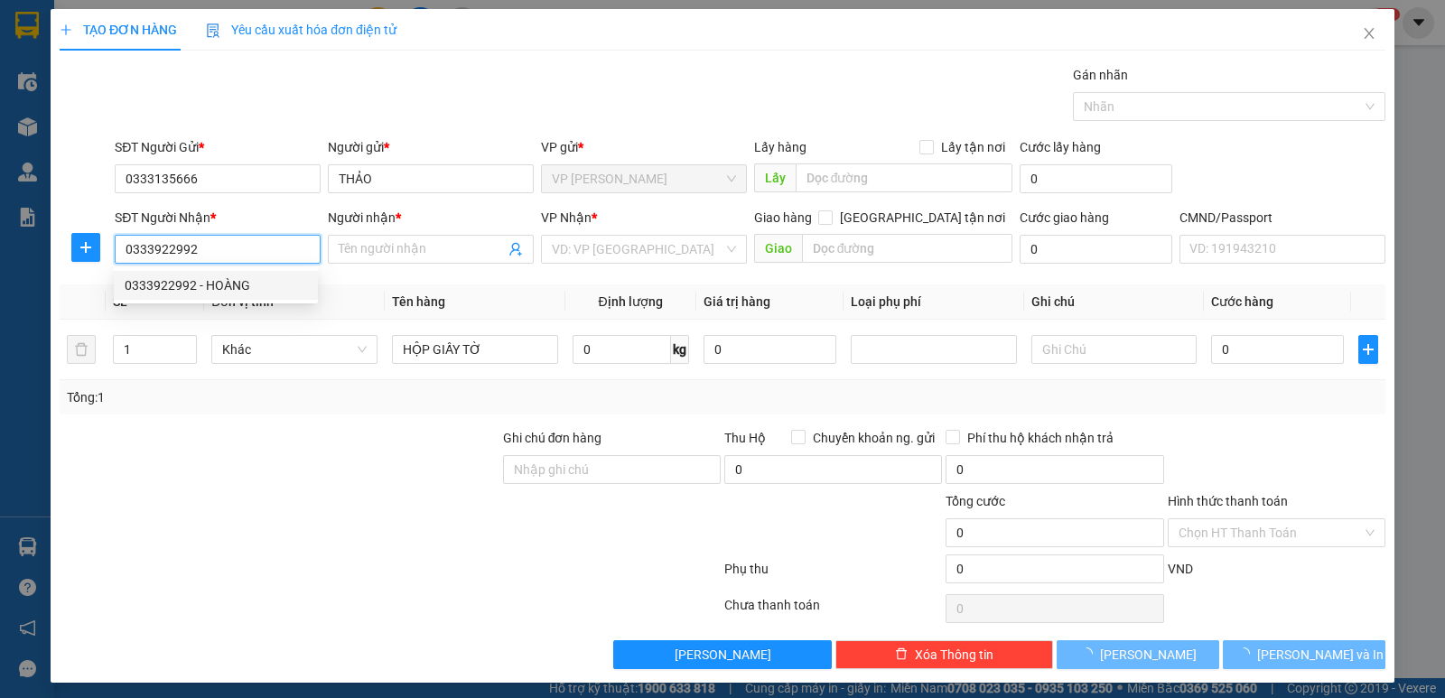
click at [229, 280] on div "0333922992 - HOÀNG" at bounding box center [216, 286] width 182 height 20
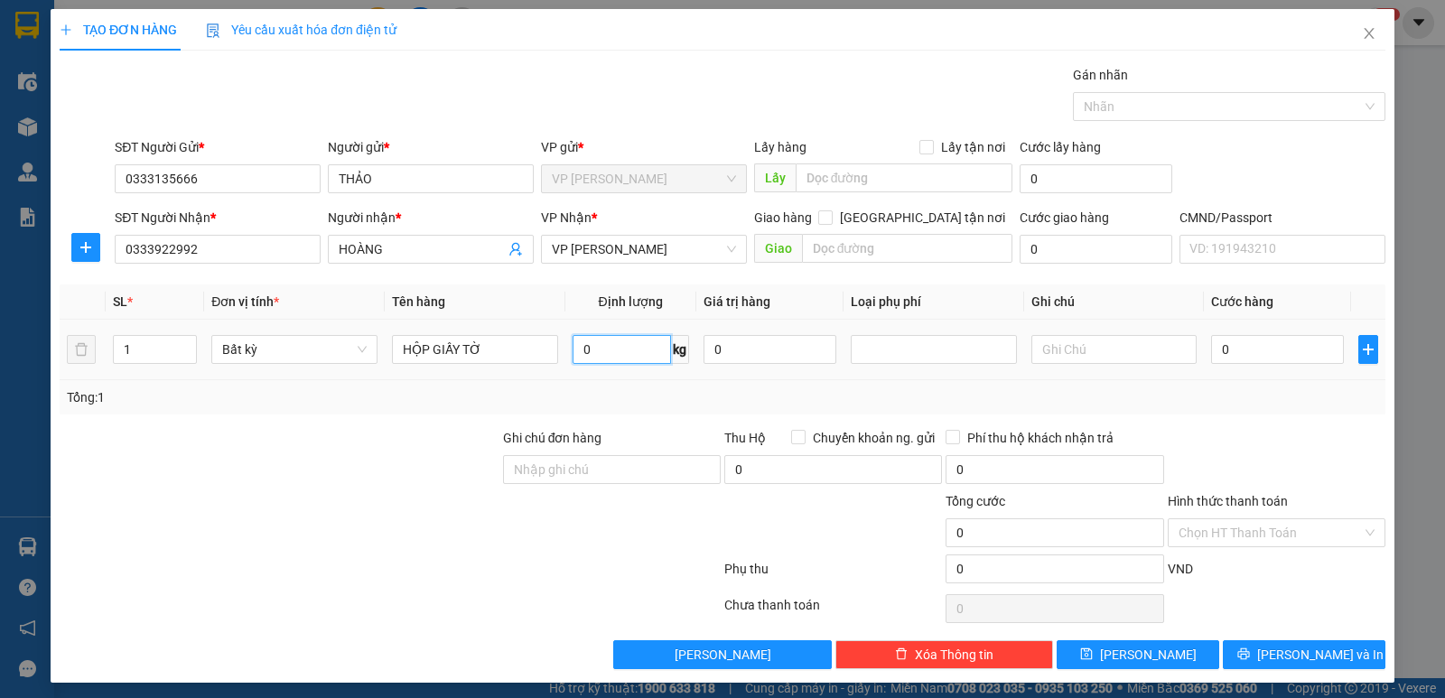
click at [638, 336] on input "0" at bounding box center [622, 349] width 98 height 29
click at [600, 238] on span "VP [PERSON_NAME]" at bounding box center [644, 249] width 184 height 27
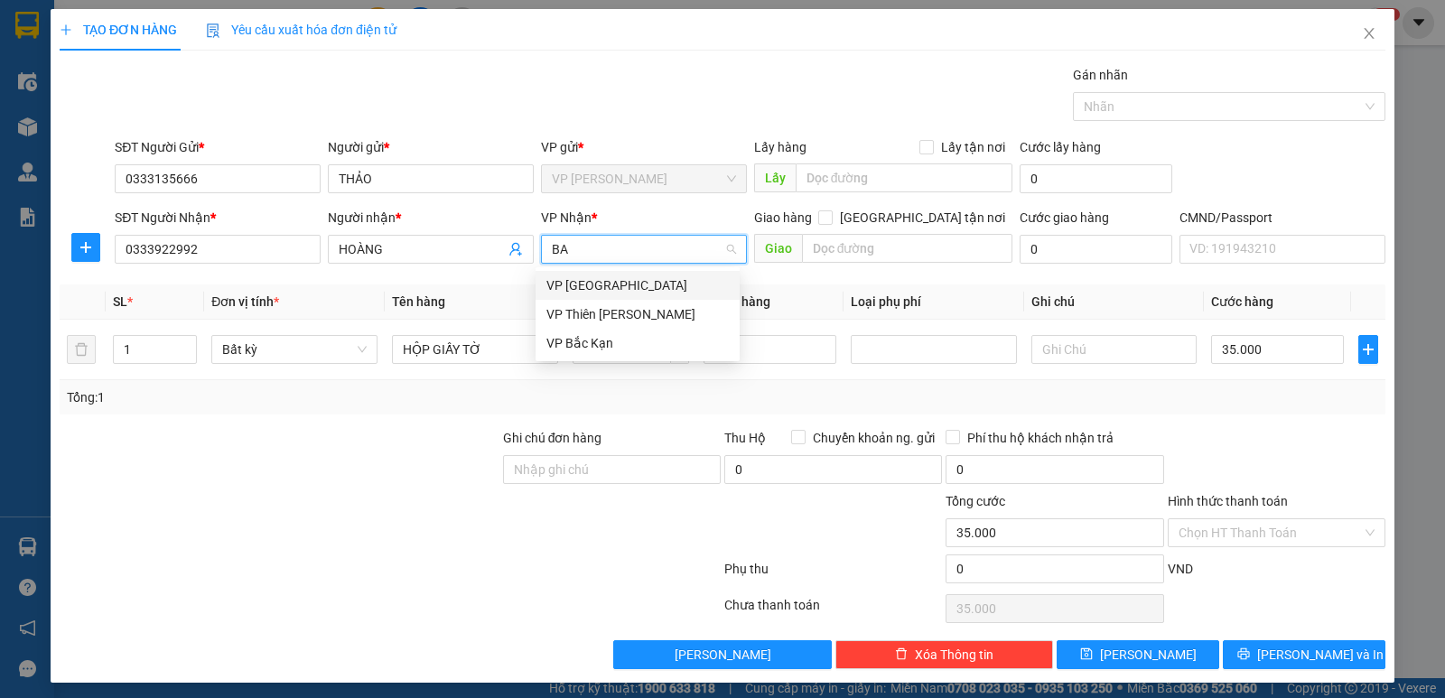
click at [592, 278] on div "VP [GEOGRAPHIC_DATA]" at bounding box center [638, 286] width 182 height 20
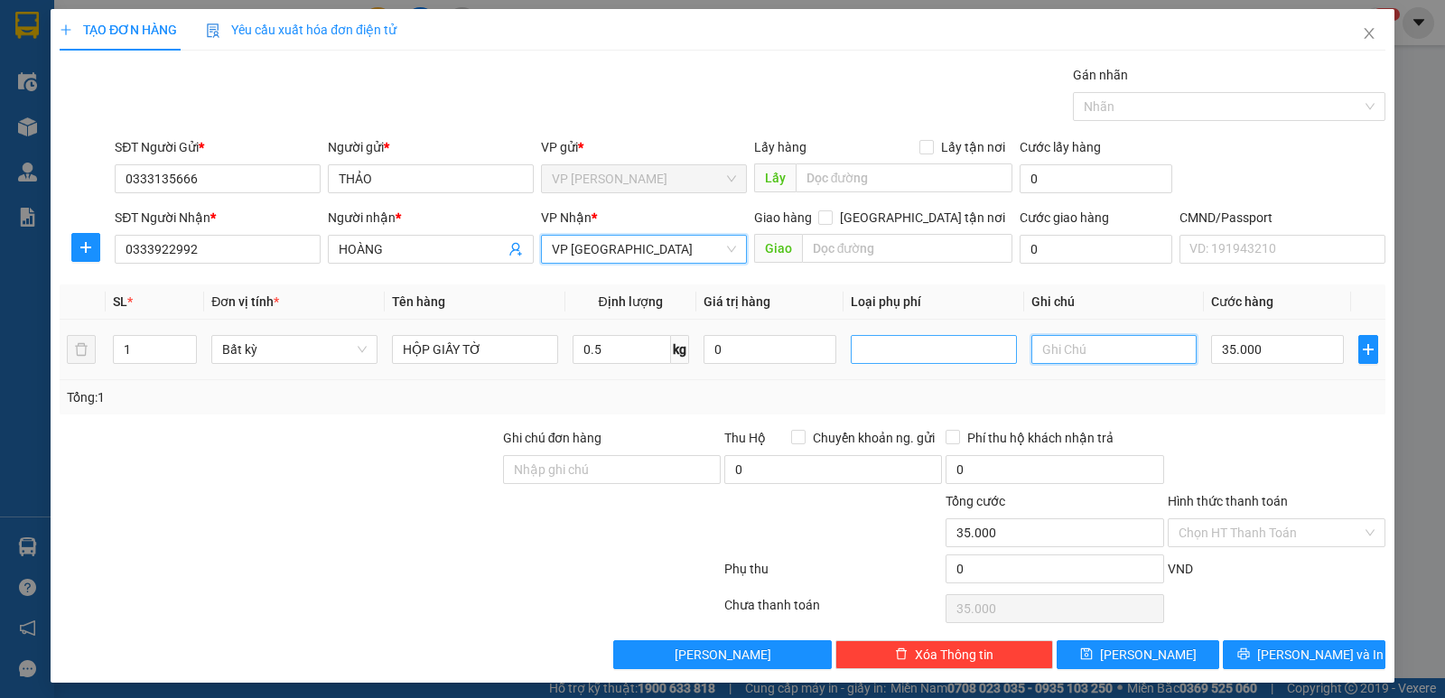
click at [1032, 350] on input "text" at bounding box center [1115, 349] width 166 height 29
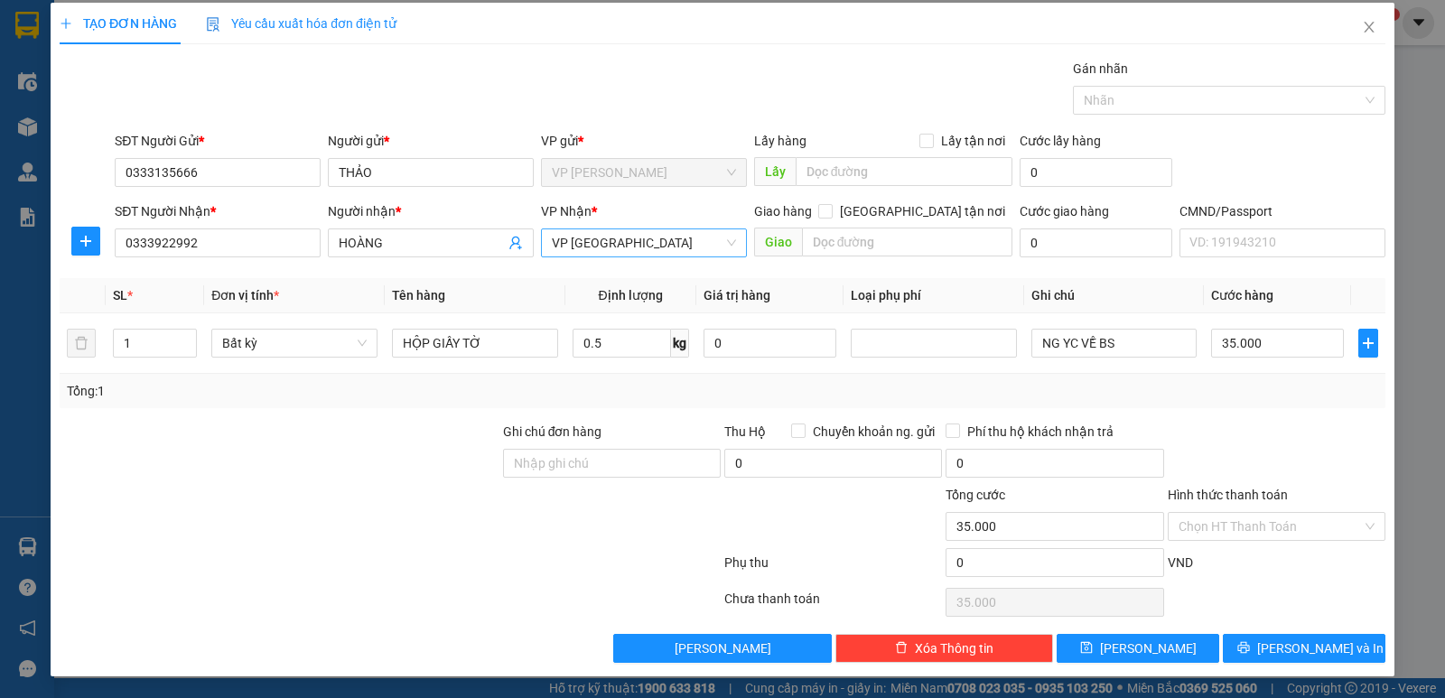
click at [1237, 544] on div "Hình thức thanh toán Chọn HT Thanh Toán" at bounding box center [1277, 516] width 218 height 63
click at [1239, 536] on input "Hình thức thanh toán" at bounding box center [1270, 526] width 183 height 27
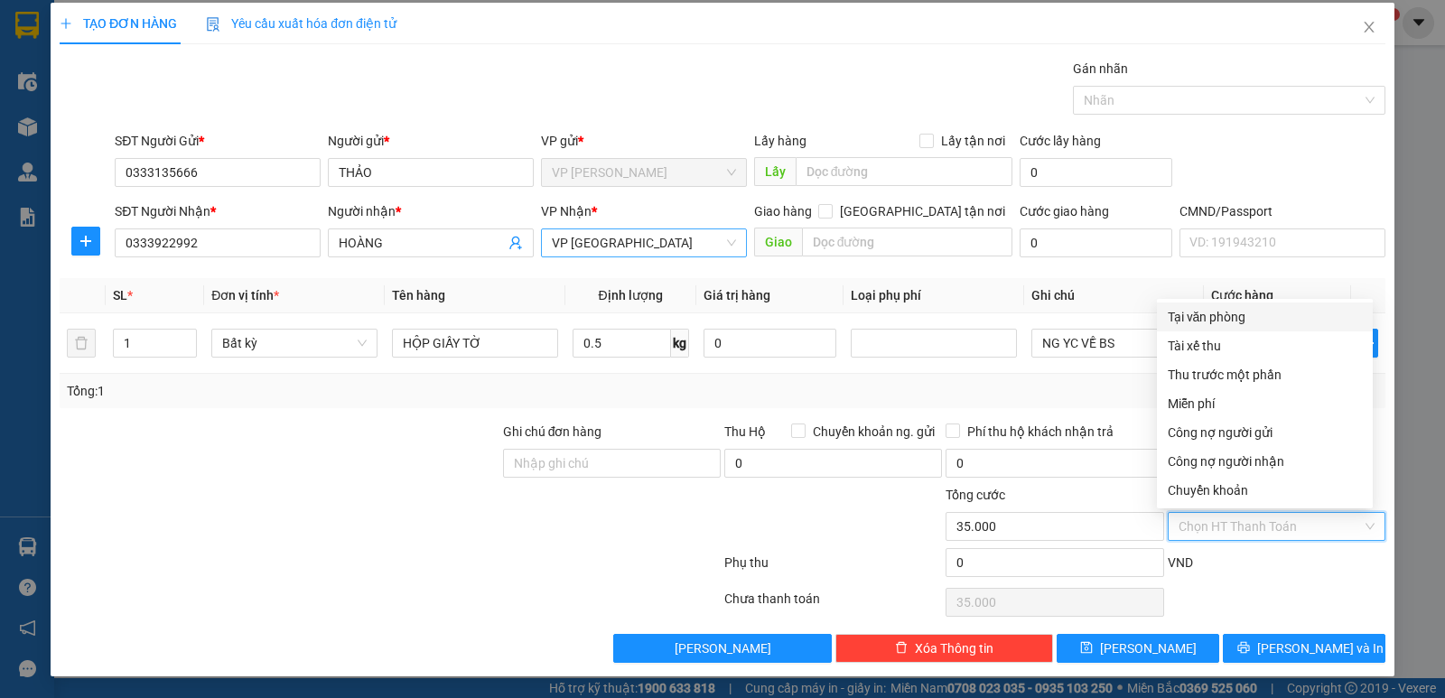
click at [1222, 319] on div "Tại văn phòng" at bounding box center [1265, 317] width 194 height 20
click at [1211, 313] on div "Tại văn phòng" at bounding box center [1265, 317] width 194 height 20
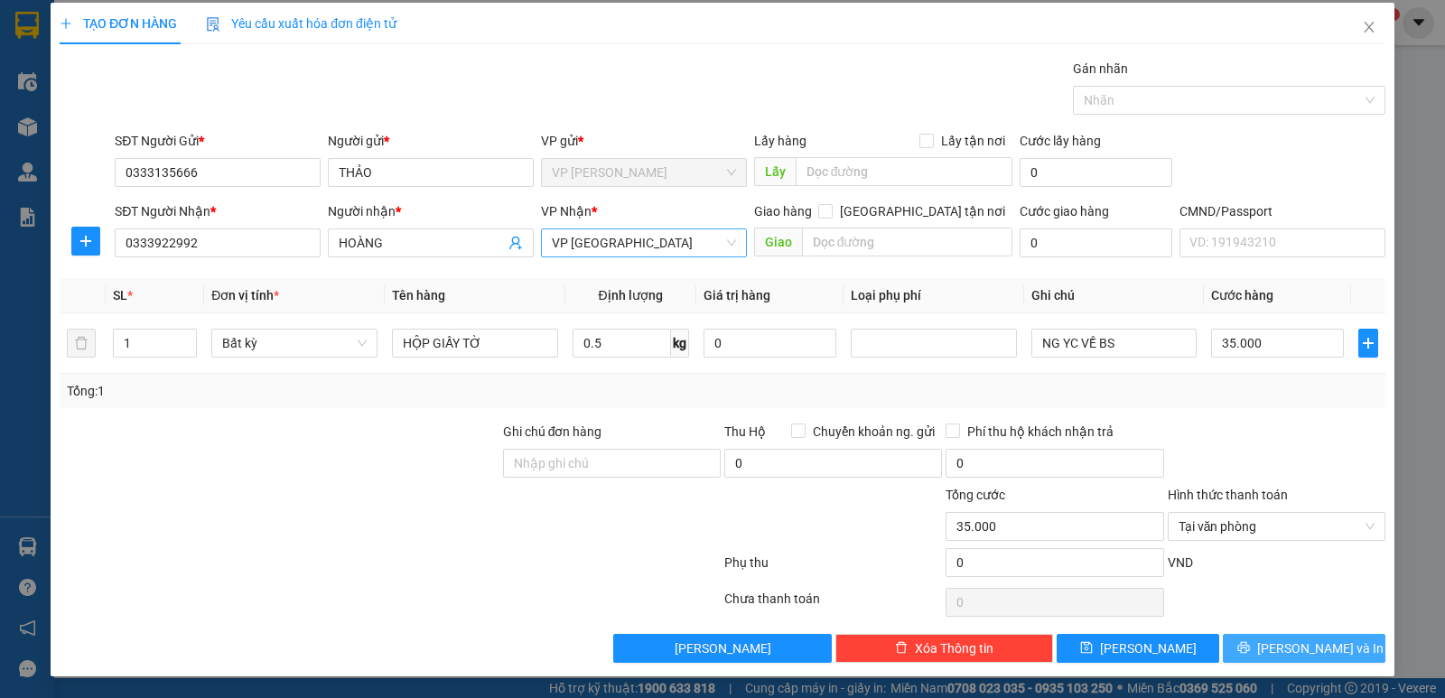
click at [1258, 640] on button "[PERSON_NAME] và In" at bounding box center [1304, 648] width 163 height 29
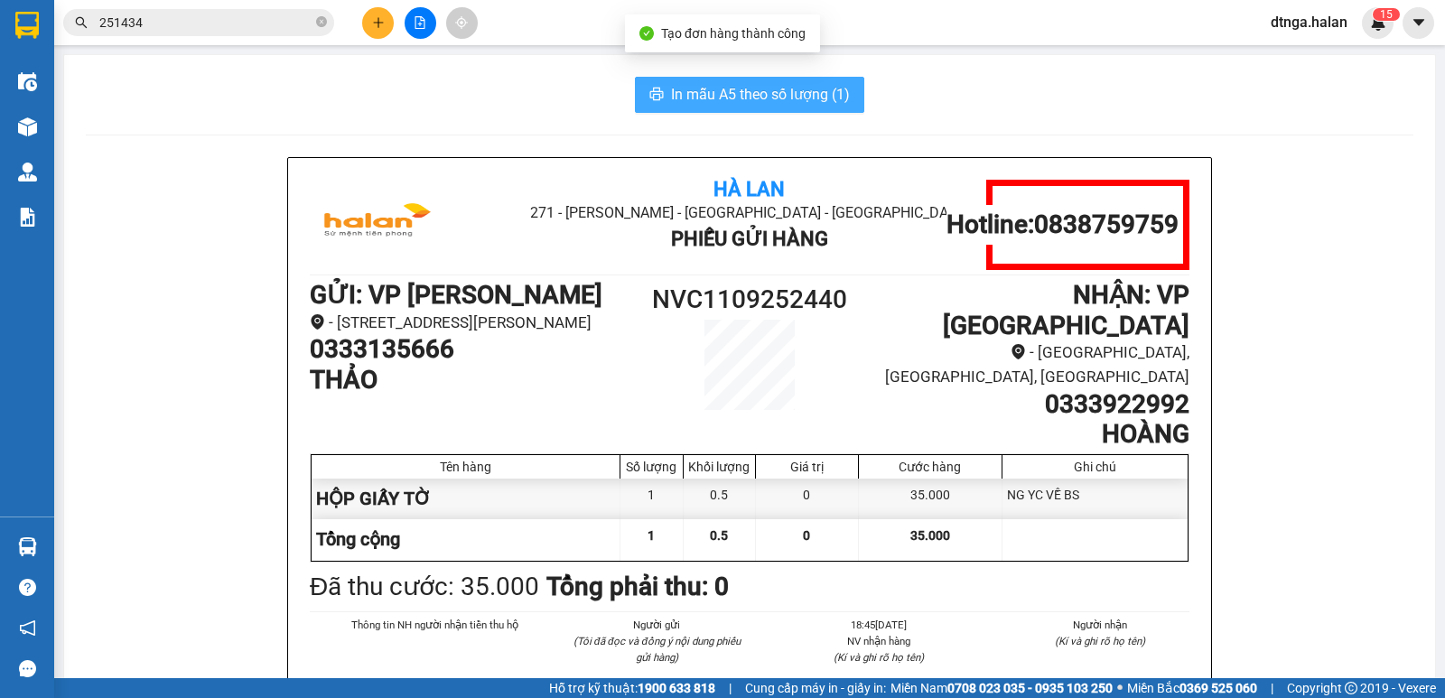
click at [758, 91] on span "In mẫu A5 theo số lượng (1)" at bounding box center [760, 94] width 179 height 23
